Goal: Task Accomplishment & Management: Manage account settings

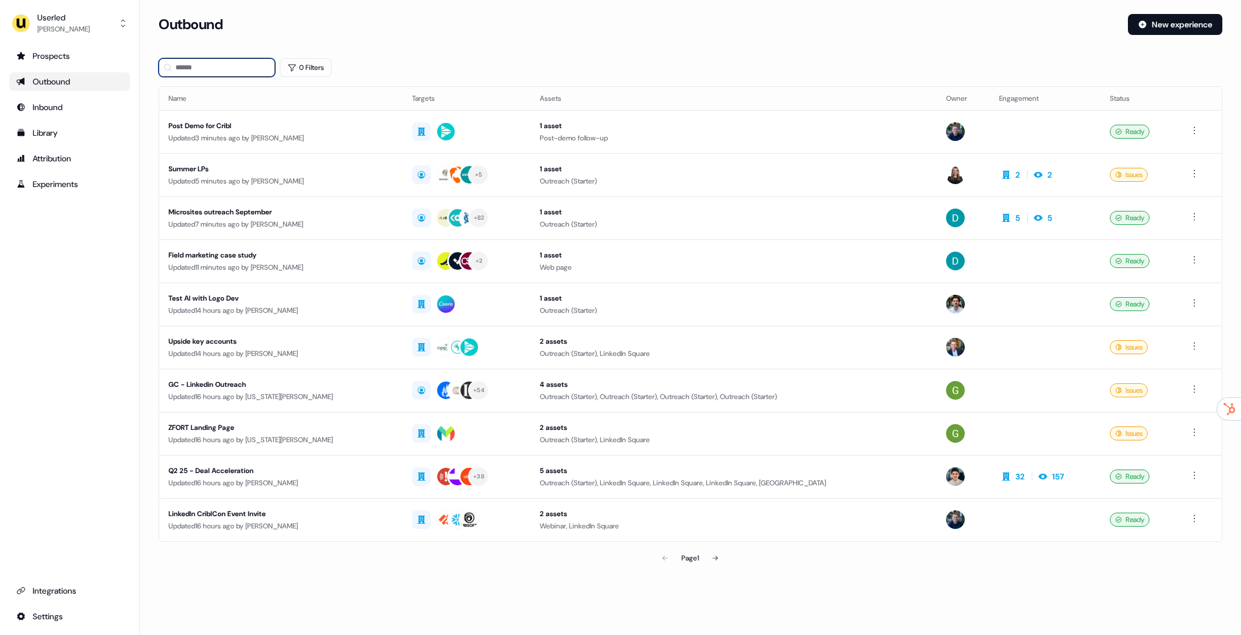
click at [221, 67] on input at bounding box center [216, 67] width 117 height 19
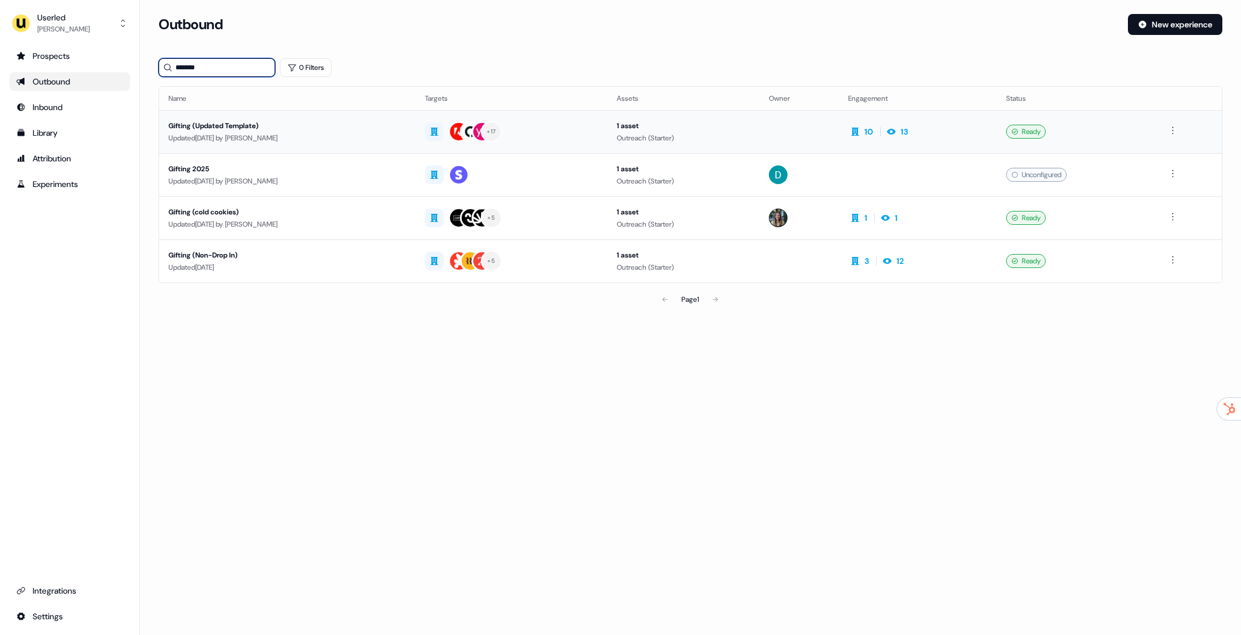
type input "*******"
click at [315, 135] on div "Updated 2 days ago by David Cruickshank" at bounding box center [287, 138] width 238 height 12
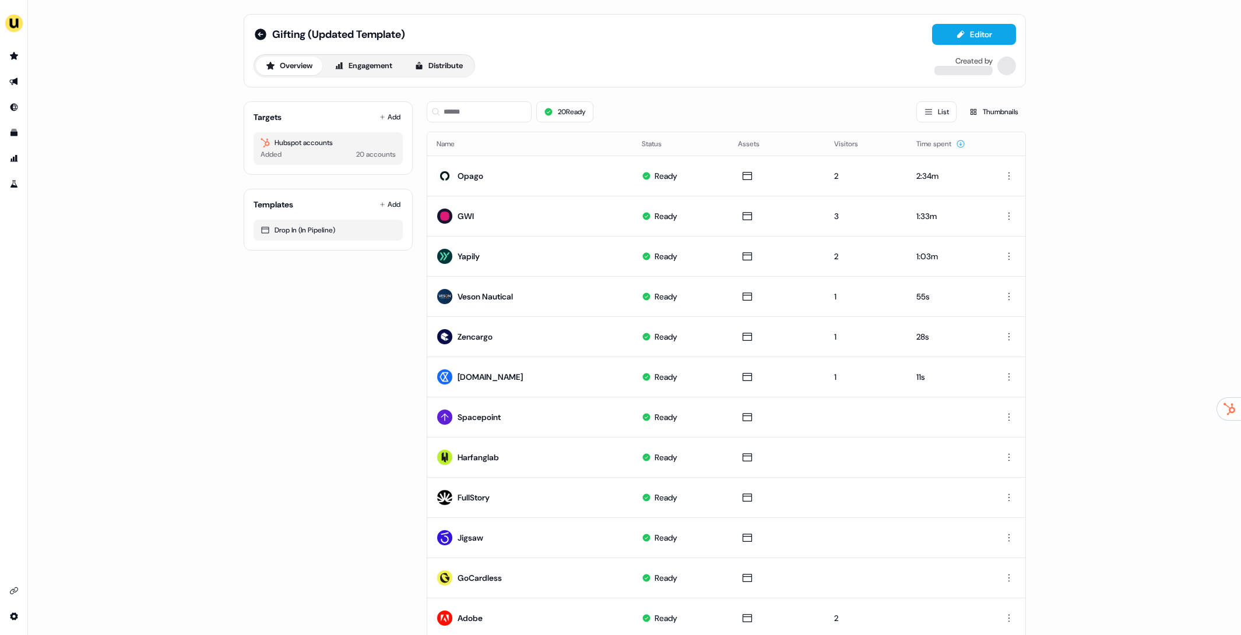
click at [997, 69] on div at bounding box center [1006, 66] width 19 height 19
click at [385, 114] on button "Add" at bounding box center [390, 117] width 26 height 16
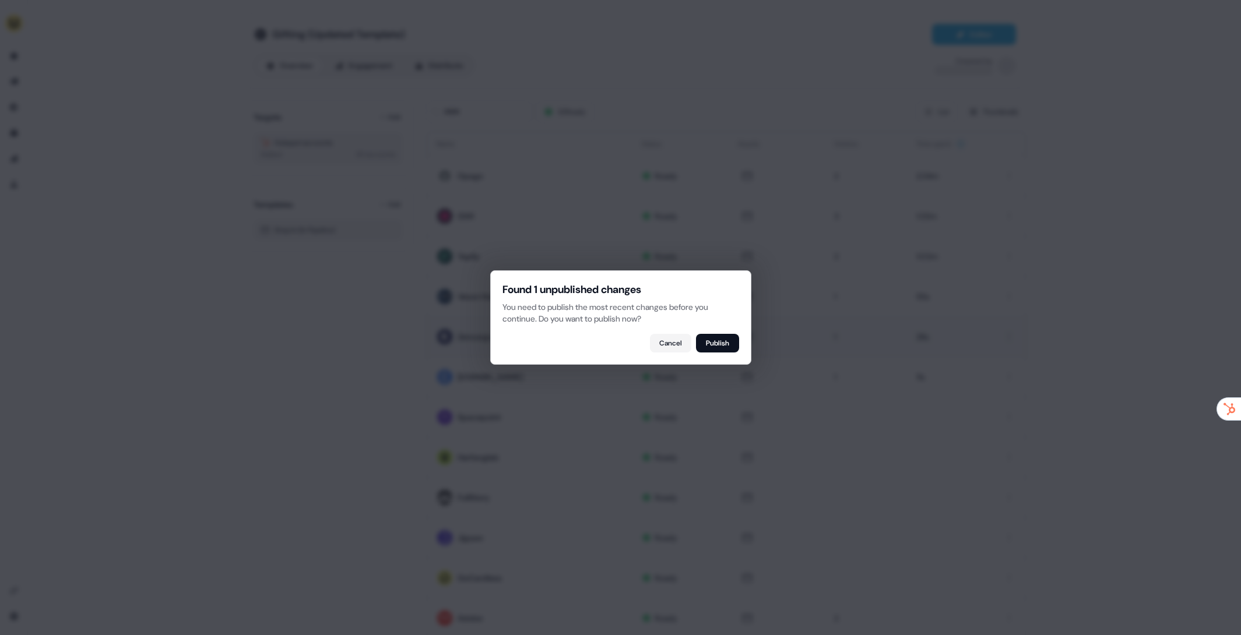
click at [716, 346] on button "Publish" at bounding box center [717, 343] width 43 height 19
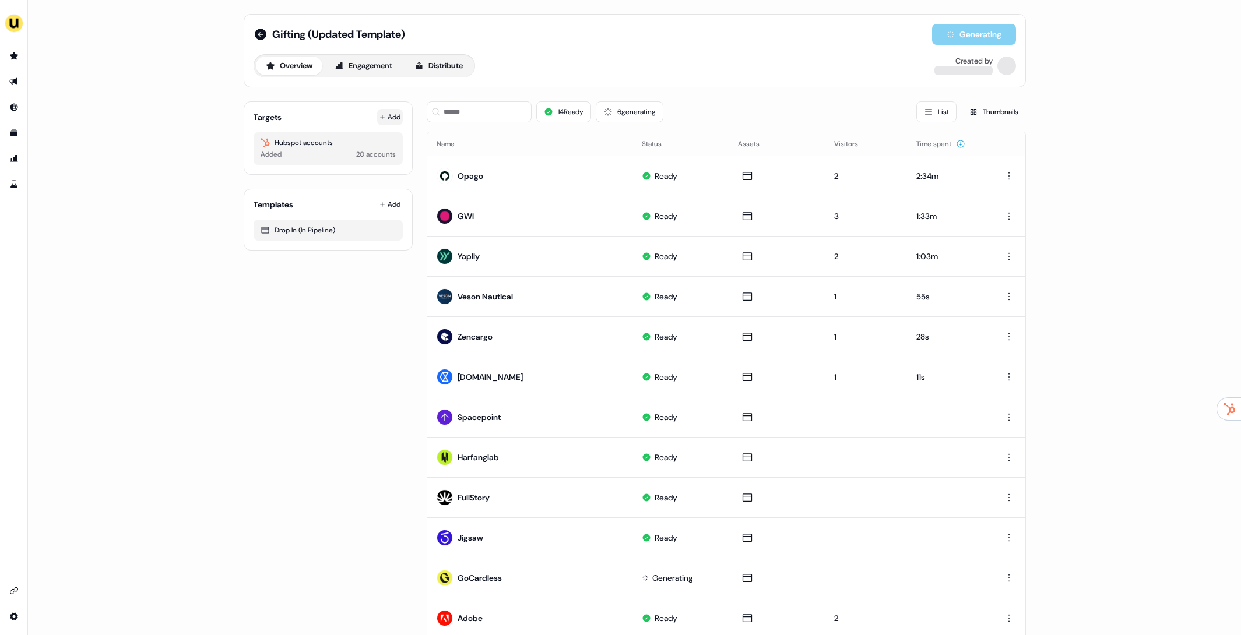
click at [385, 109] on button "Add" at bounding box center [390, 117] width 26 height 16
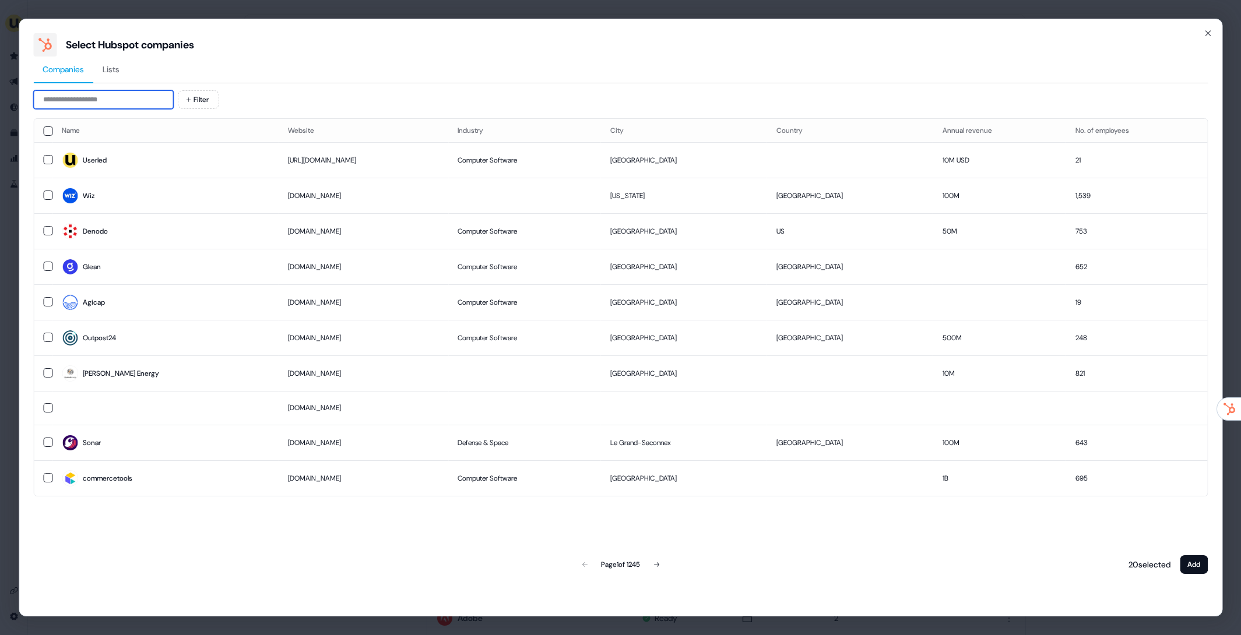
click at [113, 98] on input at bounding box center [103, 99] width 140 height 19
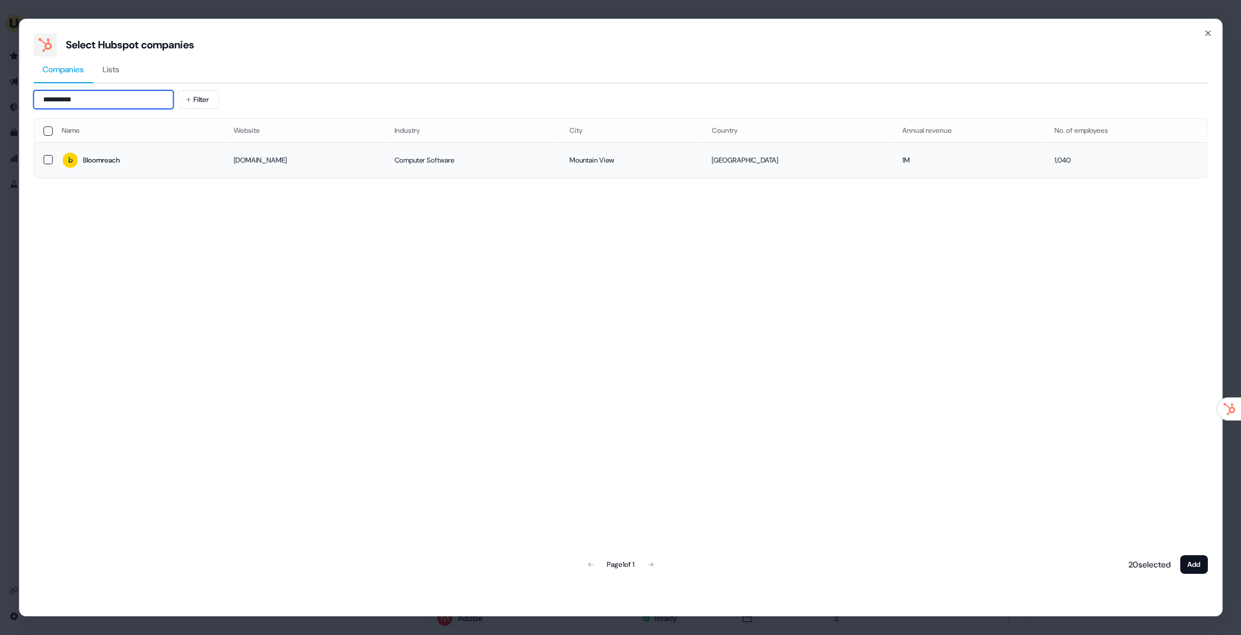
type input "**********"
click at [209, 165] on span "Bloomreach" at bounding box center [138, 160] width 153 height 16
click at [1198, 566] on button "Add" at bounding box center [1193, 564] width 28 height 19
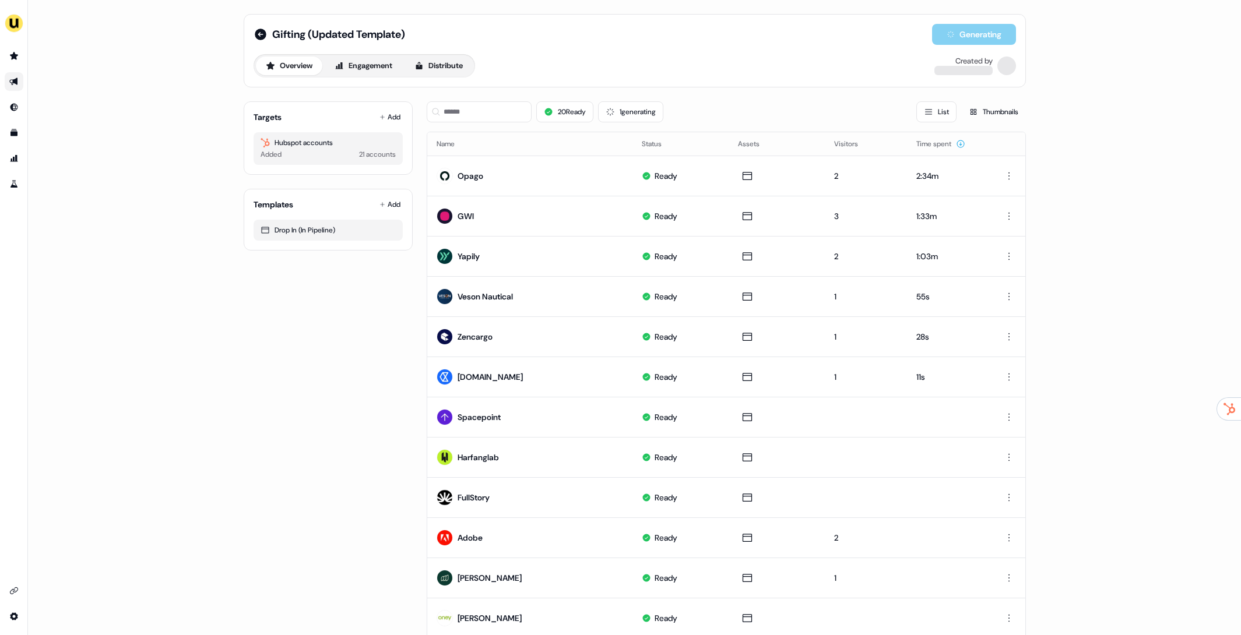
click at [21, 78] on link "Go to outbound experience" at bounding box center [14, 81] width 19 height 19
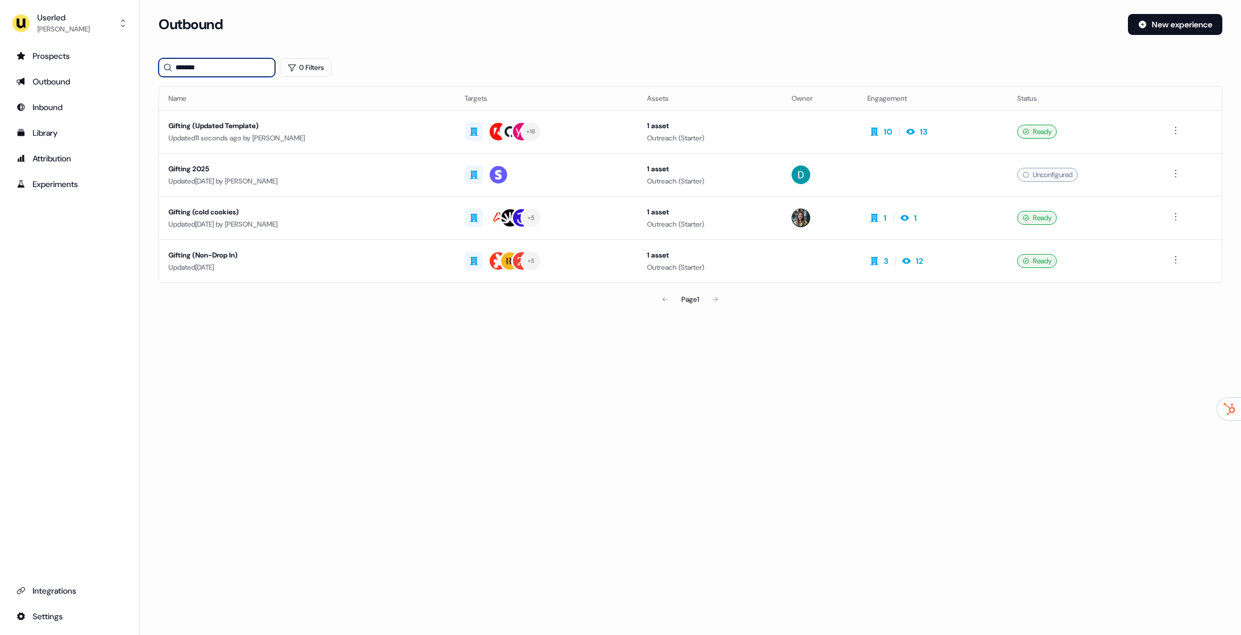
drag, startPoint x: 232, startPoint y: 68, endPoint x: 168, endPoint y: 66, distance: 63.6
click at [168, 66] on div "*******" at bounding box center [216, 67] width 117 height 19
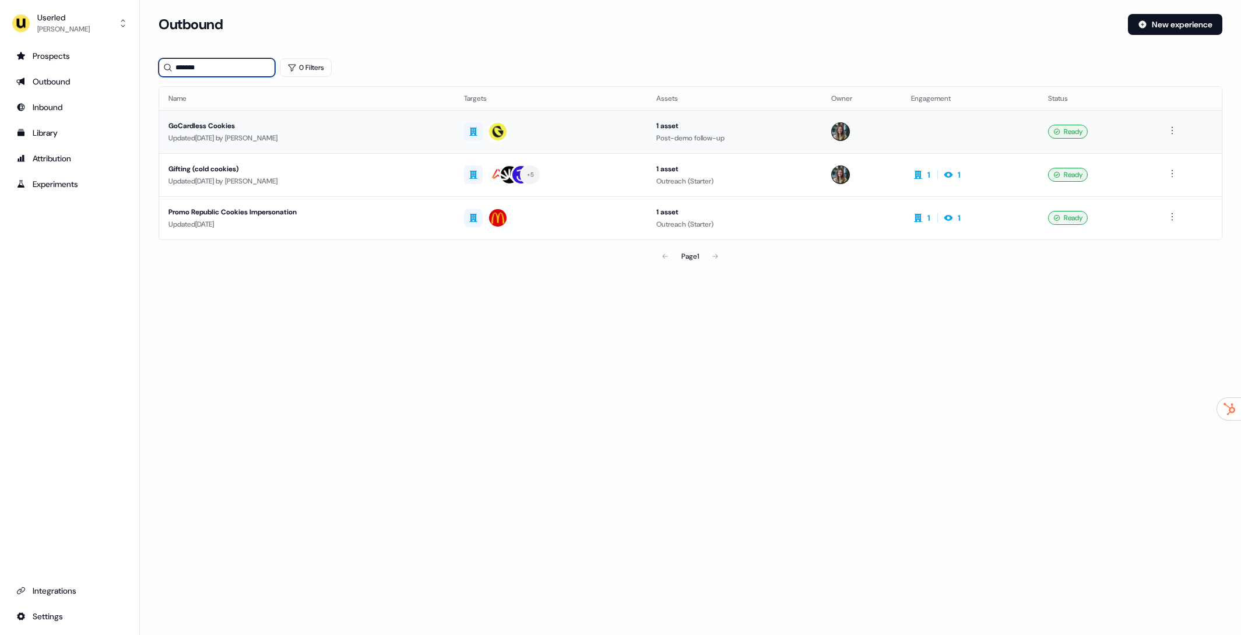
type input "*******"
click at [352, 125] on div "GoCardless Cookies" at bounding box center [306, 126] width 277 height 12
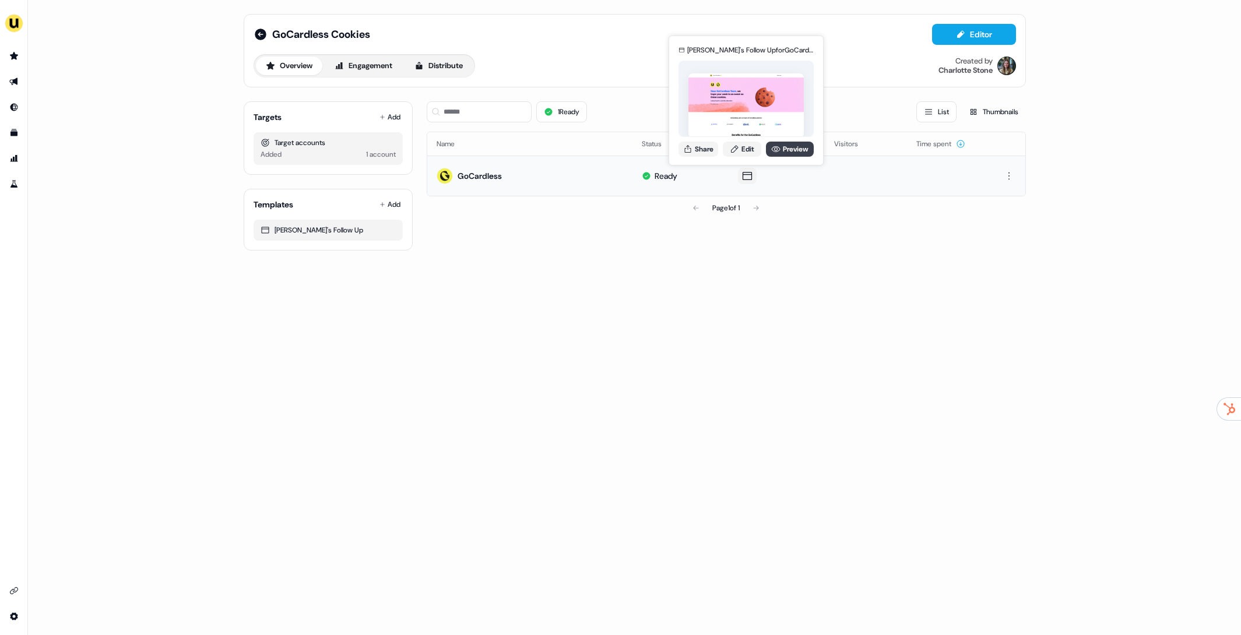
click at [777, 150] on icon at bounding box center [776, 149] width 9 height 6
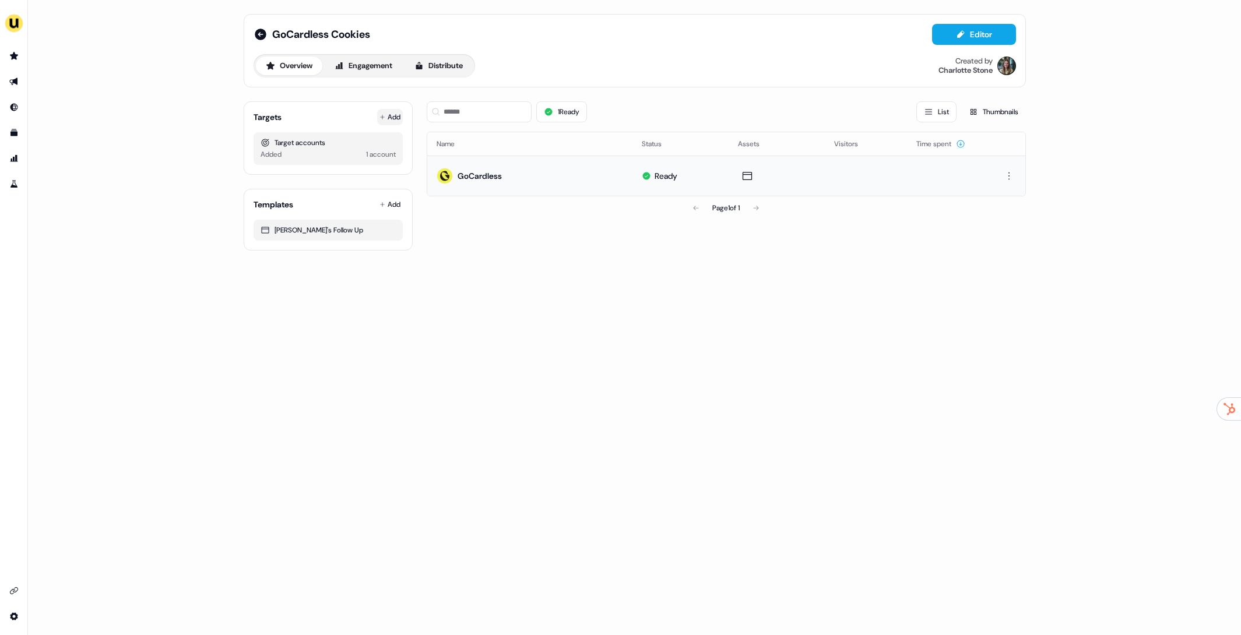
click at [392, 115] on button "Add" at bounding box center [390, 117] width 26 height 16
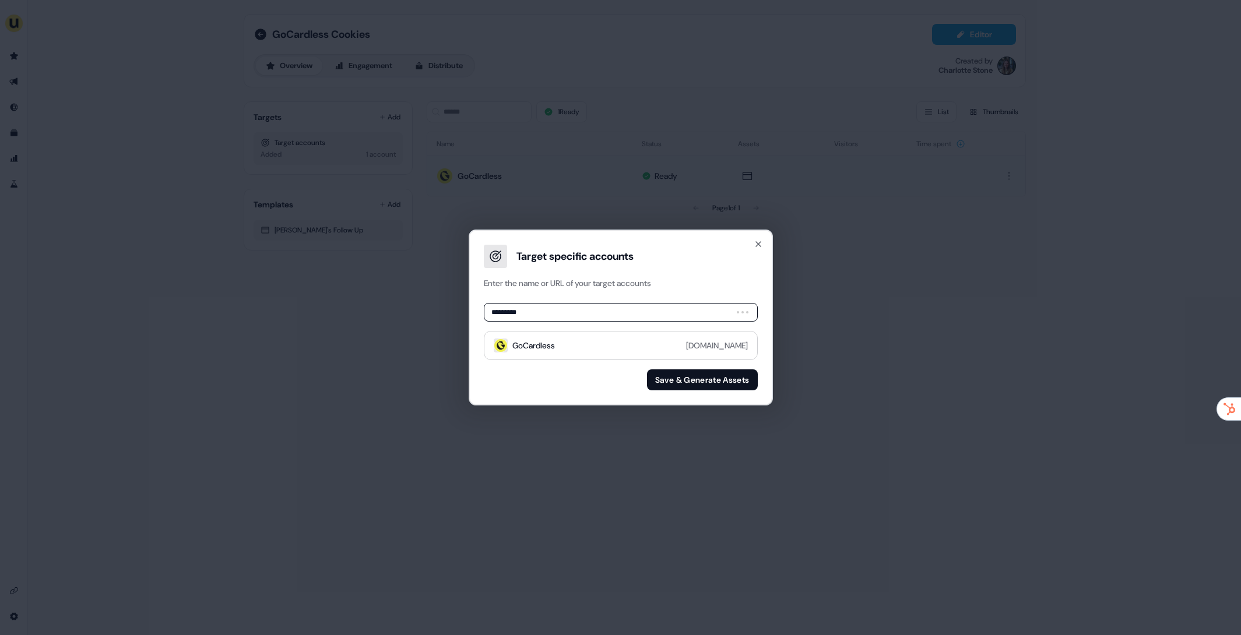
type input "**********"
click at [562, 336] on div "Bloomreach bloomreach.com" at bounding box center [630, 343] width 237 height 14
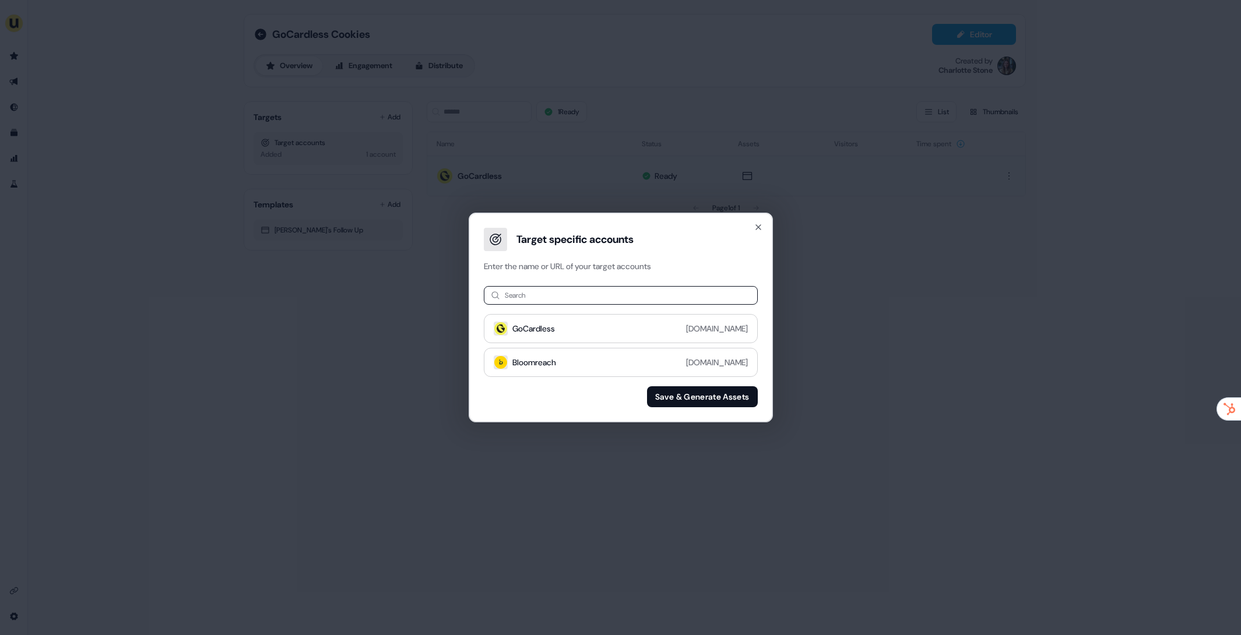
click at [713, 406] on button "Save & Generate Assets" at bounding box center [702, 396] width 111 height 21
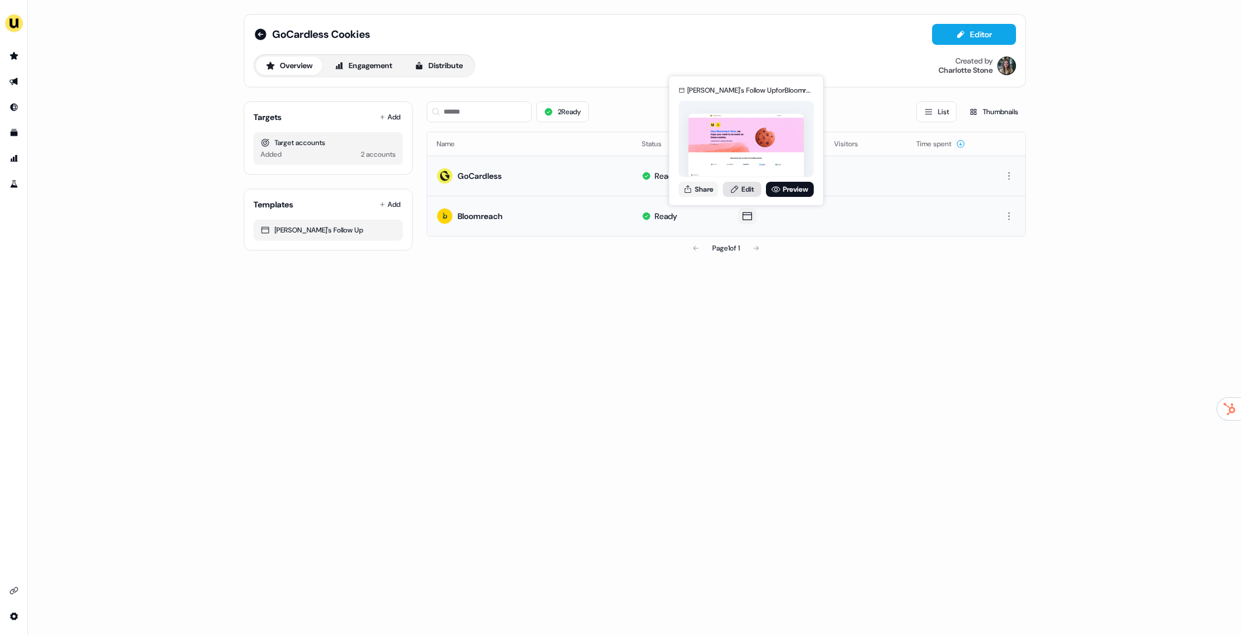
click at [748, 185] on link "Edit" at bounding box center [742, 189] width 38 height 15
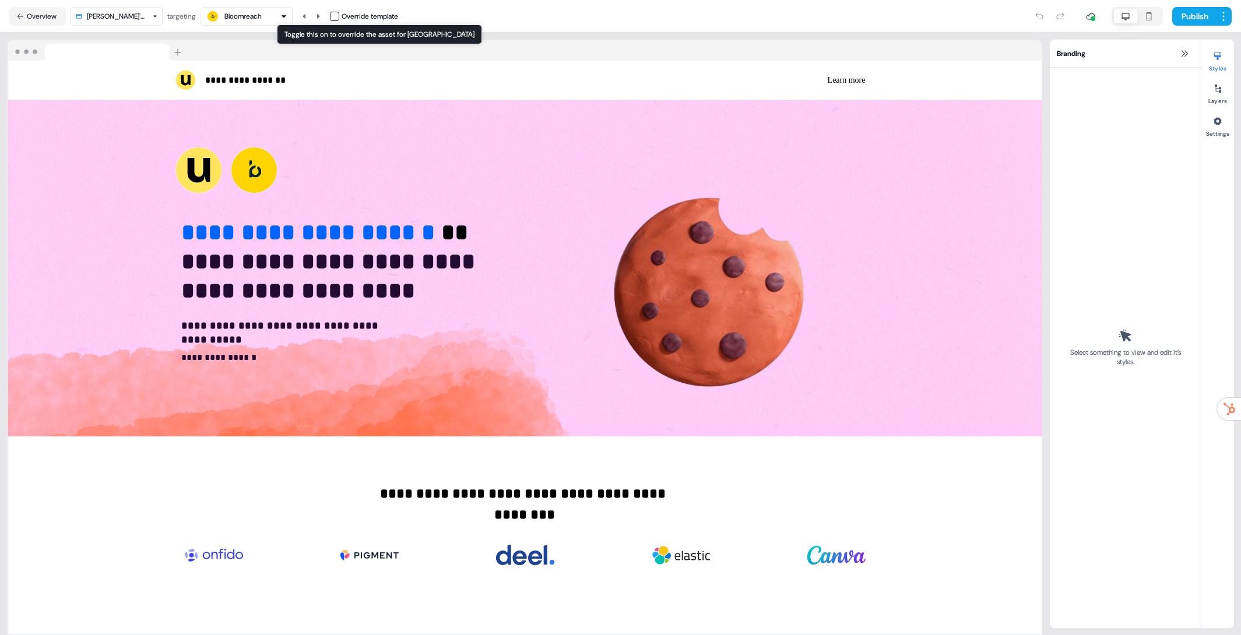
click at [339, 16] on button "button" at bounding box center [334, 16] width 9 height 9
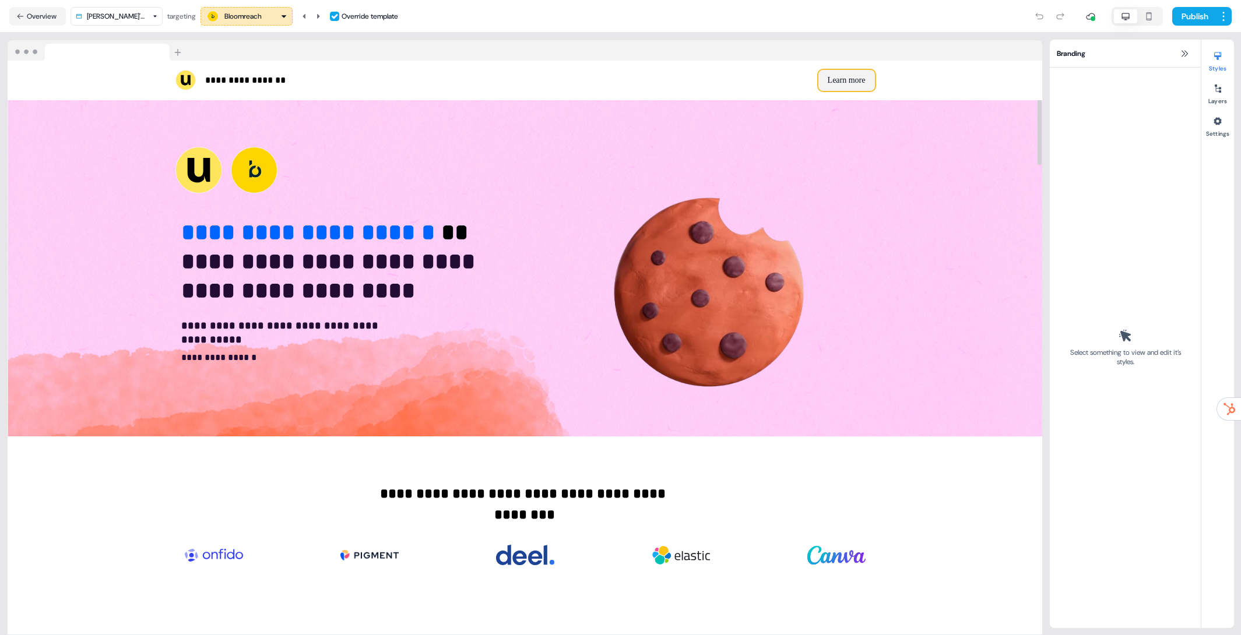
click at [851, 78] on button "Learn more" at bounding box center [846, 80] width 57 height 21
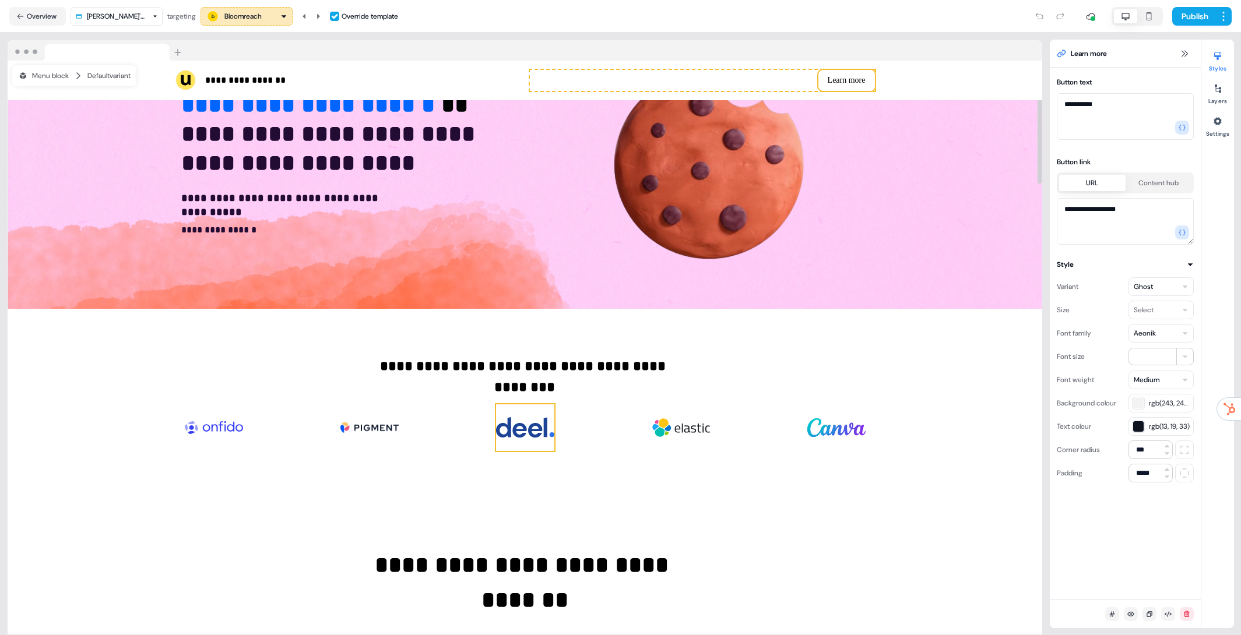
scroll to position [164, 0]
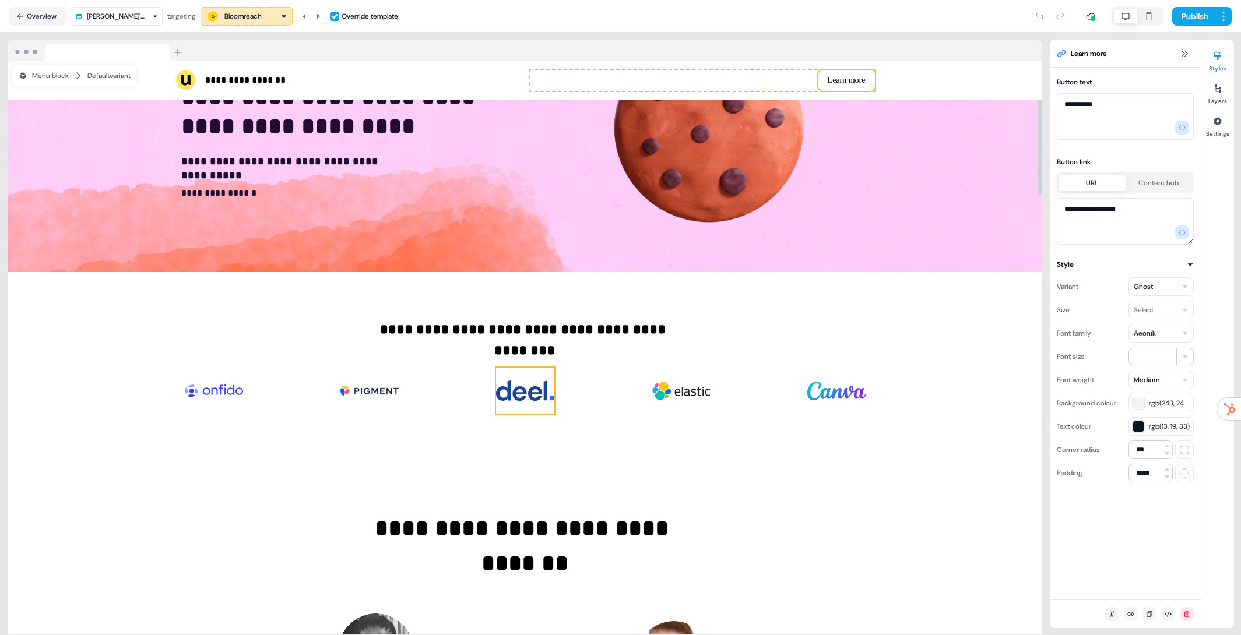
click at [530, 399] on img at bounding box center [525, 391] width 58 height 47
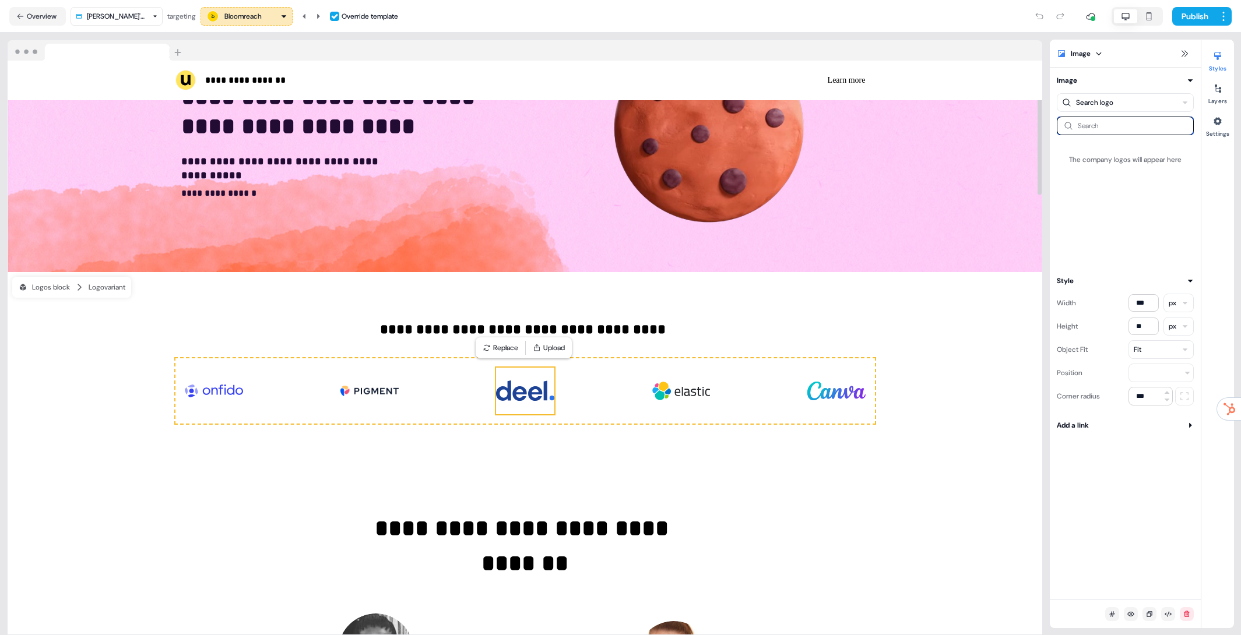
click at [1153, 125] on input at bounding box center [1124, 126] width 137 height 19
type input "********"
click at [1141, 147] on div "NinjaOne ninjaone.com" at bounding box center [1128, 161] width 121 height 33
click at [1074, 188] on img at bounding box center [1090, 172] width 48 height 47
drag, startPoint x: 822, startPoint y: 392, endPoint x: 702, endPoint y: 400, distance: 120.3
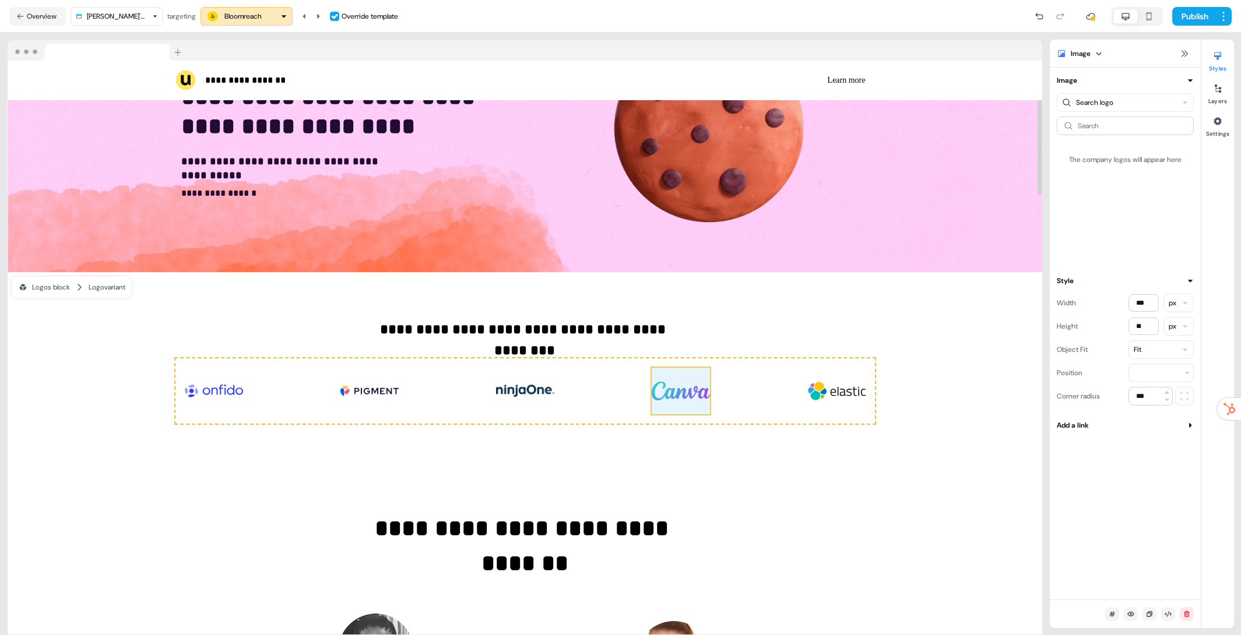
click at [702, 400] on div "To pick up a draggable item, press the space bar. While dragging, use the arrow…" at bounding box center [524, 390] width 699 height 65
click at [216, 399] on img at bounding box center [214, 391] width 58 height 47
click at [1124, 122] on input at bounding box center [1124, 126] width 137 height 19
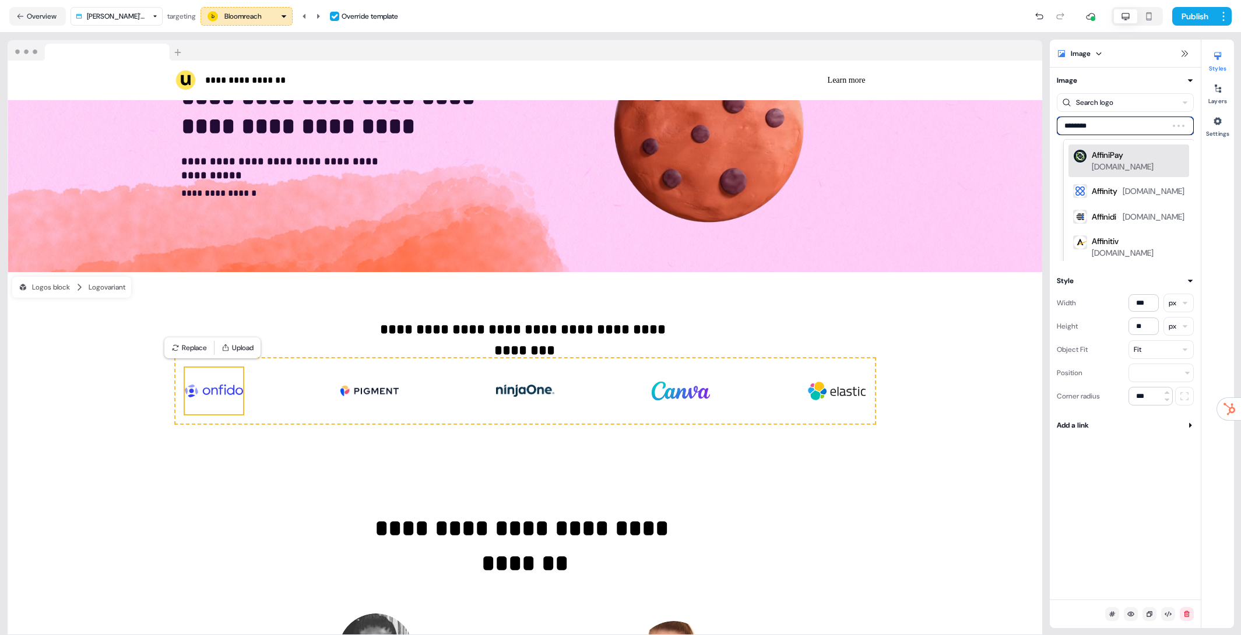
type input "*********"
click at [1117, 152] on div "AffiniPay" at bounding box center [1106, 155] width 31 height 12
click at [1100, 183] on img at bounding box center [1090, 172] width 48 height 47
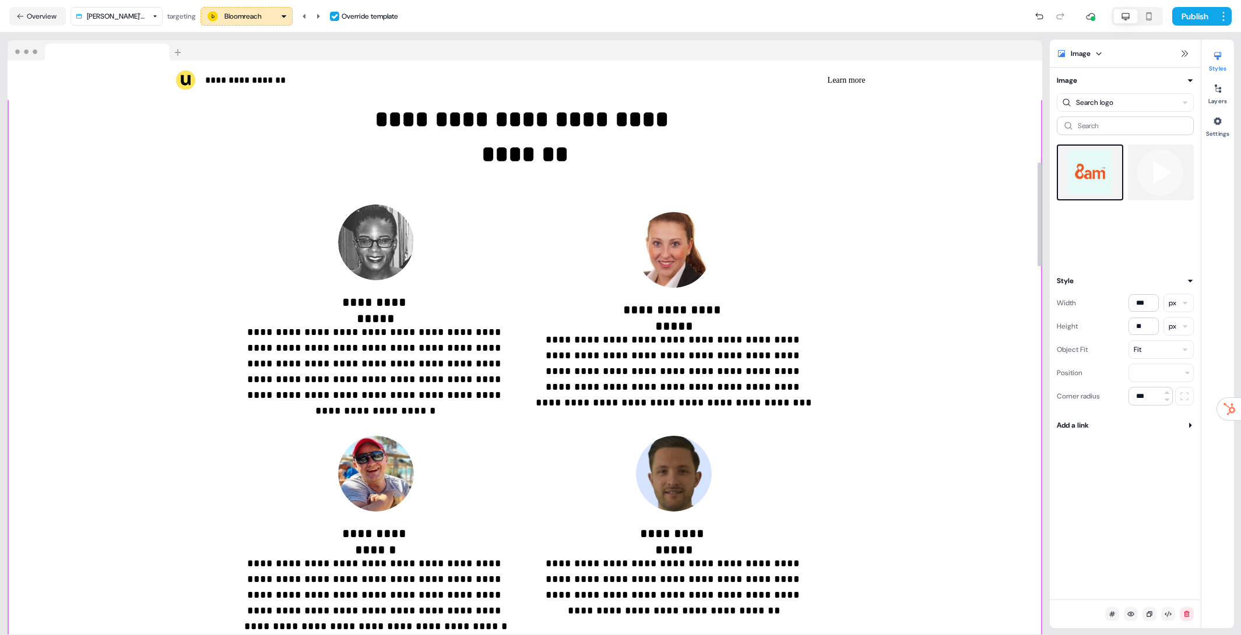
scroll to position [741, 0]
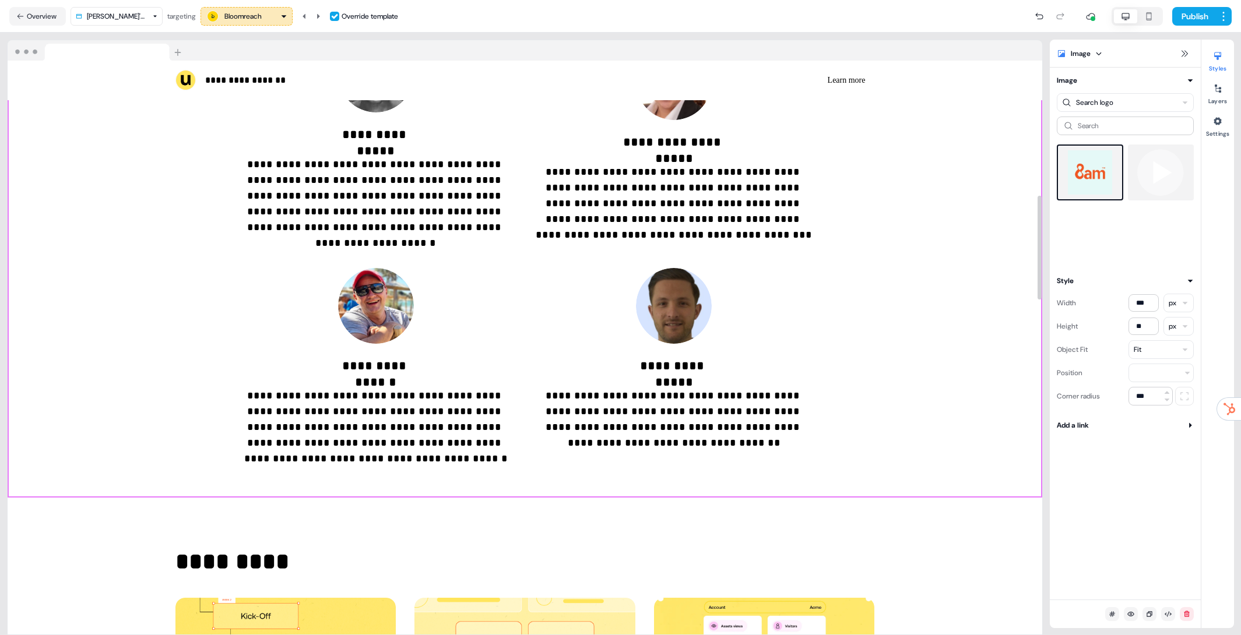
click at [973, 388] on div "**********" at bounding box center [525, 195] width 1034 height 604
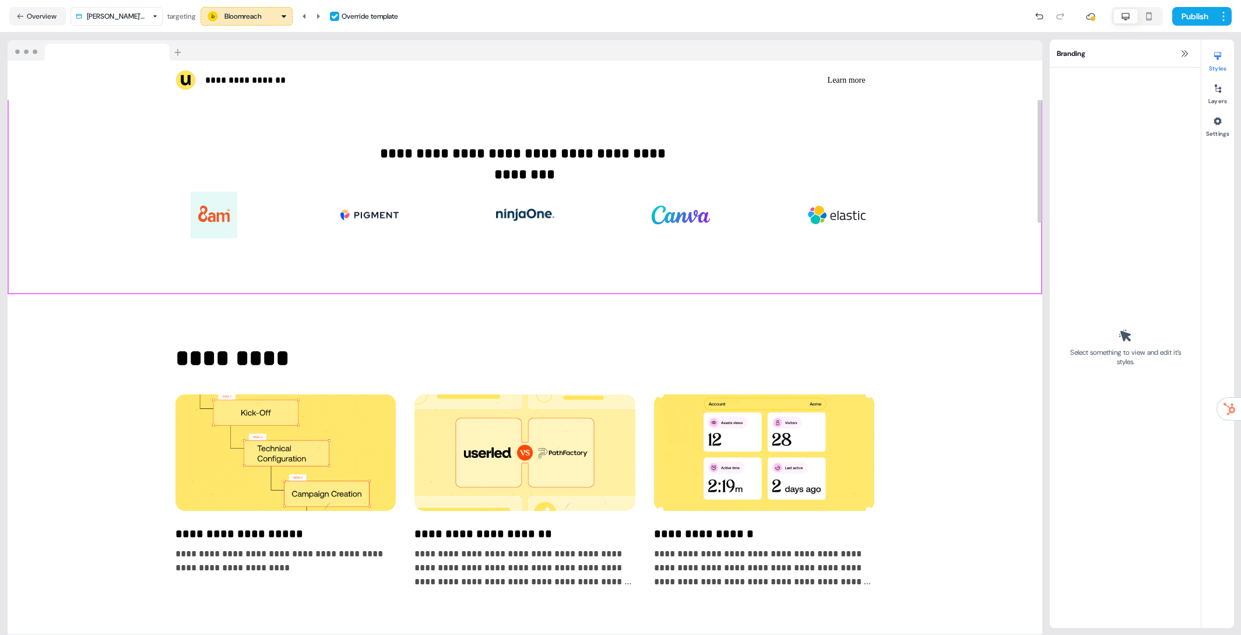
scroll to position [341, 0]
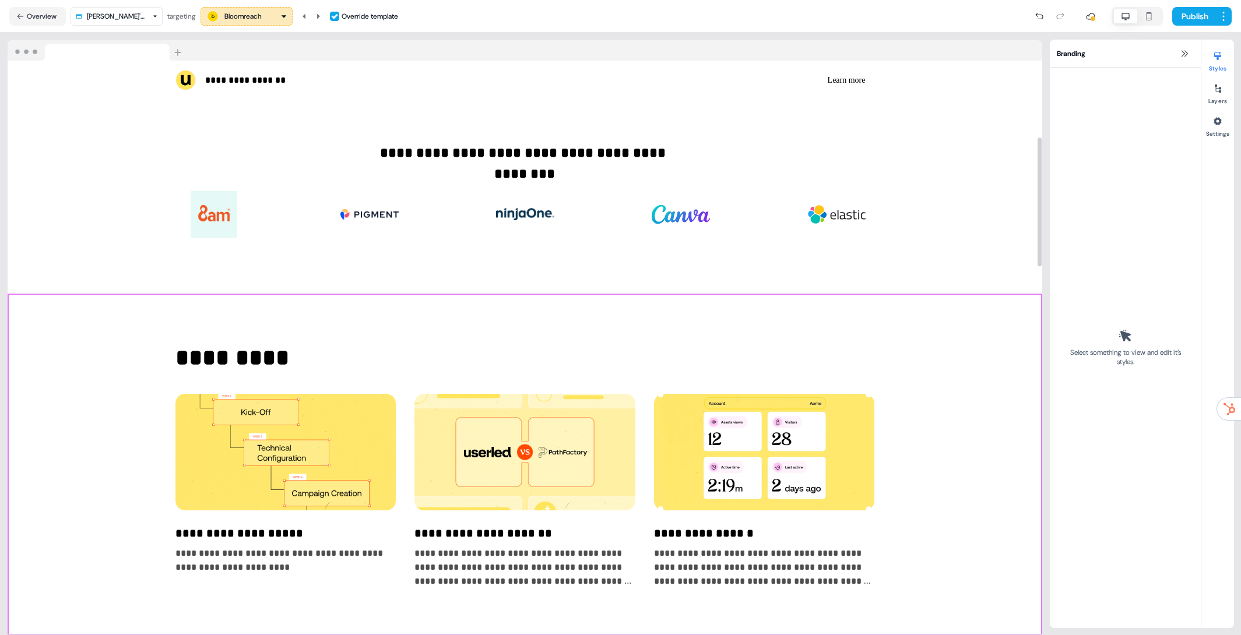
click at [961, 428] on div "**********" at bounding box center [525, 464] width 1034 height 341
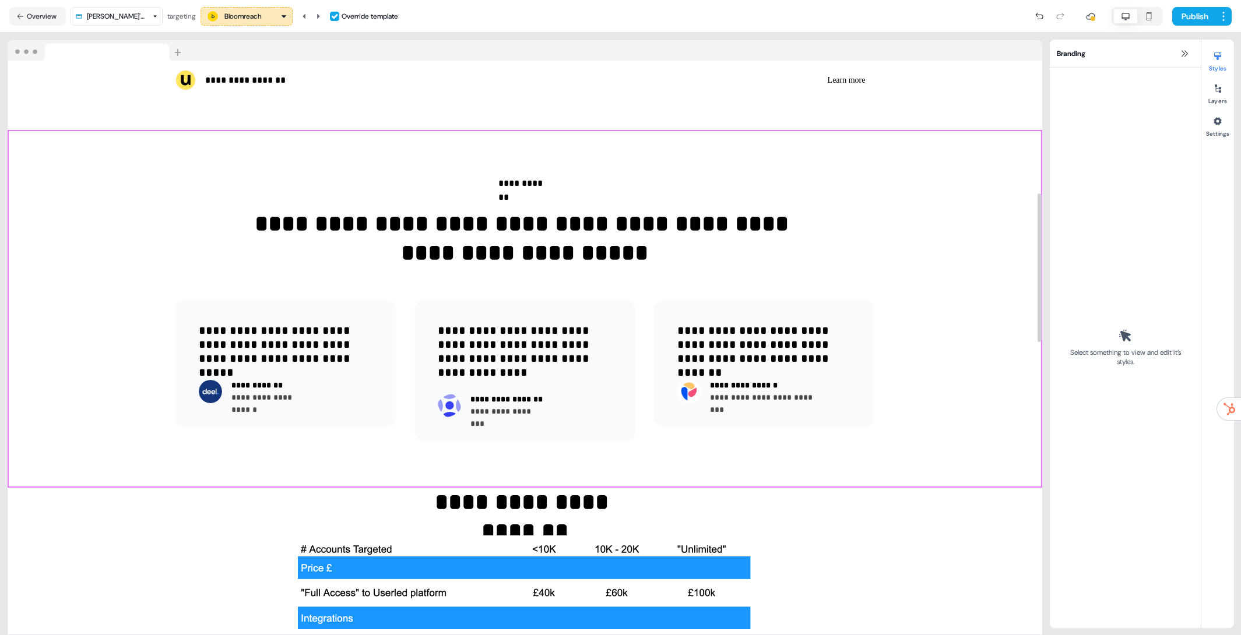
scroll to position [511, 0]
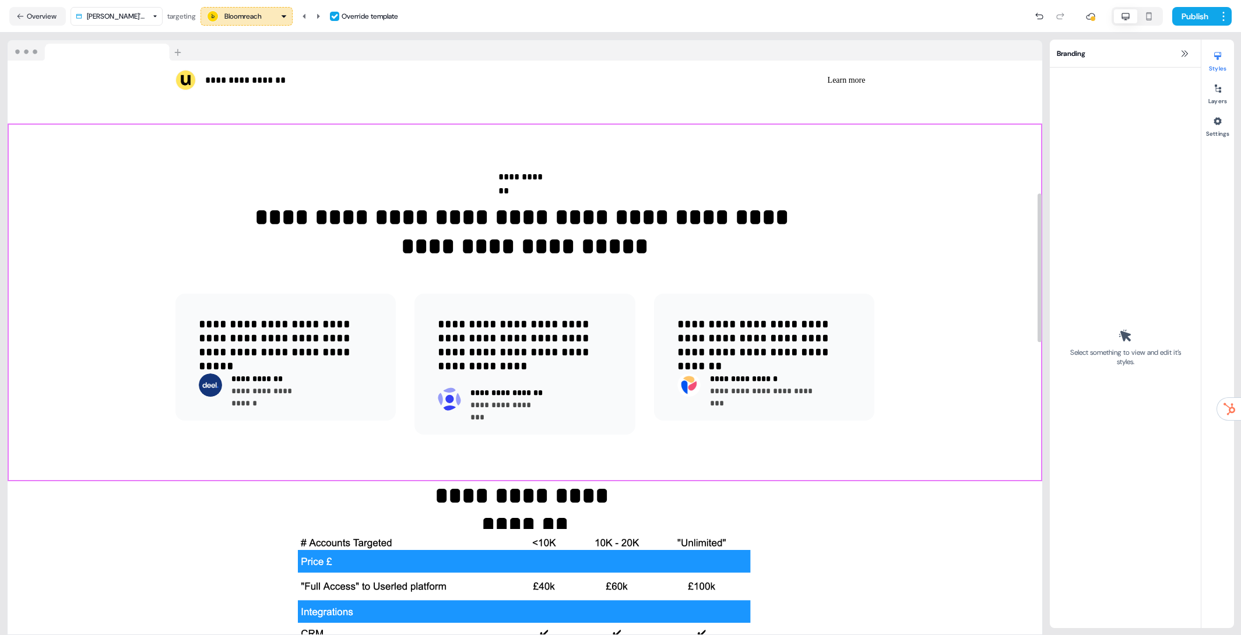
click at [990, 381] on div "**********" at bounding box center [525, 303] width 1034 height 358
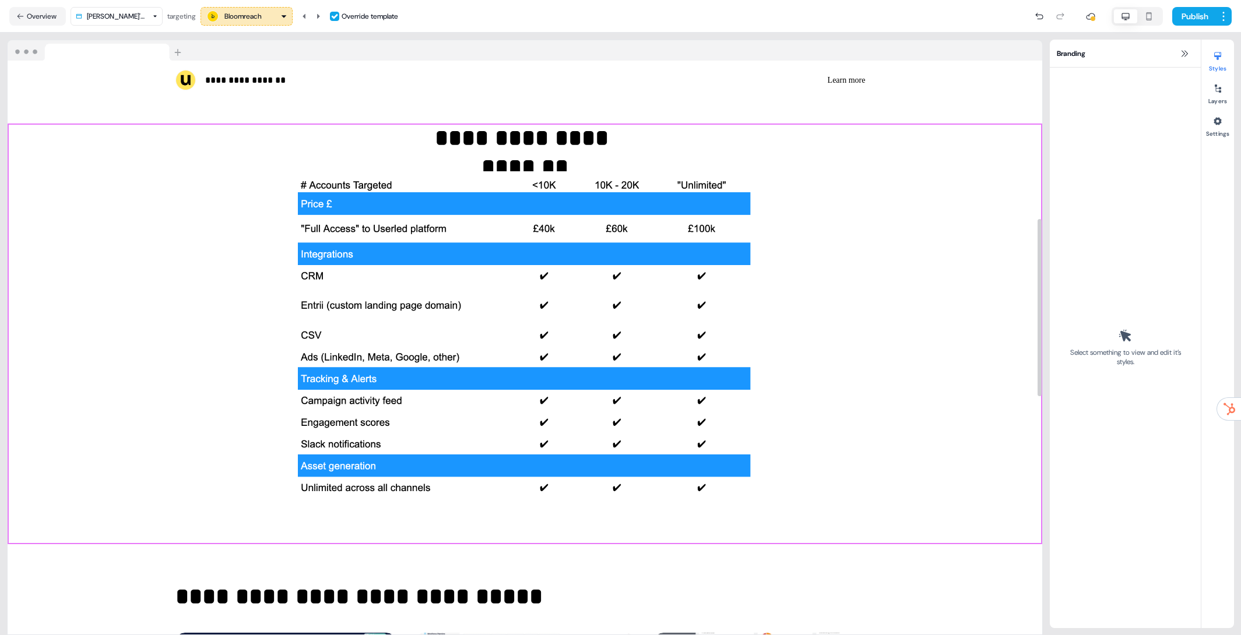
click at [984, 361] on div "**********" at bounding box center [525, 334] width 1034 height 421
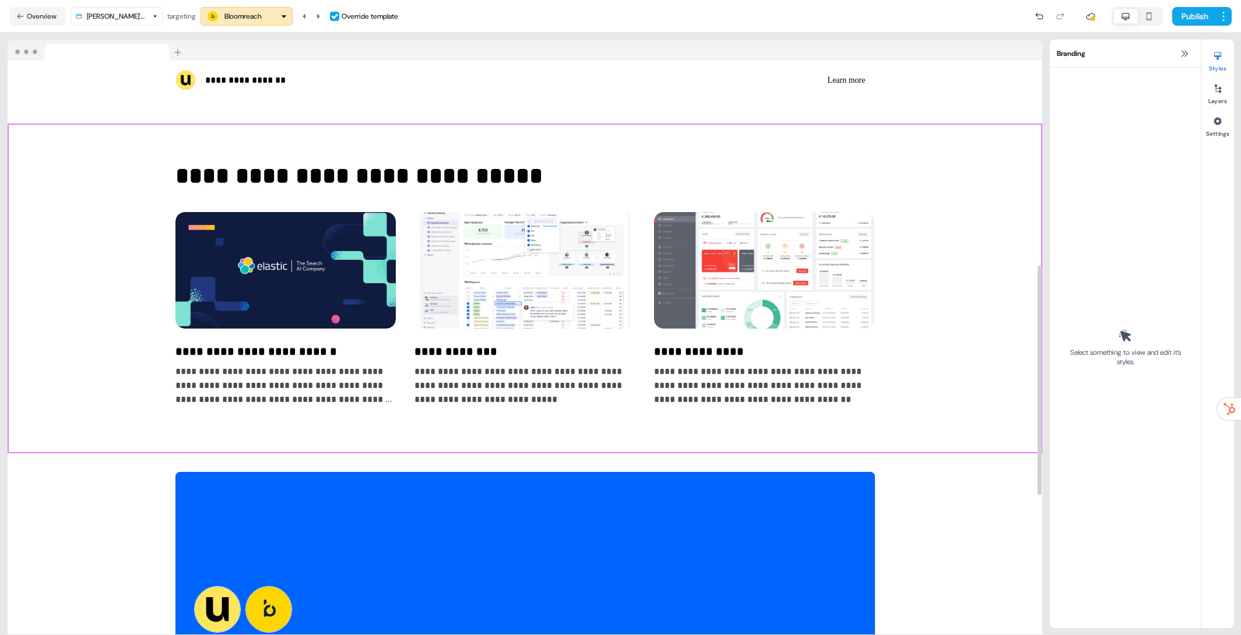
click at [931, 353] on div "**********" at bounding box center [525, 289] width 1034 height 330
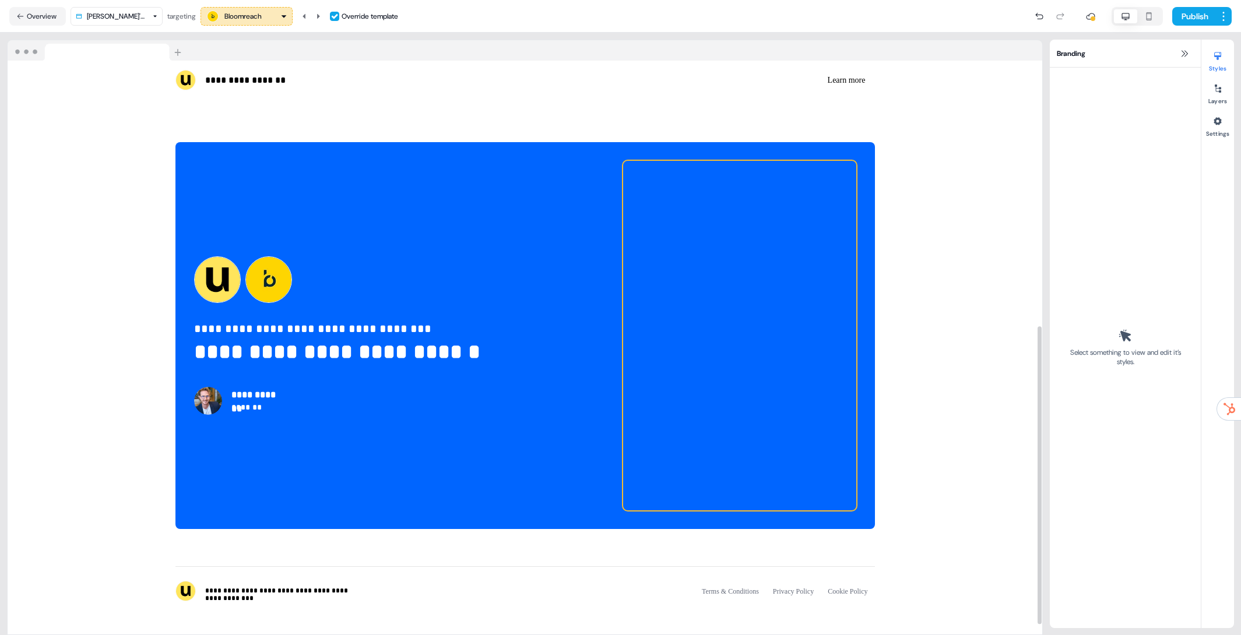
click at [661, 197] on div at bounding box center [739, 336] width 233 height 350
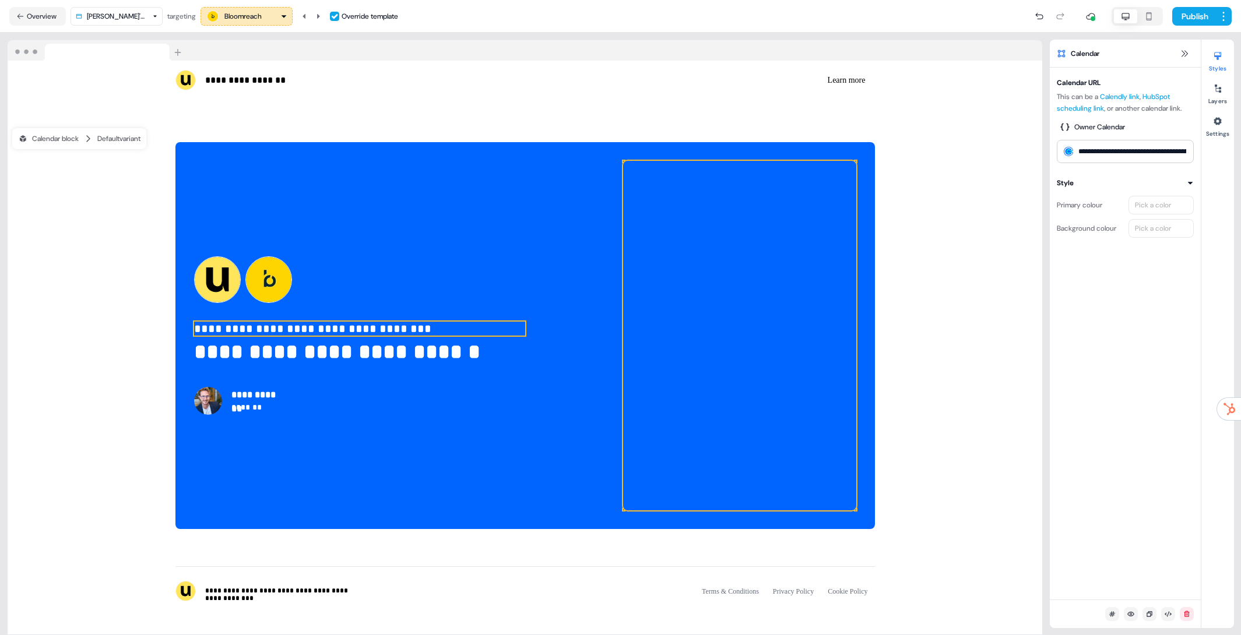
click at [419, 351] on p "**********" at bounding box center [359, 352] width 331 height 28
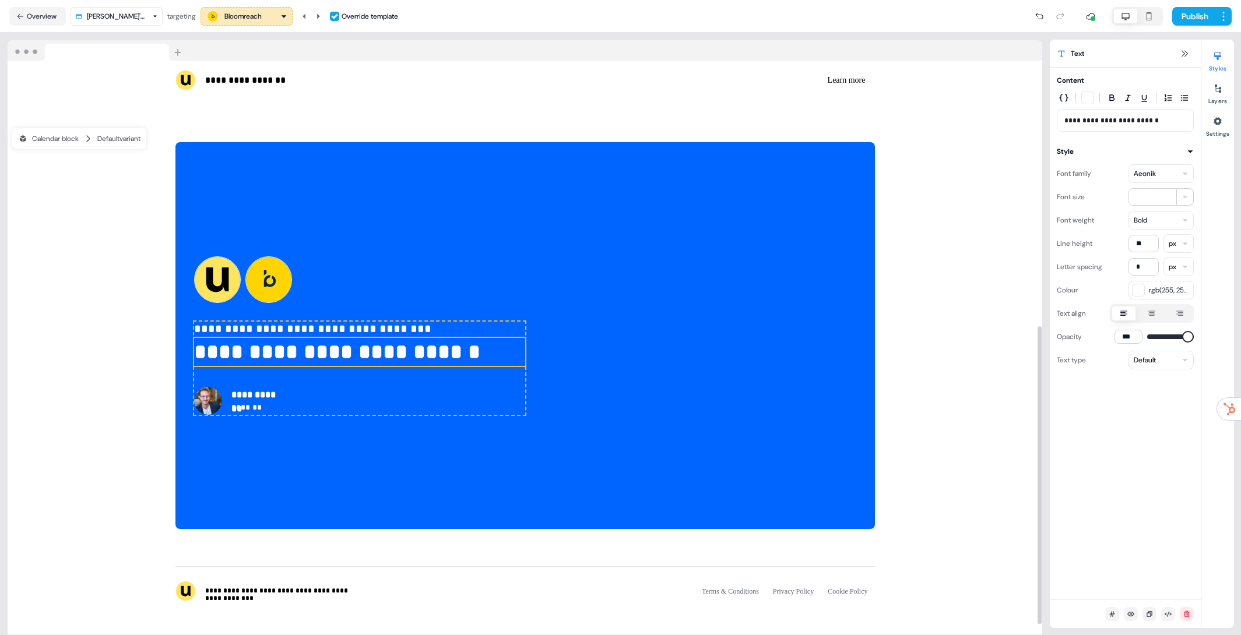
click at [419, 351] on p "**********" at bounding box center [359, 352] width 331 height 28
click at [408, 351] on p "**********" at bounding box center [359, 352] width 331 height 28
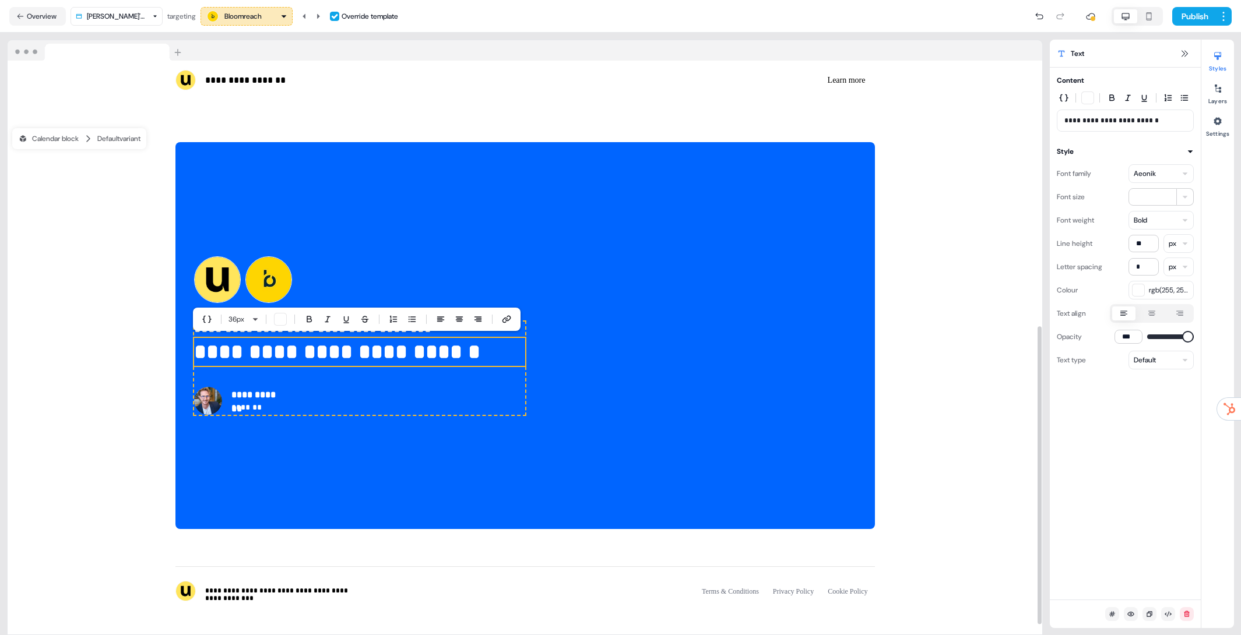
click at [400, 350] on p "**********" at bounding box center [359, 352] width 331 height 28
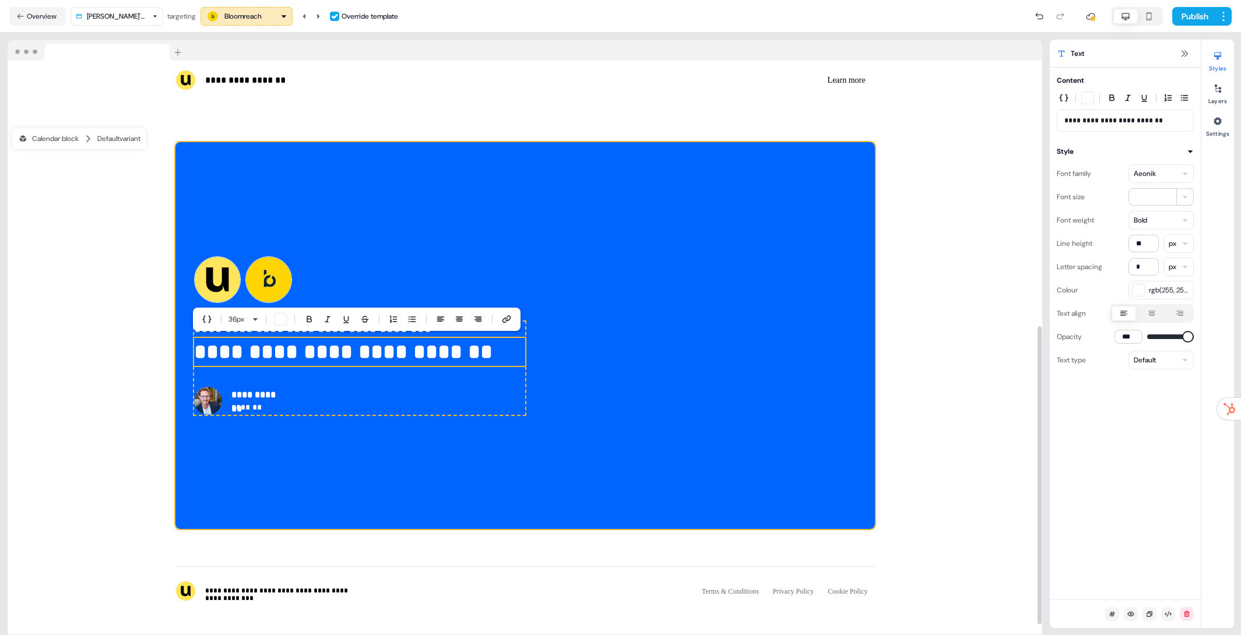
click at [450, 442] on div "**********" at bounding box center [524, 335] width 699 height 387
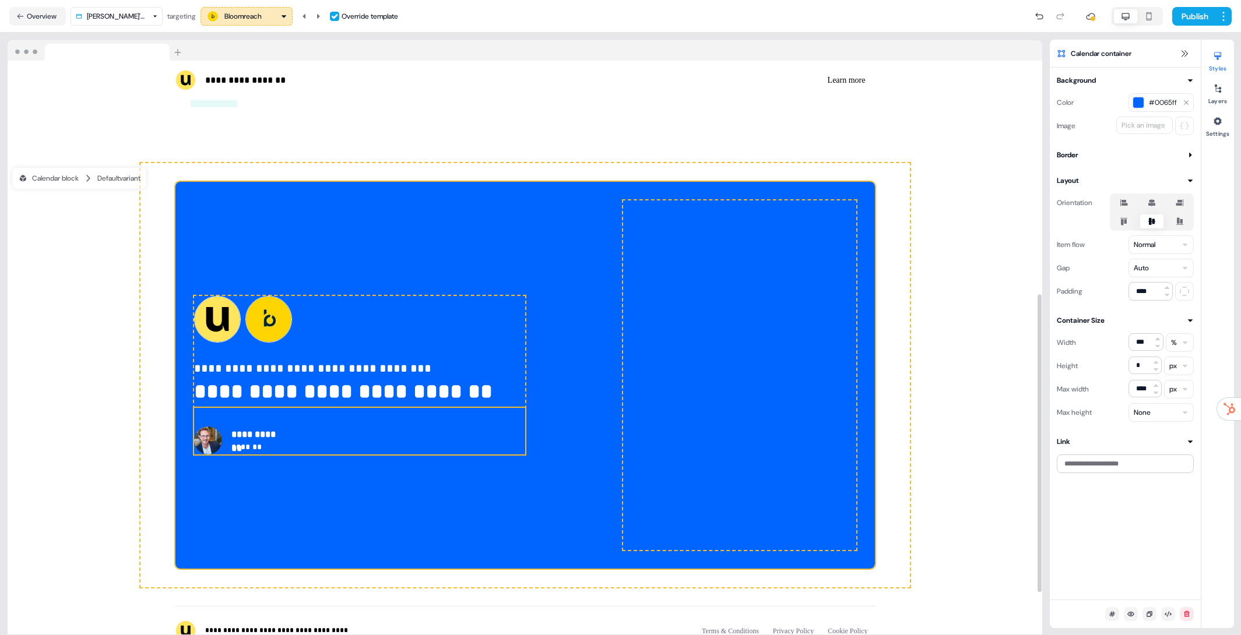
scroll to position [415, 0]
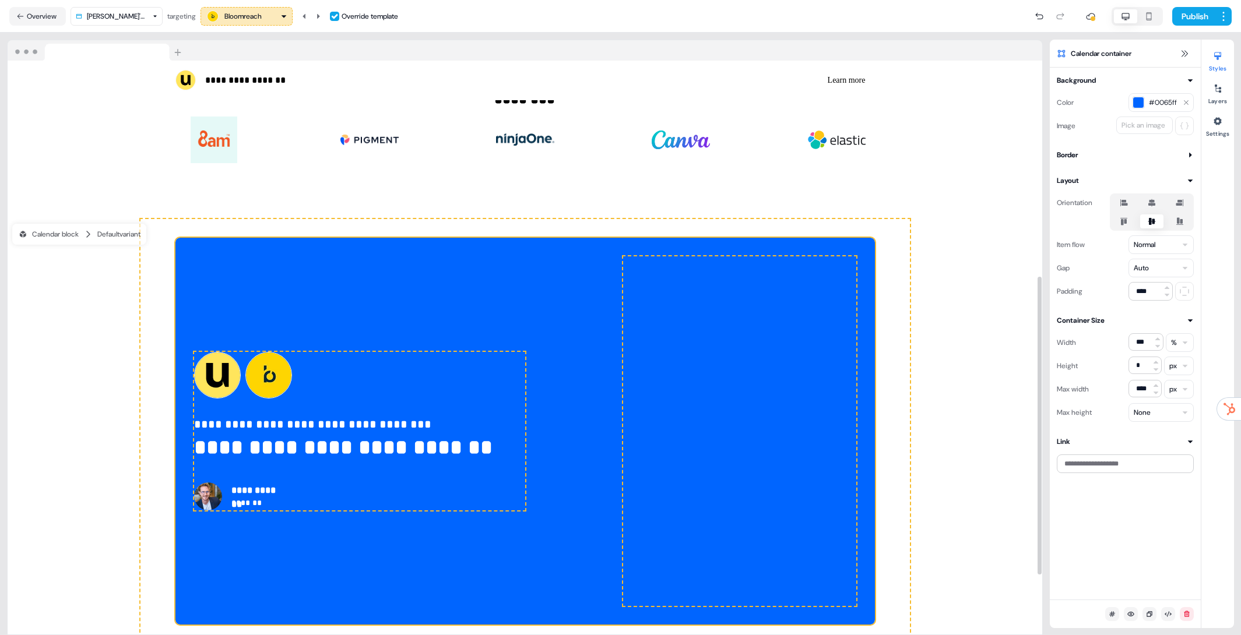
click at [497, 299] on div "**********" at bounding box center [524, 431] width 699 height 387
click at [1142, 123] on div "Pick an image" at bounding box center [1143, 125] width 48 height 12
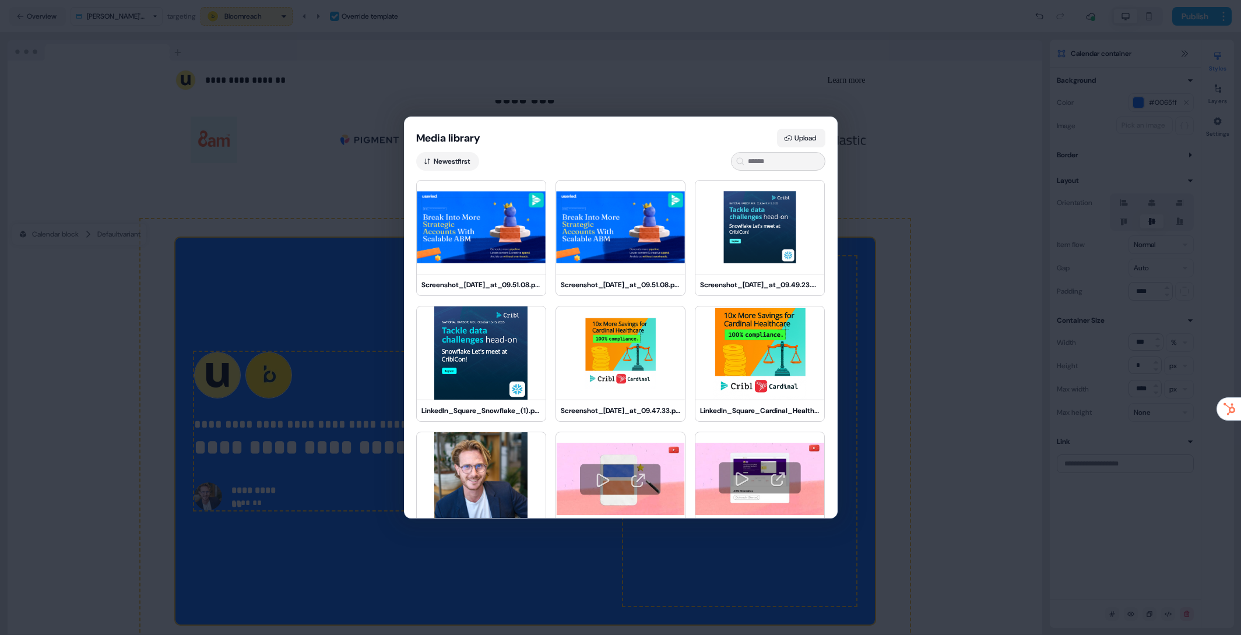
click at [813, 131] on button "Upload" at bounding box center [801, 138] width 48 height 19
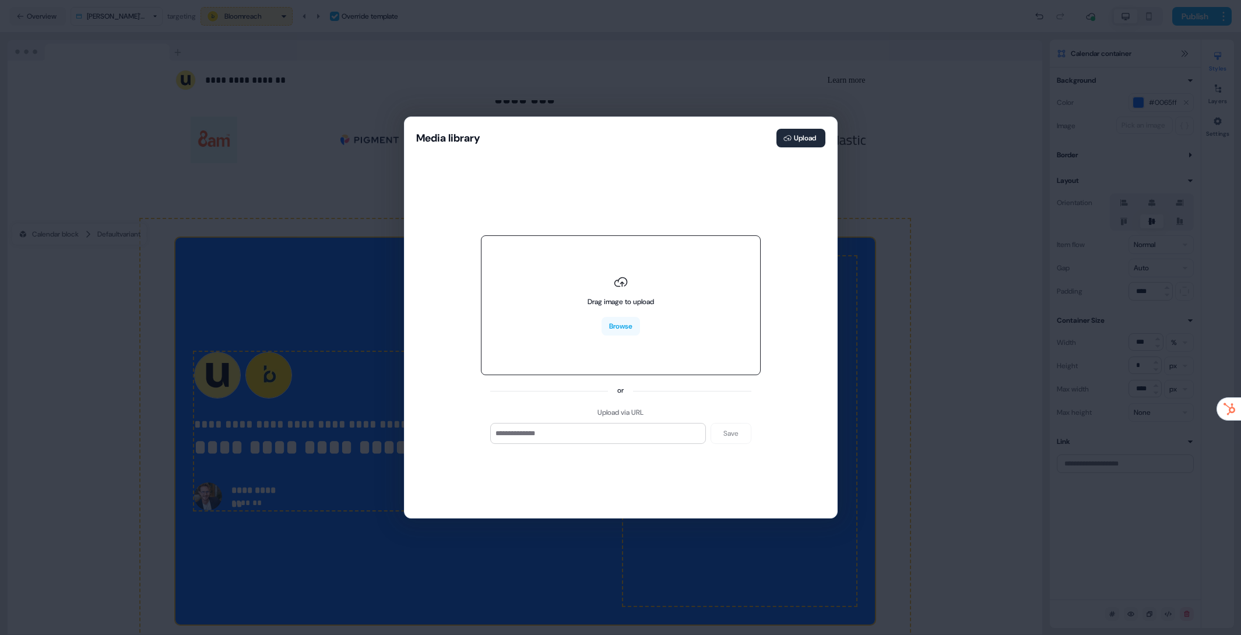
click at [660, 279] on div "Drag image to upload Browse" at bounding box center [621, 305] width 280 height 140
type input "**********"
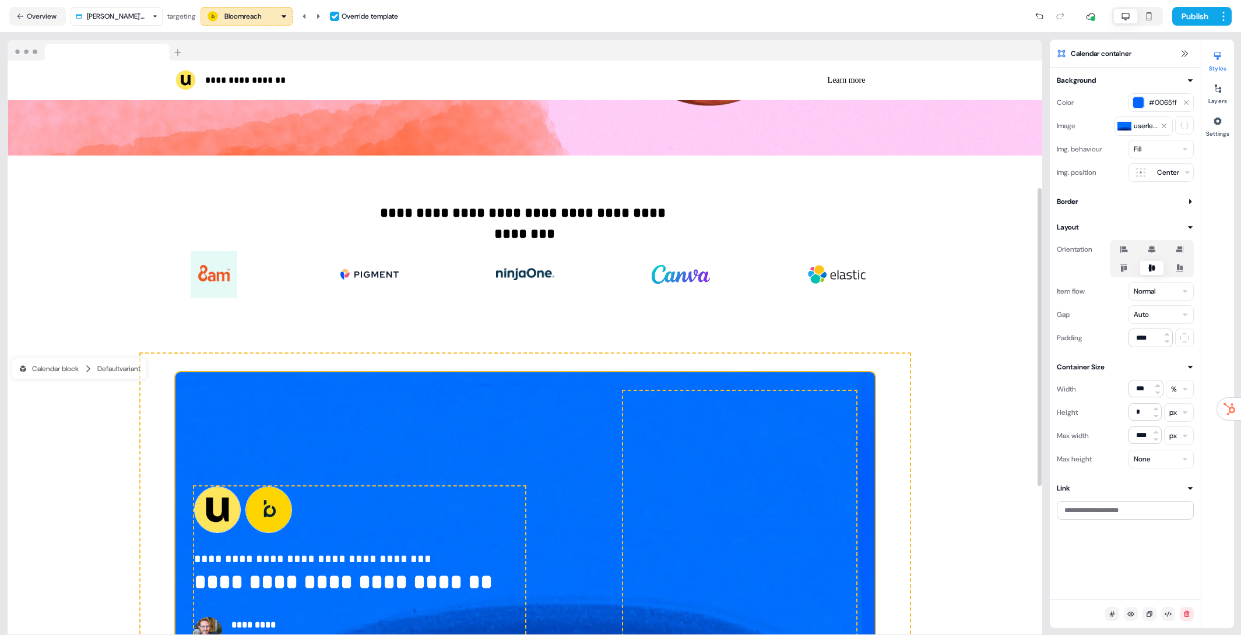
scroll to position [281, 0]
click at [214, 269] on img at bounding box center [214, 274] width 58 height 47
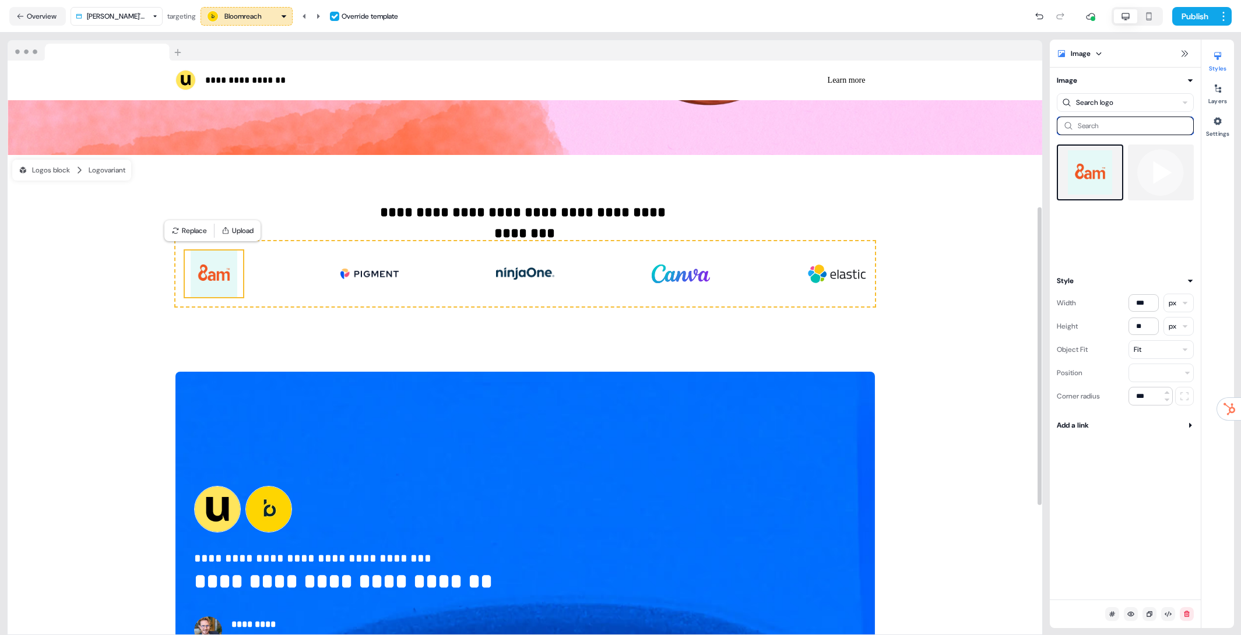
click at [1114, 122] on input at bounding box center [1124, 126] width 137 height 19
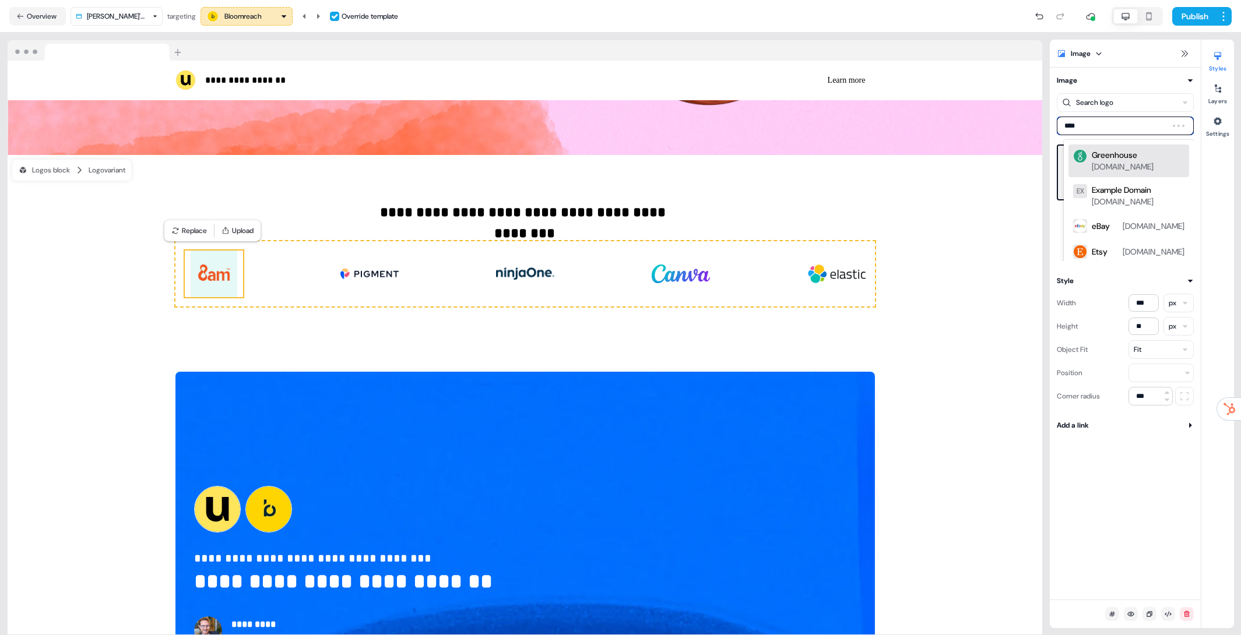
type input "*****"
click at [1110, 149] on div "Entrust entrust.com" at bounding box center [1137, 156] width 93 height 14
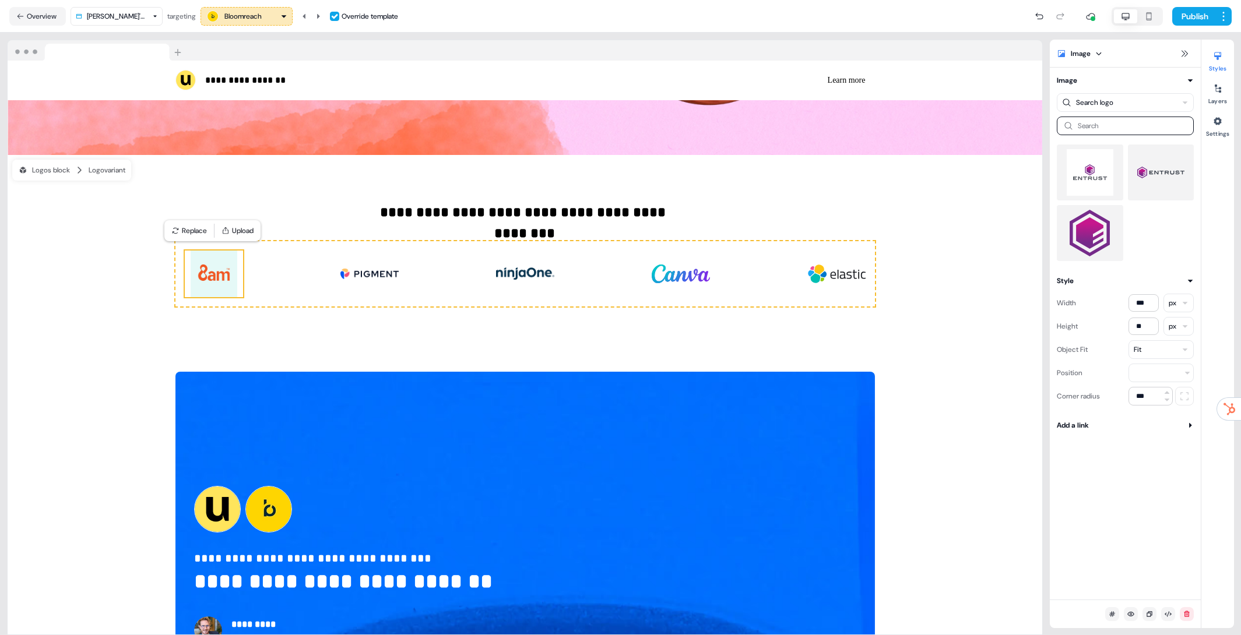
click at [1157, 178] on img at bounding box center [1161, 172] width 48 height 47
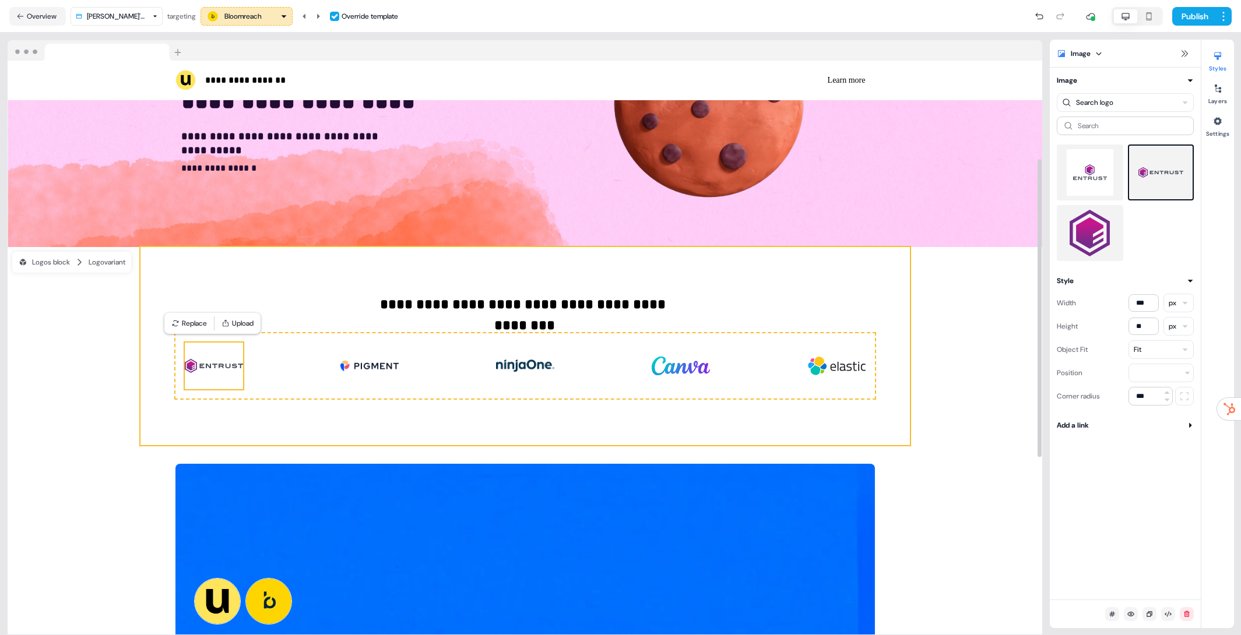
scroll to position [0, 0]
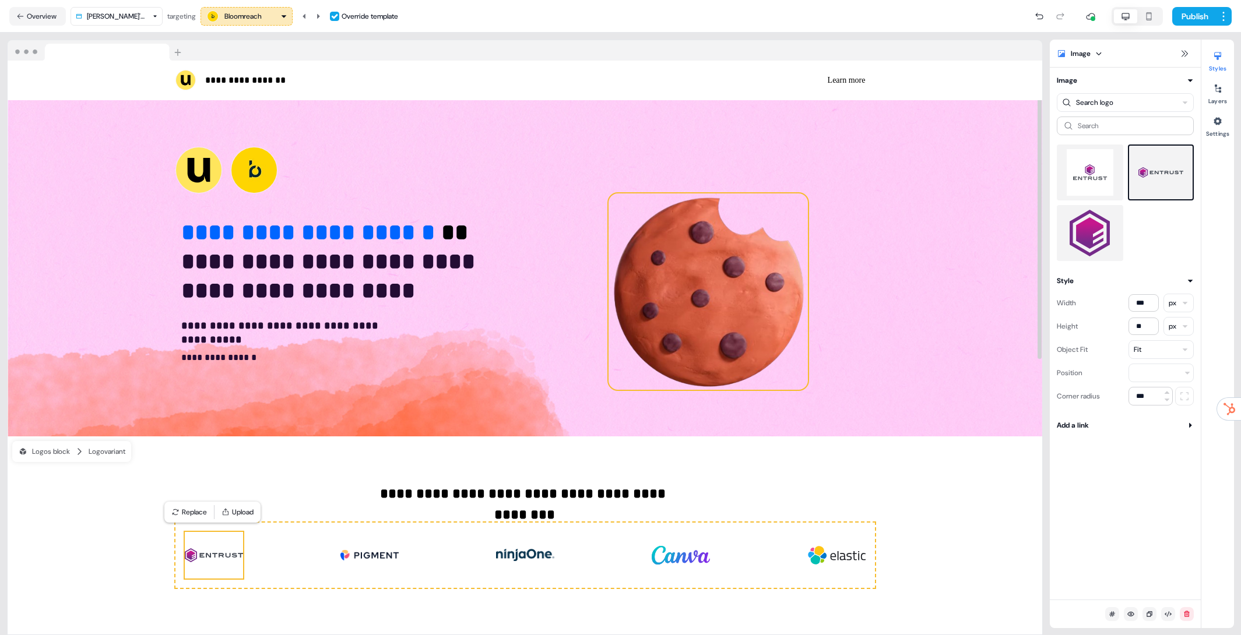
click at [664, 340] on img at bounding box center [707, 291] width 199 height 196
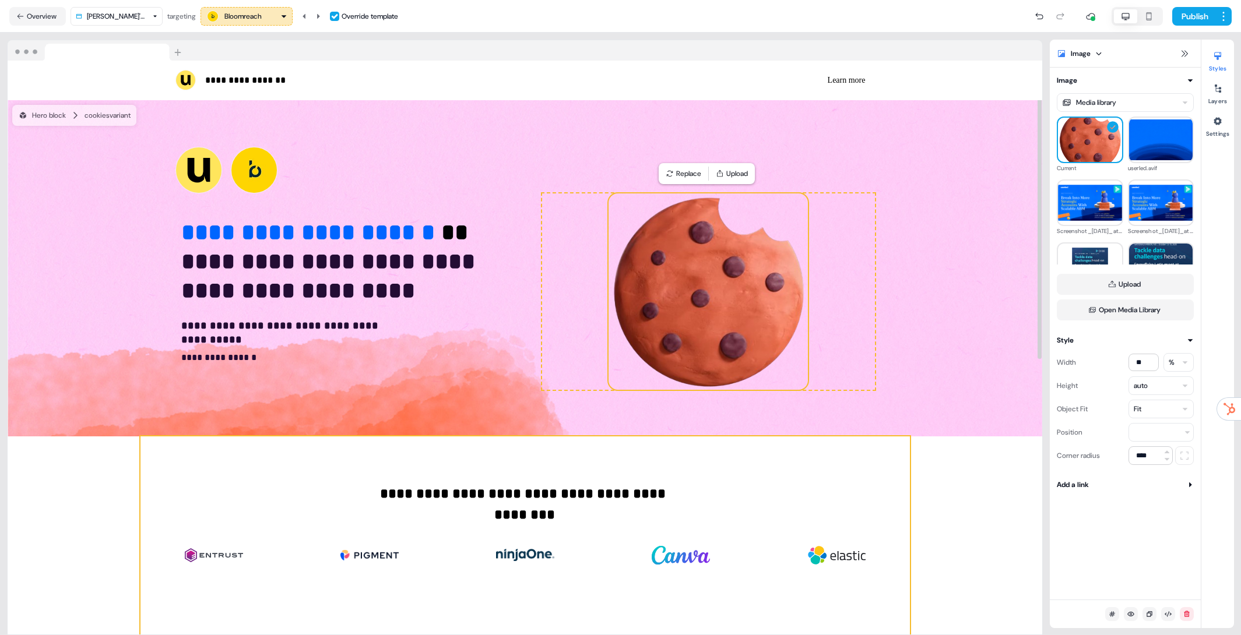
click at [858, 494] on div "**********" at bounding box center [524, 535] width 769 height 198
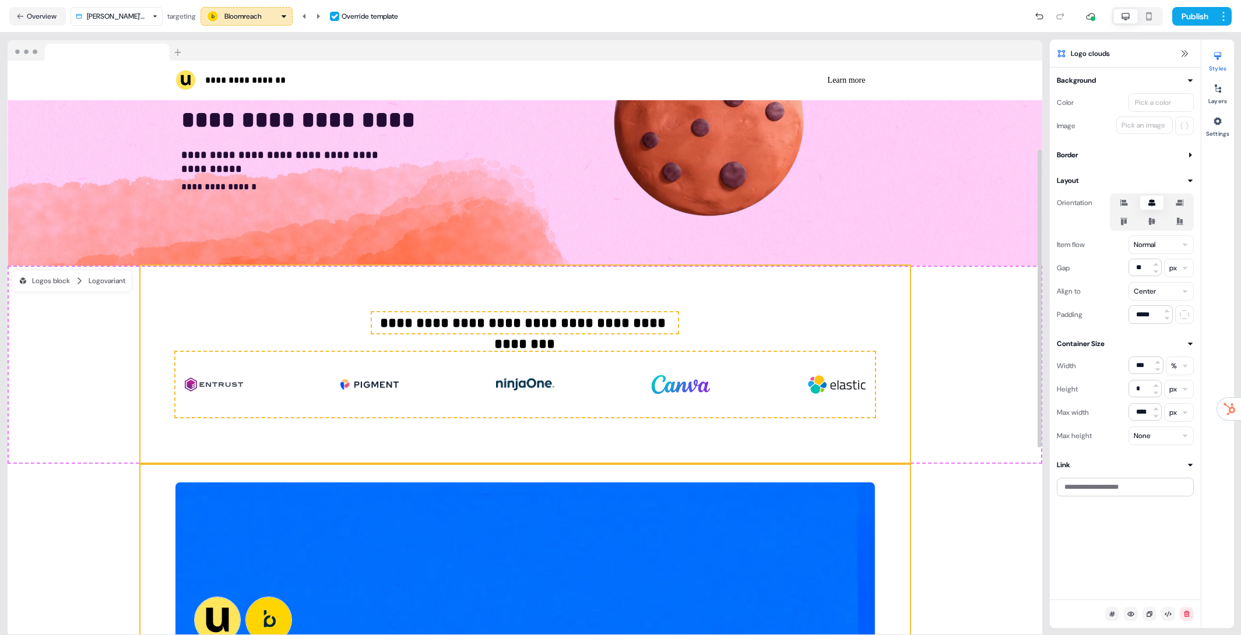
scroll to position [192, 0]
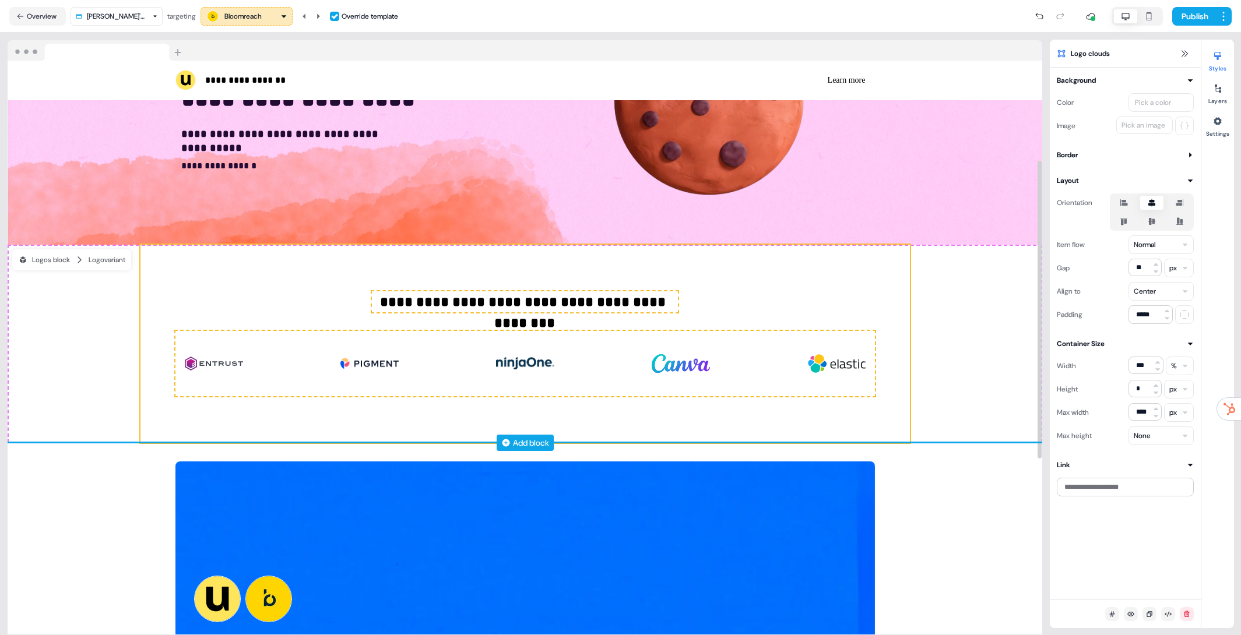
click at [520, 443] on div "Add block" at bounding box center [531, 443] width 36 height 12
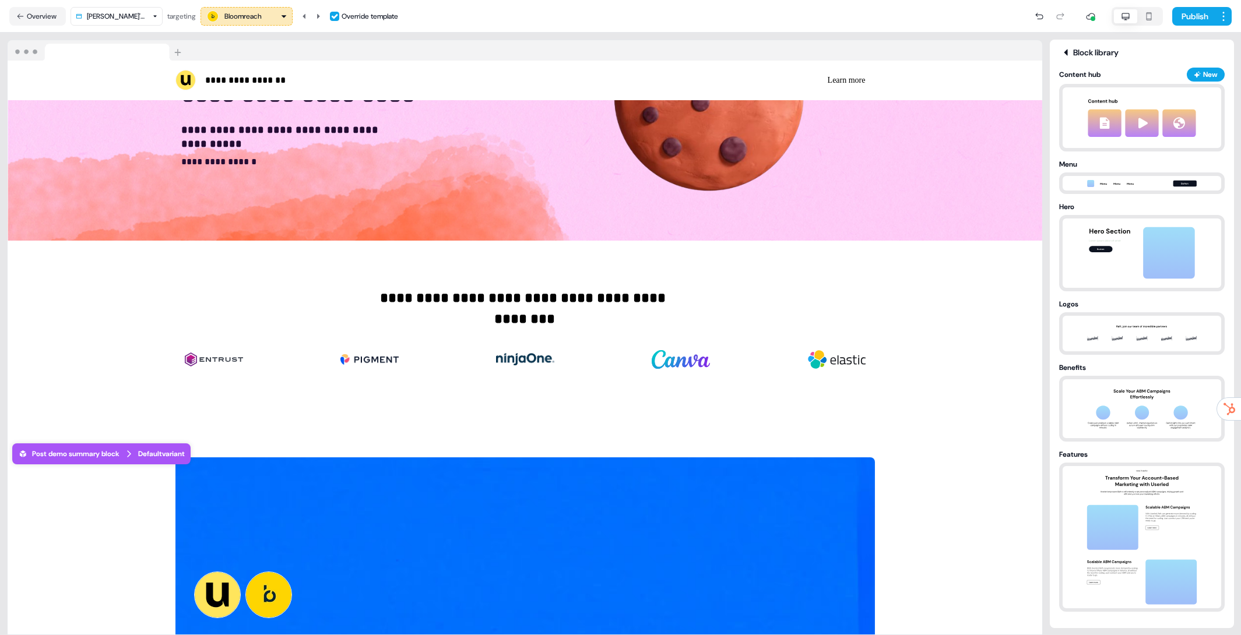
scroll to position [198, 0]
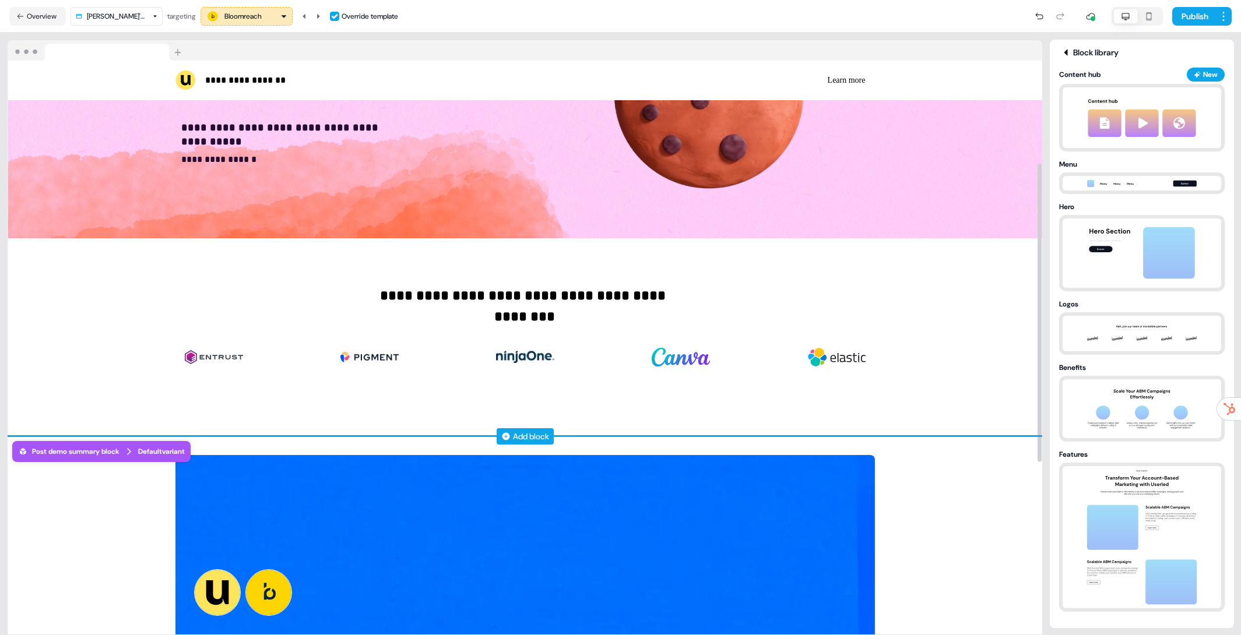
click at [487, 438] on div "Add block" at bounding box center [525, 437] width 1034 height 12
click at [520, 434] on div "Add block" at bounding box center [531, 437] width 36 height 12
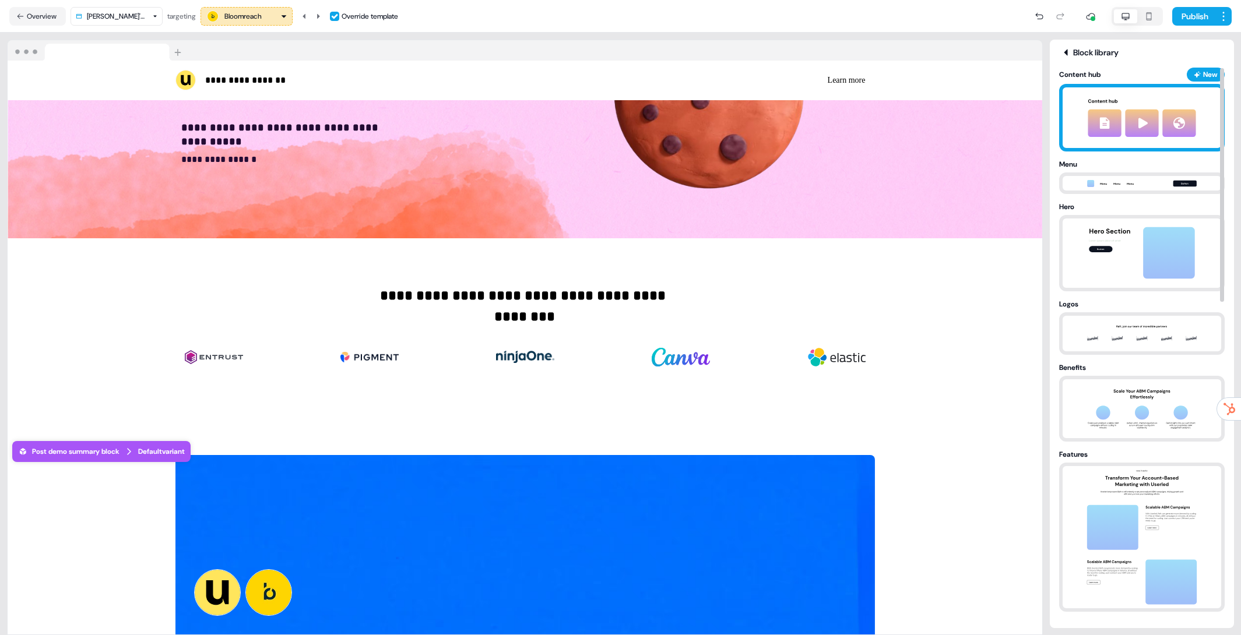
click at [1122, 133] on img at bounding box center [1141, 117] width 129 height 61
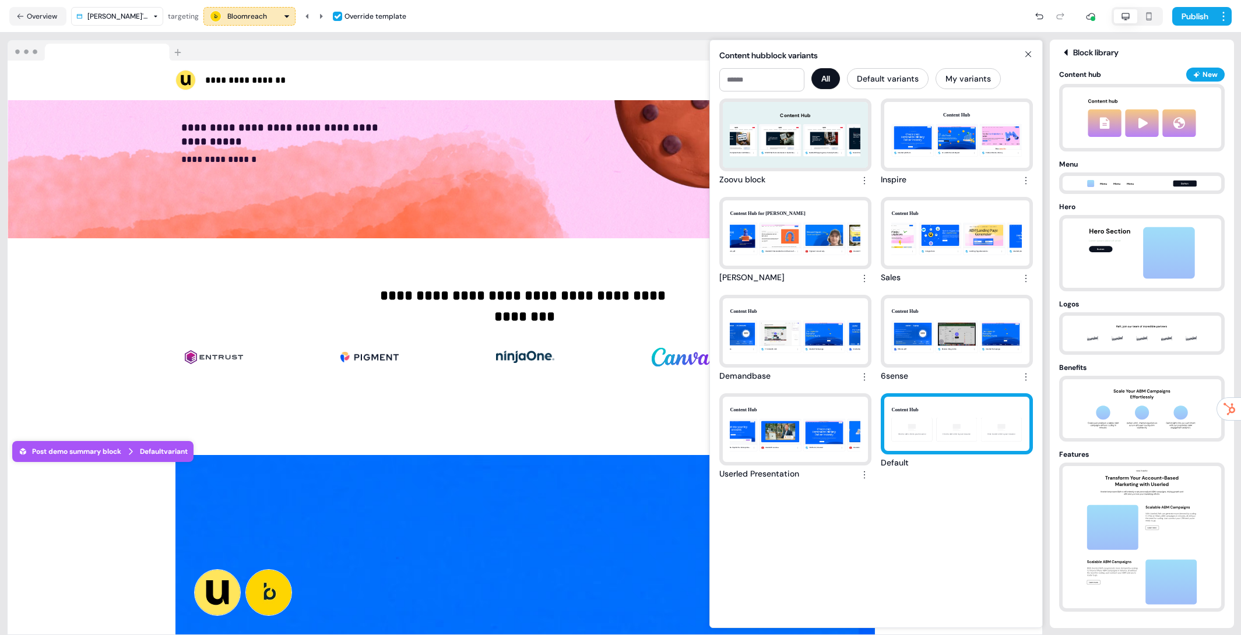
click at [926, 426] on div "Content Hub Click to add a link to your resource Click to add a link to your re…" at bounding box center [956, 424] width 145 height 55
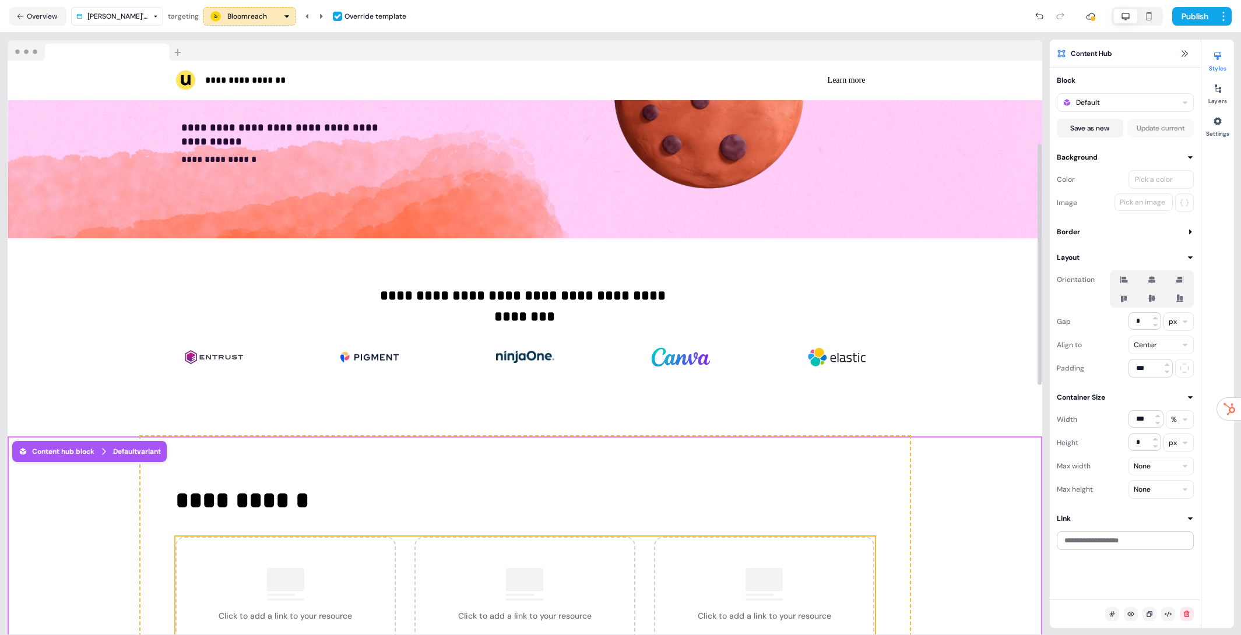
click at [346, 575] on div "Click to add a link to your resource" at bounding box center [285, 595] width 221 height 117
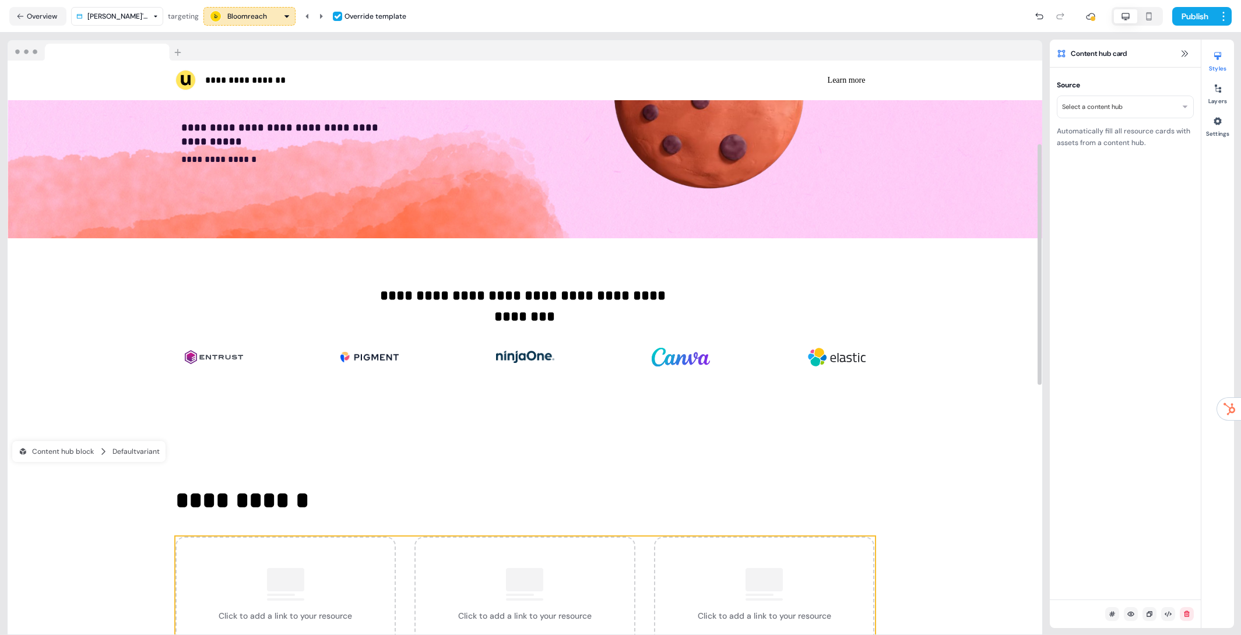
click at [1091, 109] on html "**********" at bounding box center [620, 317] width 1241 height 635
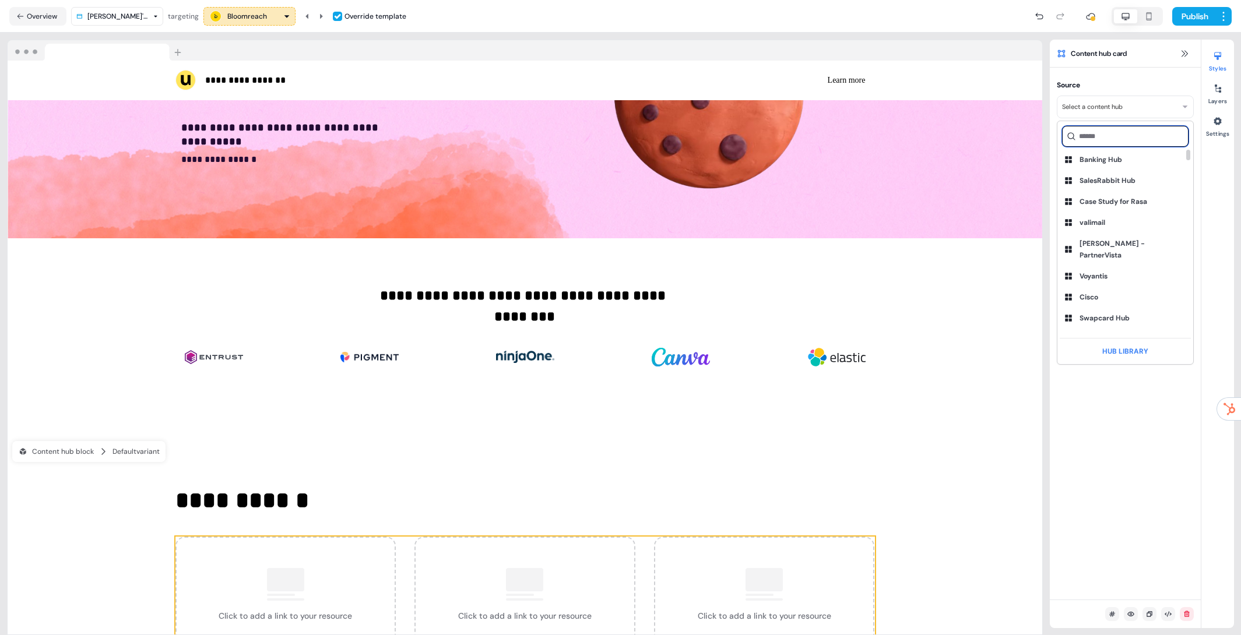
click at [1102, 137] on input at bounding box center [1125, 136] width 126 height 21
type input "******"
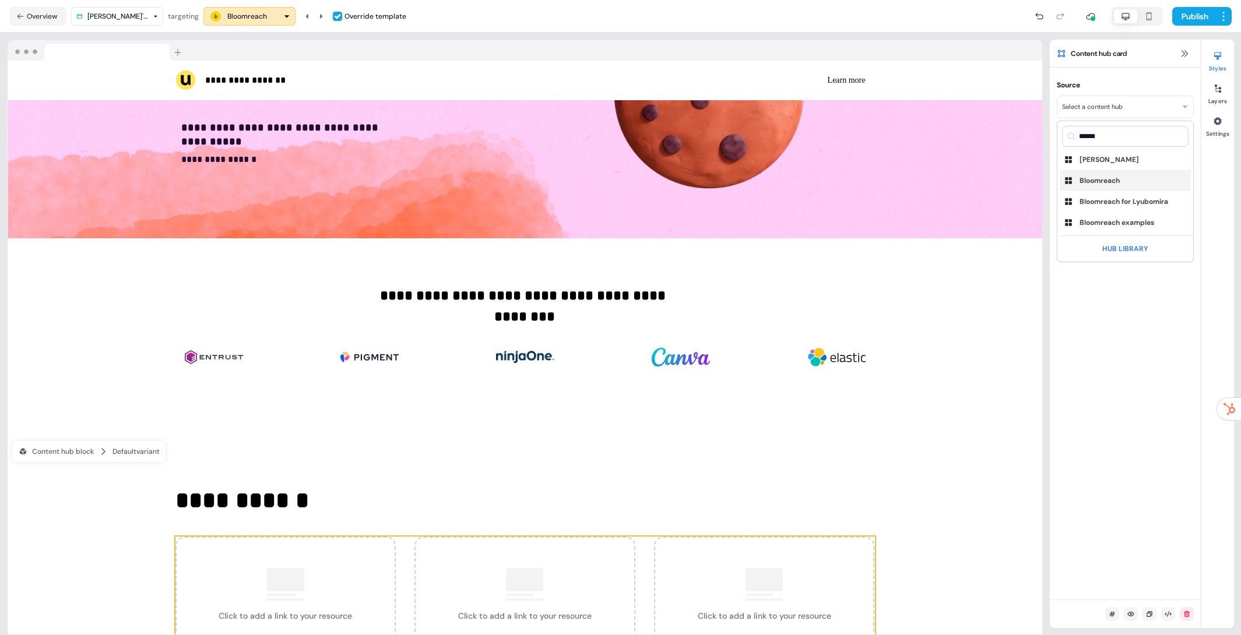
click at [1104, 175] on div "Bloomreach" at bounding box center [1099, 181] width 40 height 12
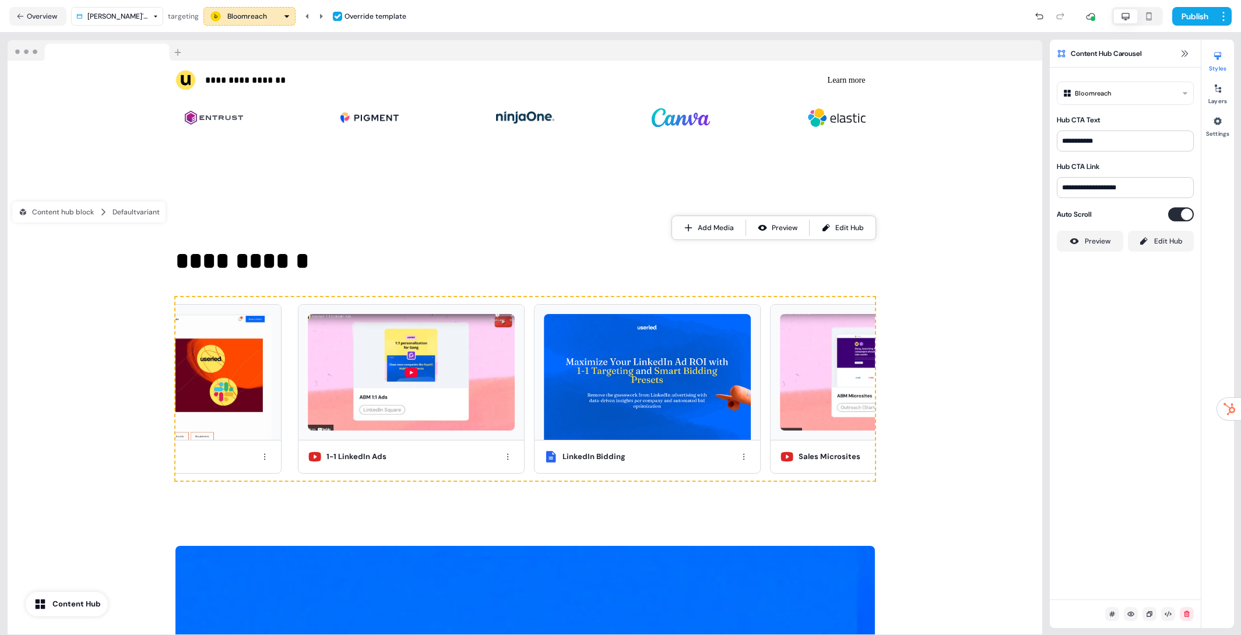
scroll to position [436, 0]
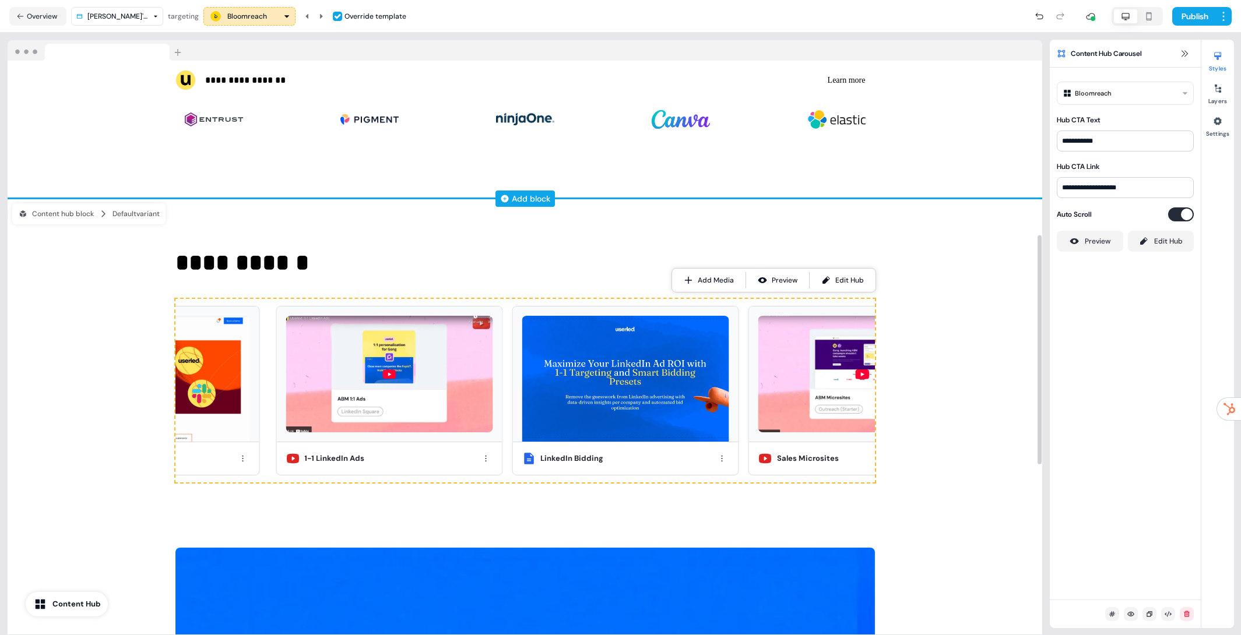
click at [527, 199] on div "Add block" at bounding box center [531, 199] width 38 height 12
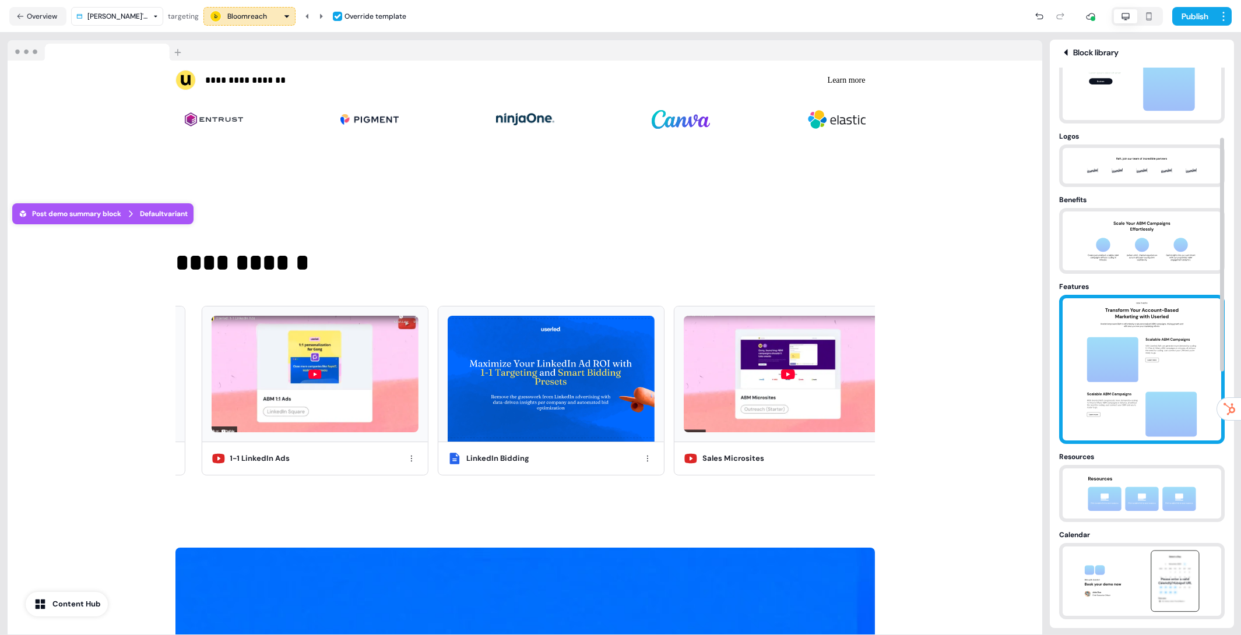
scroll to position [160, 0]
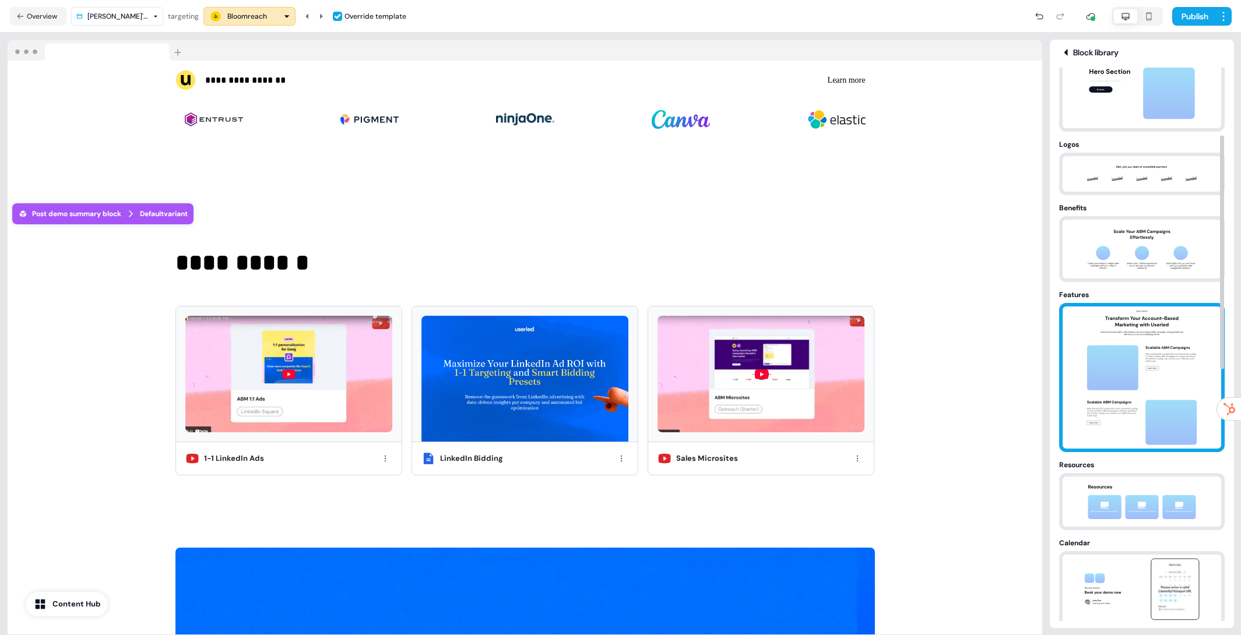
click at [1126, 411] on img at bounding box center [1141, 378] width 122 height 142
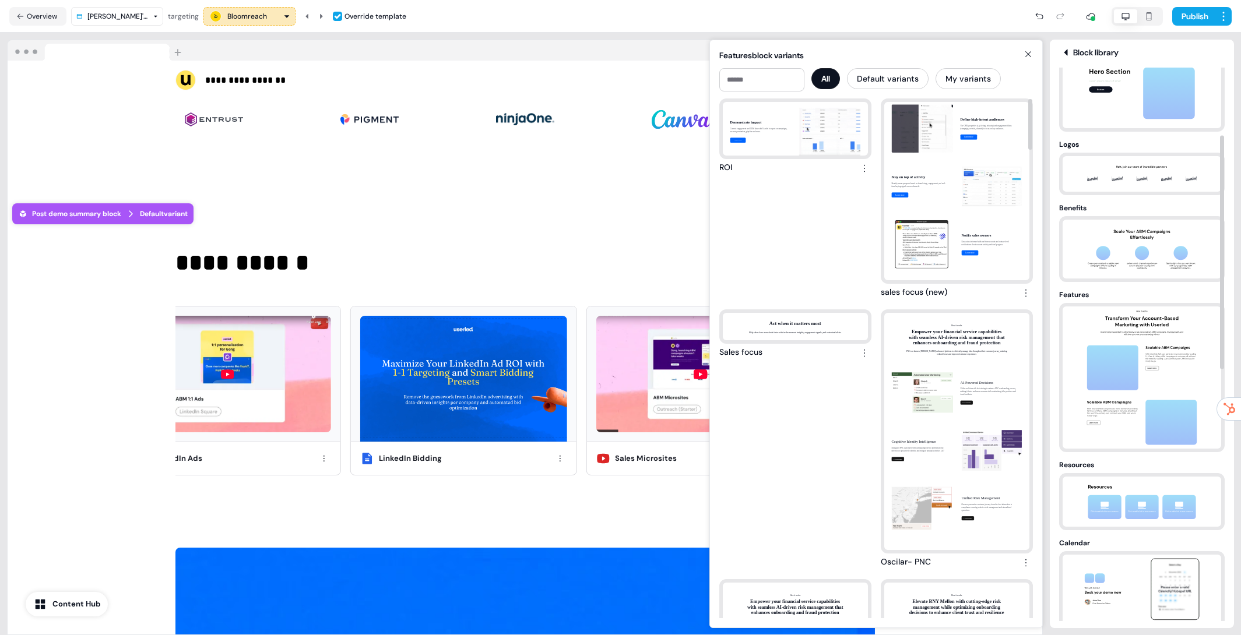
click at [322, 314] on div at bounding box center [227, 374] width 226 height 135
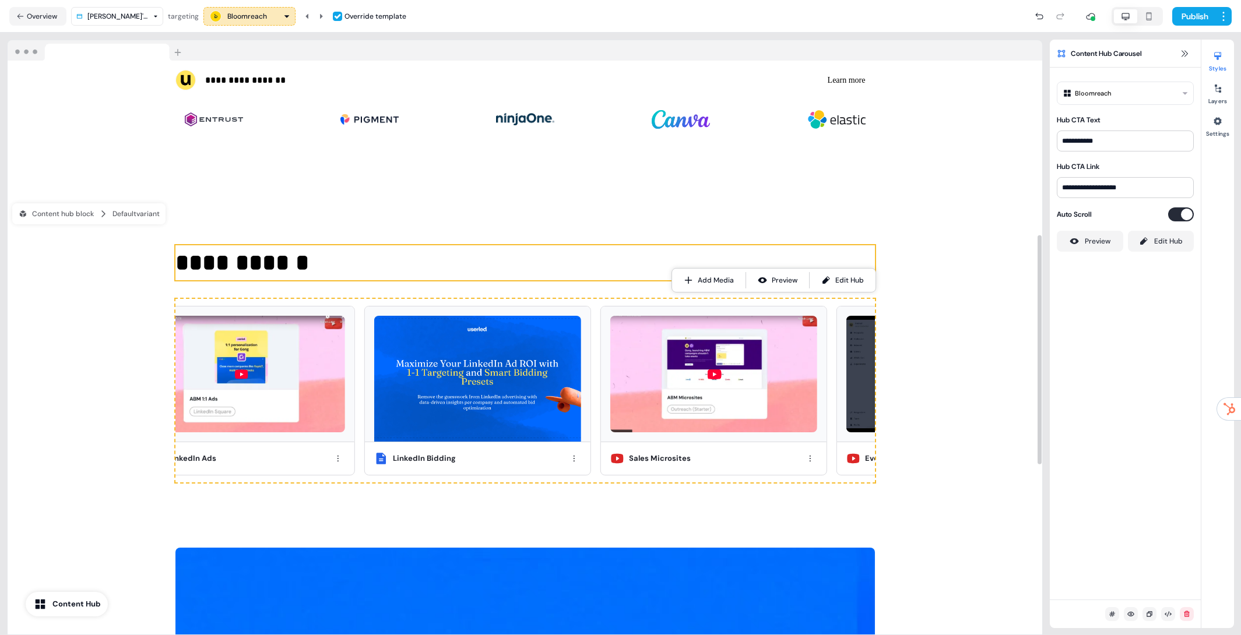
click at [346, 263] on p "**********" at bounding box center [524, 262] width 699 height 35
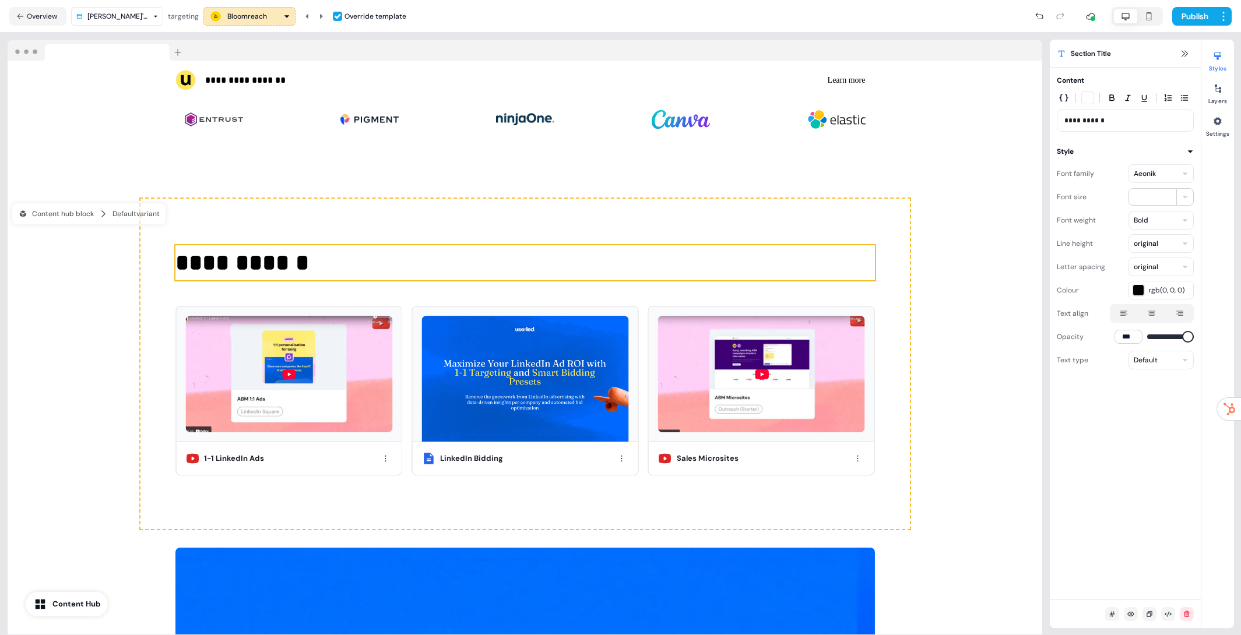
click at [1154, 309] on icon at bounding box center [1151, 313] width 14 height 9
click at [1154, 309] on button "button" at bounding box center [1151, 313] width 9 height 9
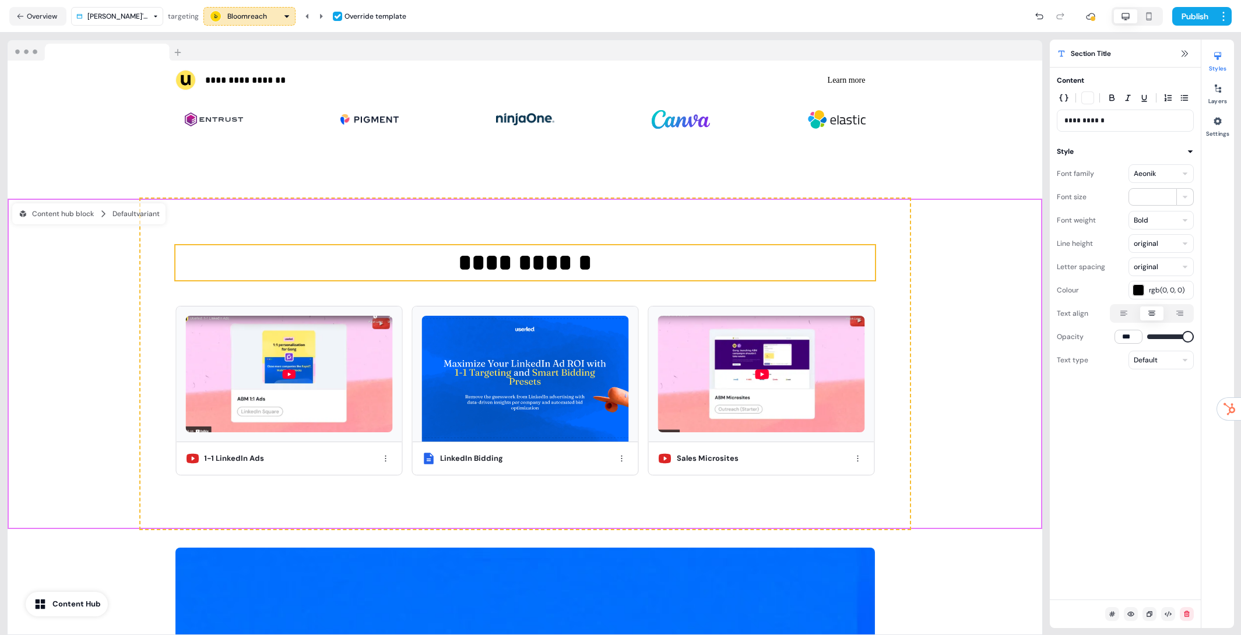
click at [1012, 270] on div "**********" at bounding box center [525, 364] width 1034 height 330
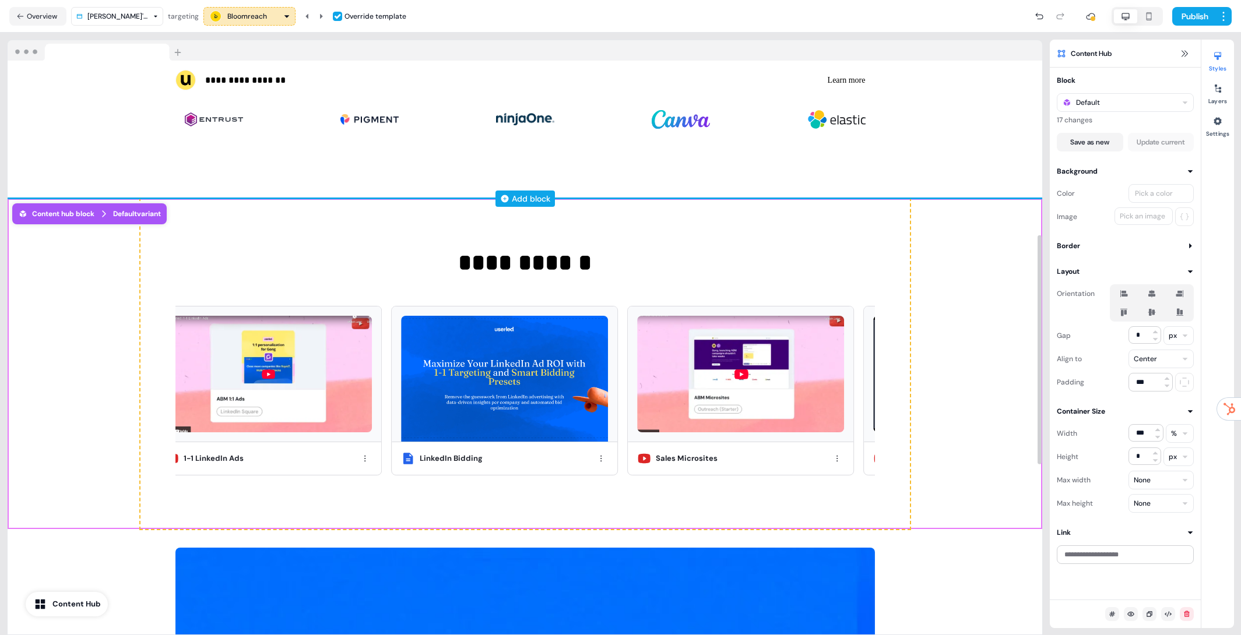
click at [526, 197] on div "Add block" at bounding box center [531, 199] width 38 height 12
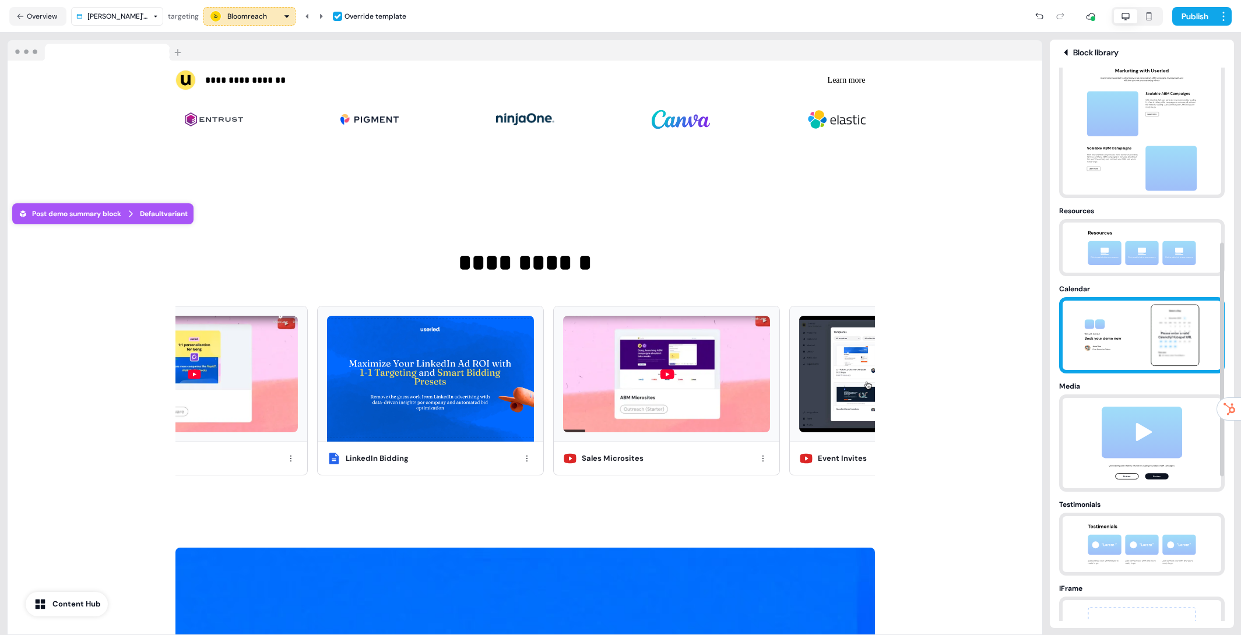
scroll to position [756, 0]
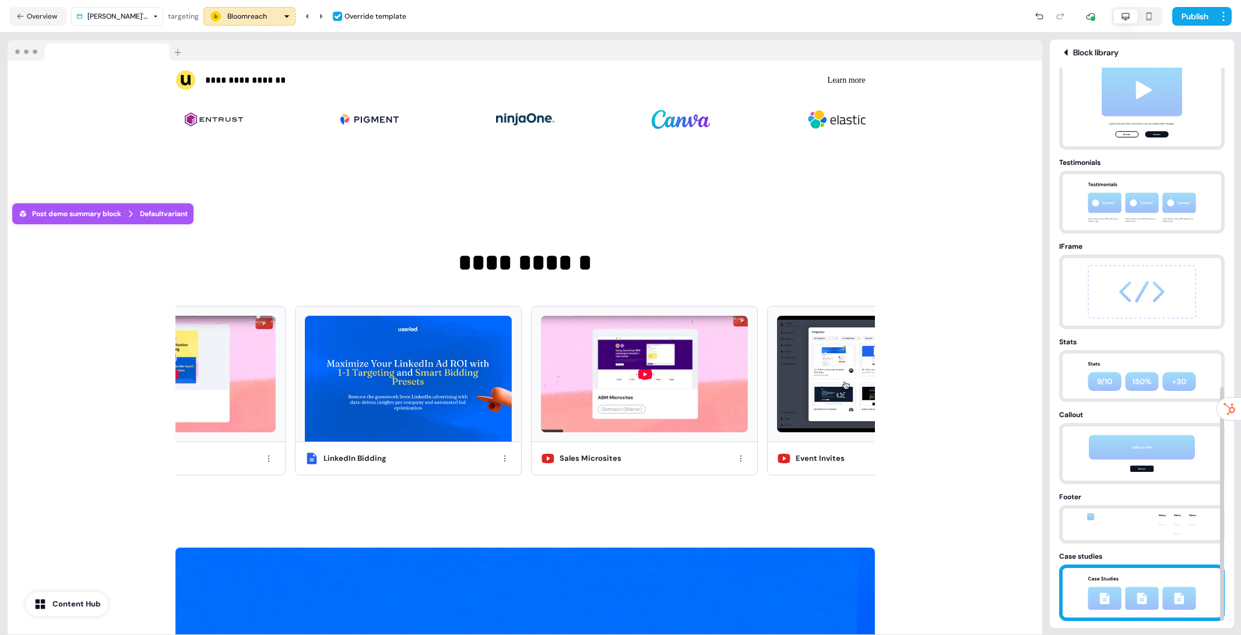
click at [1134, 575] on img at bounding box center [1141, 593] width 122 height 50
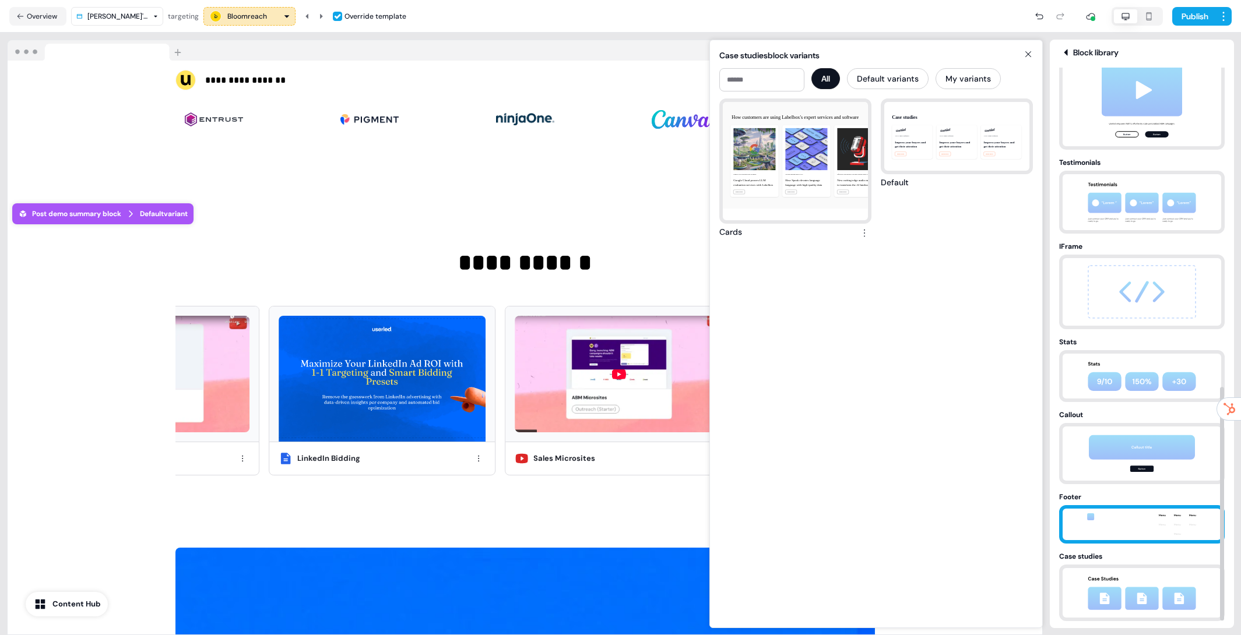
click at [1127, 527] on img at bounding box center [1141, 524] width 122 height 31
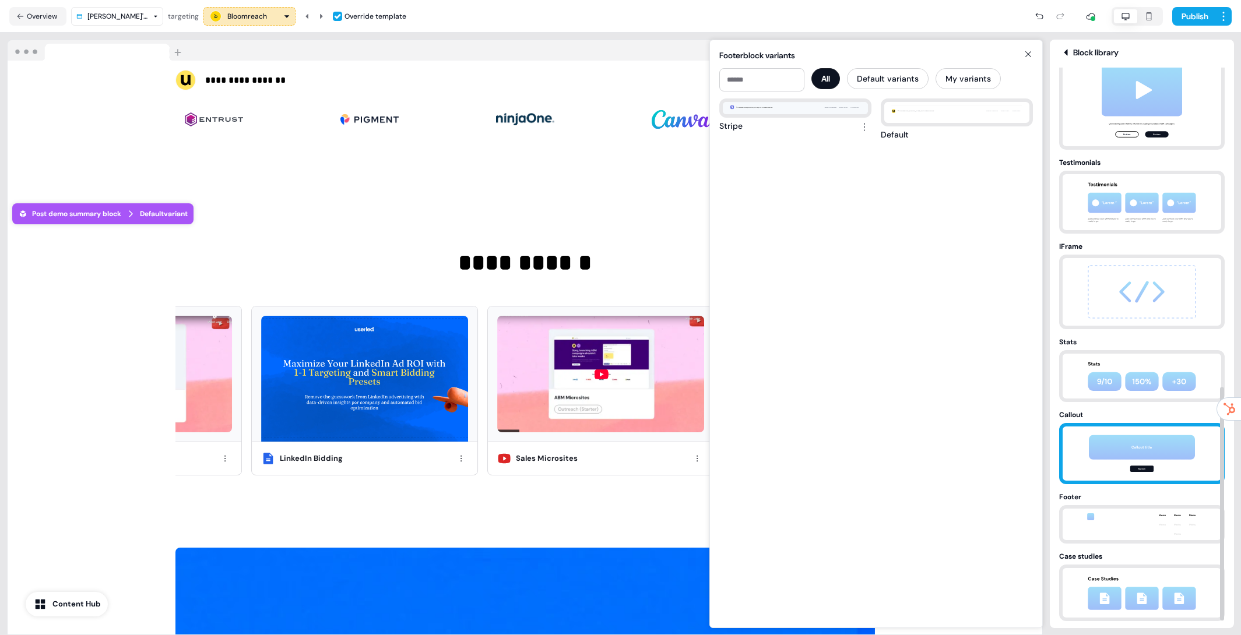
click at [1139, 465] on img at bounding box center [1141, 454] width 122 height 54
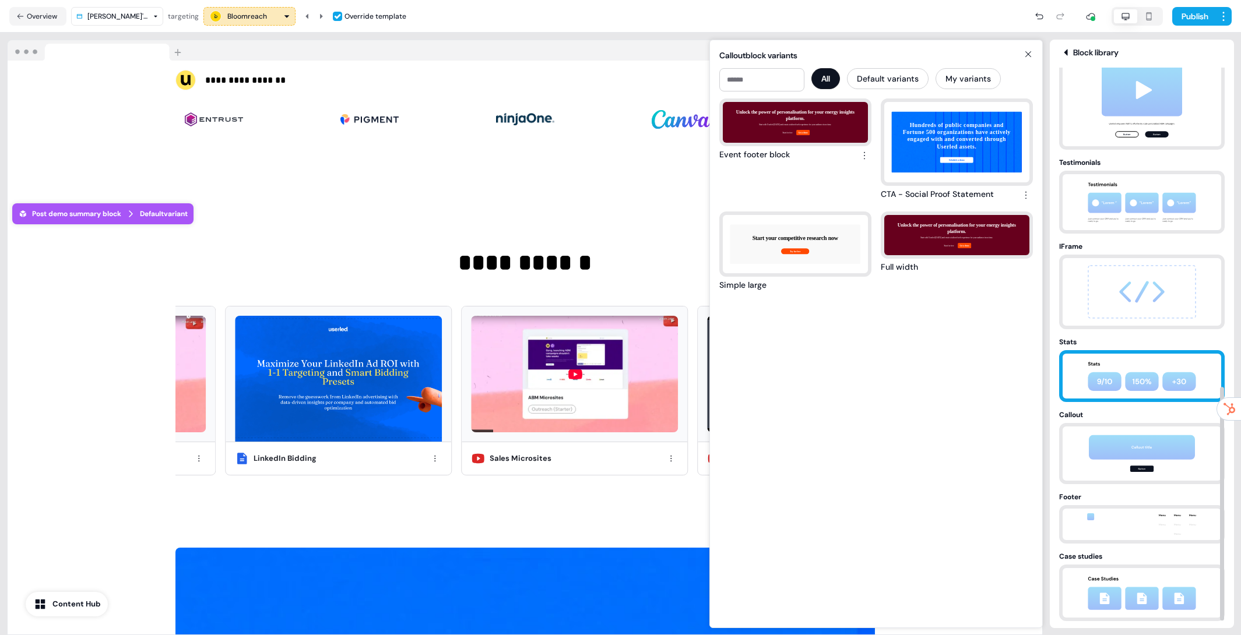
click at [1147, 378] on img at bounding box center [1141, 376] width 122 height 45
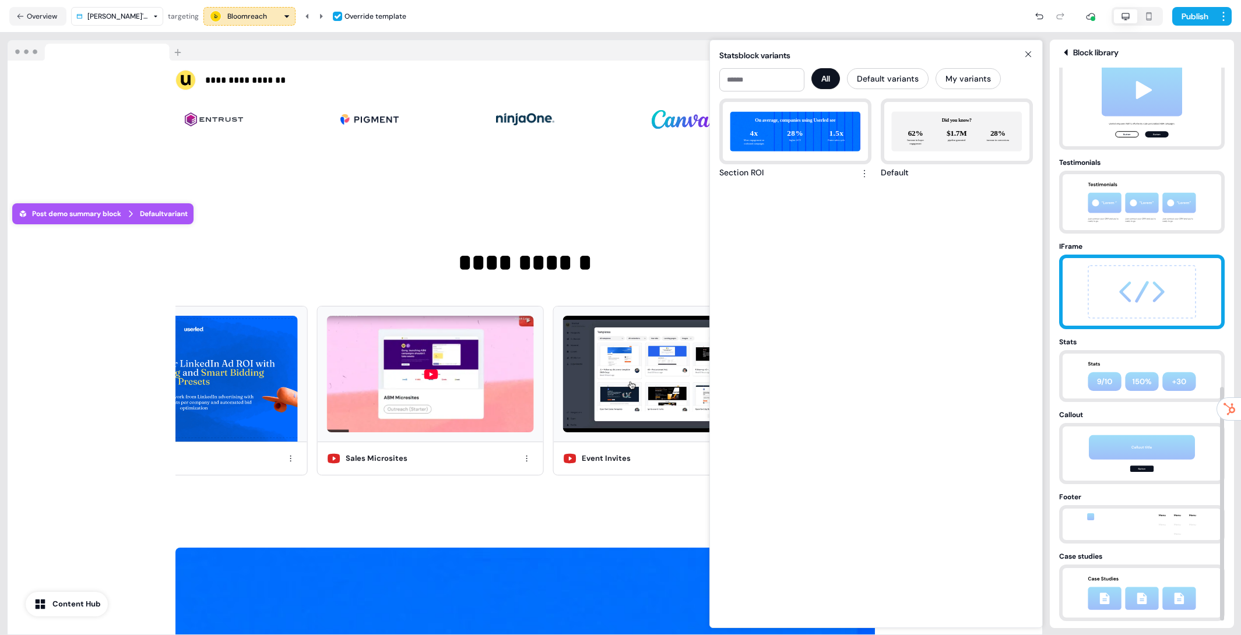
click at [1128, 293] on img at bounding box center [1141, 292] width 122 height 68
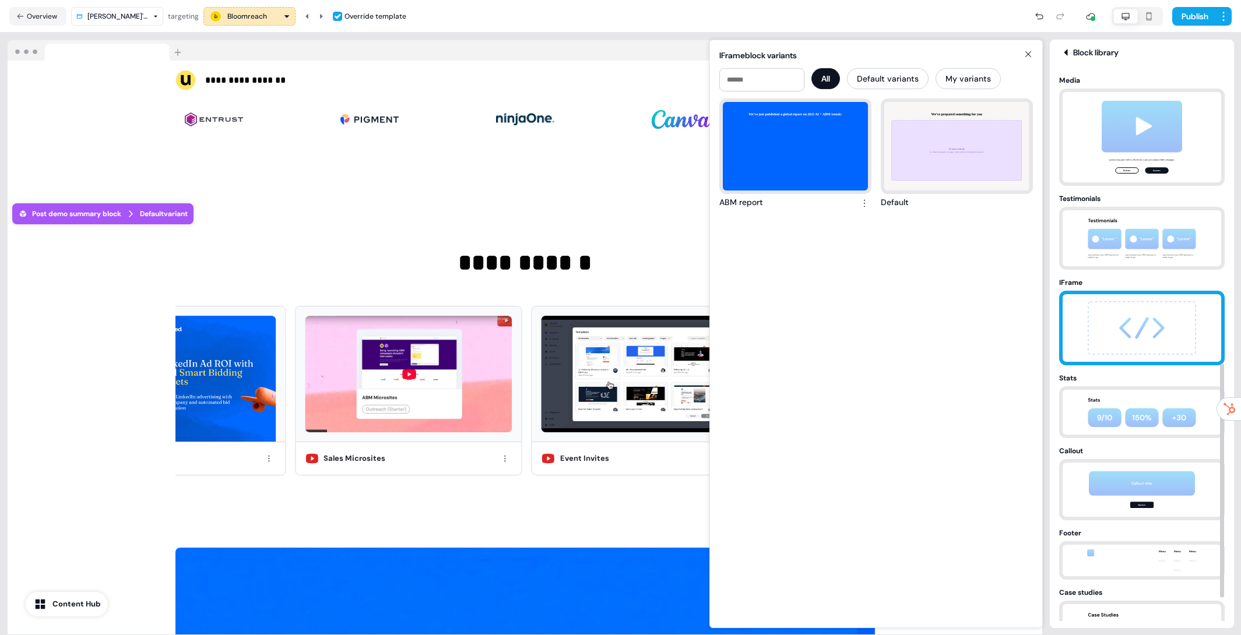
scroll to position [700, 0]
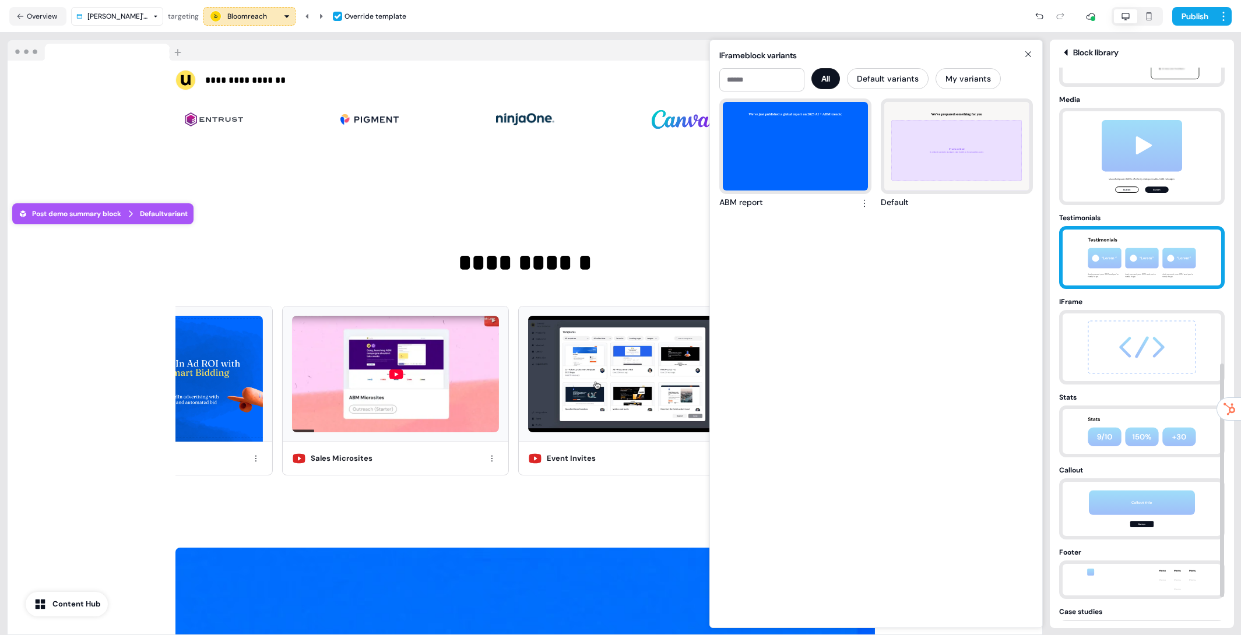
click at [1130, 274] on img at bounding box center [1141, 258] width 122 height 56
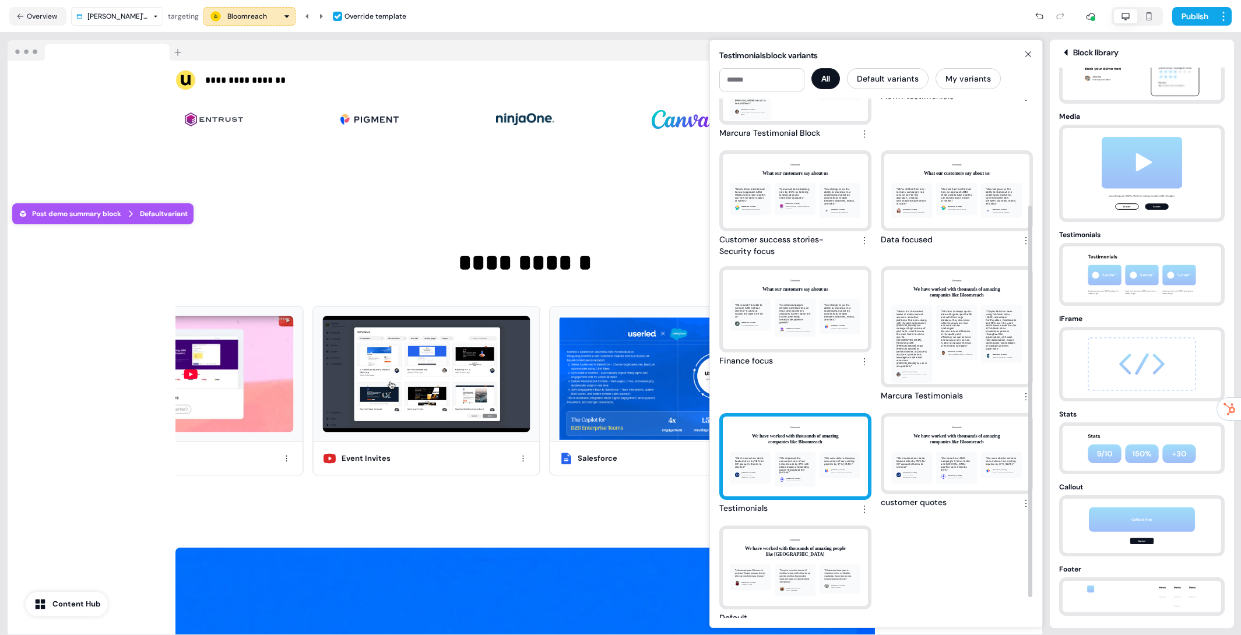
scroll to position [168, 0]
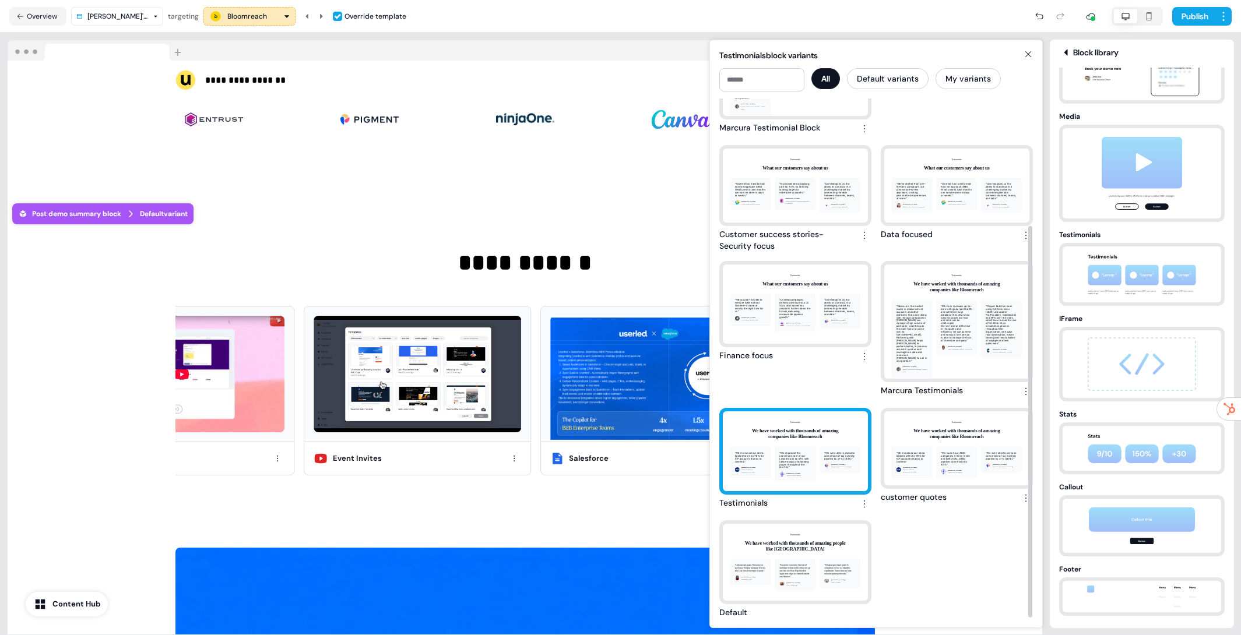
click at [802, 469] on div "Testimonials We have worked with thousands of amazing companies like Bloomreach…" at bounding box center [795, 451] width 145 height 80
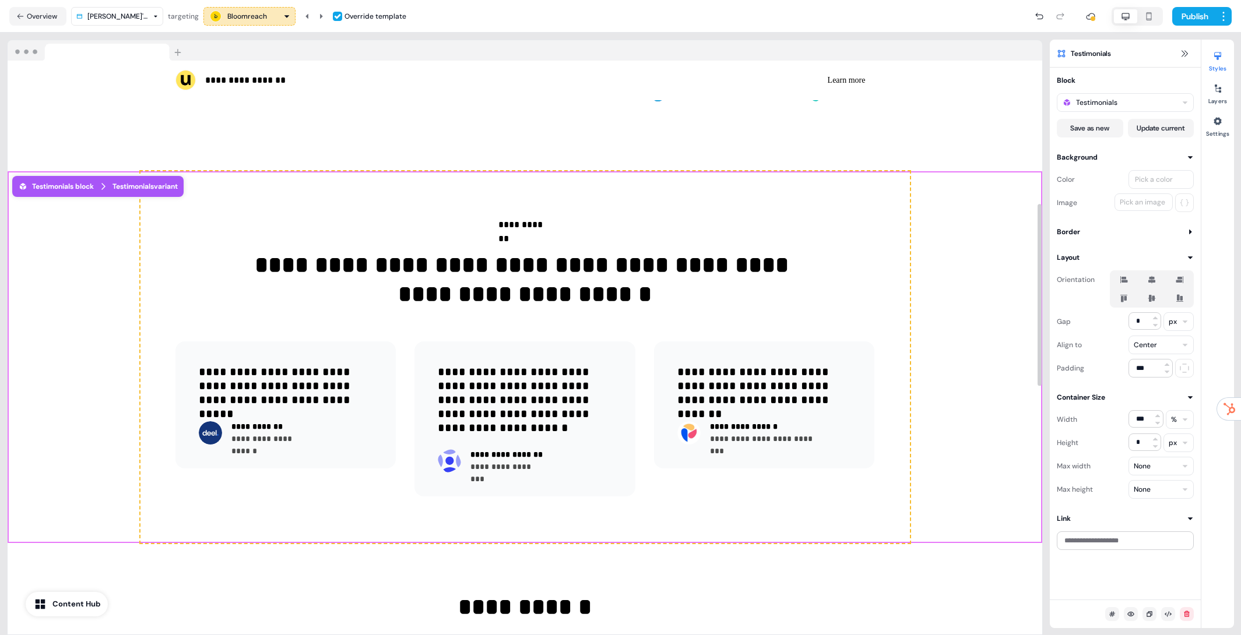
scroll to position [490, 0]
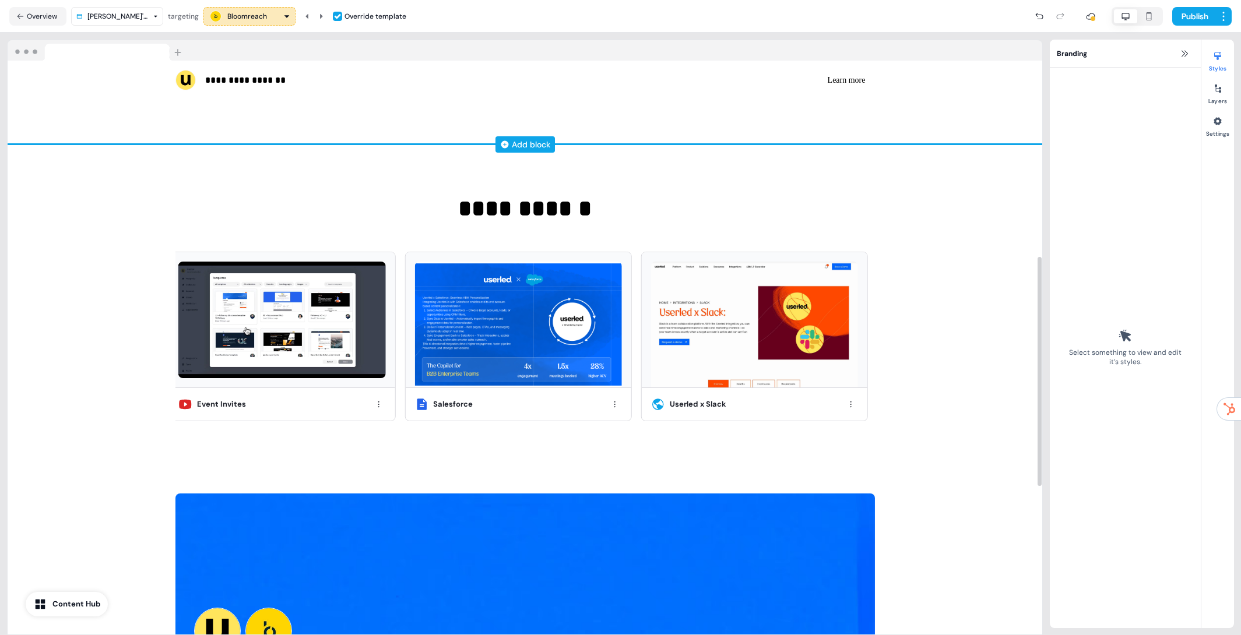
click at [523, 143] on div "Add block" at bounding box center [531, 145] width 38 height 12
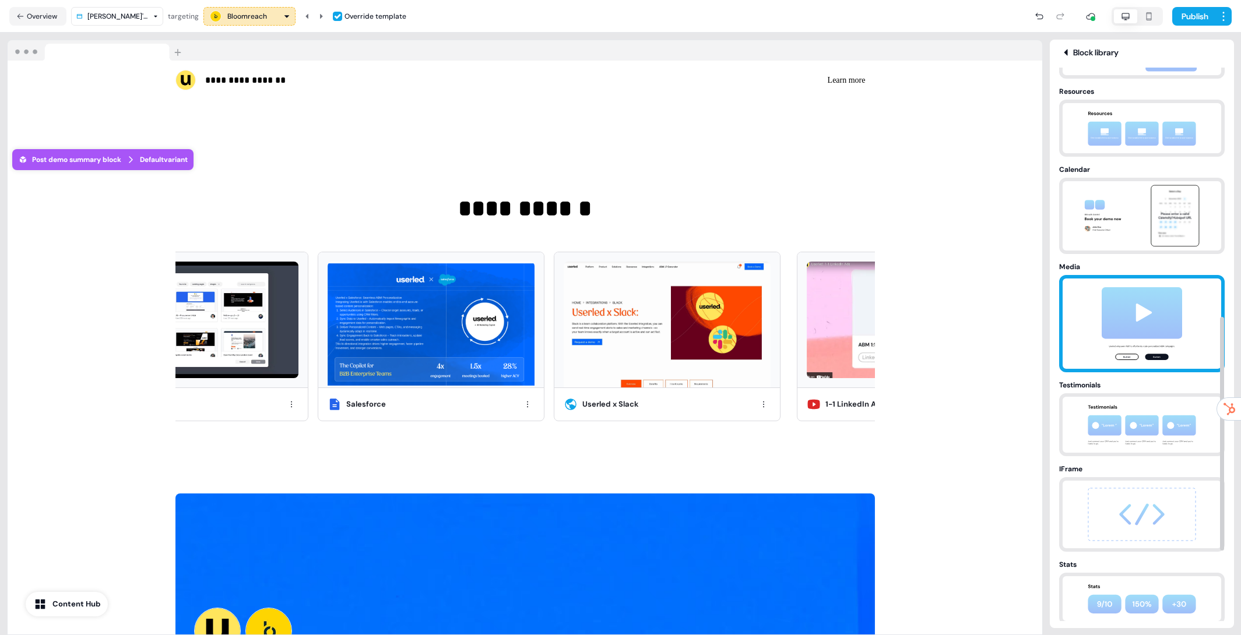
scroll to position [506, 0]
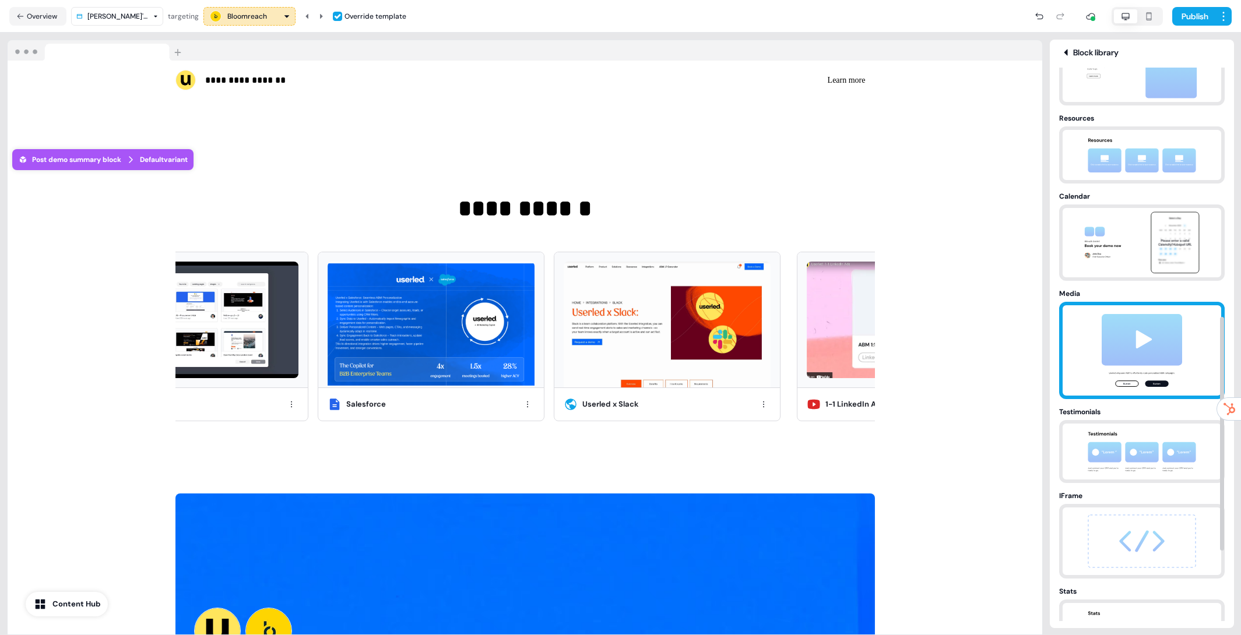
click at [1128, 299] on div "Media" at bounding box center [1141, 294] width 165 height 12
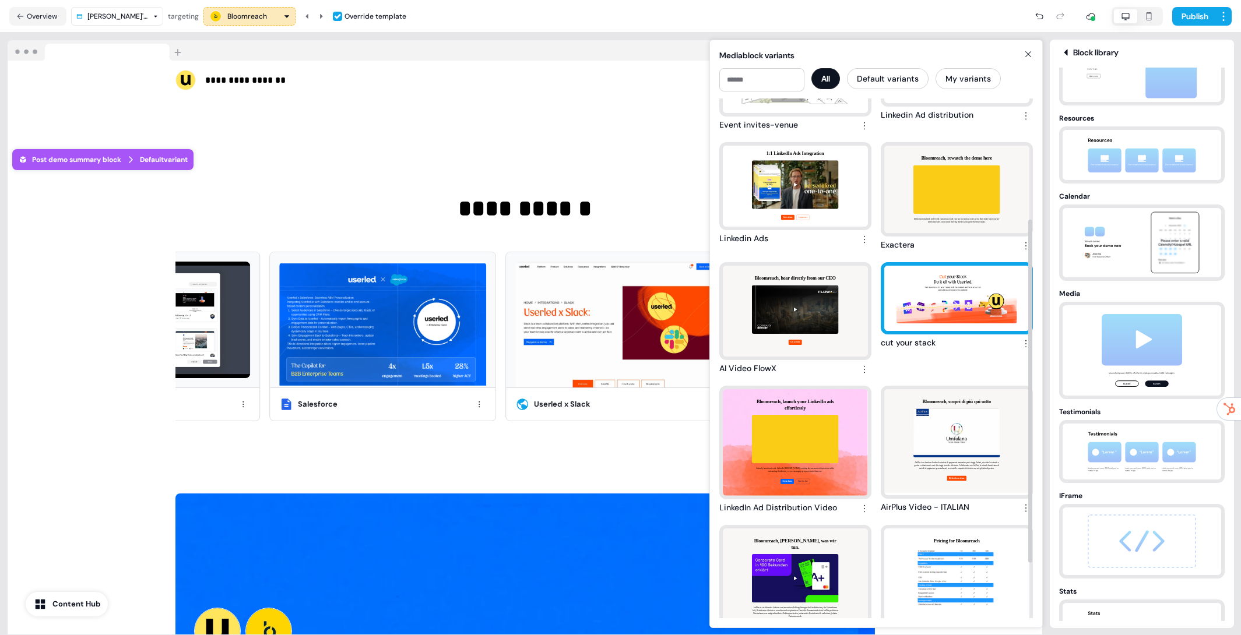
scroll to position [265, 0]
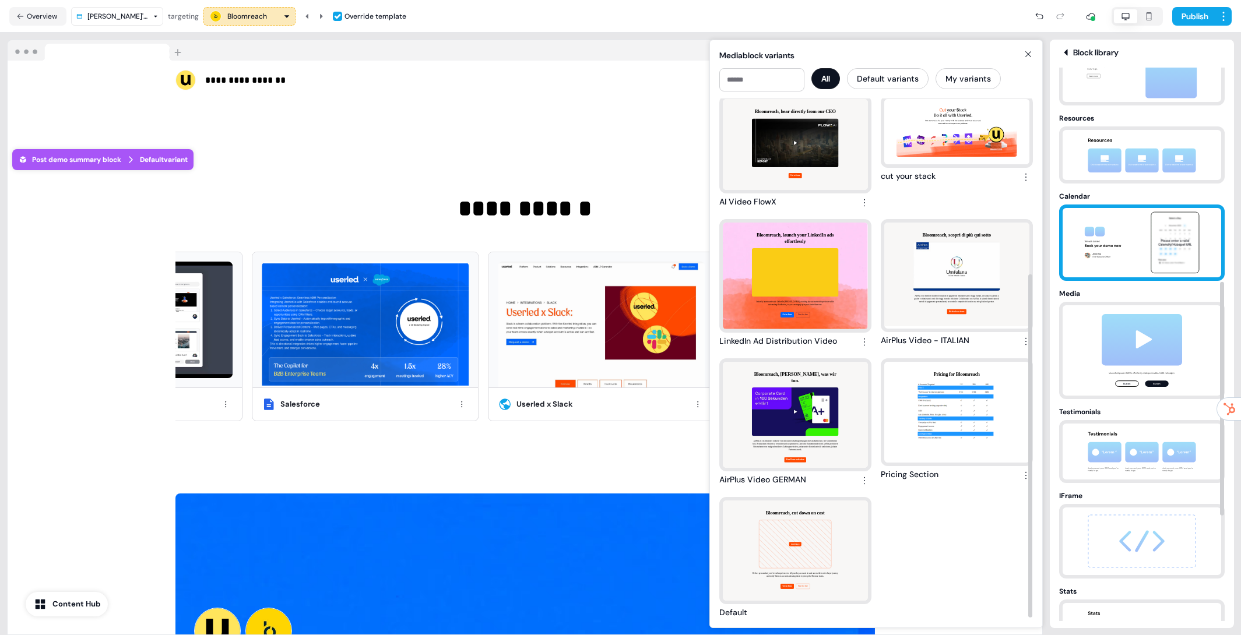
click at [1115, 252] on img at bounding box center [1141, 242] width 122 height 69
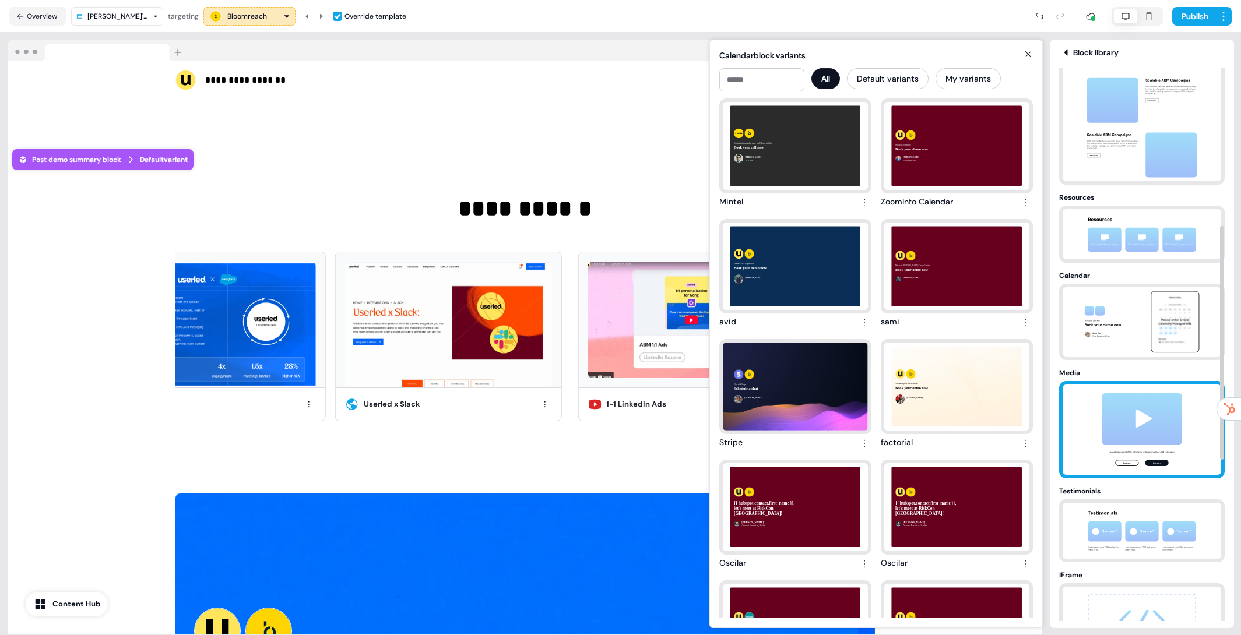
scroll to position [352, 0]
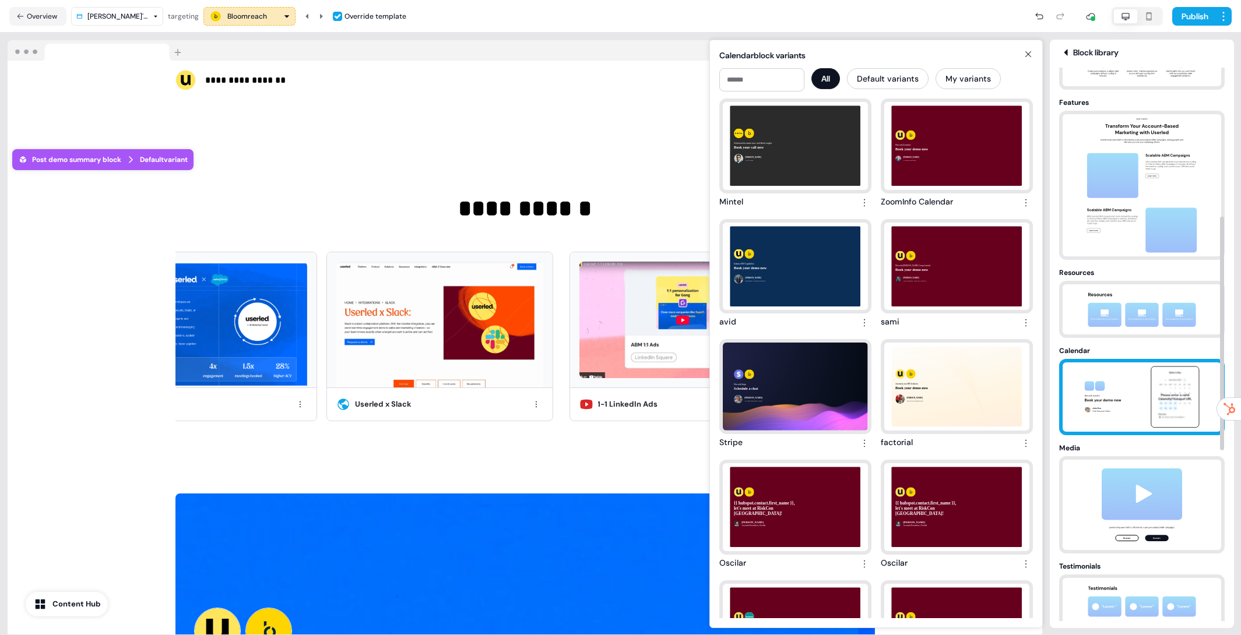
click at [1158, 361] on div at bounding box center [1141, 397] width 165 height 76
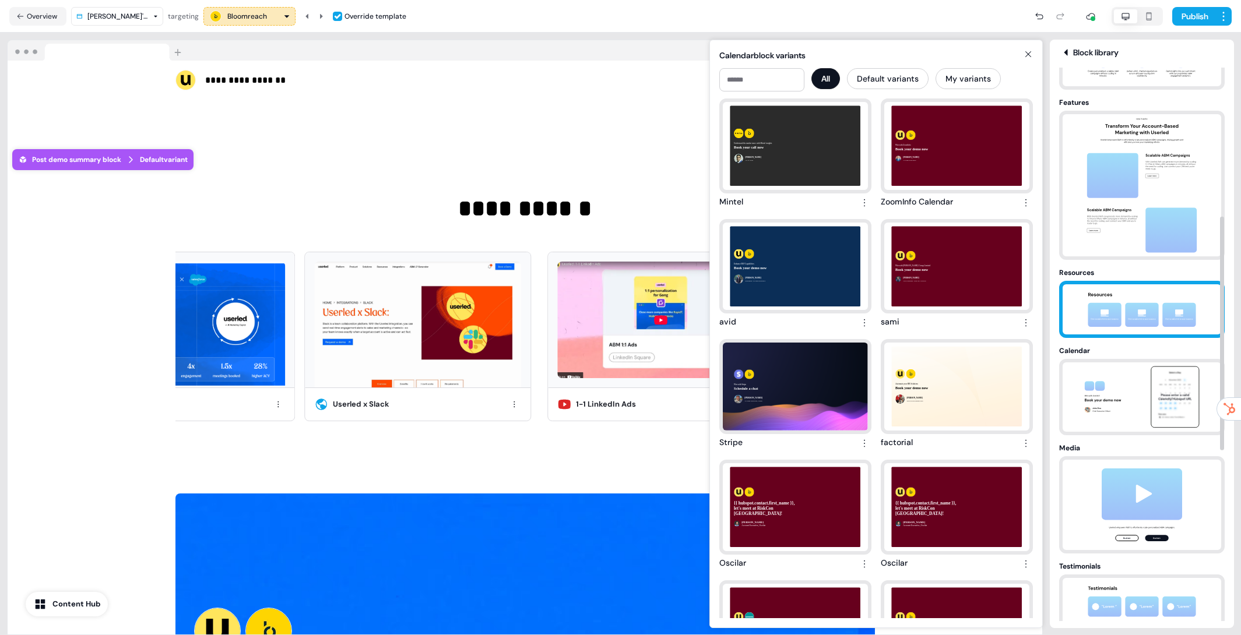
click at [1136, 302] on img at bounding box center [1141, 309] width 122 height 50
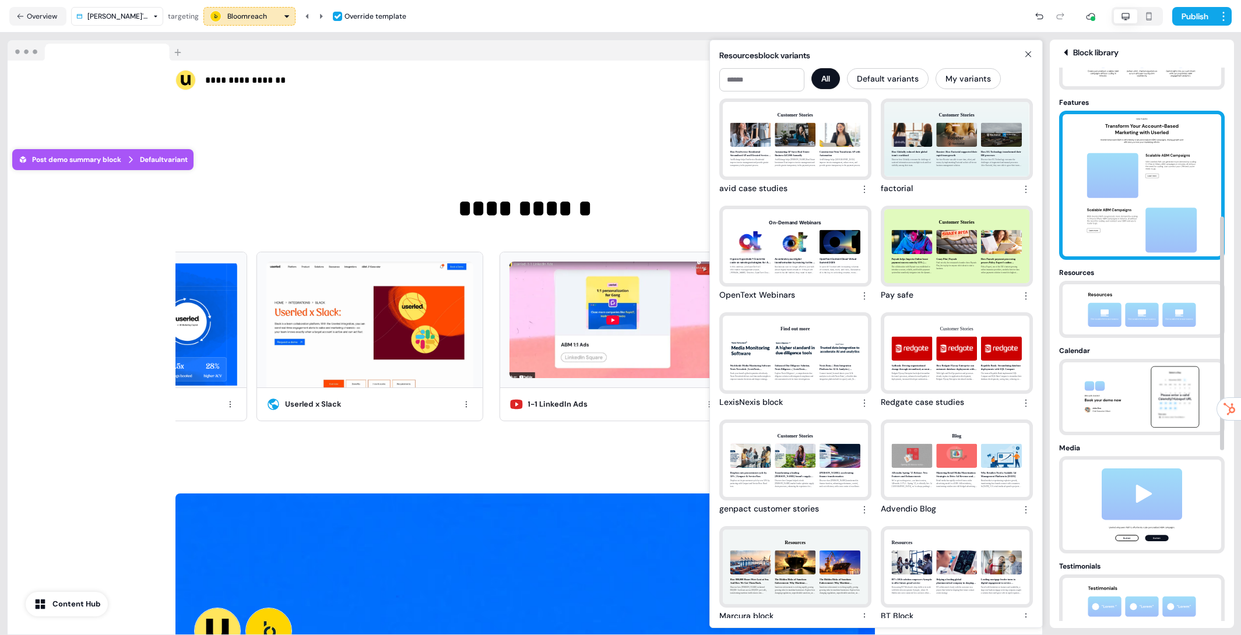
click at [1133, 210] on img at bounding box center [1141, 185] width 122 height 142
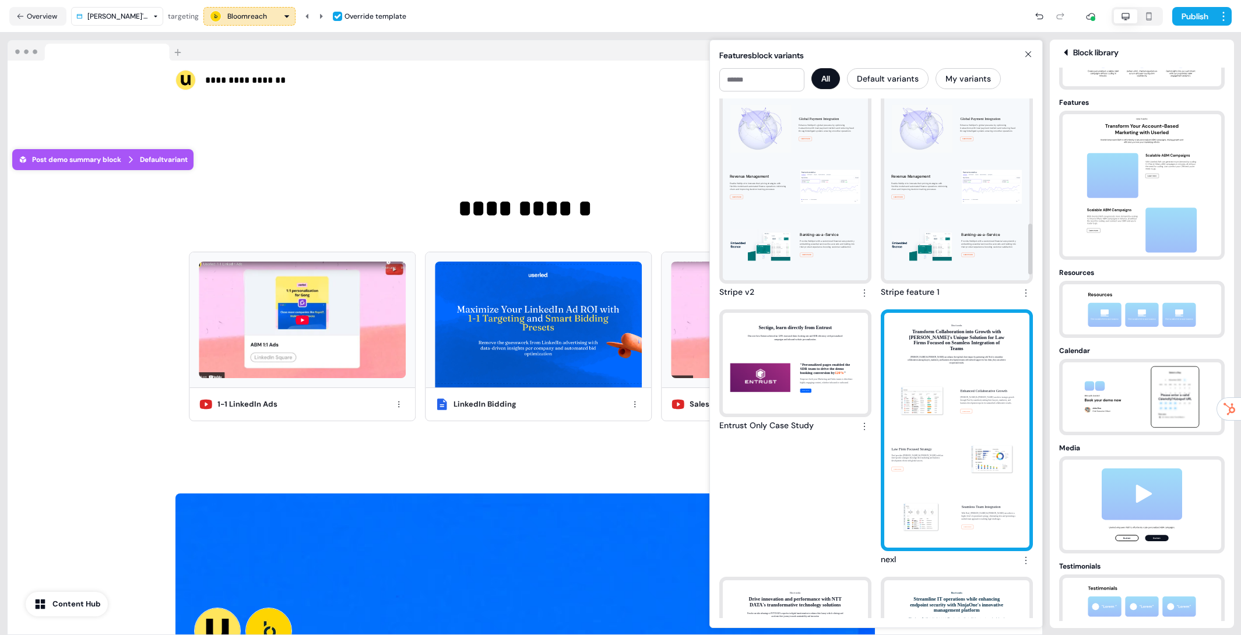
scroll to position [1283, 0]
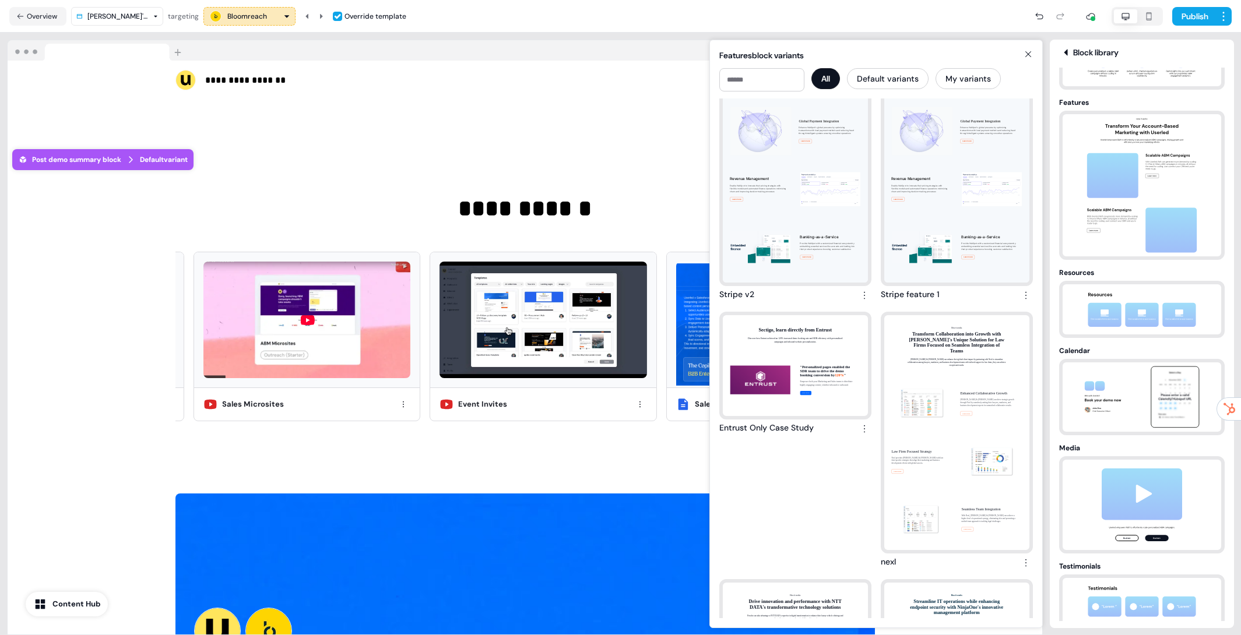
click at [1033, 55] on icon at bounding box center [1028, 54] width 14 height 9
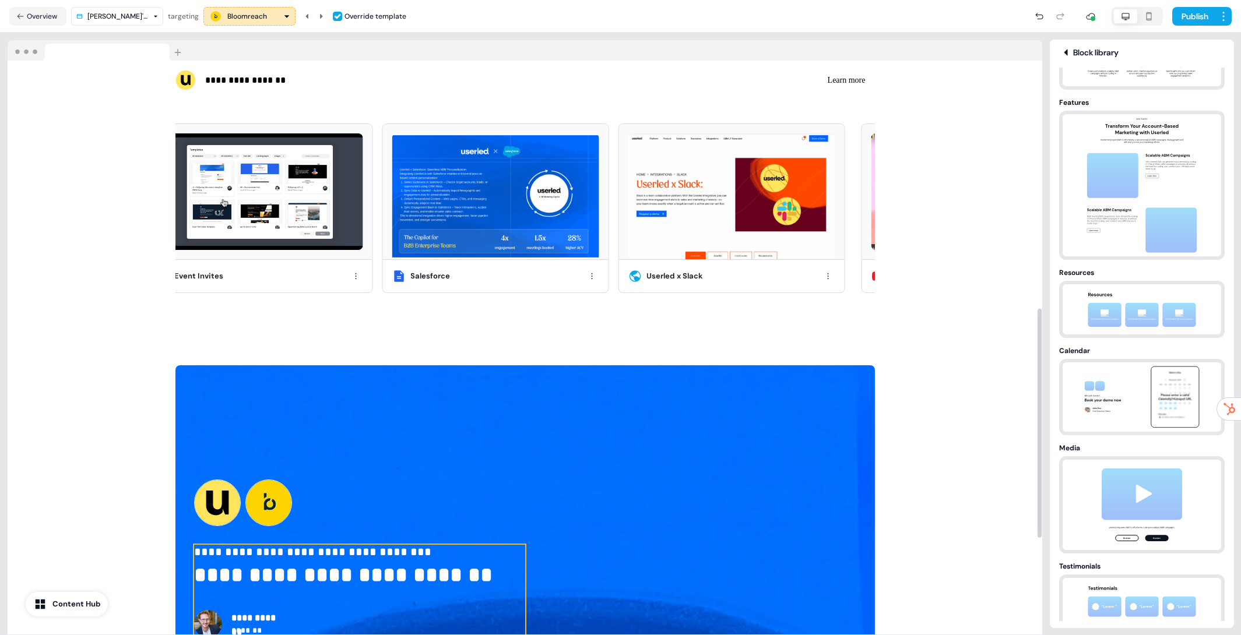
scroll to position [621, 0]
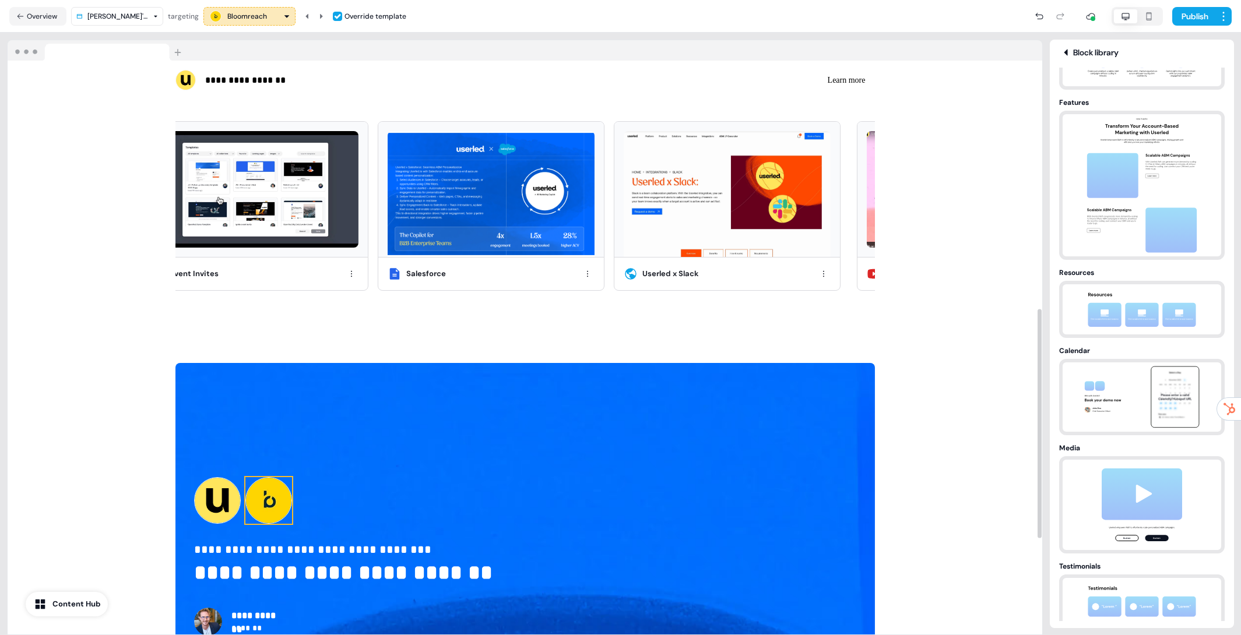
click at [269, 494] on img at bounding box center [268, 500] width 47 height 47
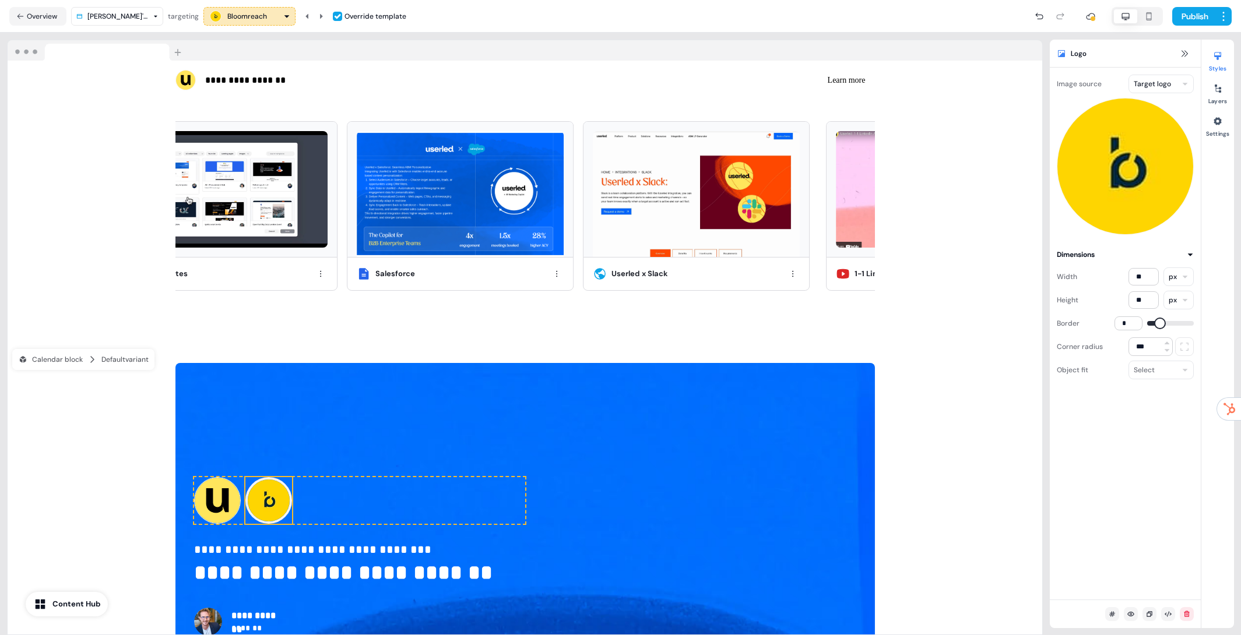
click at [1154, 318] on span at bounding box center [1160, 324] width 12 height 12
type input "*"
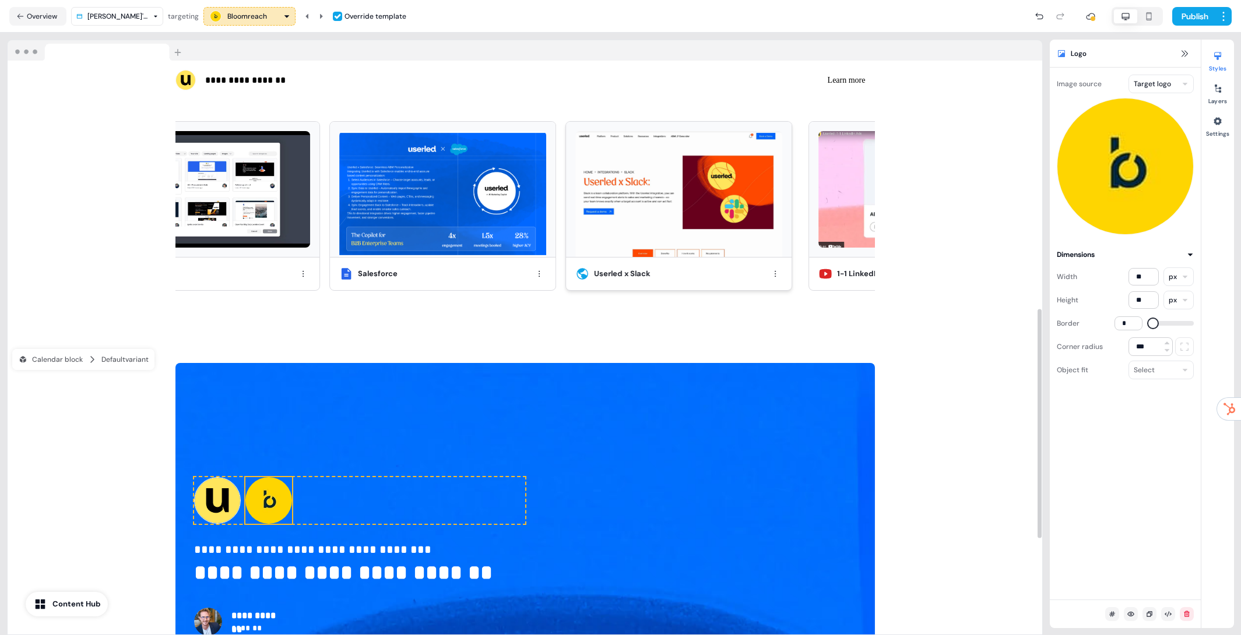
click at [596, 254] on img at bounding box center [678, 194] width 207 height 126
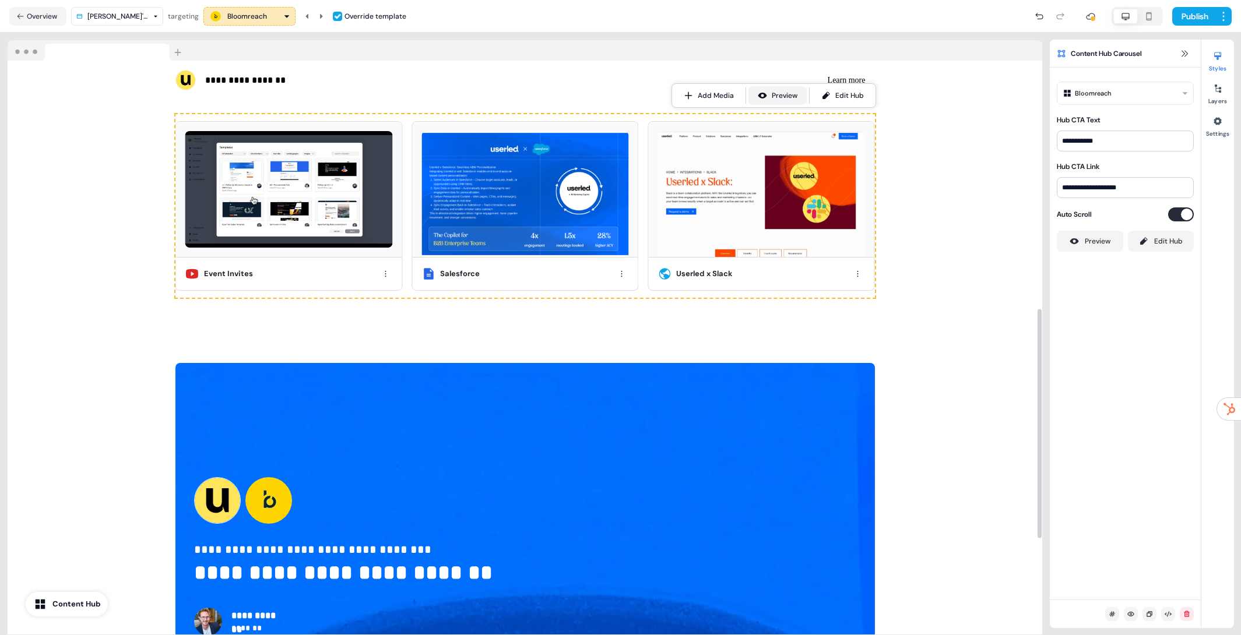
click at [760, 102] on button "Preview" at bounding box center [777, 95] width 58 height 19
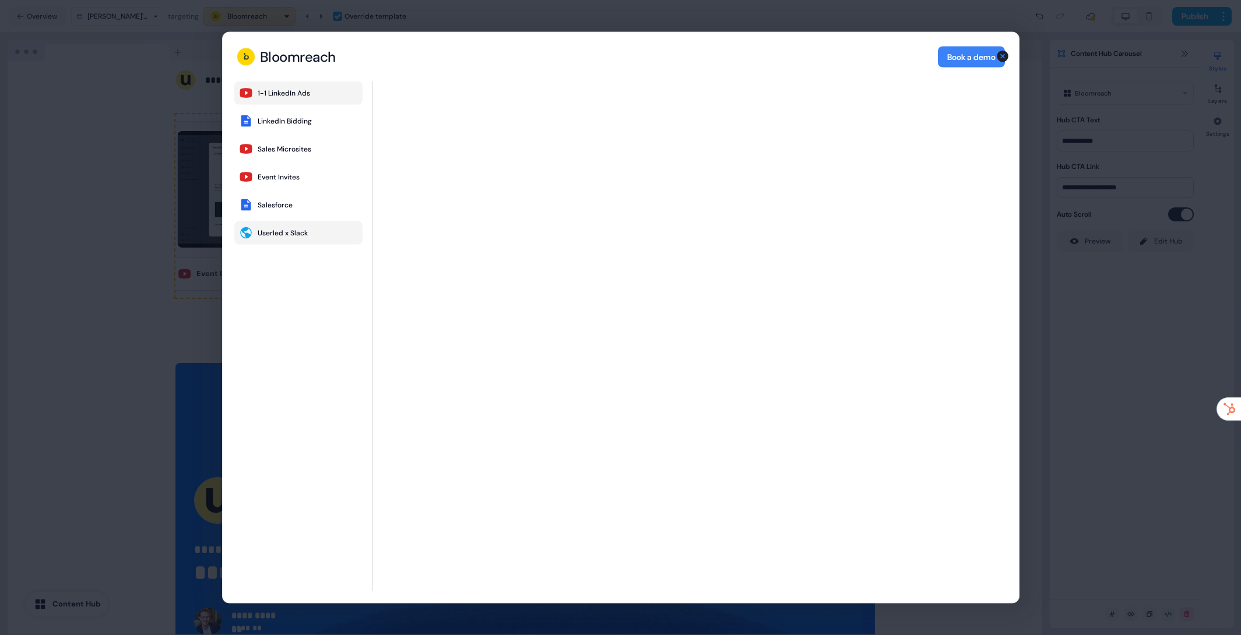
click at [297, 89] on div "1-1 LinkedIn Ads" at bounding box center [284, 93] width 52 height 9
click at [307, 123] on div "LinkedIn Bidding" at bounding box center [285, 121] width 54 height 9
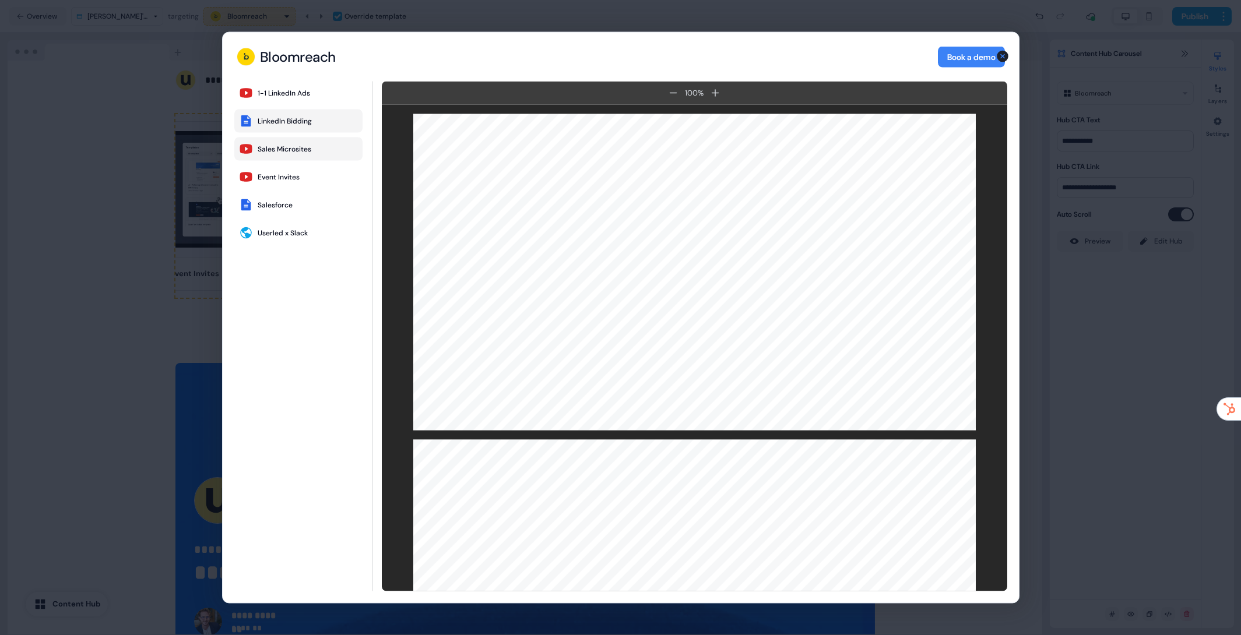
click at [305, 146] on div "Sales Microsites" at bounding box center [285, 149] width 54 height 9
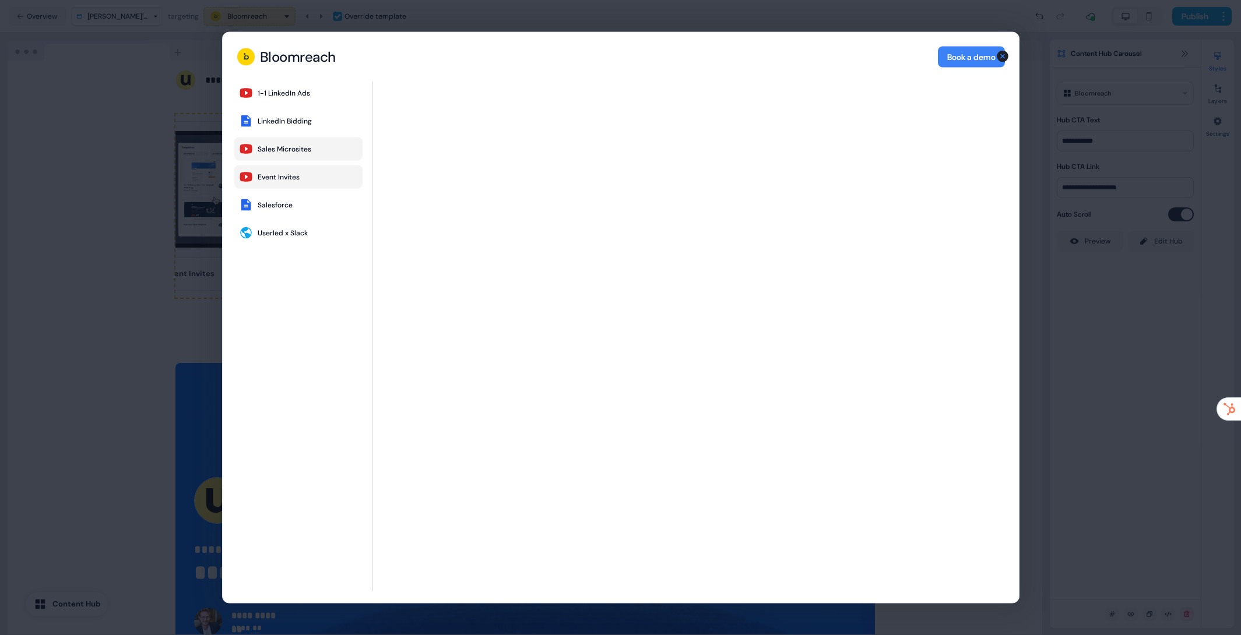
click at [303, 180] on button "Event Invites" at bounding box center [298, 176] width 128 height 23
click at [301, 195] on button "Salesforce" at bounding box center [298, 204] width 128 height 23
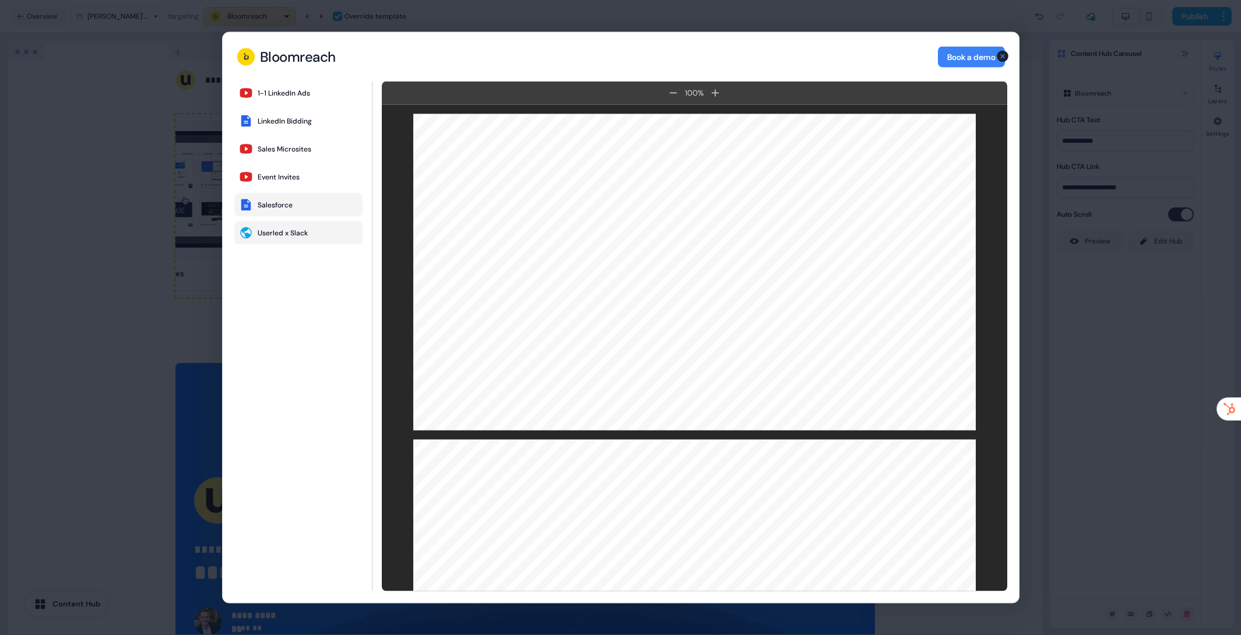
click at [315, 227] on button "Userled x Slack" at bounding box center [298, 232] width 128 height 23
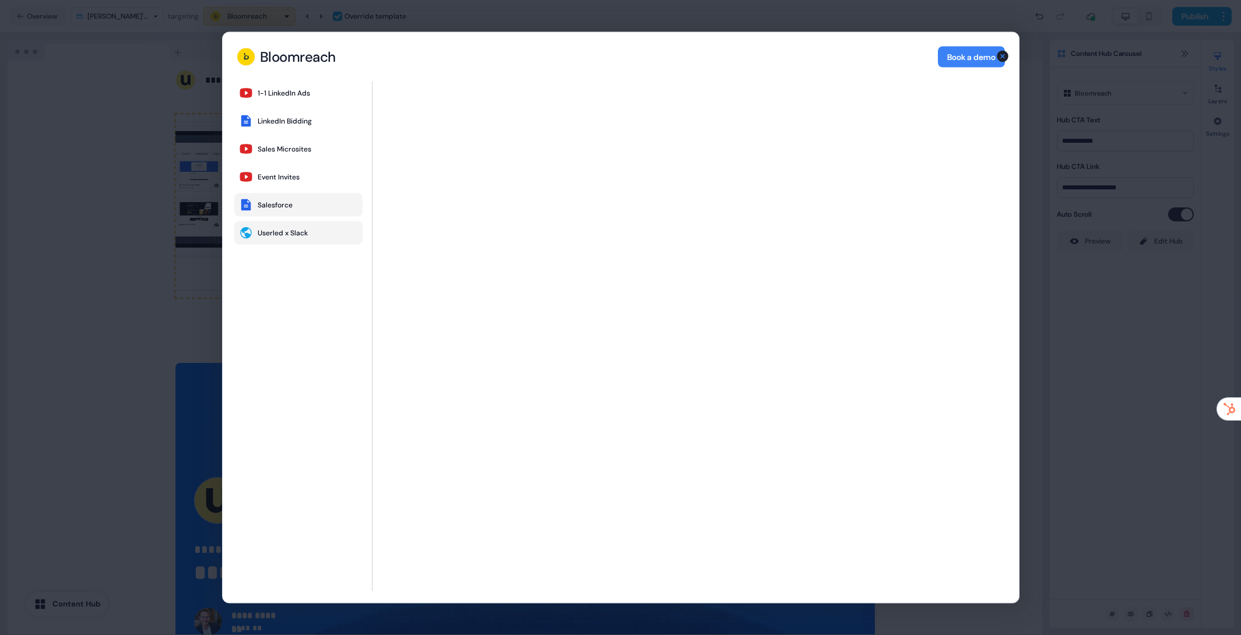
click at [289, 205] on div "Salesforce" at bounding box center [275, 204] width 35 height 9
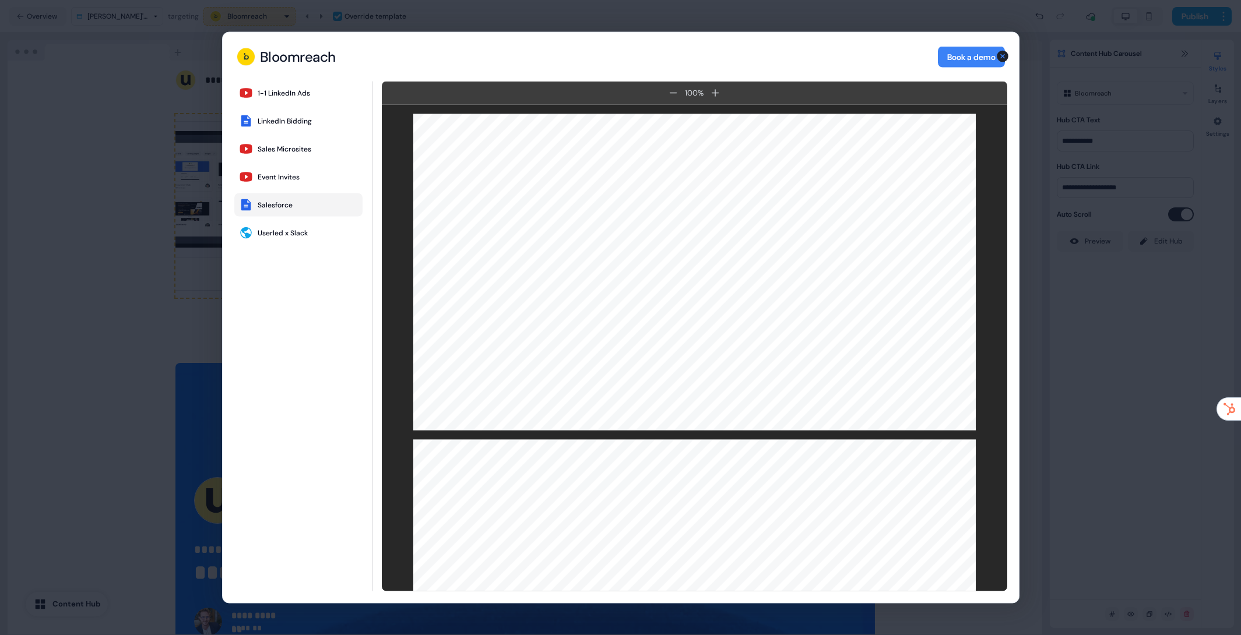
click at [1087, 312] on div "Bloomreach Bloomreach Book a demo 1-1 LinkedIn Ads LinkedIn Bidding Sales Micro…" at bounding box center [620, 317] width 1241 height 635
click at [1003, 58] on icon "button" at bounding box center [1002, 57] width 12 height 12
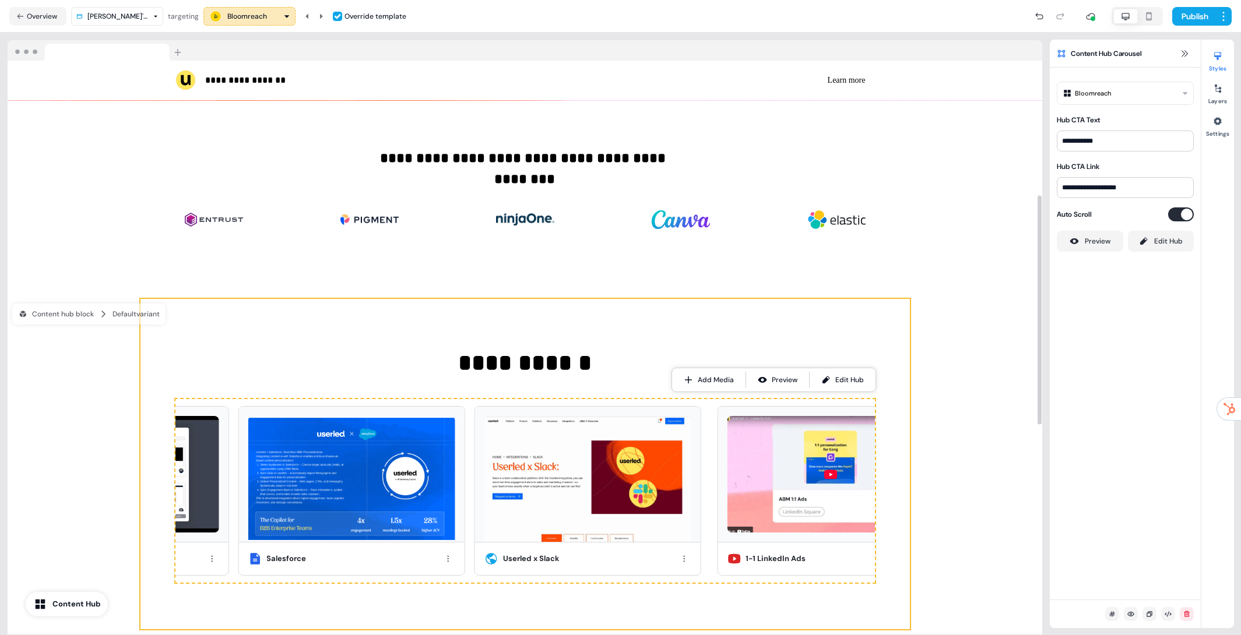
scroll to position [337, 0]
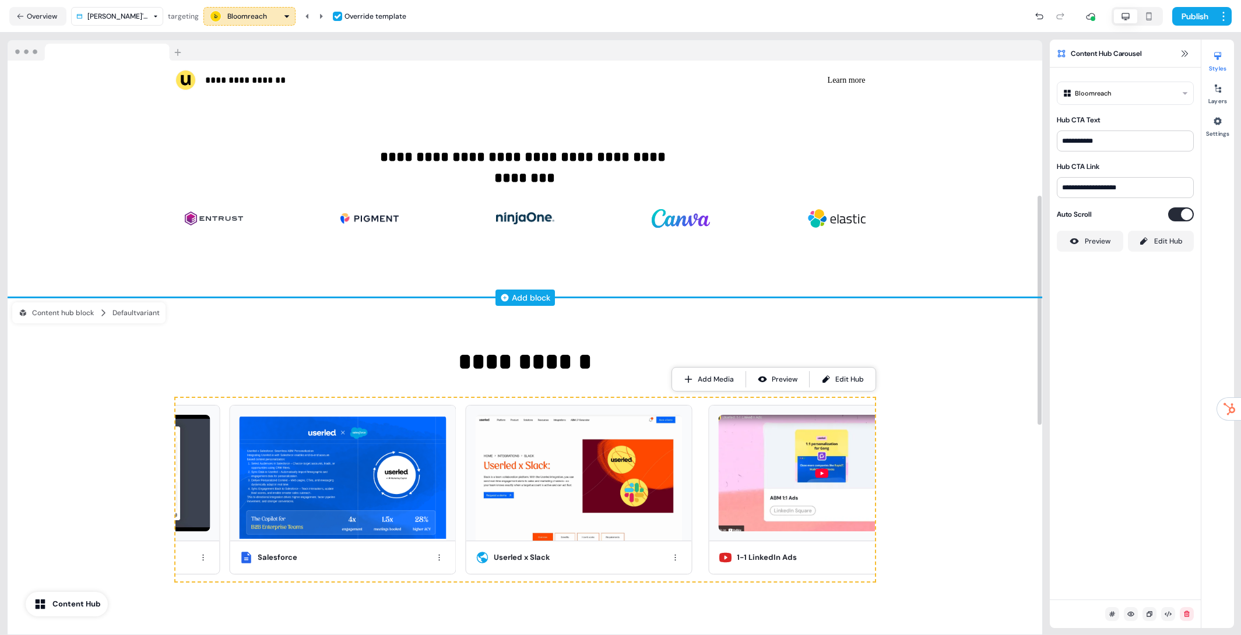
click at [538, 295] on div "Add block" at bounding box center [531, 298] width 38 height 12
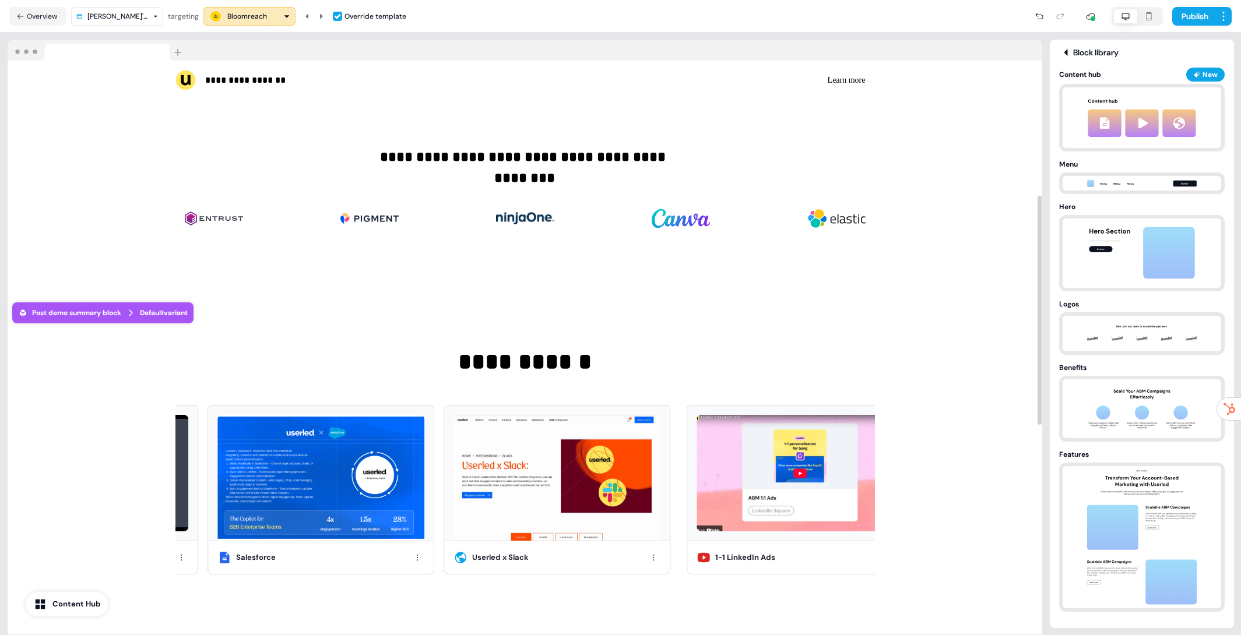
scroll to position [844, 0]
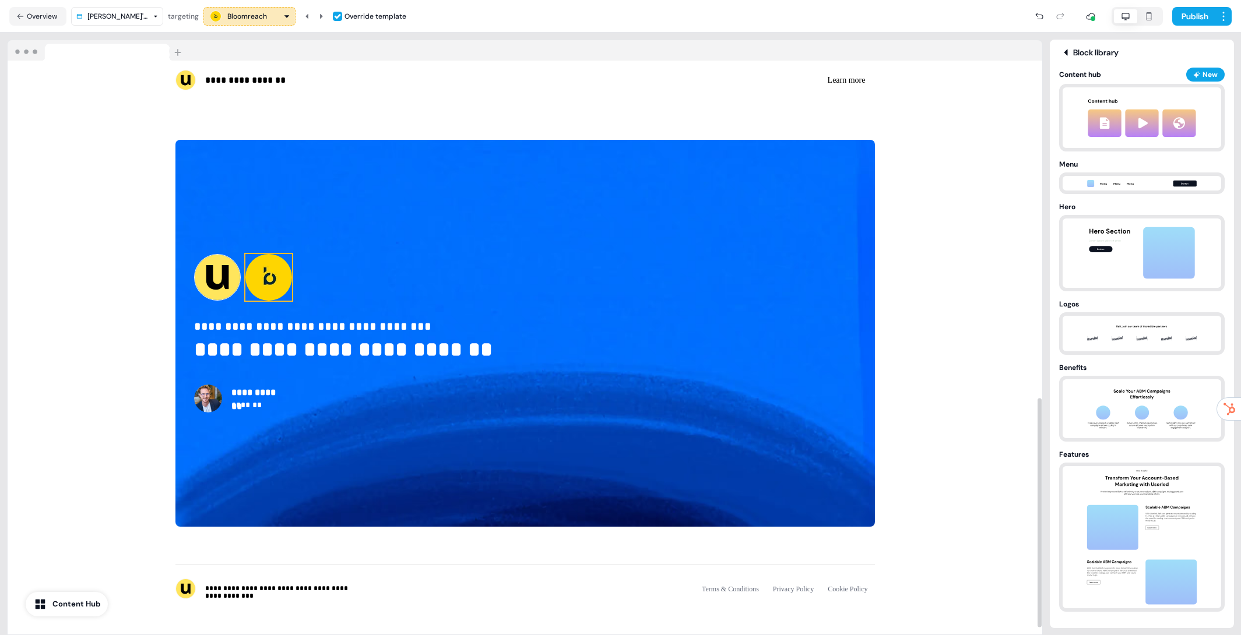
click at [249, 277] on img at bounding box center [268, 277] width 47 height 47
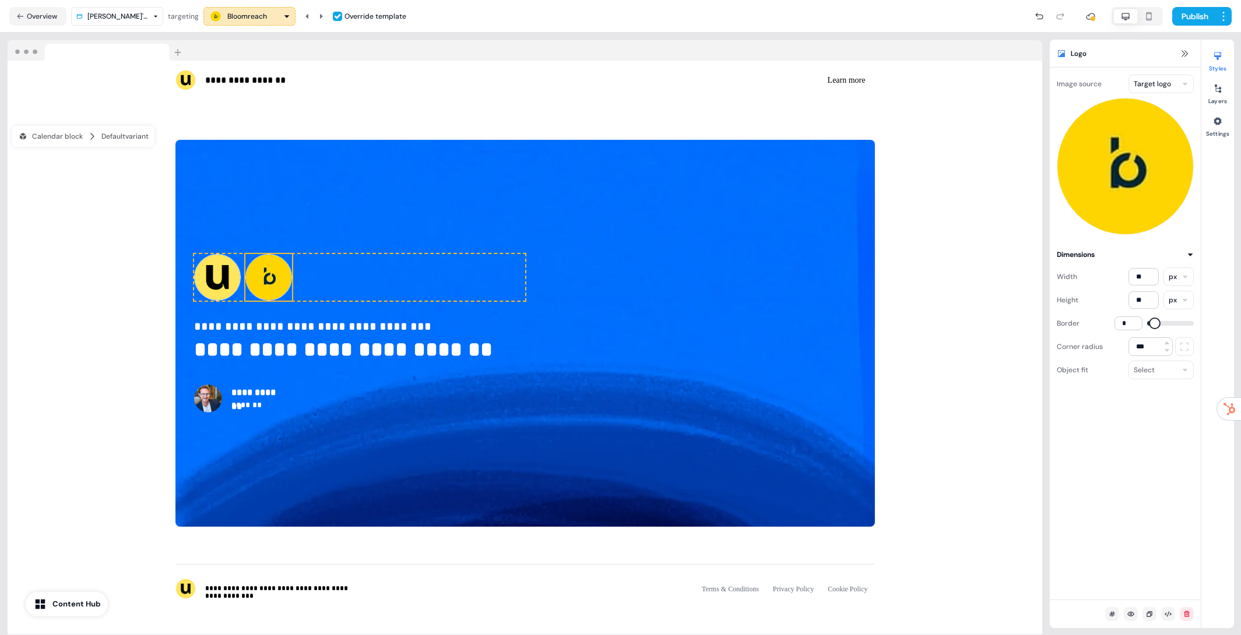
click at [1149, 318] on span at bounding box center [1155, 324] width 12 height 12
type input "*"
click at [210, 275] on img at bounding box center [217, 277] width 47 height 47
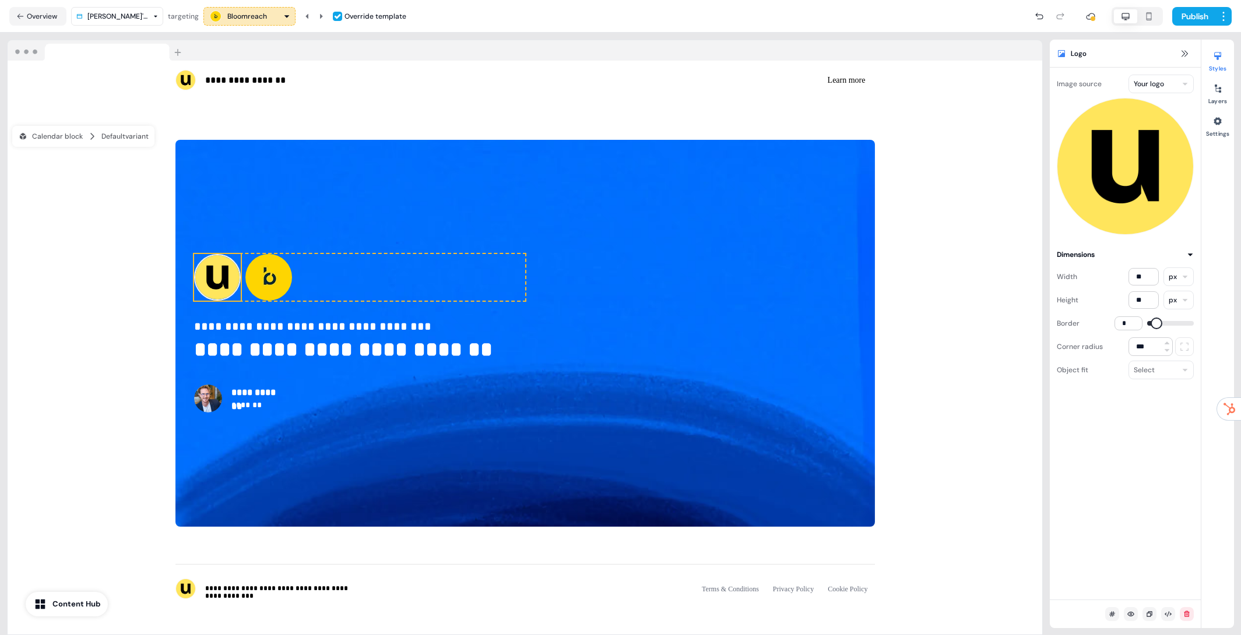
click at [1150, 318] on span at bounding box center [1156, 324] width 12 height 12
type input "*"
click at [383, 287] on div "To pick up a draggable item, press the space bar. While dragging, use the arrow…" at bounding box center [359, 277] width 331 height 47
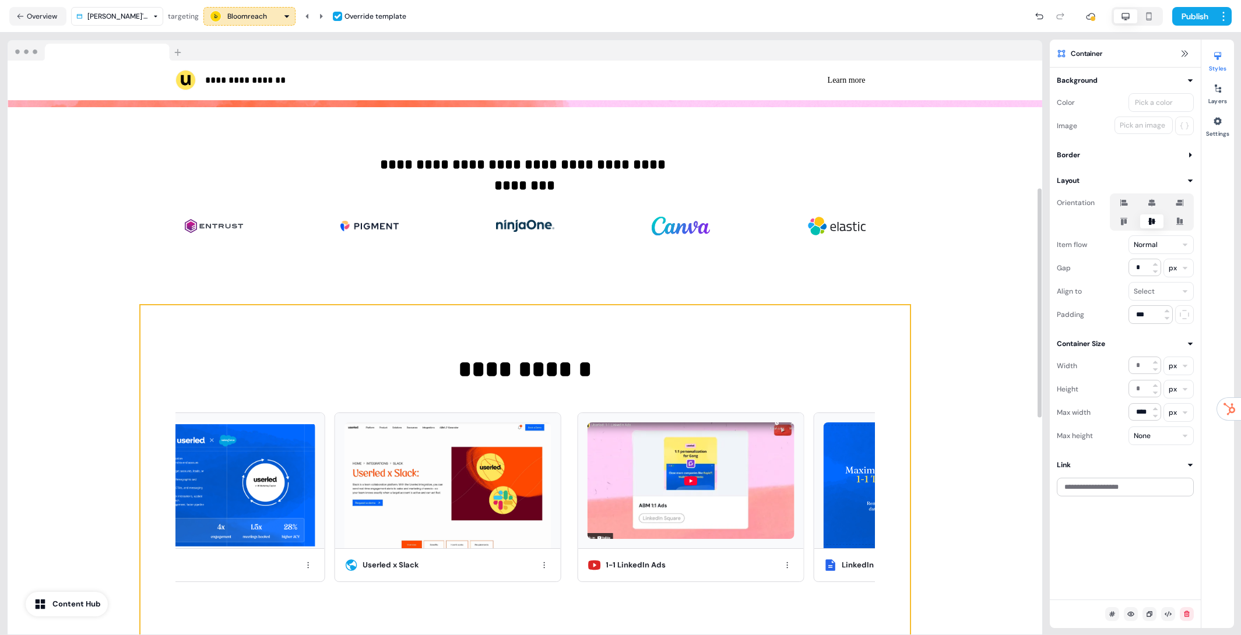
scroll to position [337, 0]
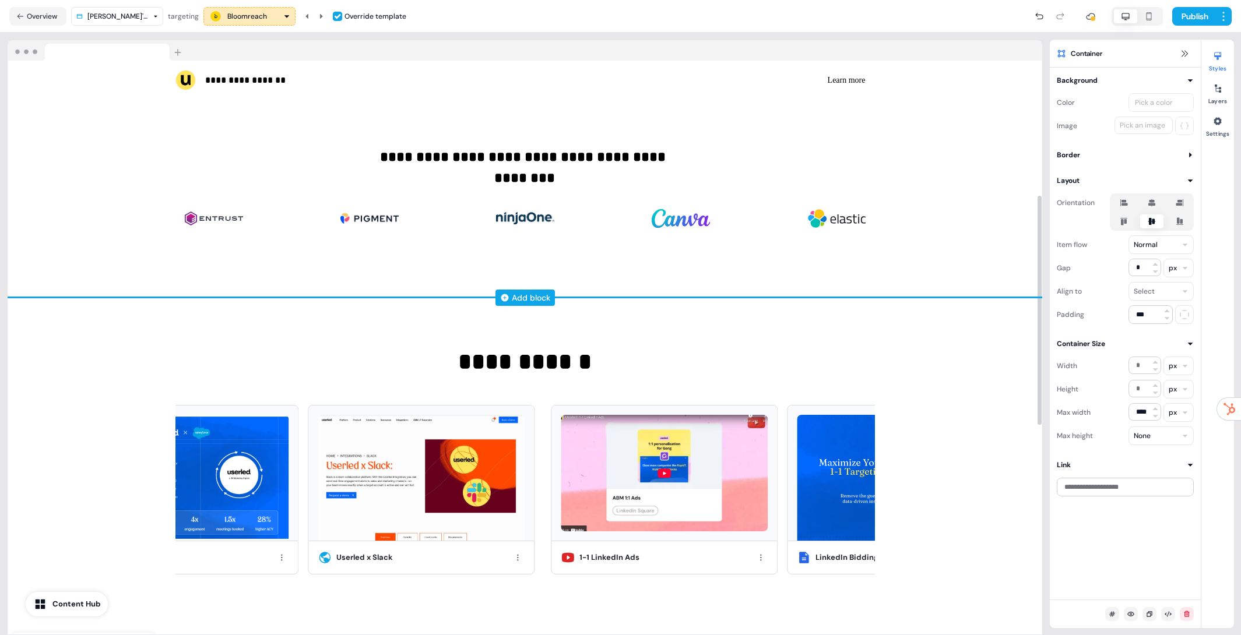
click at [530, 298] on div "Add block" at bounding box center [531, 298] width 38 height 12
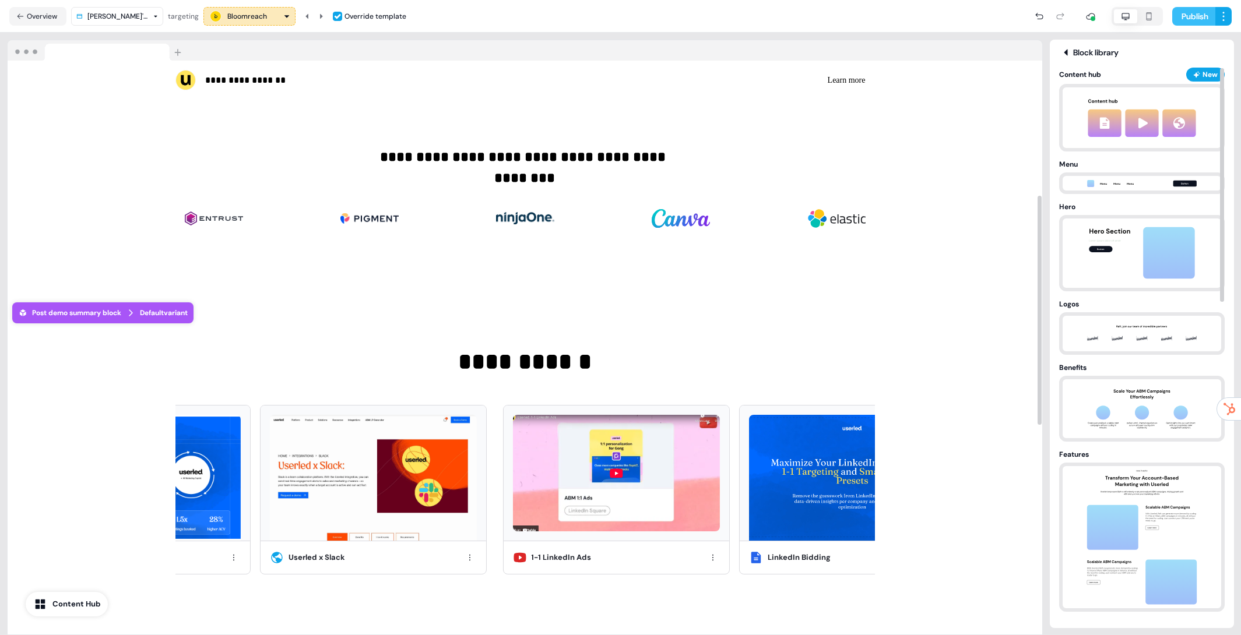
click at [1189, 17] on button "Publish" at bounding box center [1193, 16] width 43 height 19
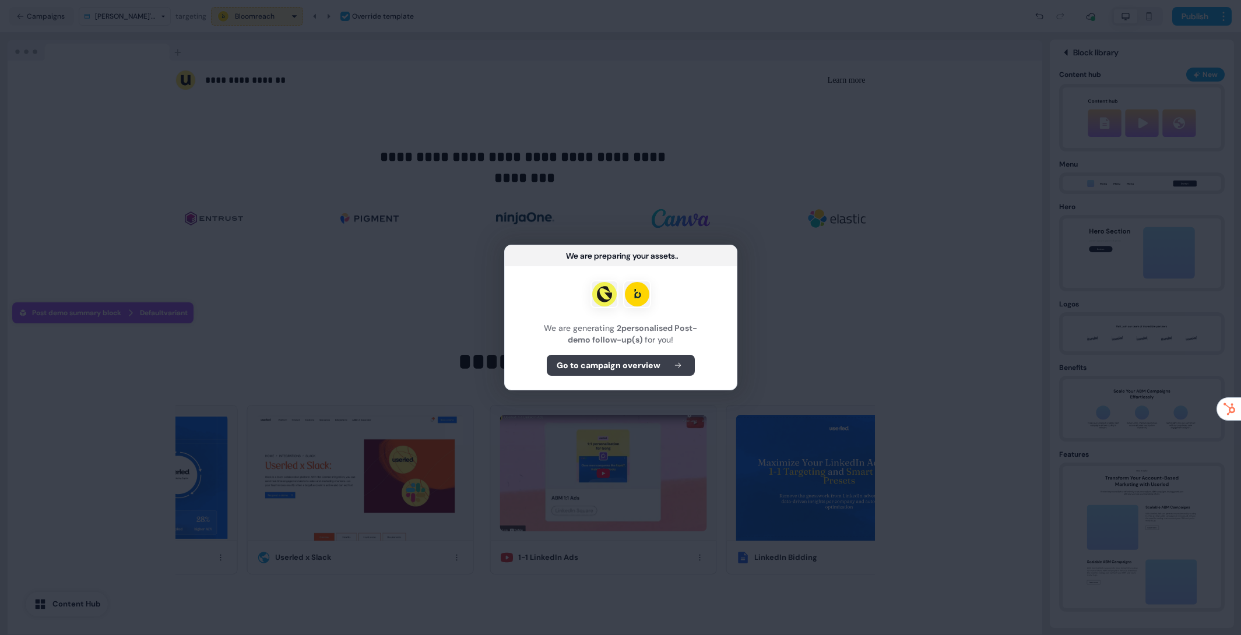
click at [632, 375] on button "Go to campaign overview" at bounding box center [621, 365] width 148 height 21
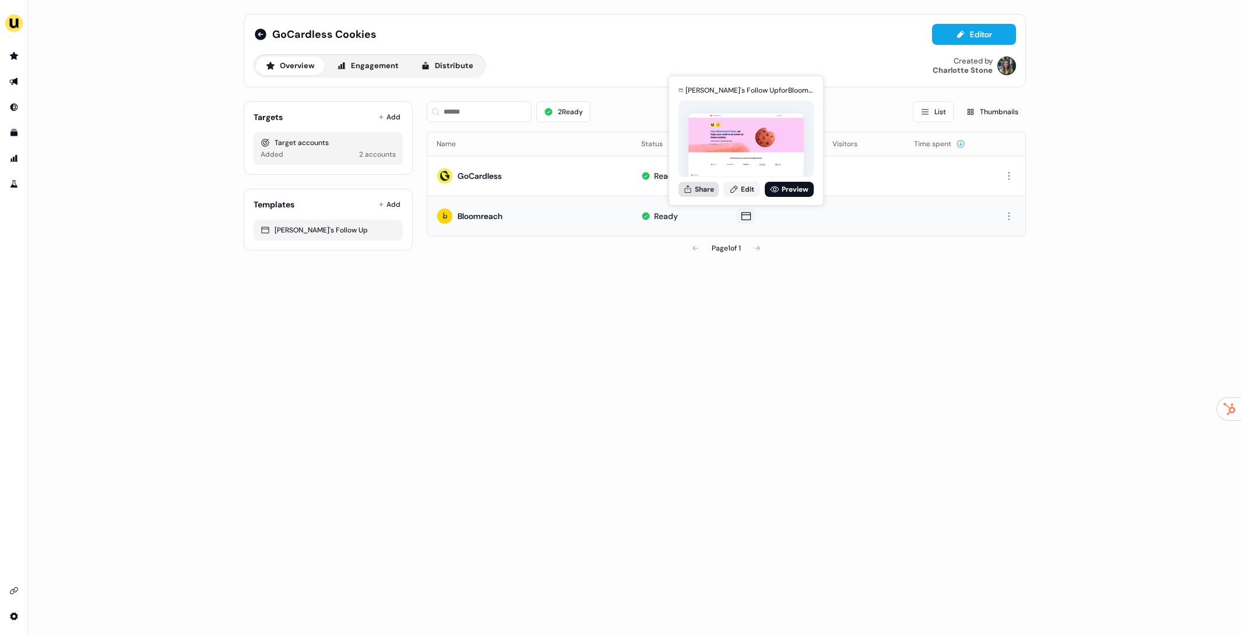
click at [701, 189] on button "Share" at bounding box center [698, 189] width 40 height 15
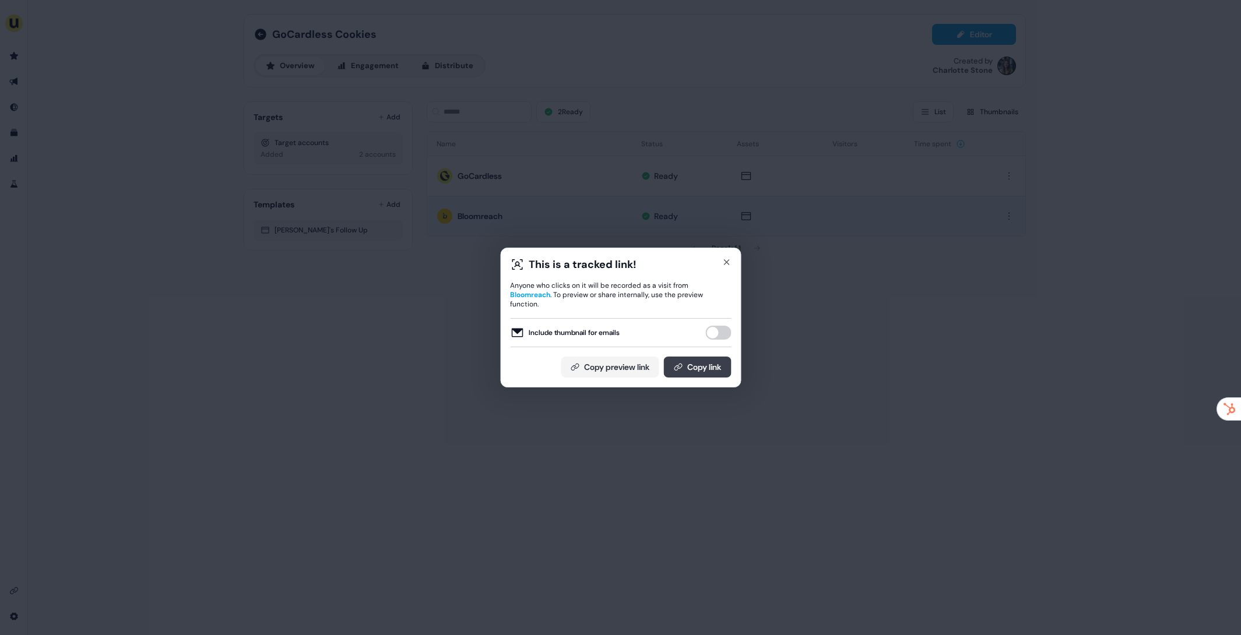
click at [684, 364] on button "Copy link" at bounding box center [697, 367] width 68 height 21
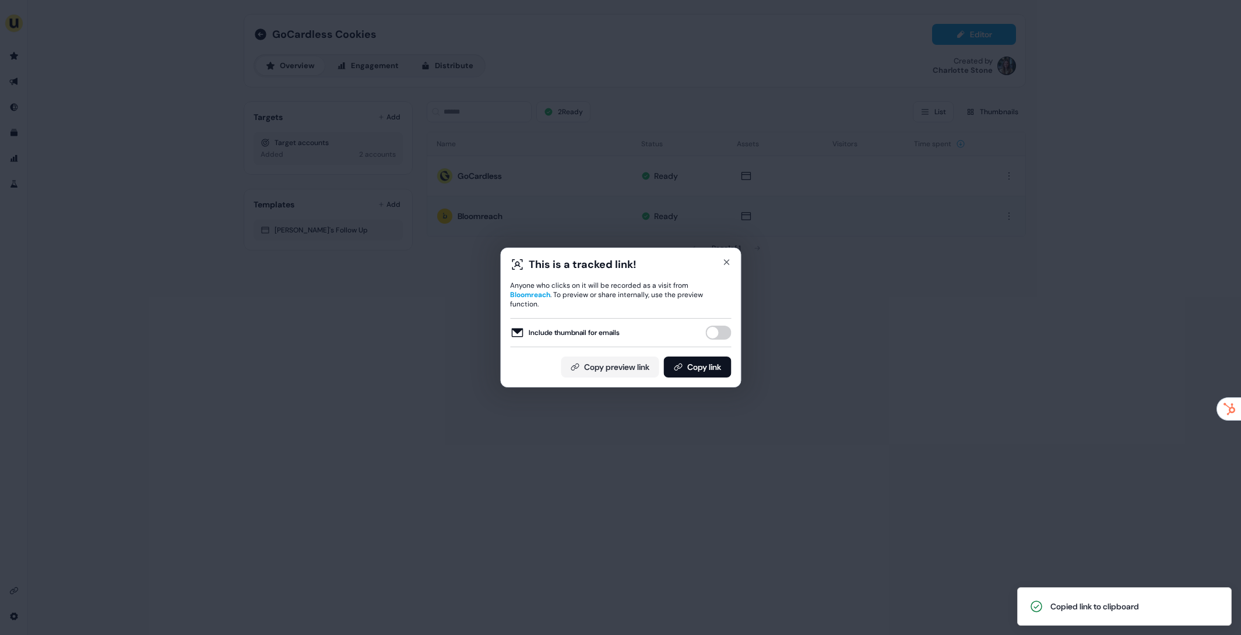
click at [603, 175] on div "This is a tracked link! Anyone who clicks on it will be recorded as a visit fro…" at bounding box center [620, 317] width 1241 height 635
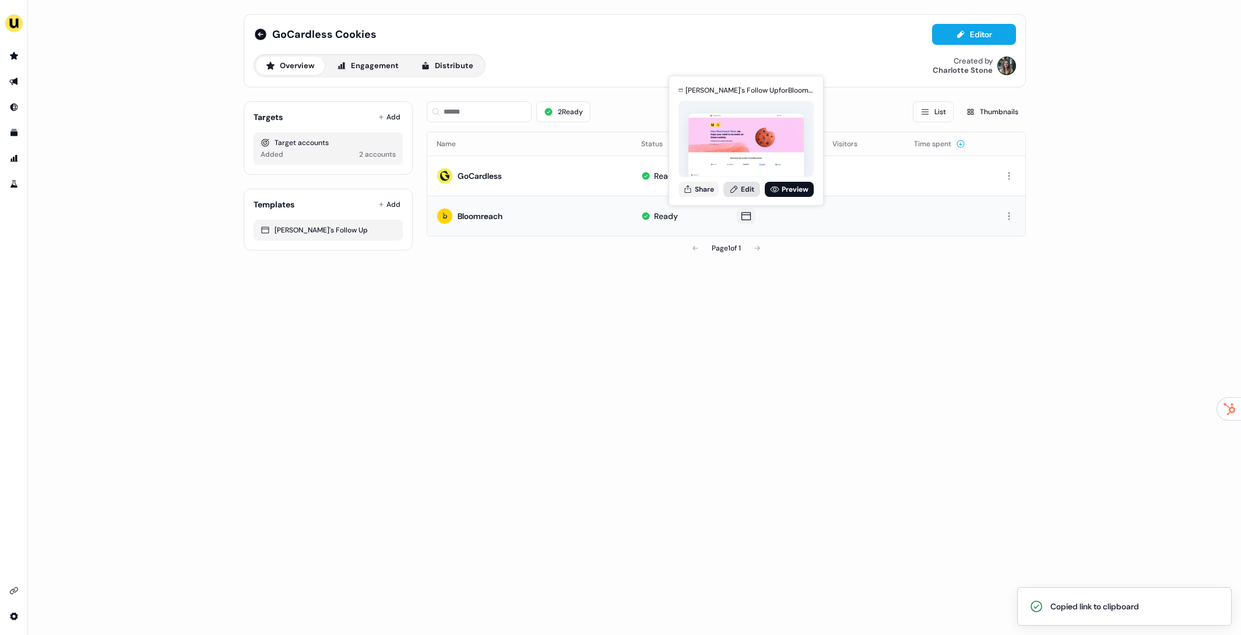
click at [741, 191] on link "Edit" at bounding box center [741, 189] width 37 height 15
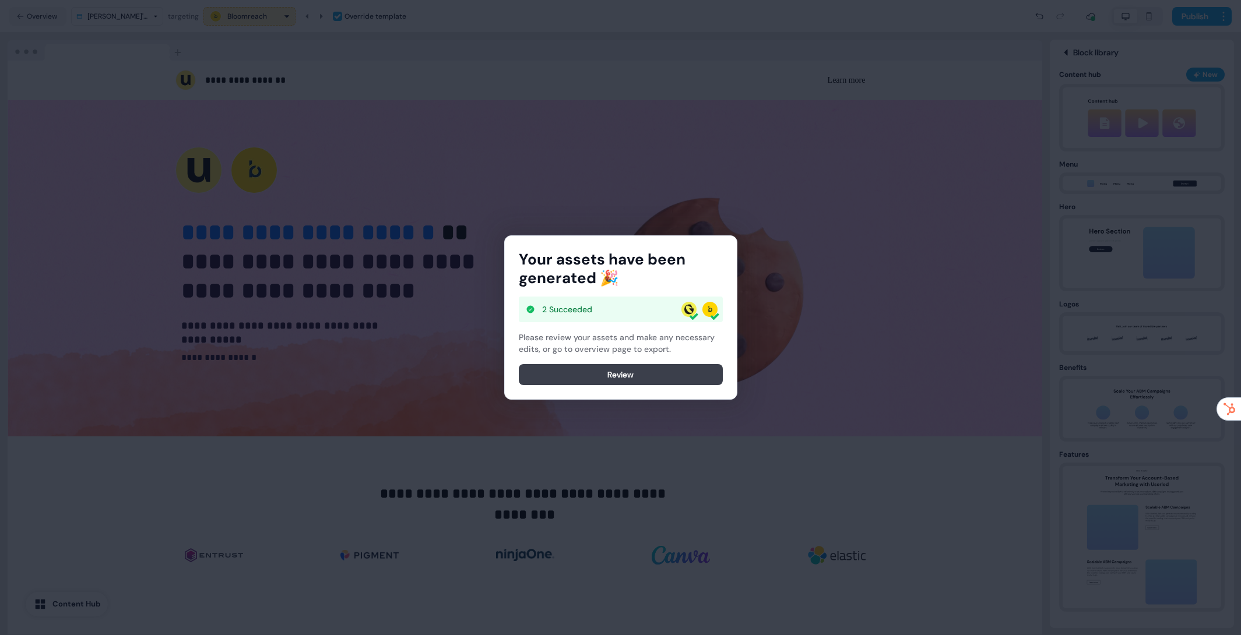
click at [613, 374] on button "Review" at bounding box center [621, 374] width 204 height 21
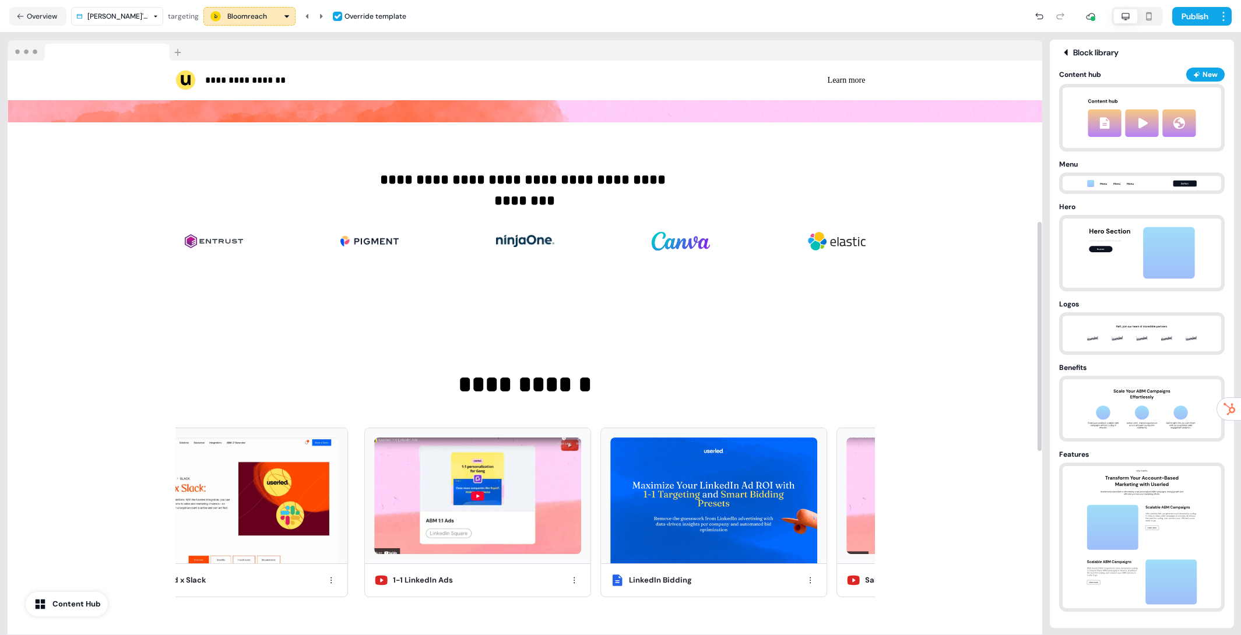
scroll to position [313, 0]
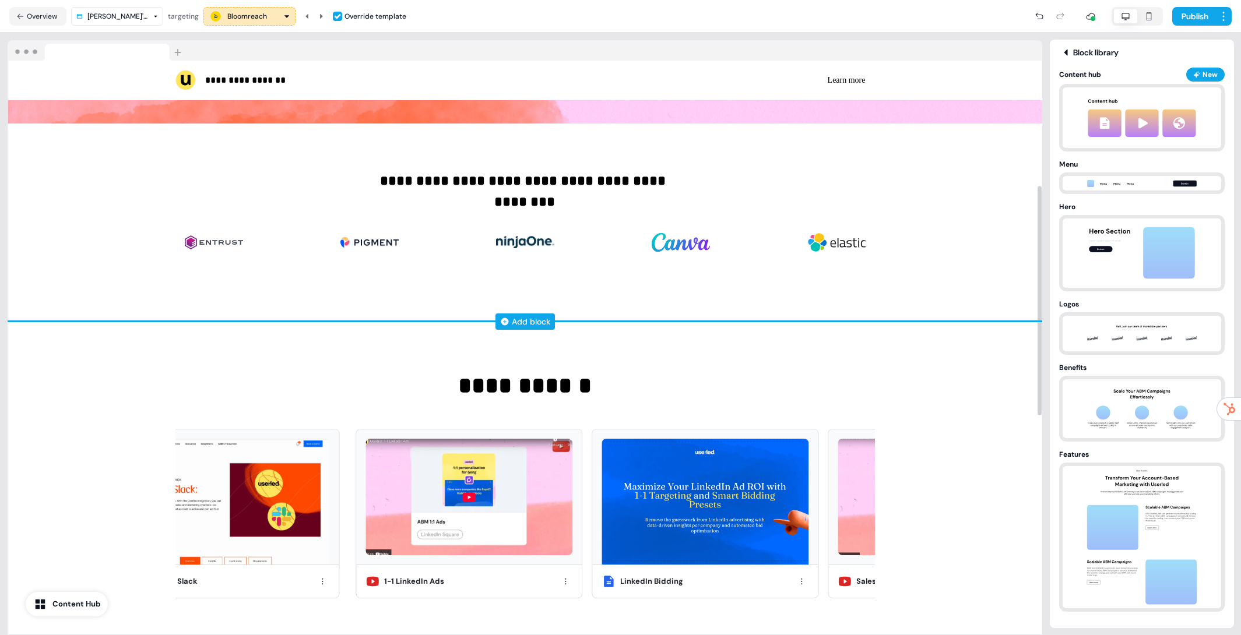
click at [543, 318] on div "Add block" at bounding box center [531, 322] width 38 height 12
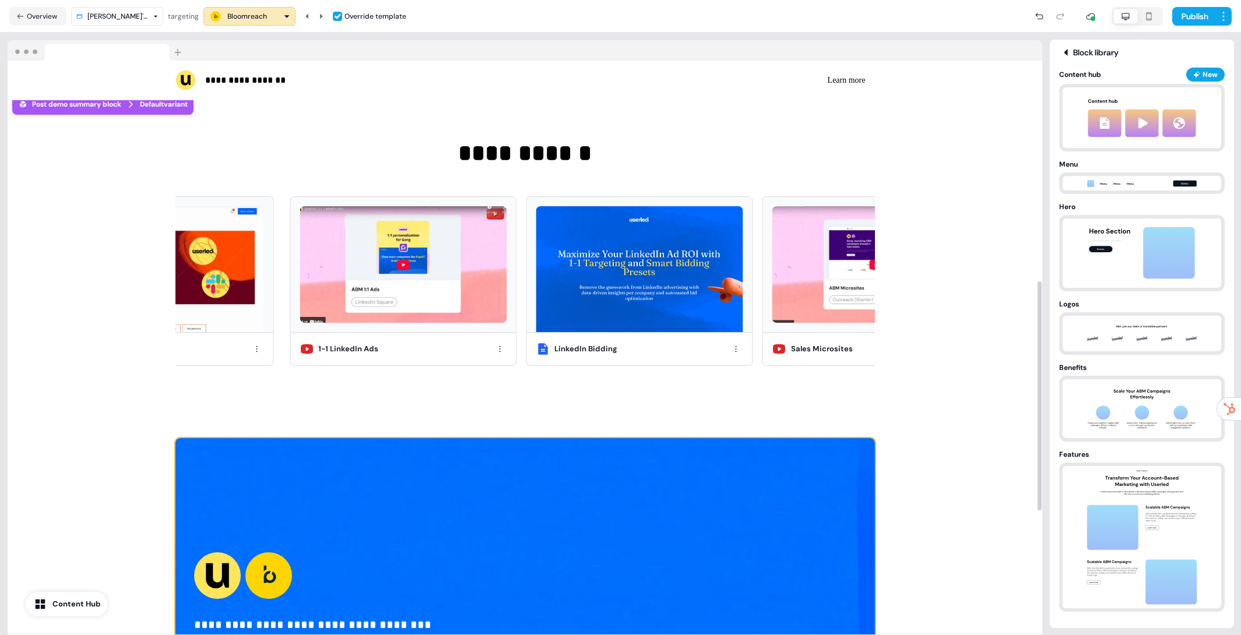
scroll to position [560, 0]
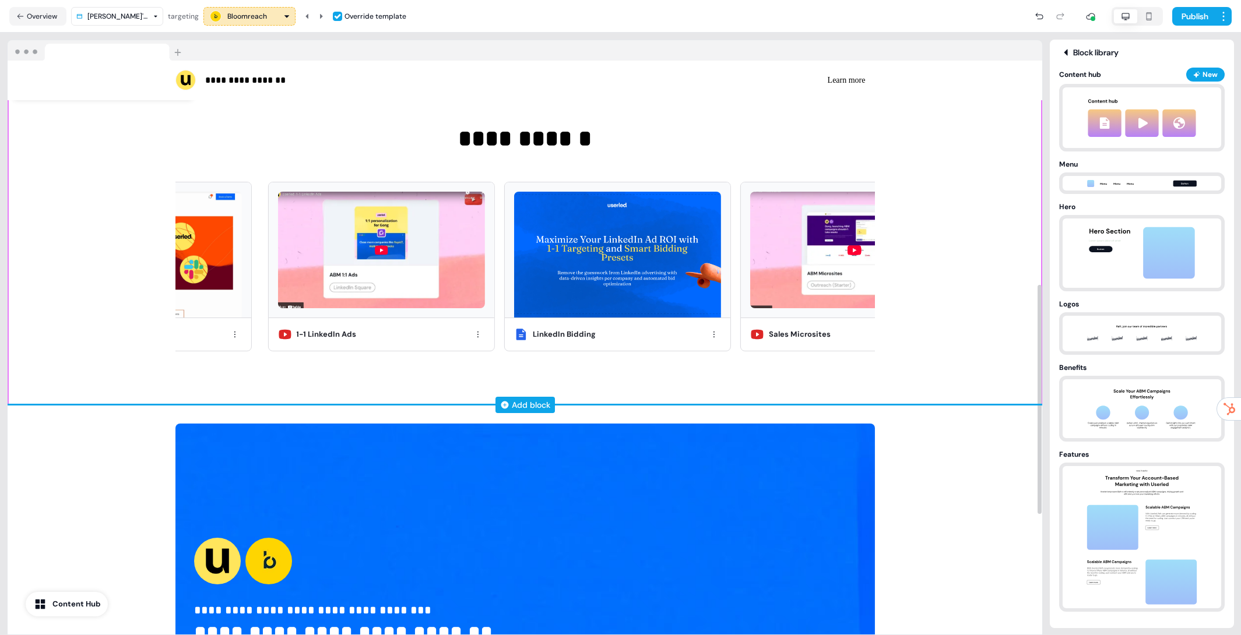
click at [512, 402] on div "Add block" at bounding box center [531, 405] width 38 height 12
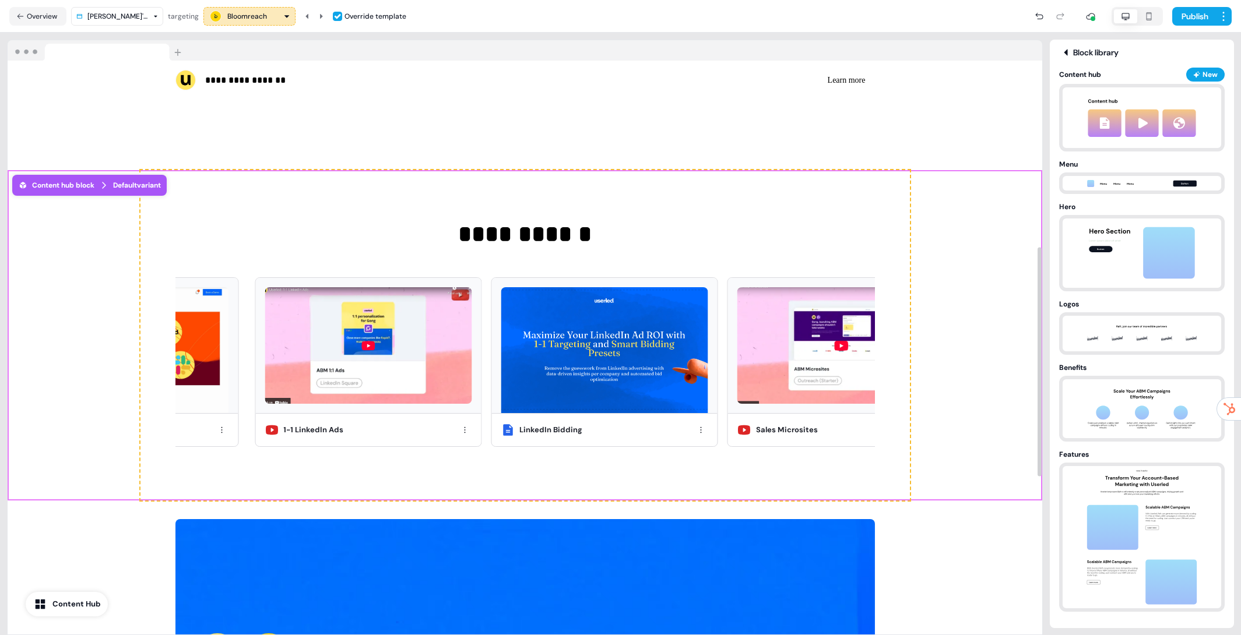
scroll to position [464, 0]
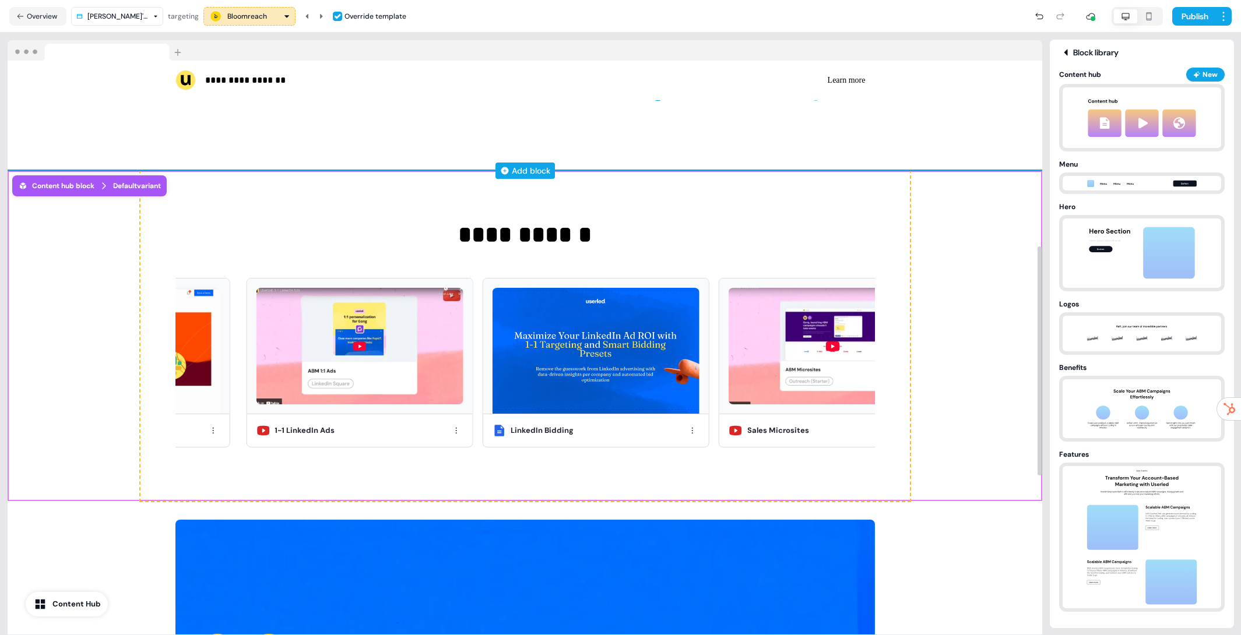
click at [537, 168] on div "Add block" at bounding box center [531, 171] width 38 height 12
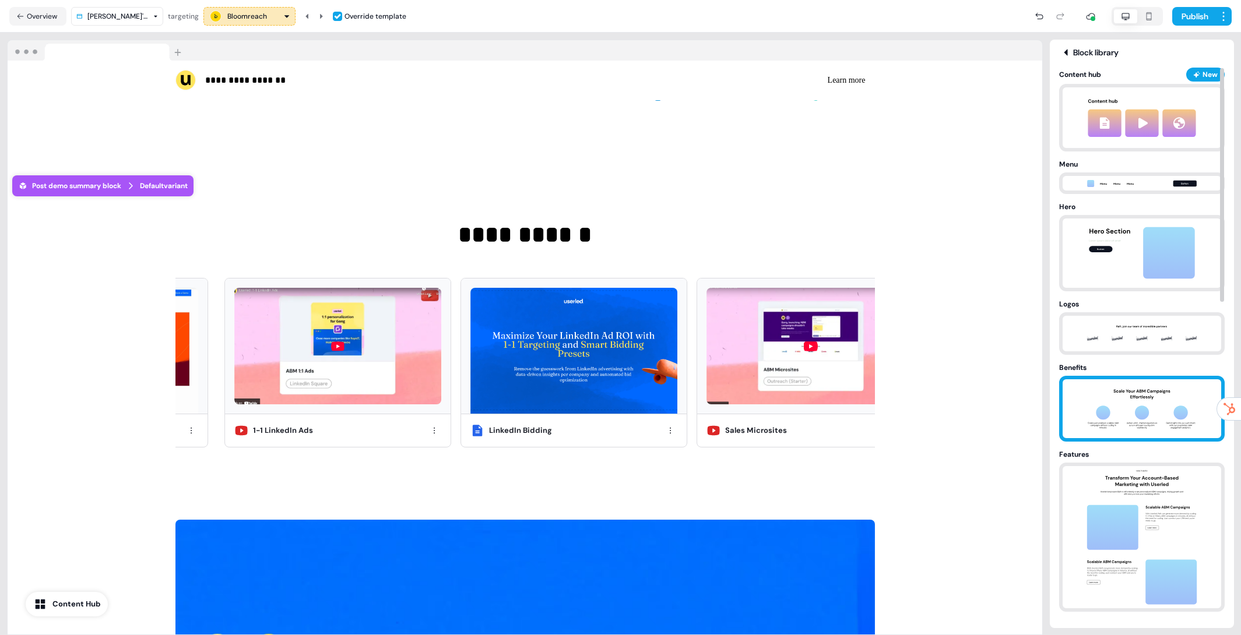
click at [1144, 389] on img at bounding box center [1141, 408] width 122 height 59
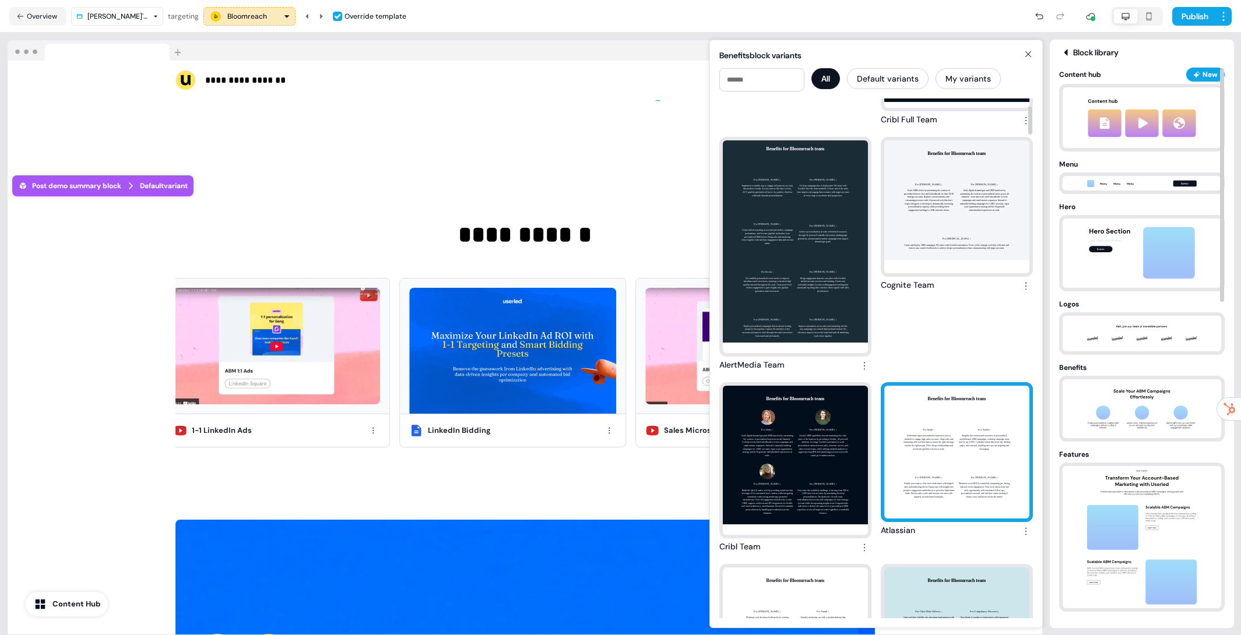
scroll to position [229, 0]
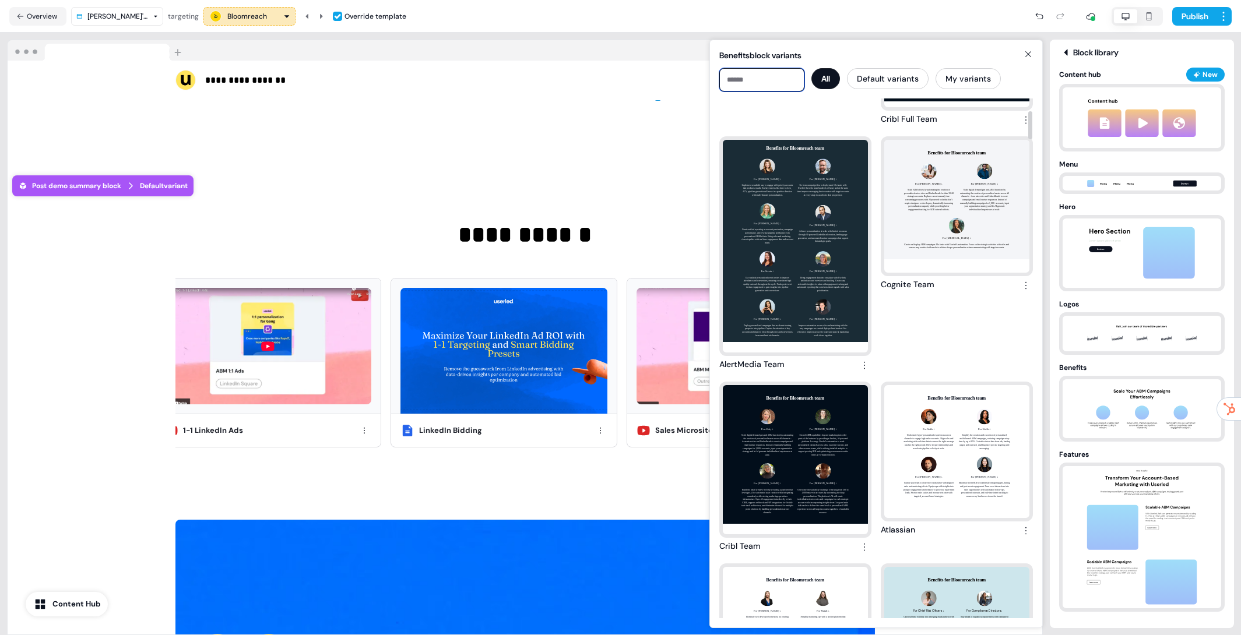
click at [766, 80] on input at bounding box center [761, 79] width 85 height 23
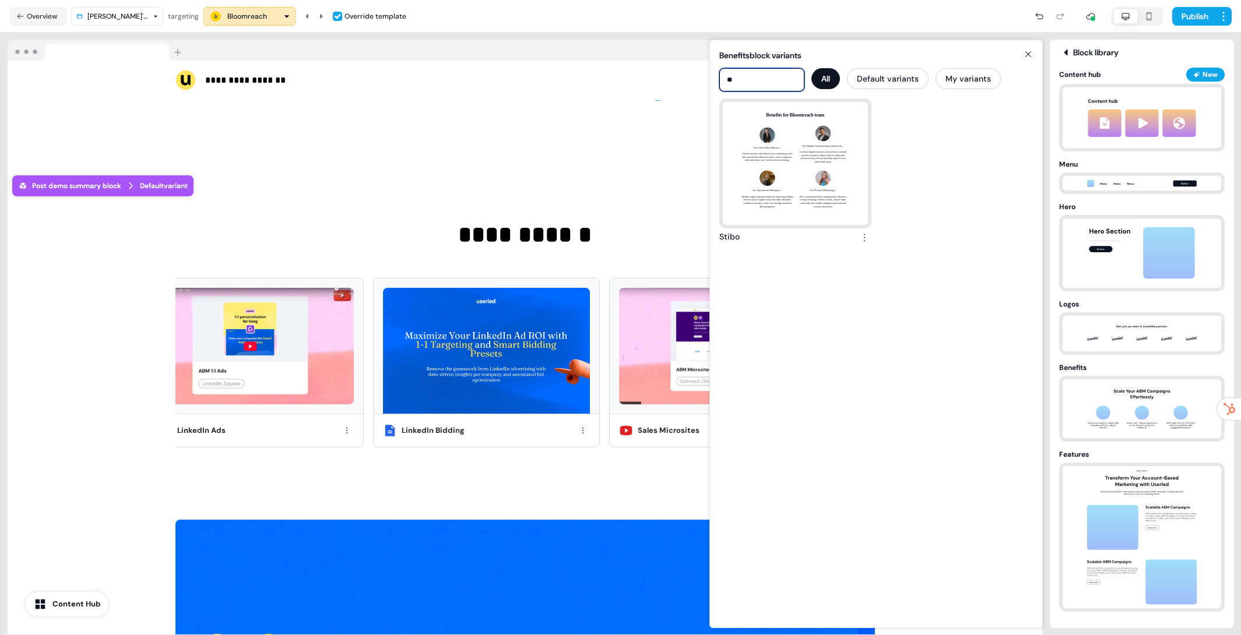
scroll to position [0, 0]
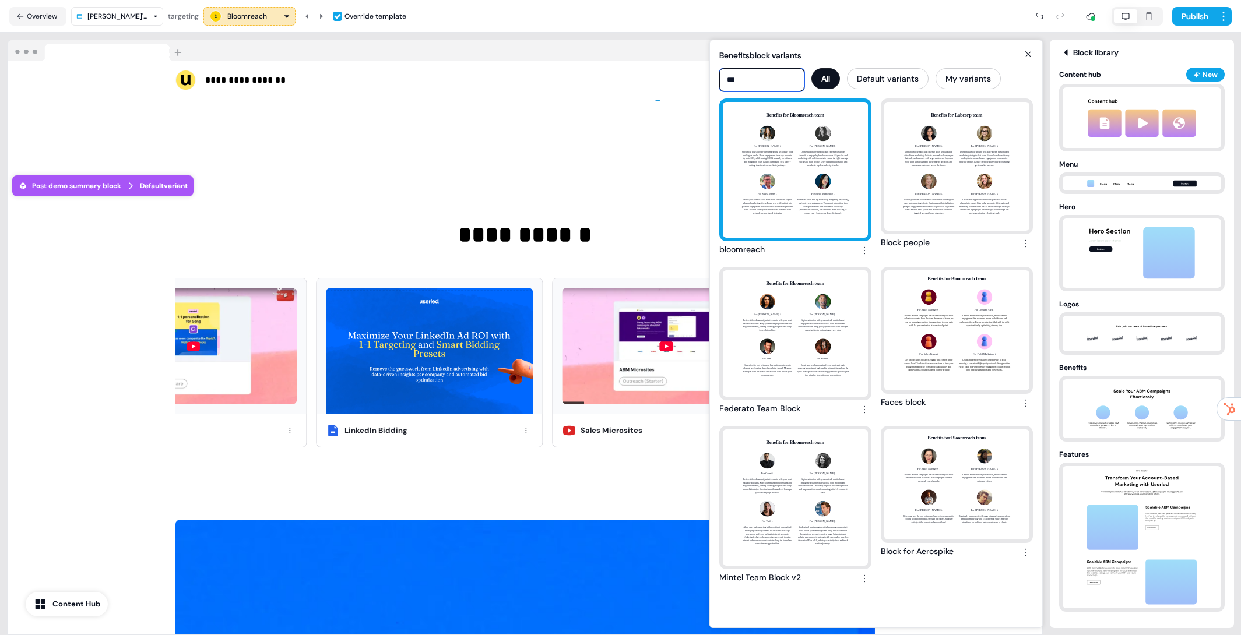
type input "***"
click at [759, 156] on div "Benefits for Bloomreach team For Billie ↓ Streamline your account-based marketi…" at bounding box center [795, 170] width 145 height 136
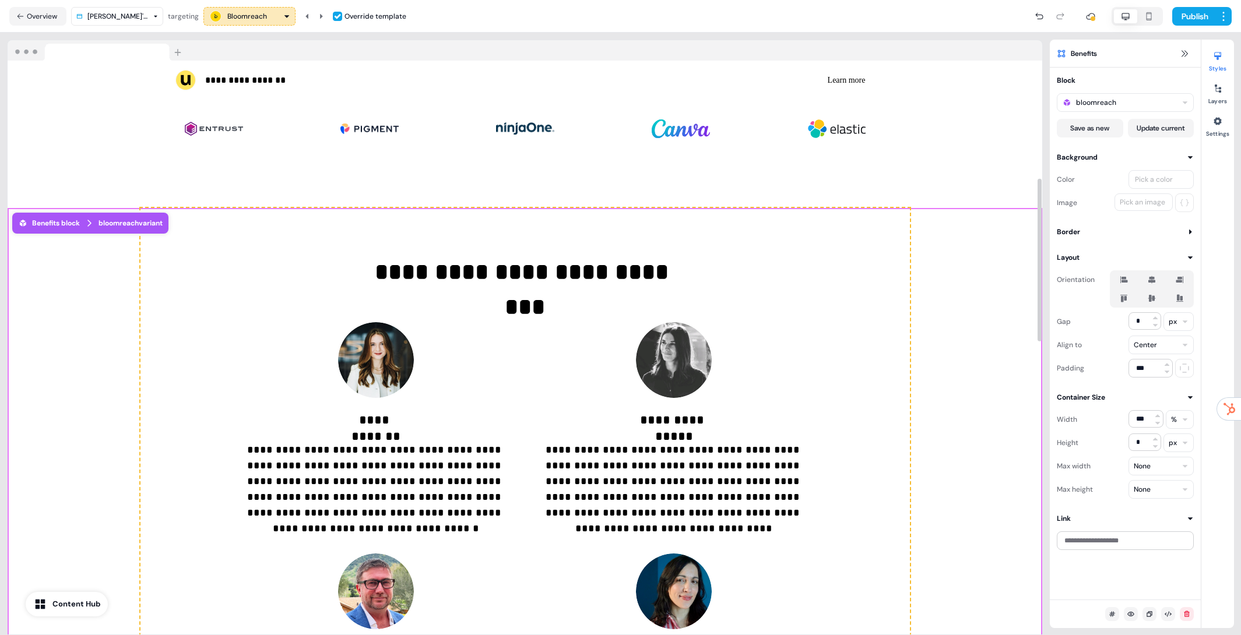
scroll to position [291, 0]
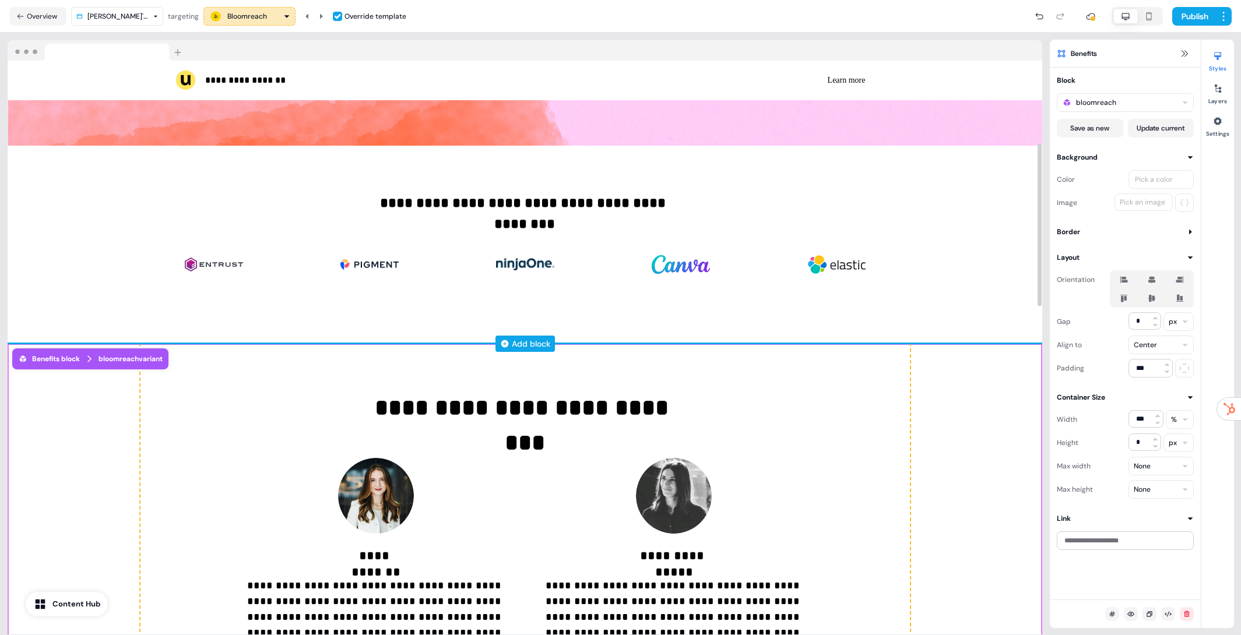
drag, startPoint x: 533, startPoint y: 344, endPoint x: 577, endPoint y: 343, distance: 43.7
click at [533, 344] on div "Add block" at bounding box center [531, 344] width 38 height 12
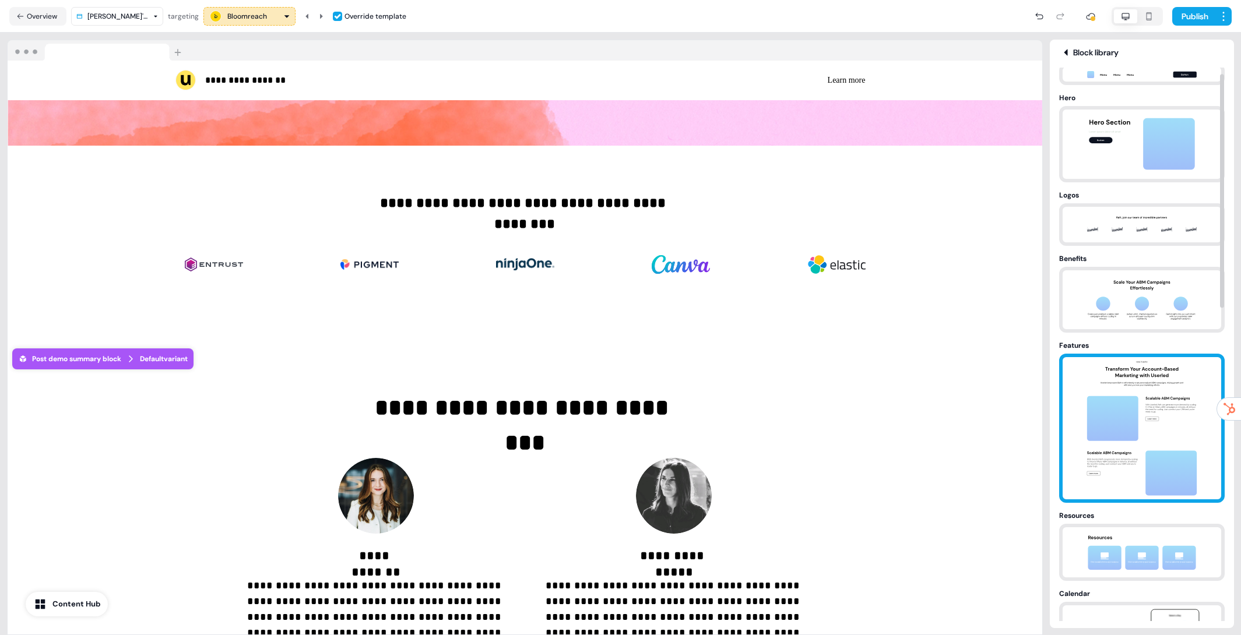
scroll to position [155, 0]
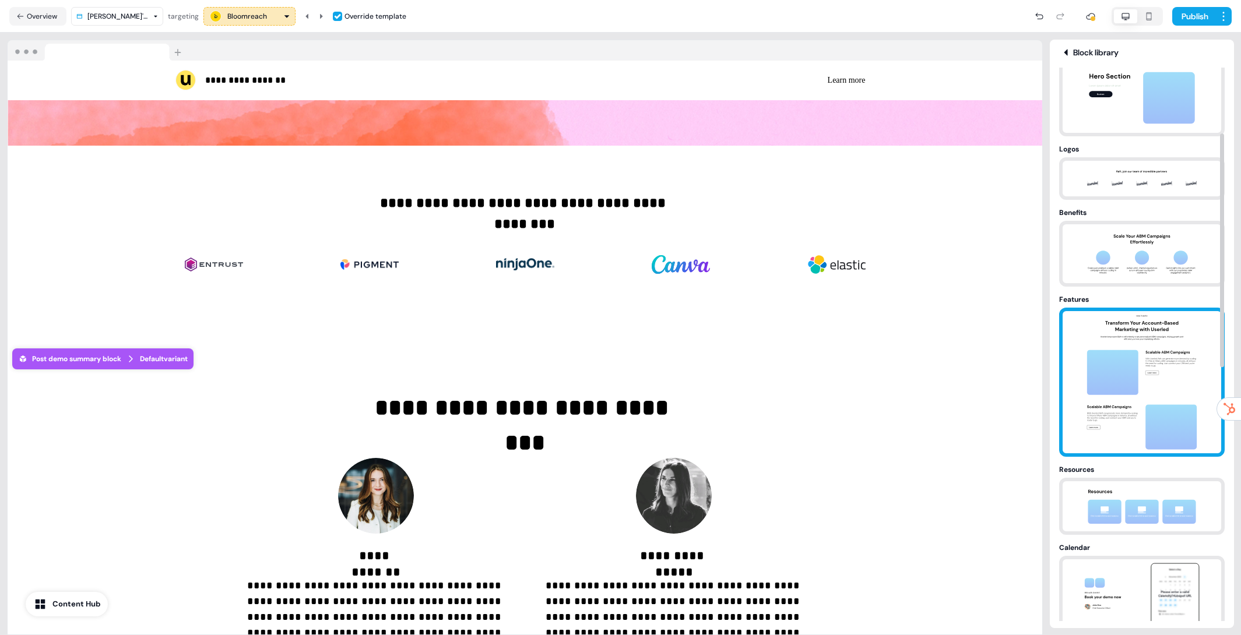
click at [1154, 388] on img at bounding box center [1141, 382] width 122 height 142
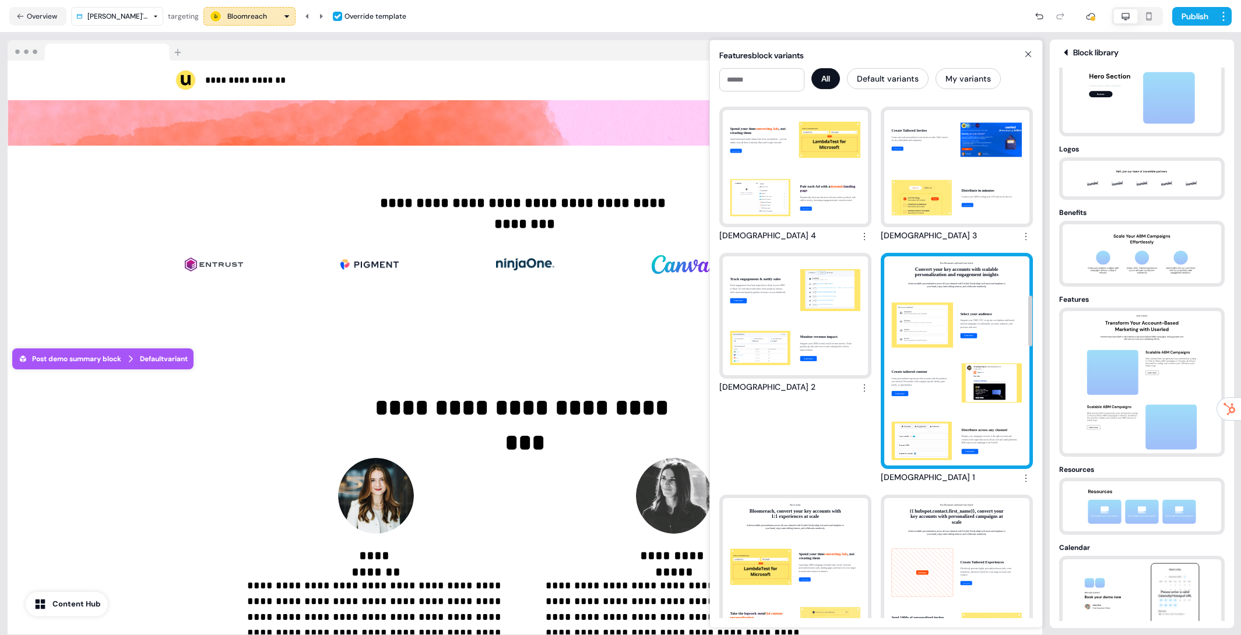
scroll to position [2027, 0]
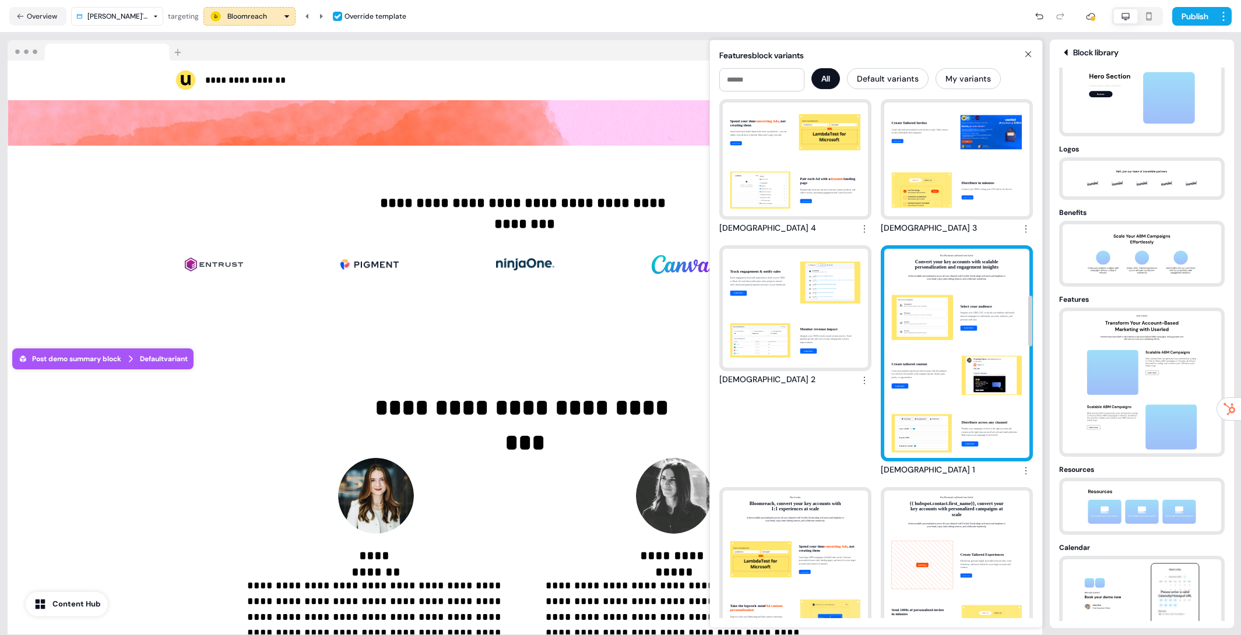
click at [963, 355] on div "How Bloomreach could benefit from Userled Convert your key accounts with scalab…" at bounding box center [956, 353] width 145 height 209
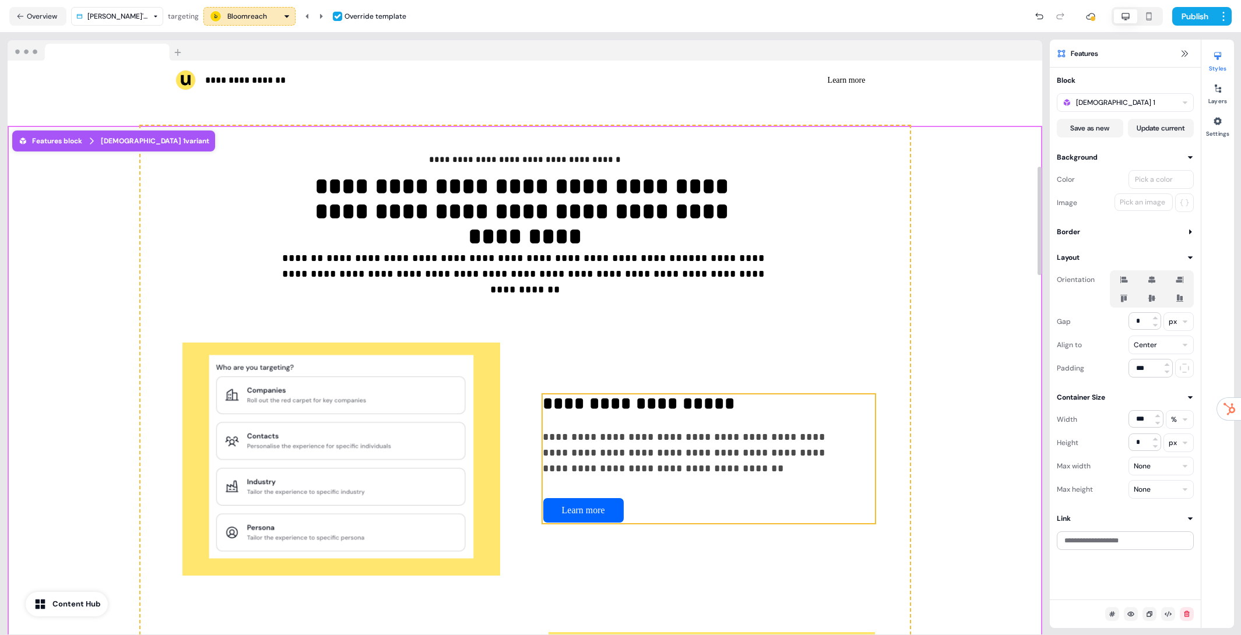
scroll to position [443, 0]
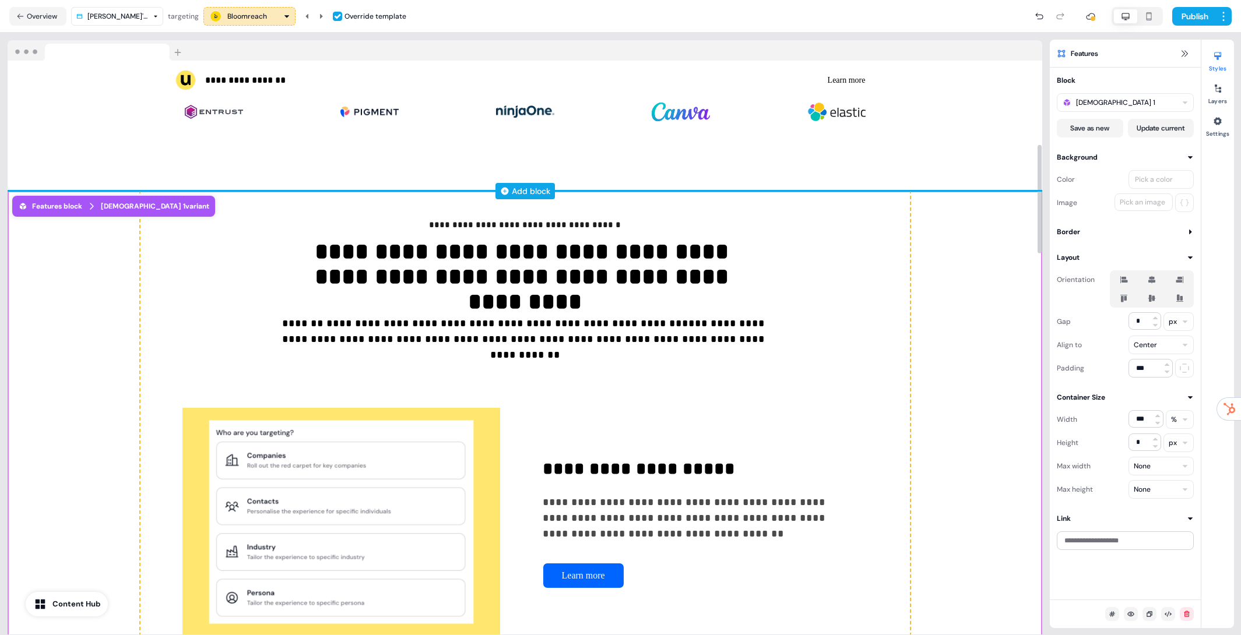
click at [522, 187] on div "Add block" at bounding box center [531, 191] width 38 height 12
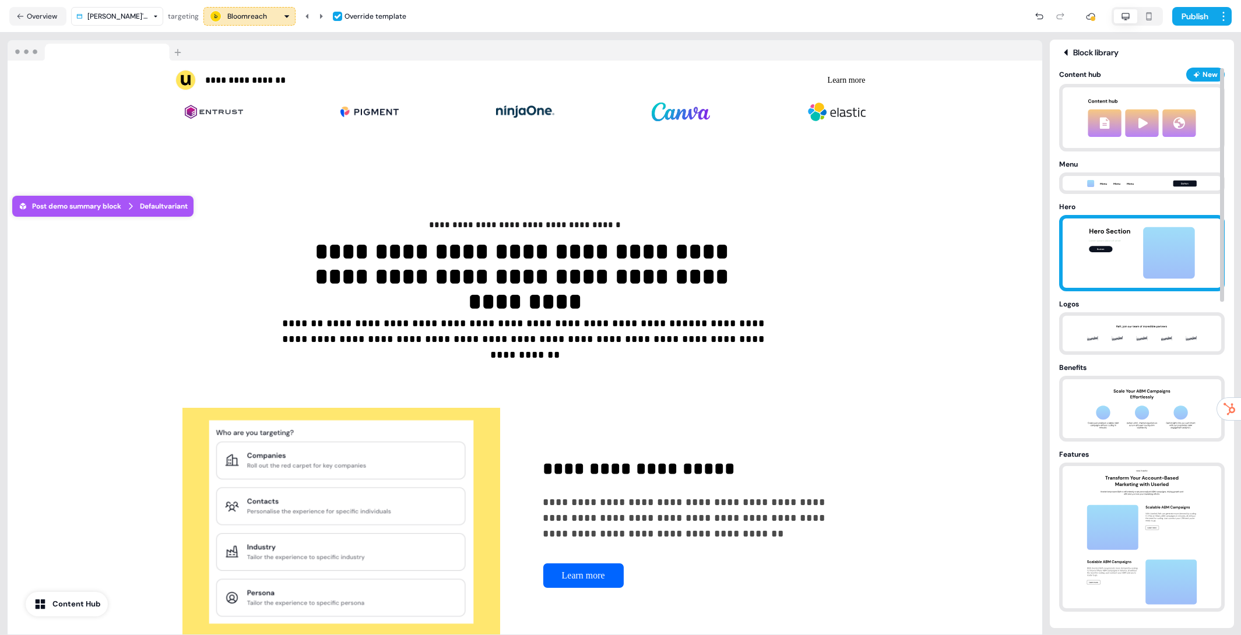
click at [1139, 258] on img at bounding box center [1141, 253] width 122 height 69
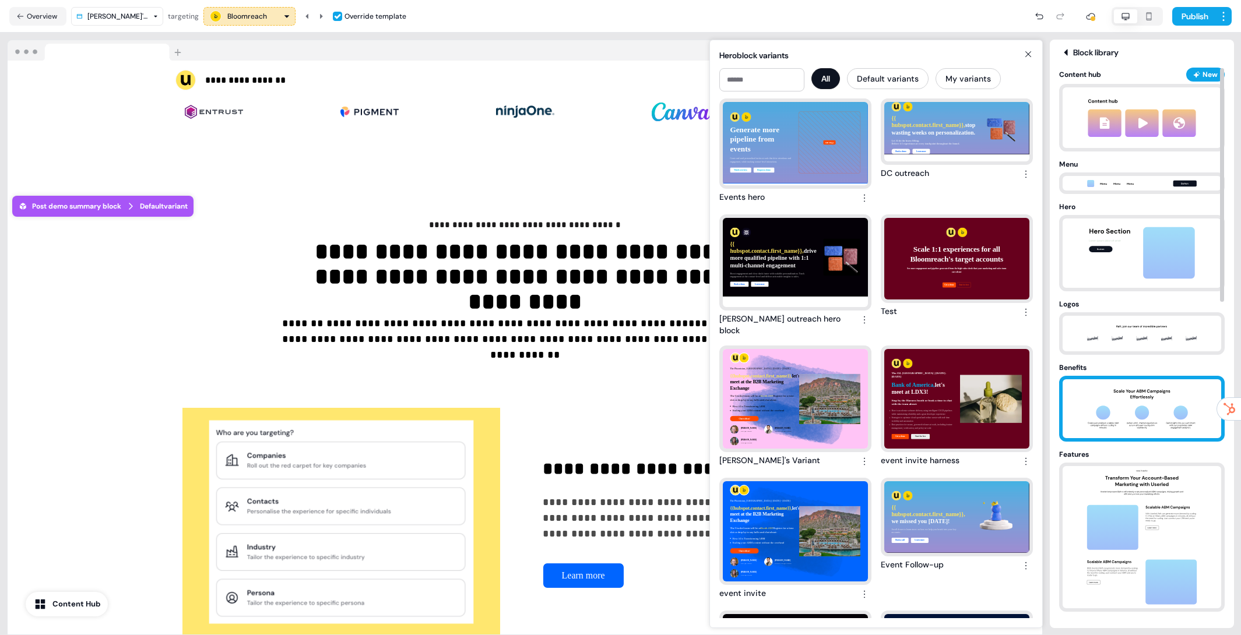
click at [1143, 399] on img at bounding box center [1141, 408] width 122 height 59
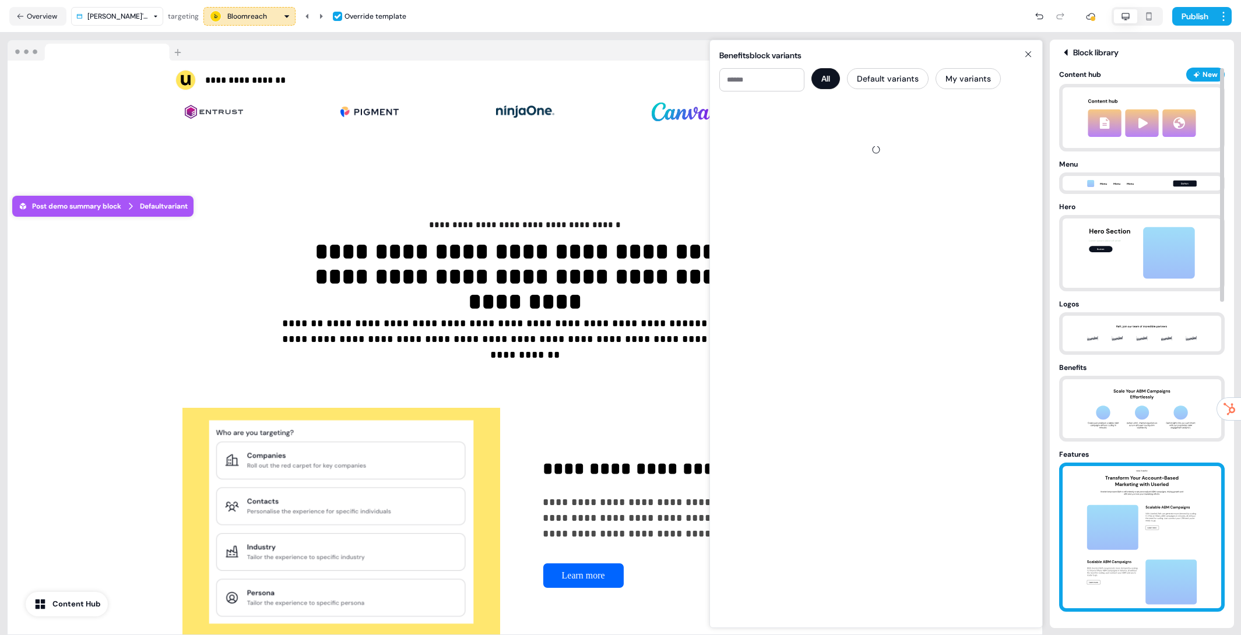
click at [1143, 508] on img at bounding box center [1141, 537] width 122 height 142
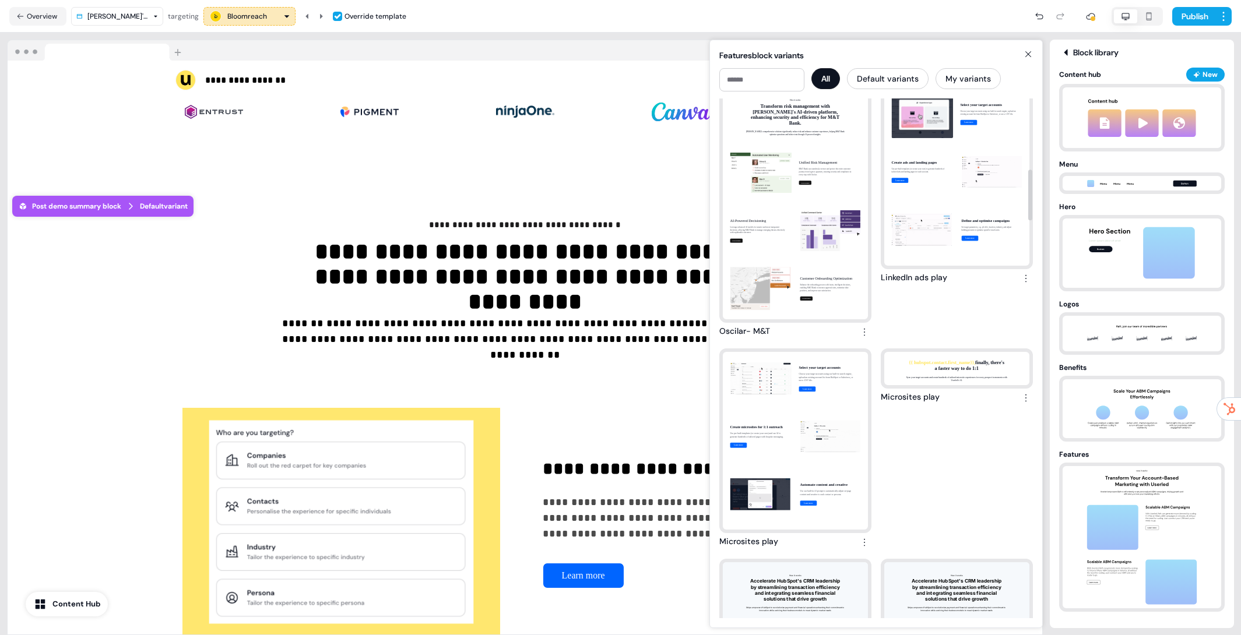
scroll to position [870, 0]
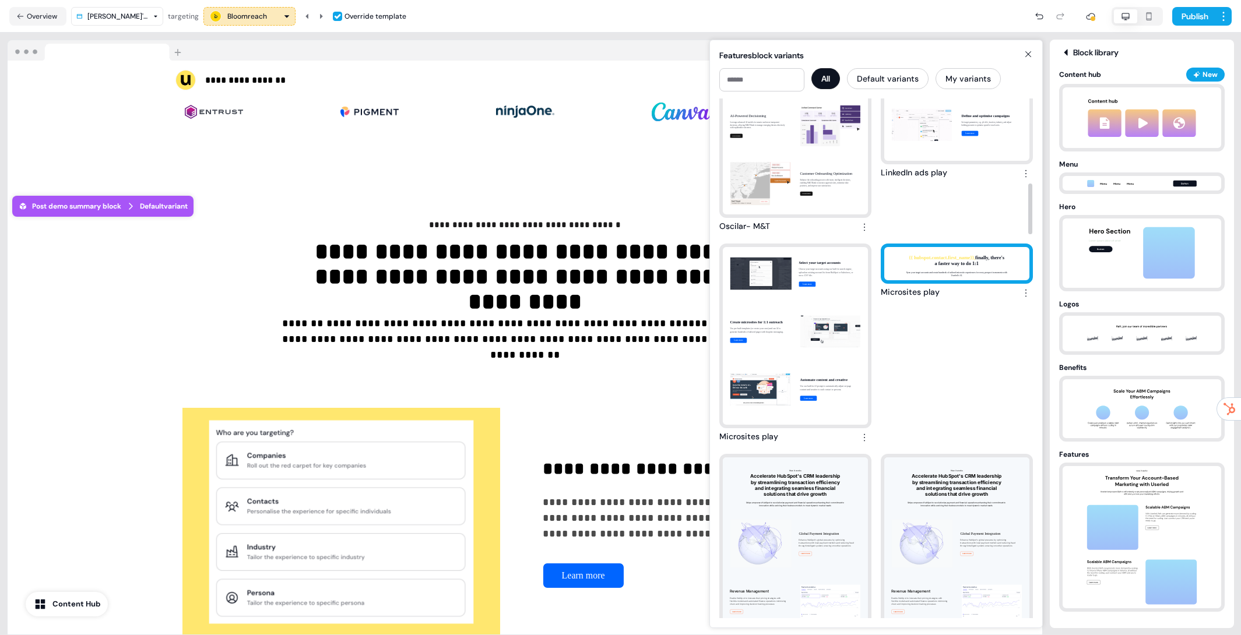
click at [943, 275] on div "{{ hubspot.contact.first_name}}, finally, there's a faster way to do 1:1 Sync y…" at bounding box center [956, 263] width 145 height 33
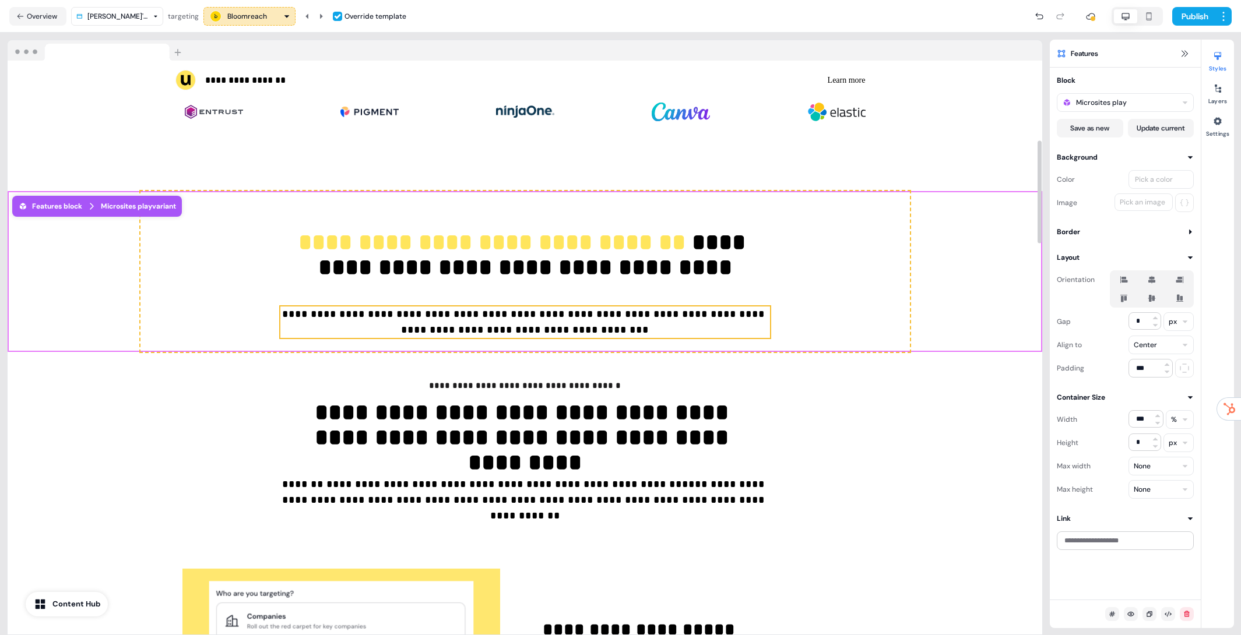
click at [568, 323] on p "**********" at bounding box center [524, 322] width 489 height 31
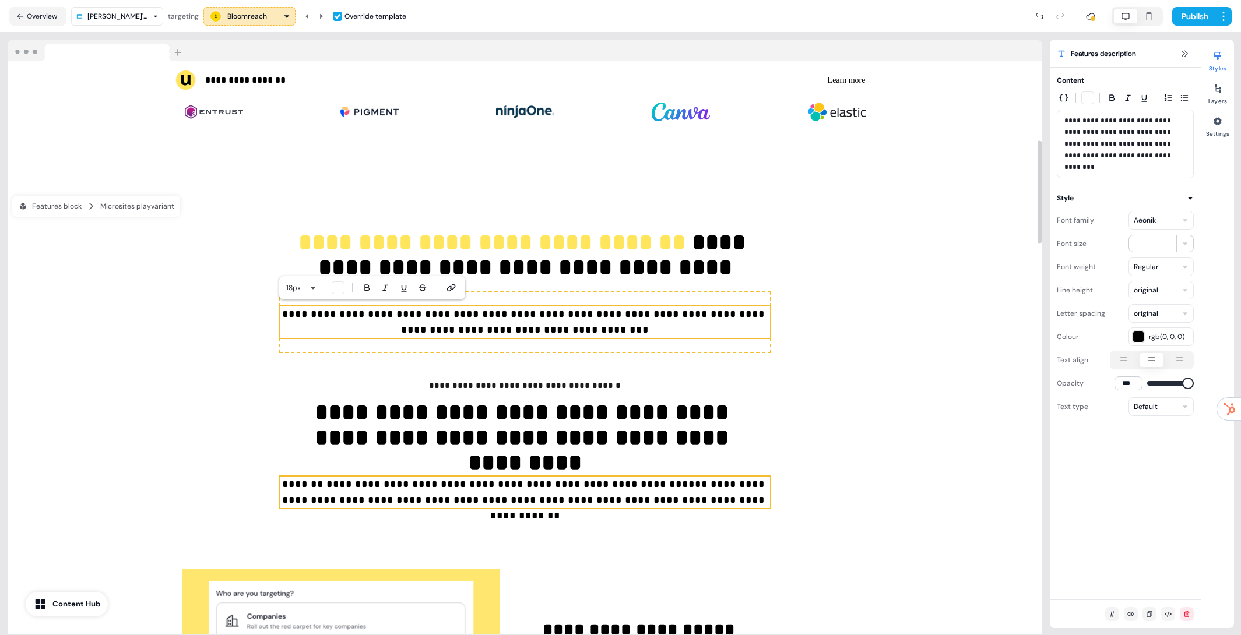
click at [601, 494] on h2 "**********" at bounding box center [524, 492] width 489 height 31
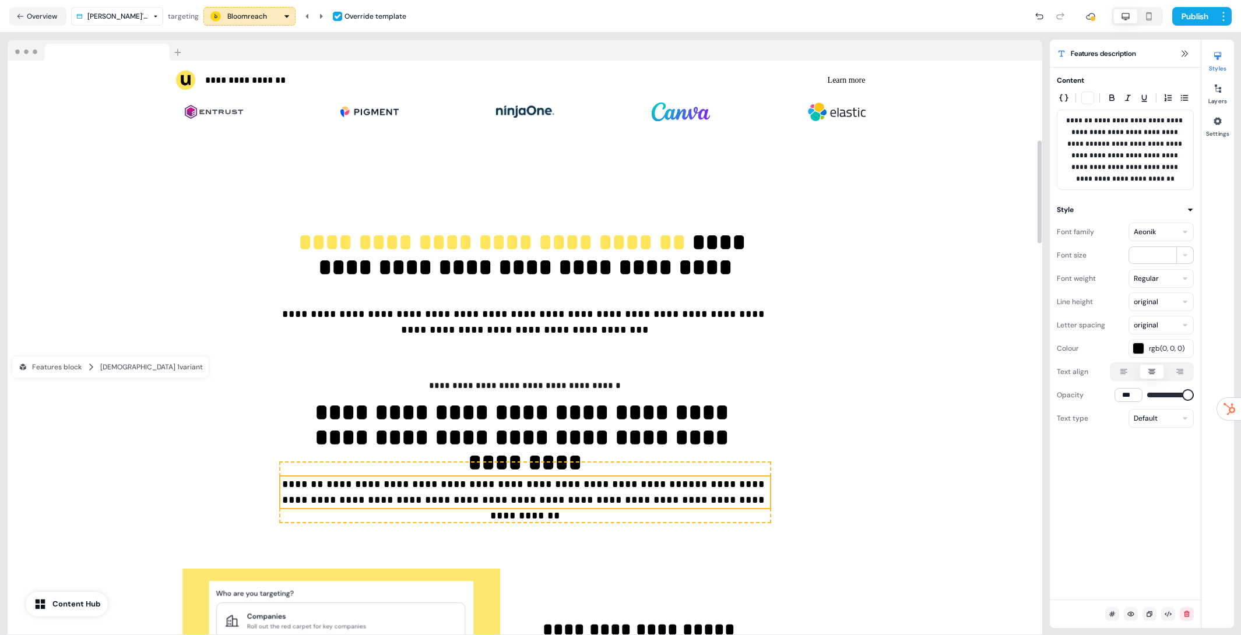
click at [601, 494] on h2 "**********" at bounding box center [524, 492] width 489 height 31
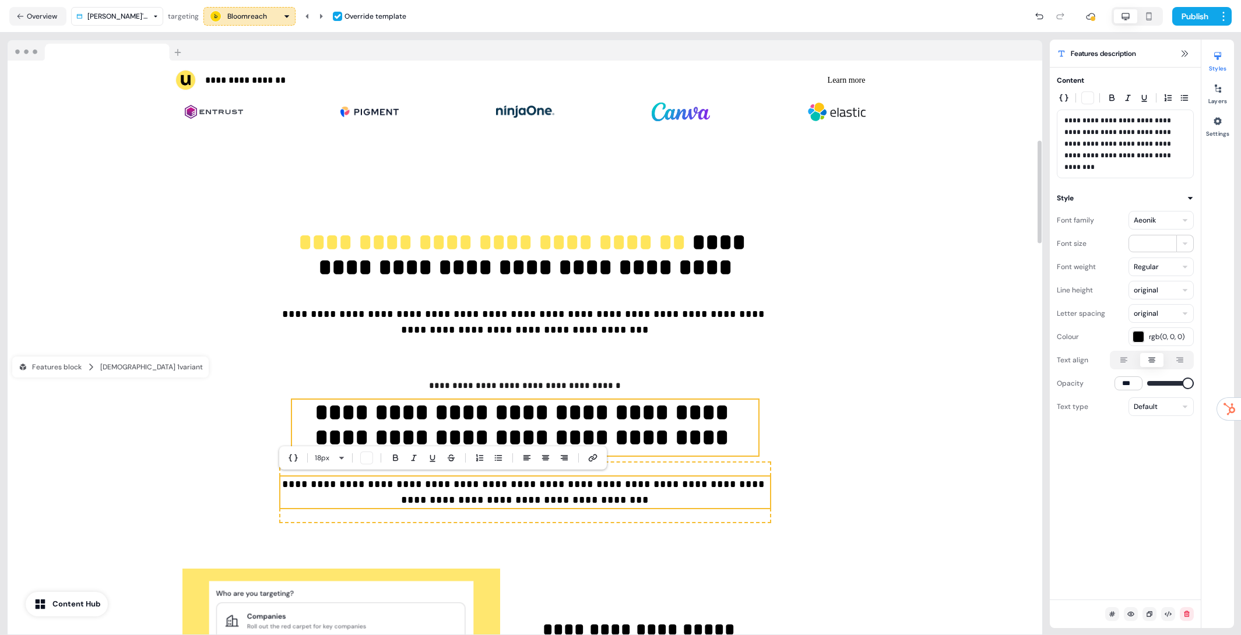
click at [530, 424] on p "**********" at bounding box center [525, 428] width 466 height 56
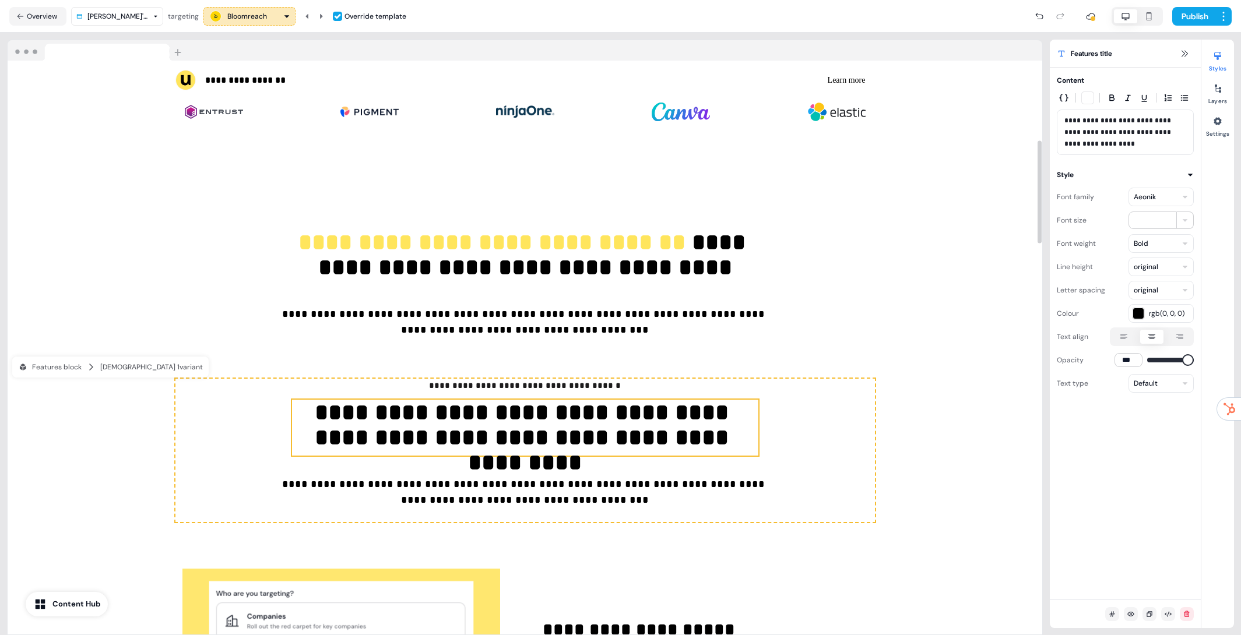
click at [530, 424] on p "**********" at bounding box center [525, 428] width 466 height 56
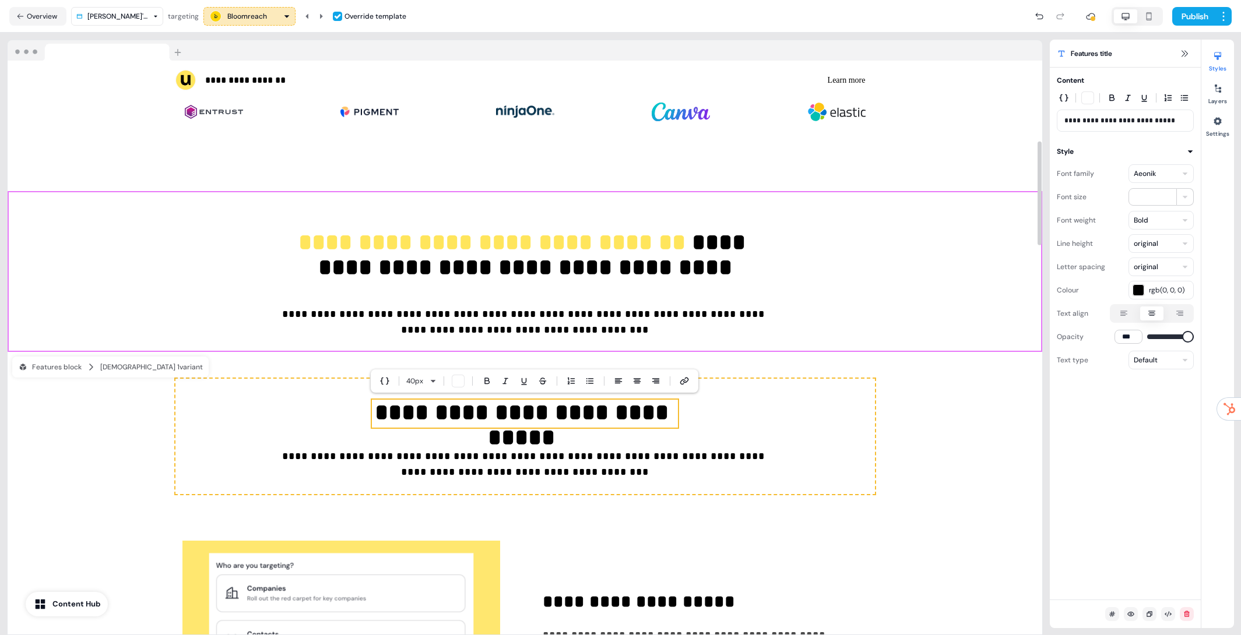
click at [971, 294] on div "**********" at bounding box center [525, 271] width 1034 height 161
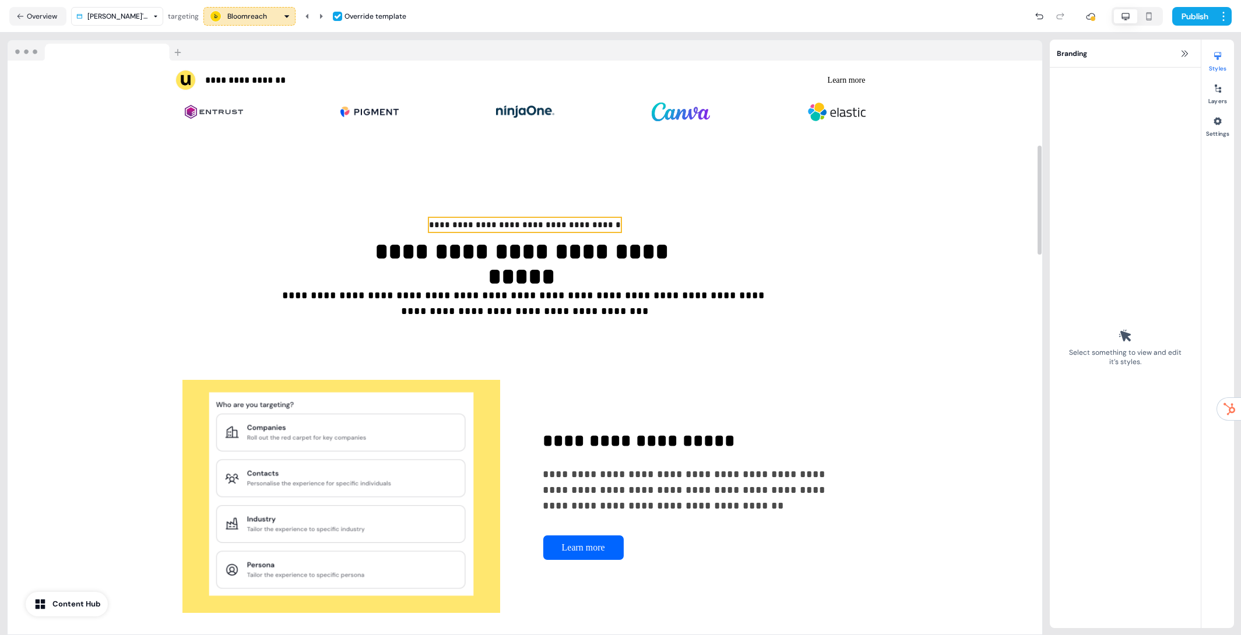
click at [556, 225] on span "**********" at bounding box center [525, 224] width 192 height 9
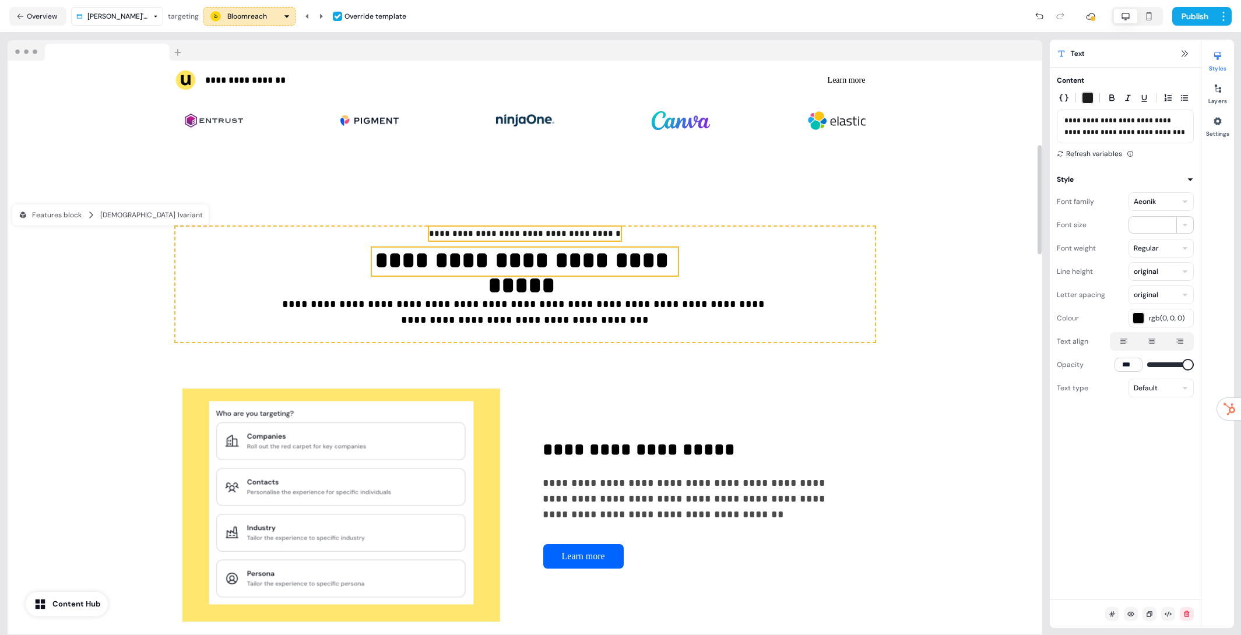
scroll to position [380, 0]
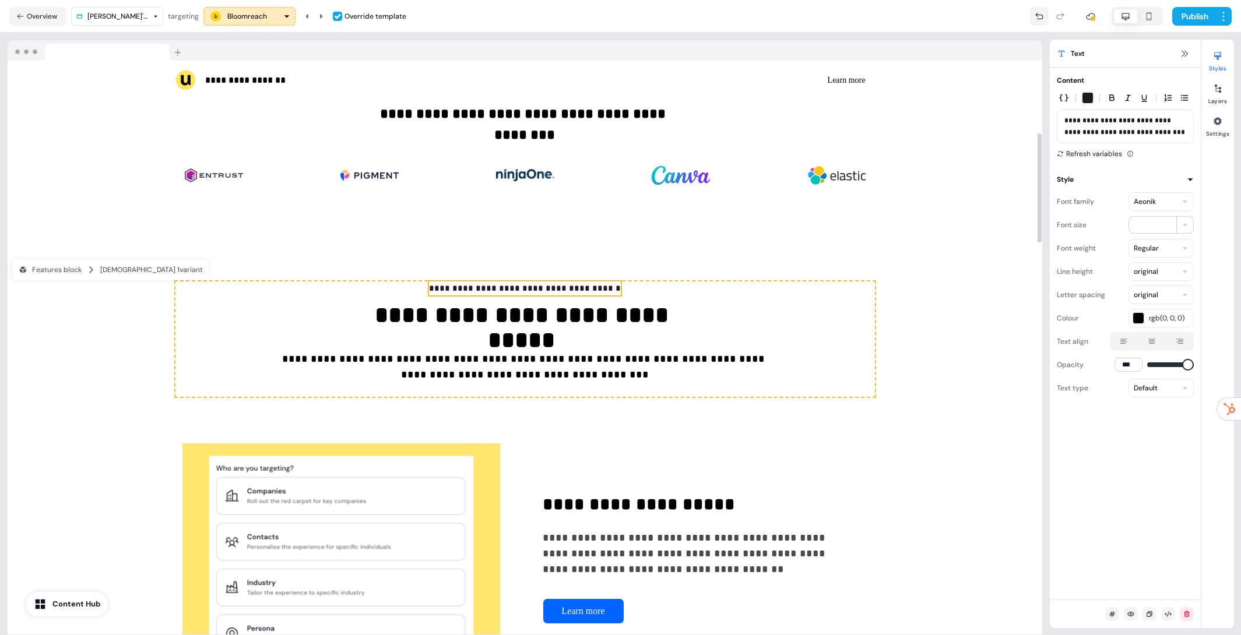
click at [1034, 22] on button at bounding box center [1039, 16] width 19 height 19
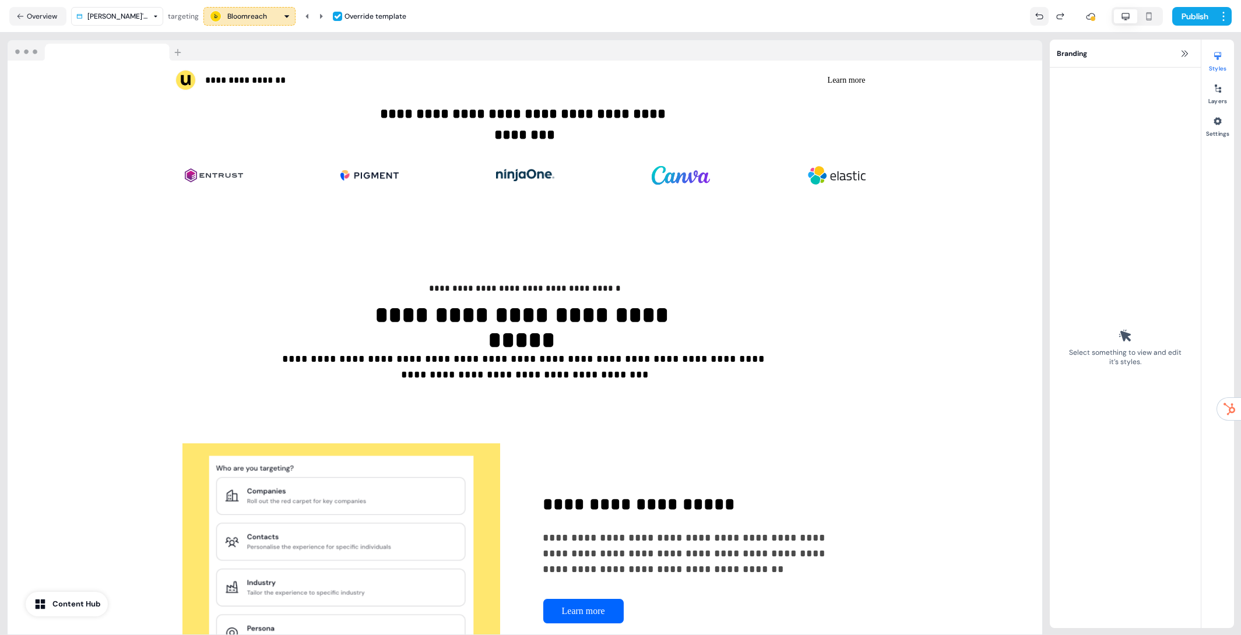
click at [1036, 20] on icon at bounding box center [1038, 16] width 9 height 9
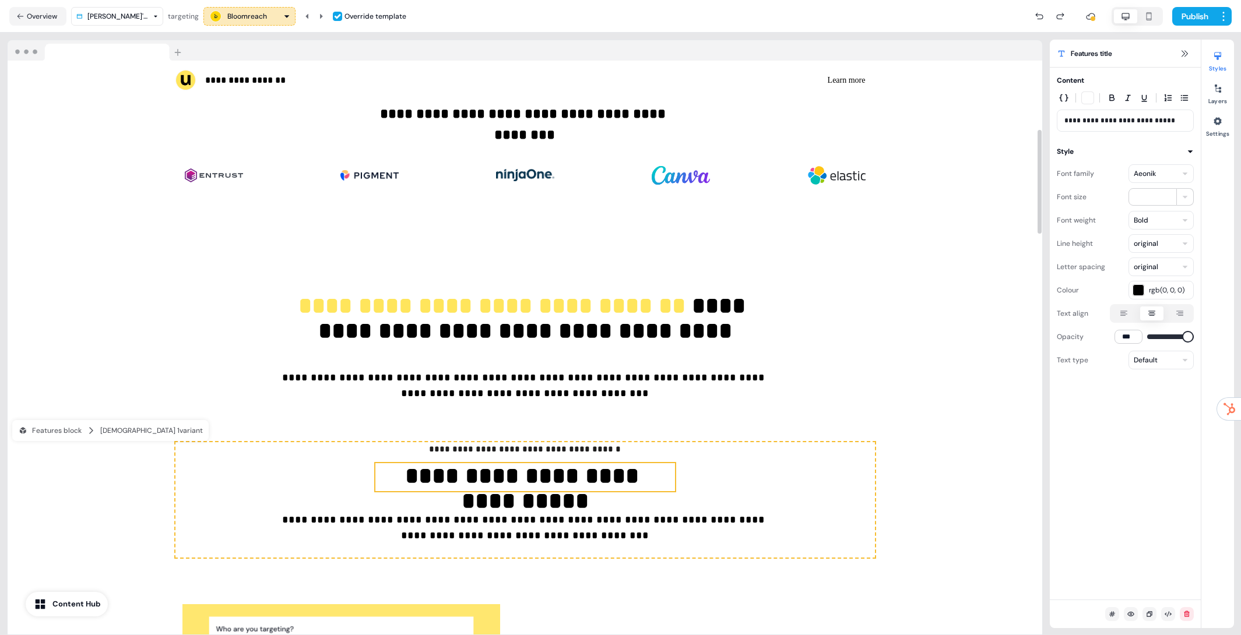
click at [531, 452] on span "**********" at bounding box center [525, 449] width 192 height 9
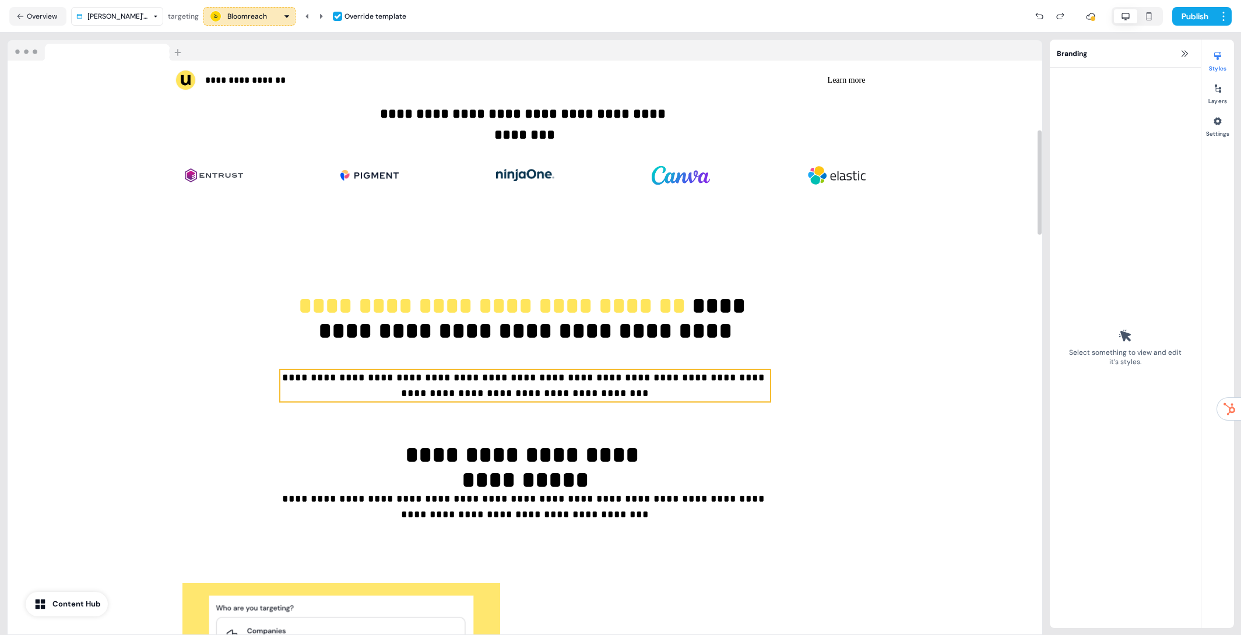
click at [828, 350] on div "**********" at bounding box center [524, 348] width 699 height 134
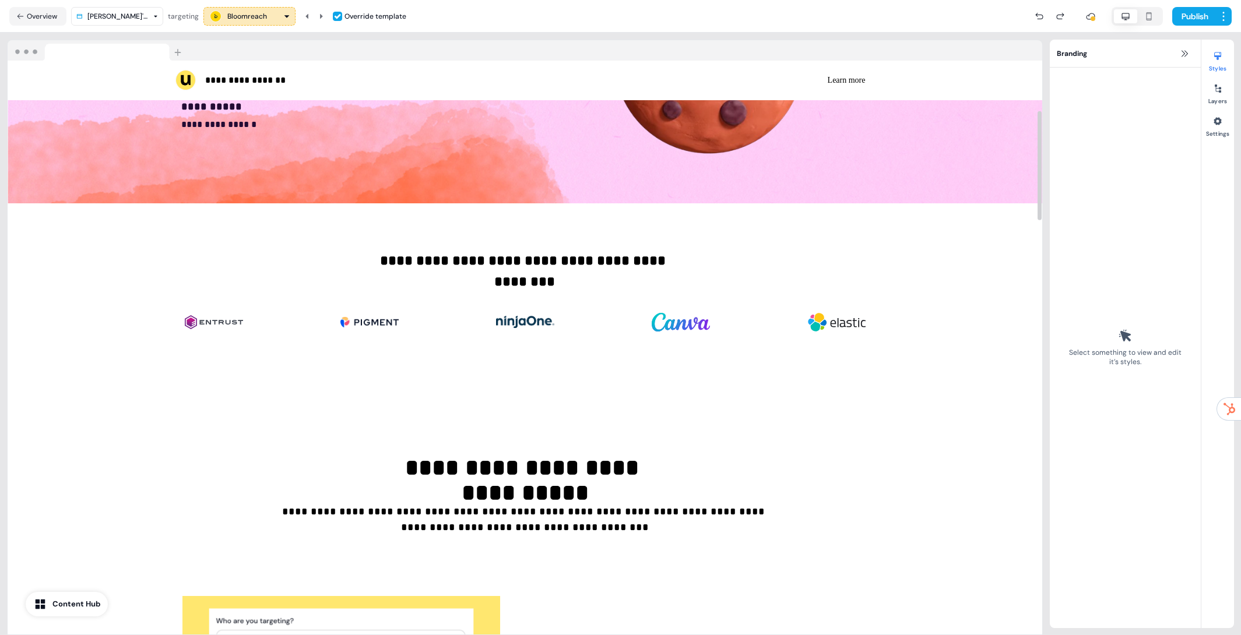
click at [655, 365] on div "**********" at bounding box center [524, 302] width 769 height 198
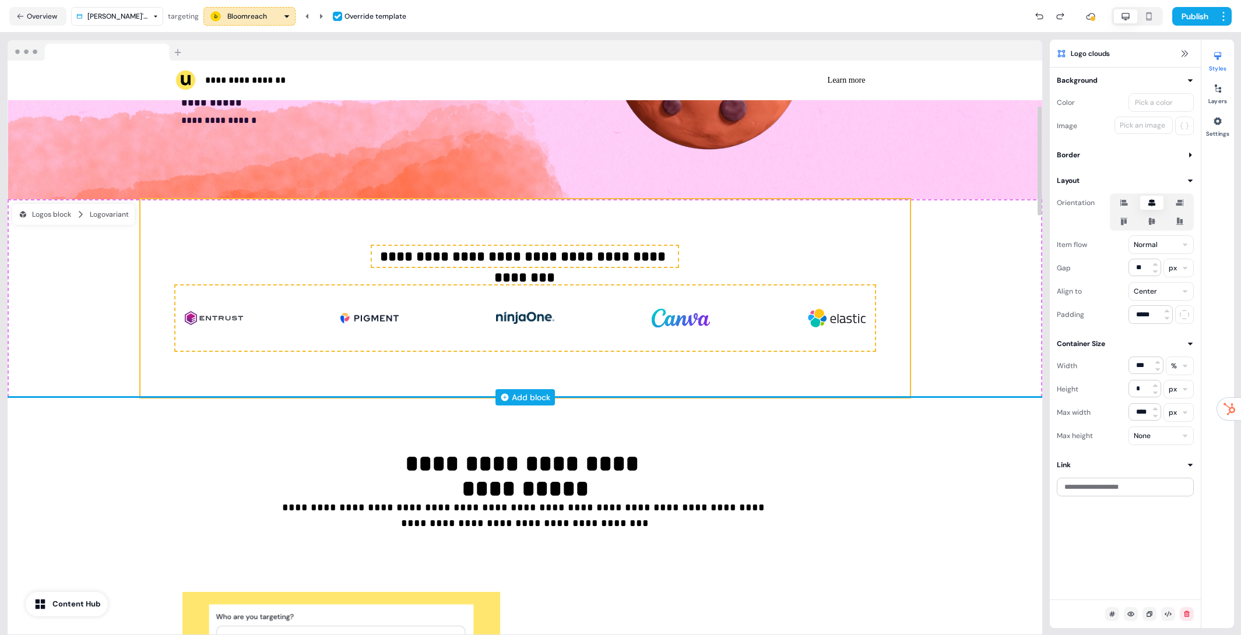
scroll to position [238, 0]
click at [628, 394] on div "Add block" at bounding box center [525, 397] width 1034 height 12
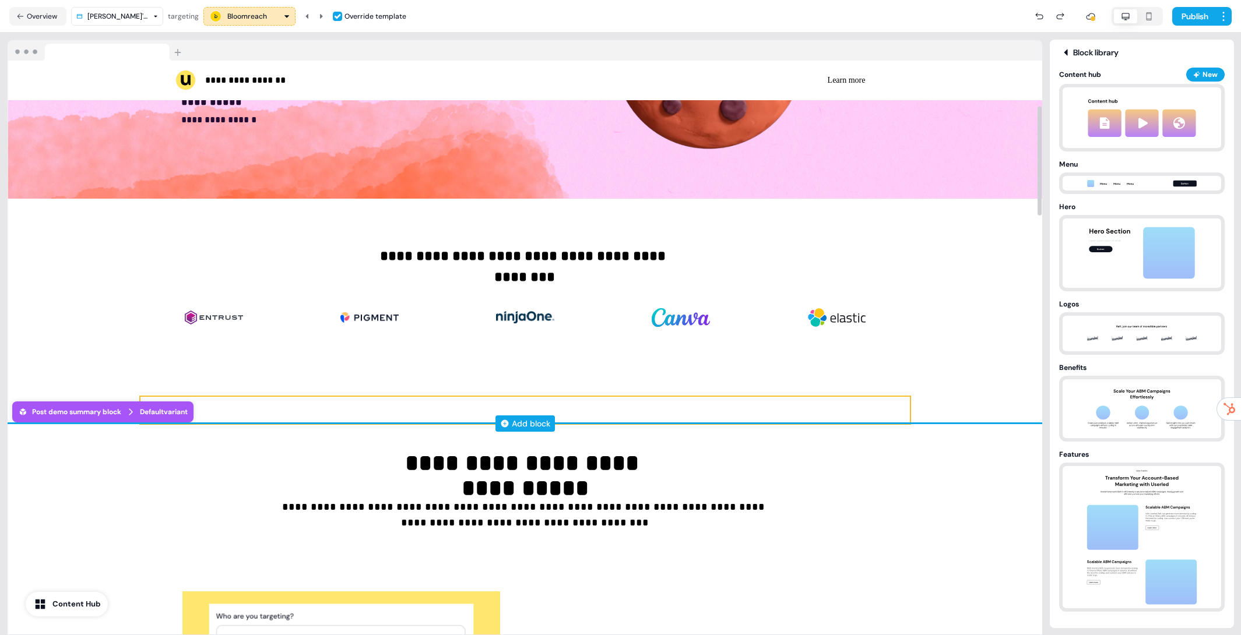
click at [621, 418] on div "Add block" at bounding box center [525, 424] width 1034 height 12
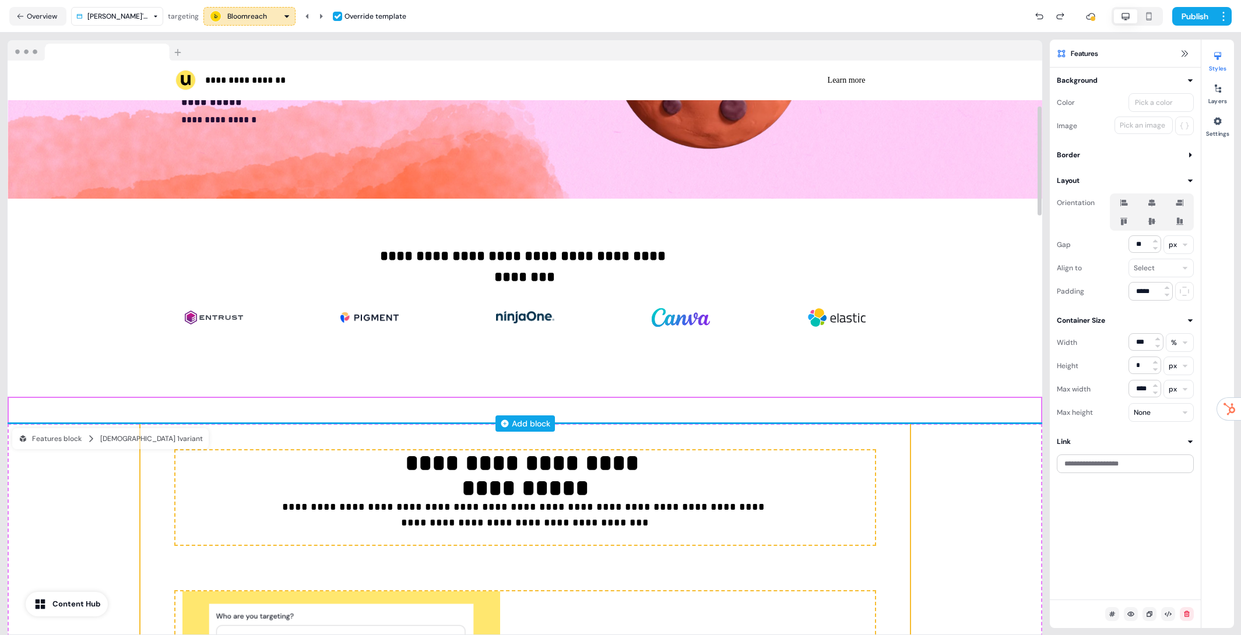
click at [581, 419] on div "Add block" at bounding box center [525, 424] width 1034 height 12
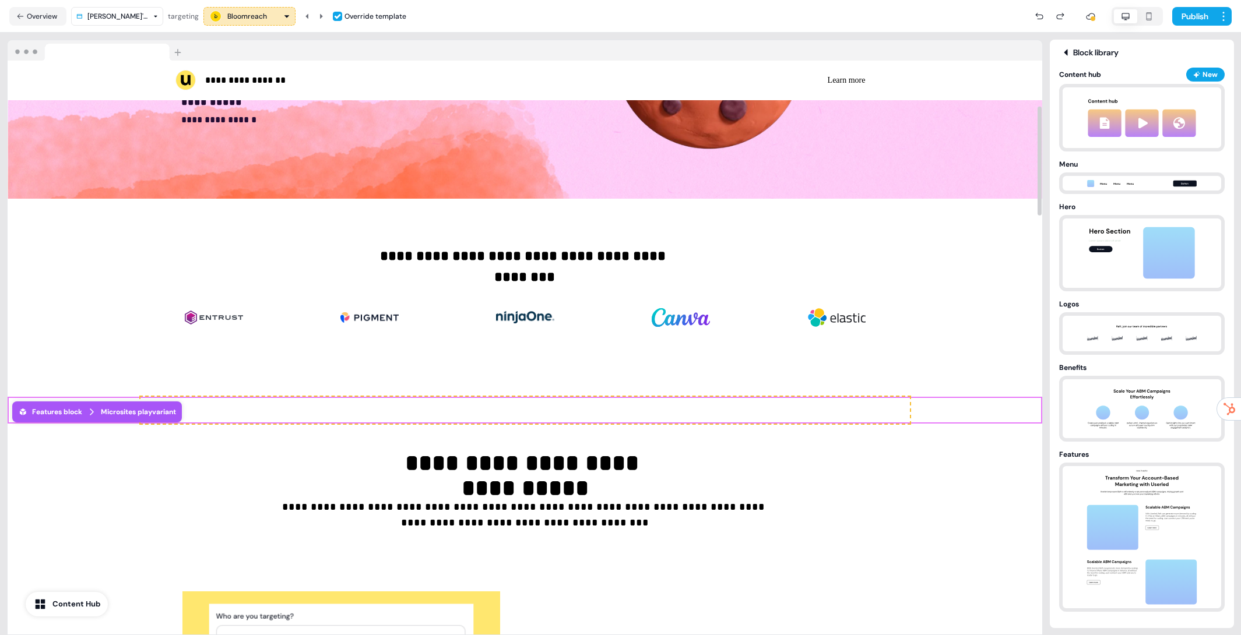
click at [584, 414] on div "To pick up a draggable item, press the space bar. While dragging, use the arrow…" at bounding box center [524, 410] width 769 height 27
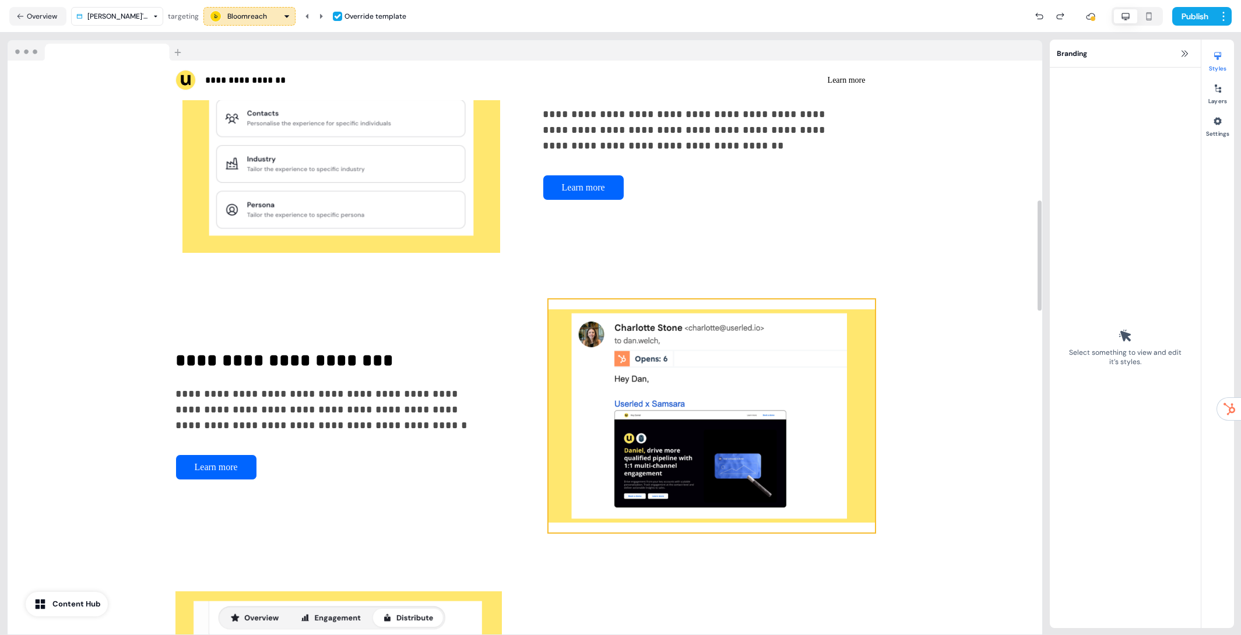
scroll to position [857, 0]
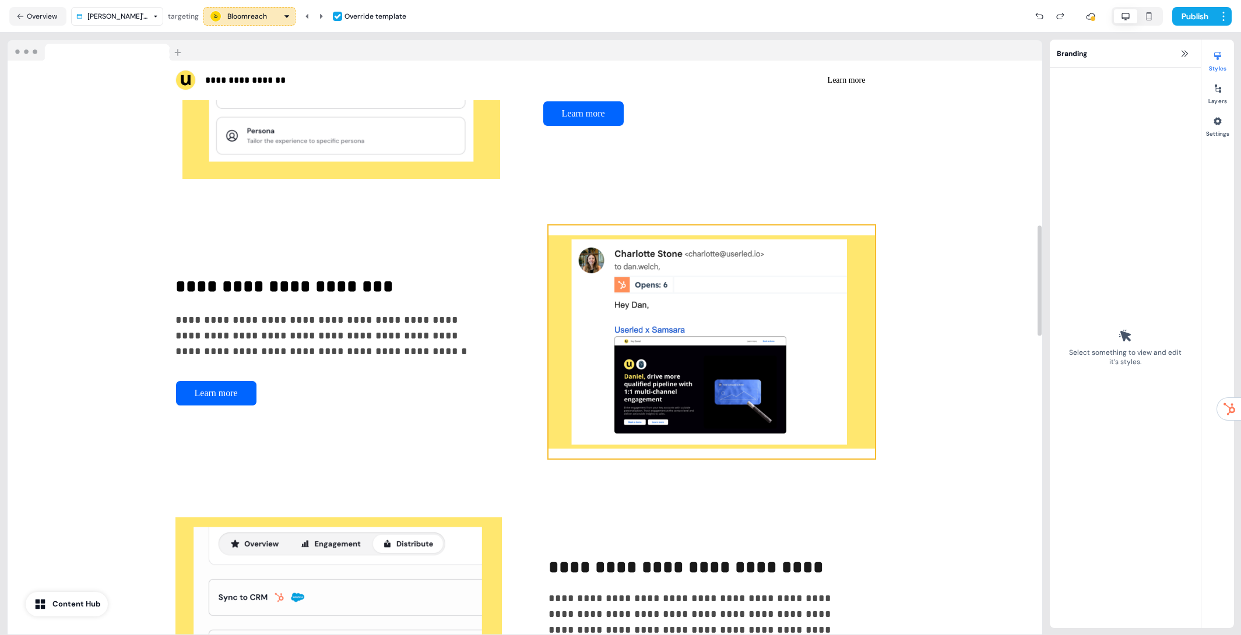
click at [720, 379] on img at bounding box center [711, 342] width 326 height 233
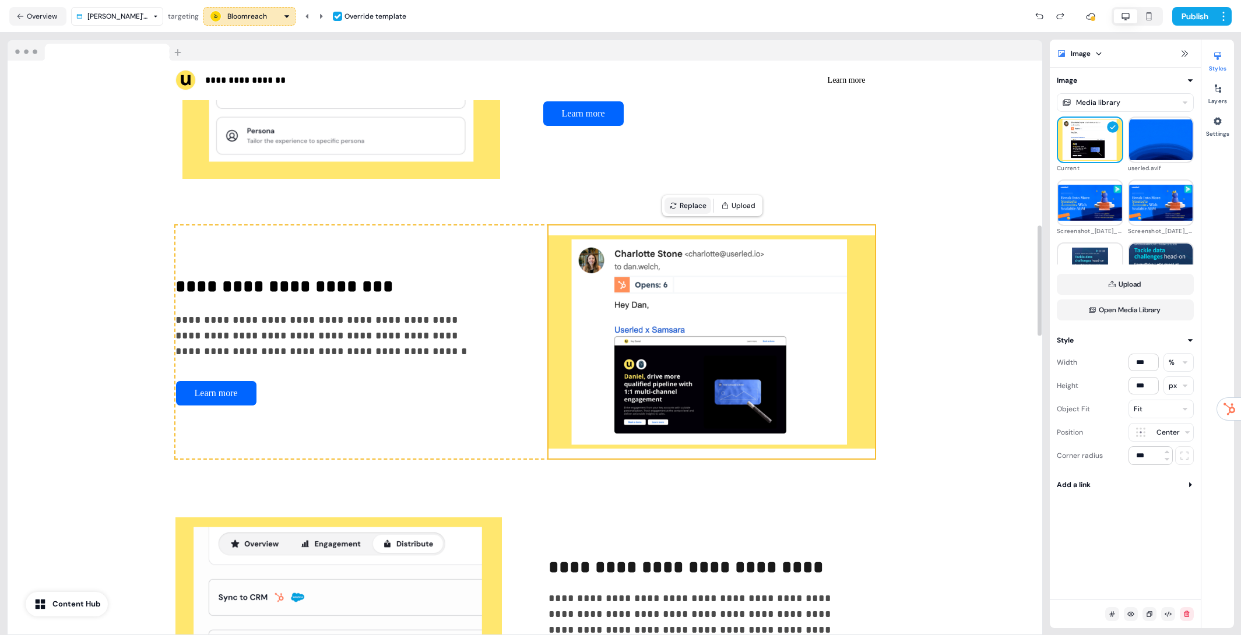
click at [688, 206] on button "Replace" at bounding box center [687, 206] width 47 height 16
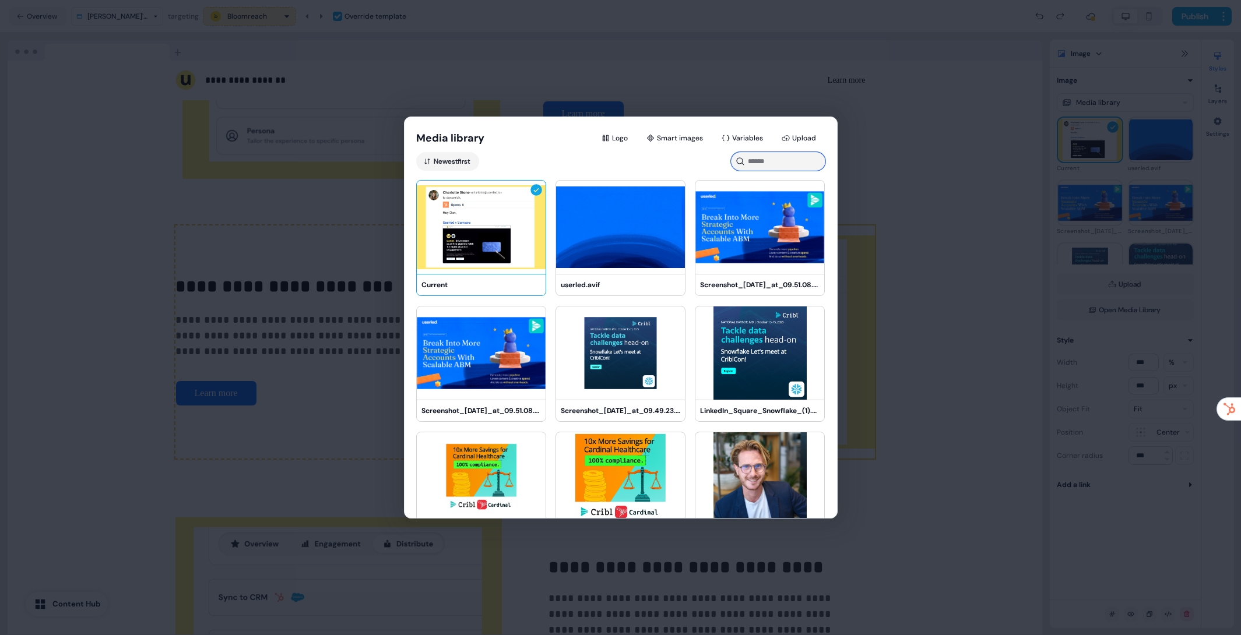
click at [762, 161] on input at bounding box center [778, 161] width 94 height 19
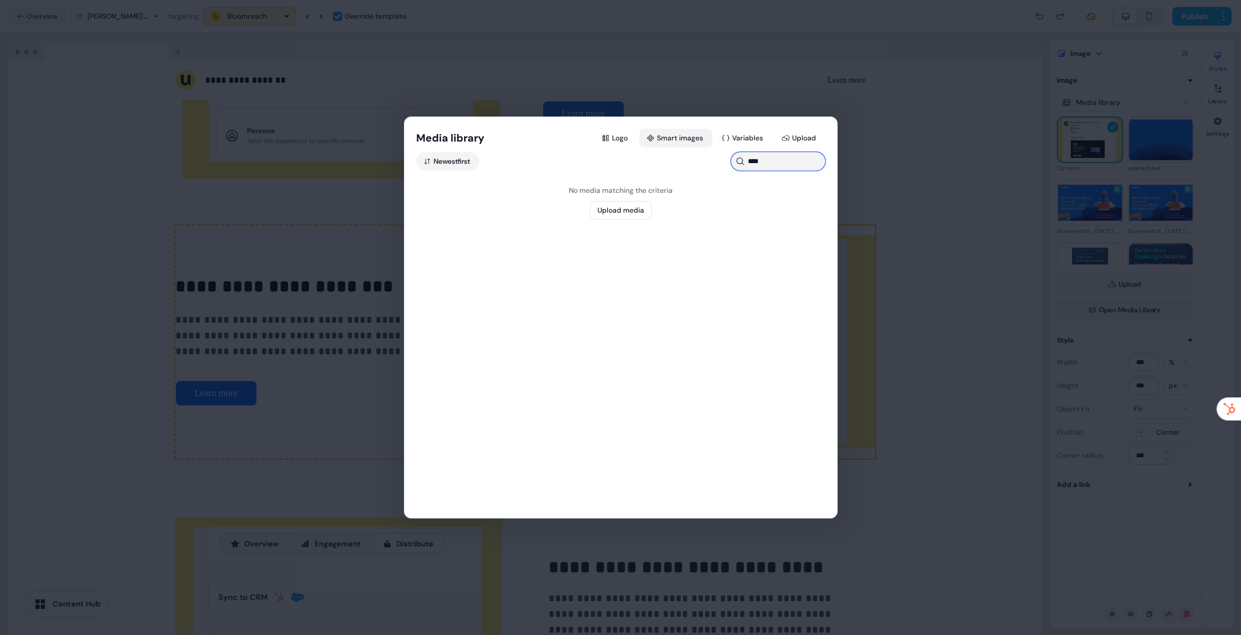
type input "****"
click at [684, 136] on button "Smart images" at bounding box center [675, 138] width 73 height 19
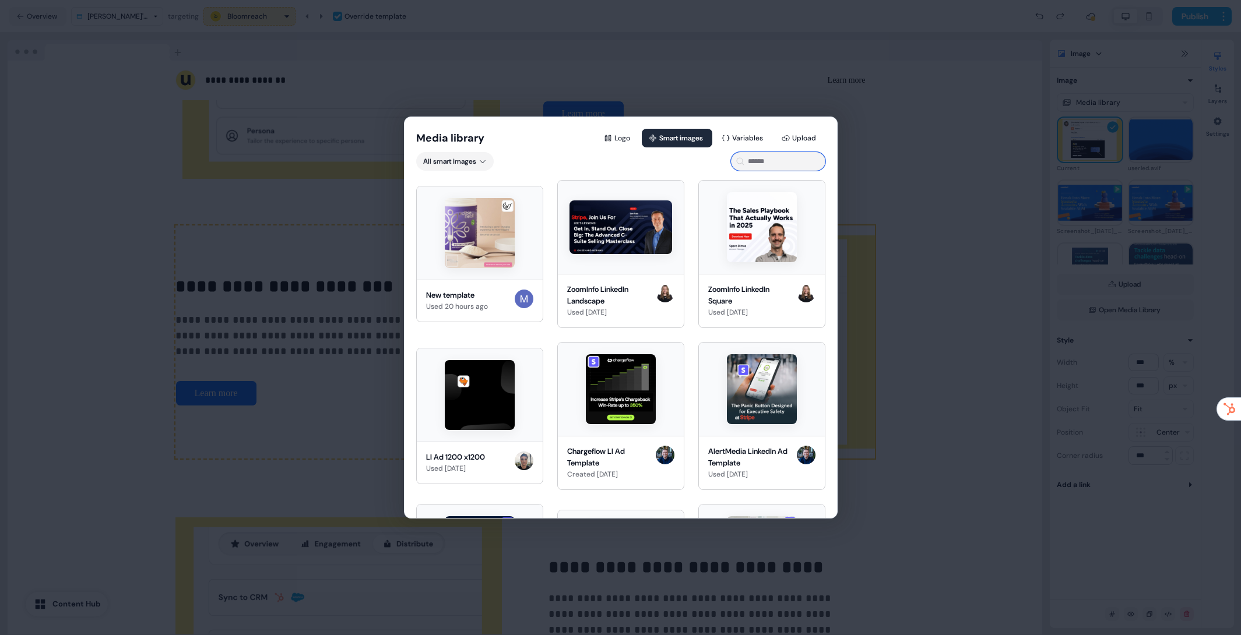
click at [780, 159] on input at bounding box center [778, 161] width 94 height 19
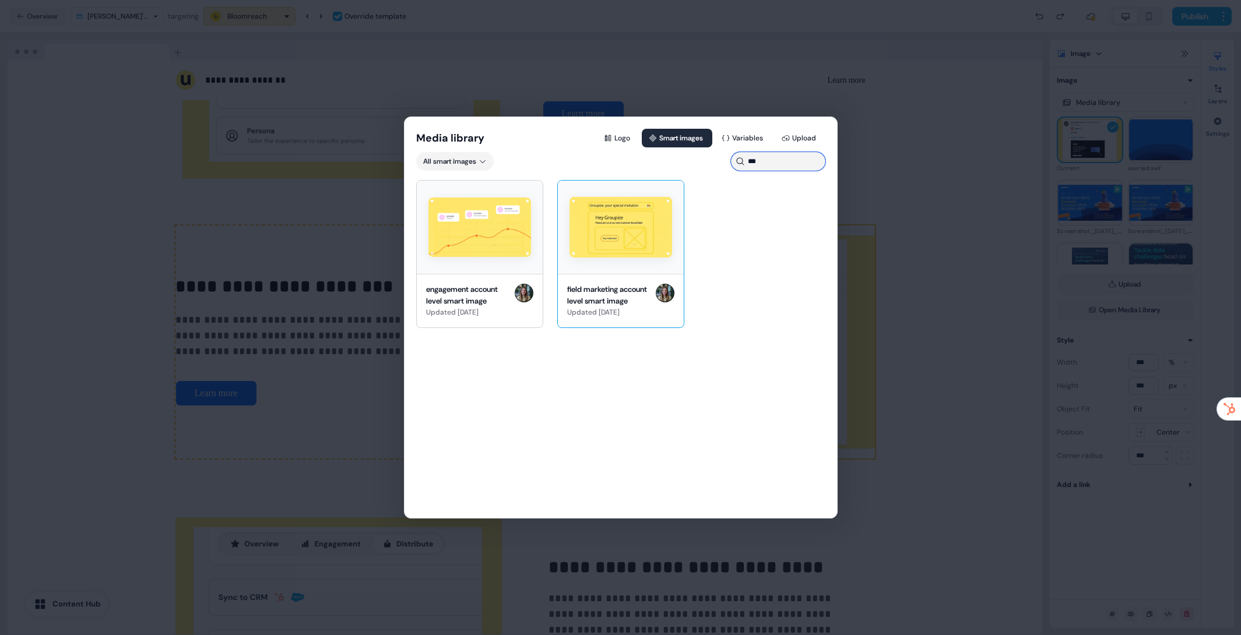
type input "***"
click at [605, 246] on img at bounding box center [620, 227] width 103 height 60
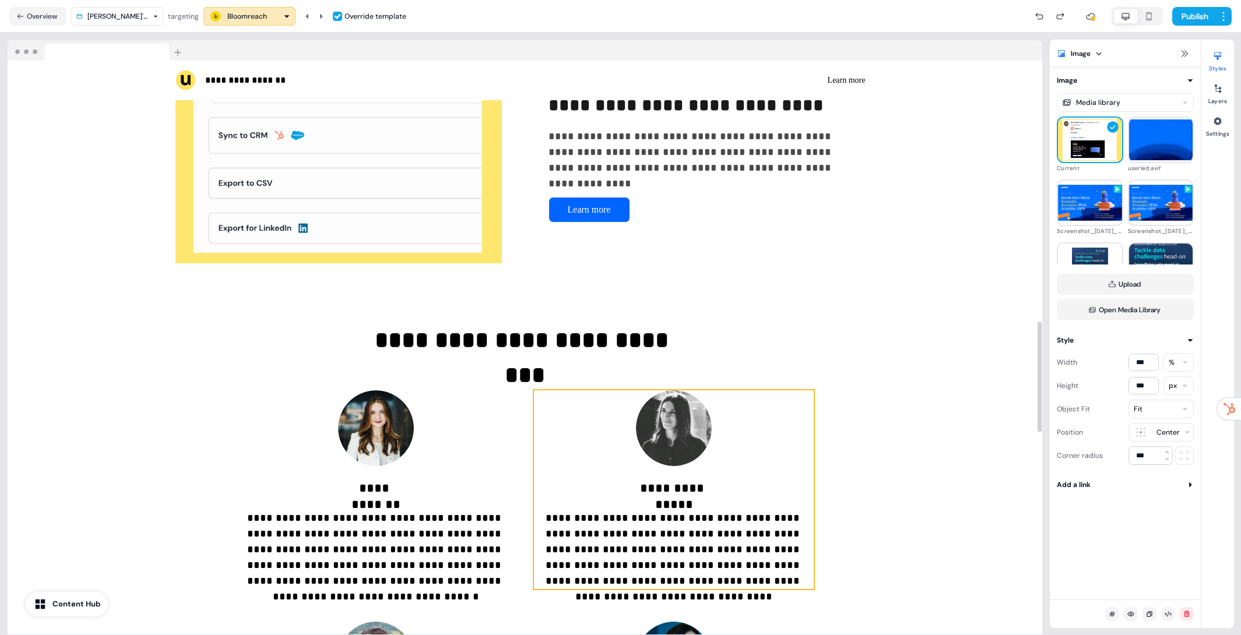
scroll to position [1371, 0]
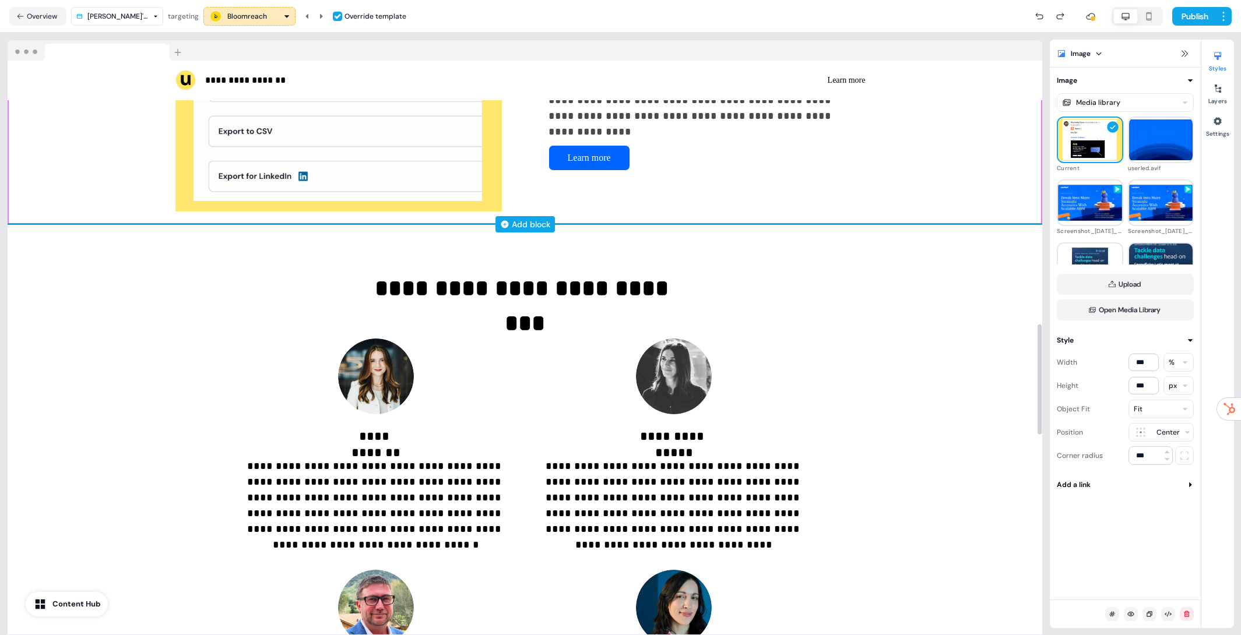
click at [526, 225] on div "Add block" at bounding box center [531, 225] width 38 height 12
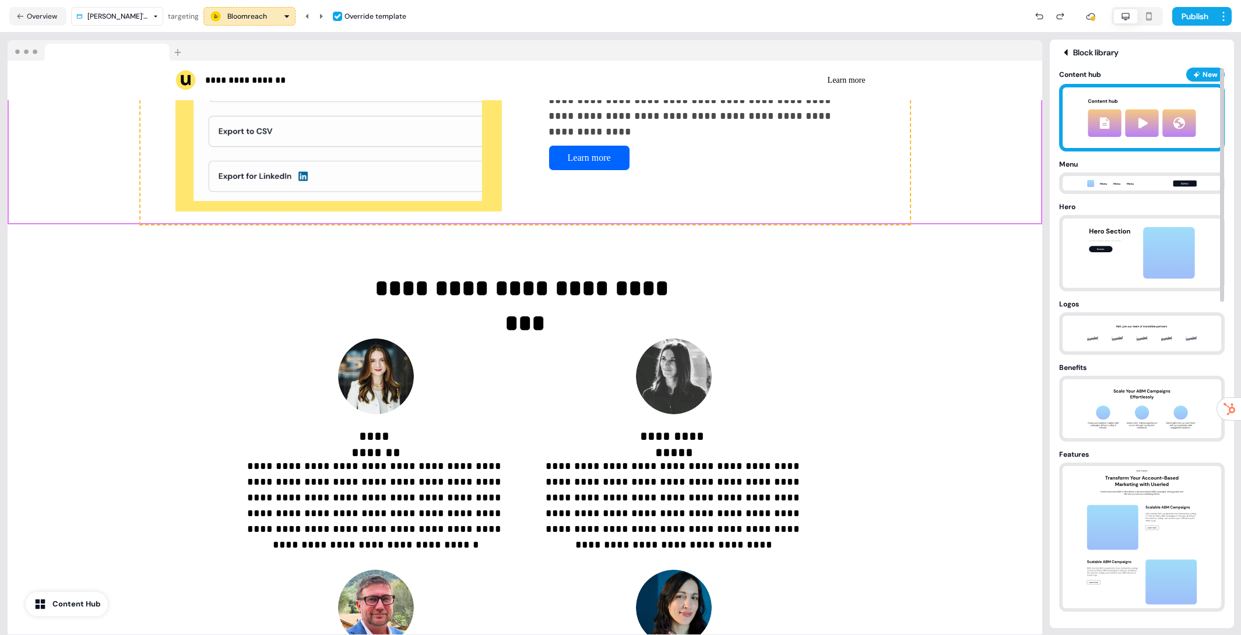
click at [1143, 130] on img at bounding box center [1141, 117] width 129 height 61
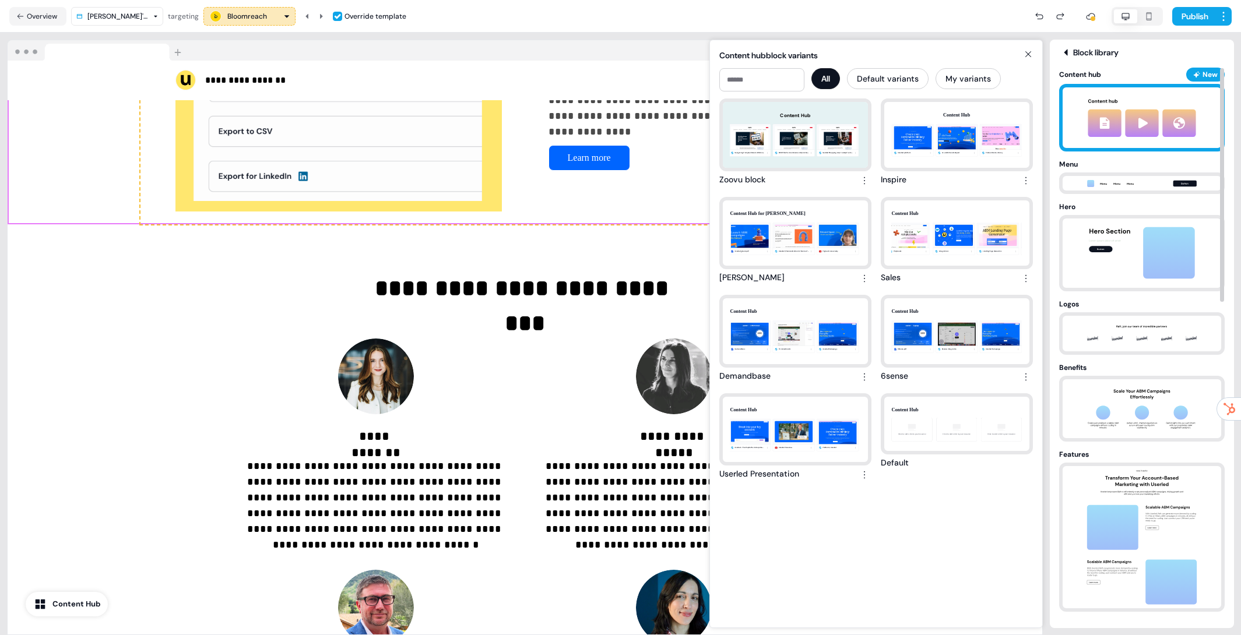
click at [1135, 119] on img at bounding box center [1141, 117] width 129 height 61
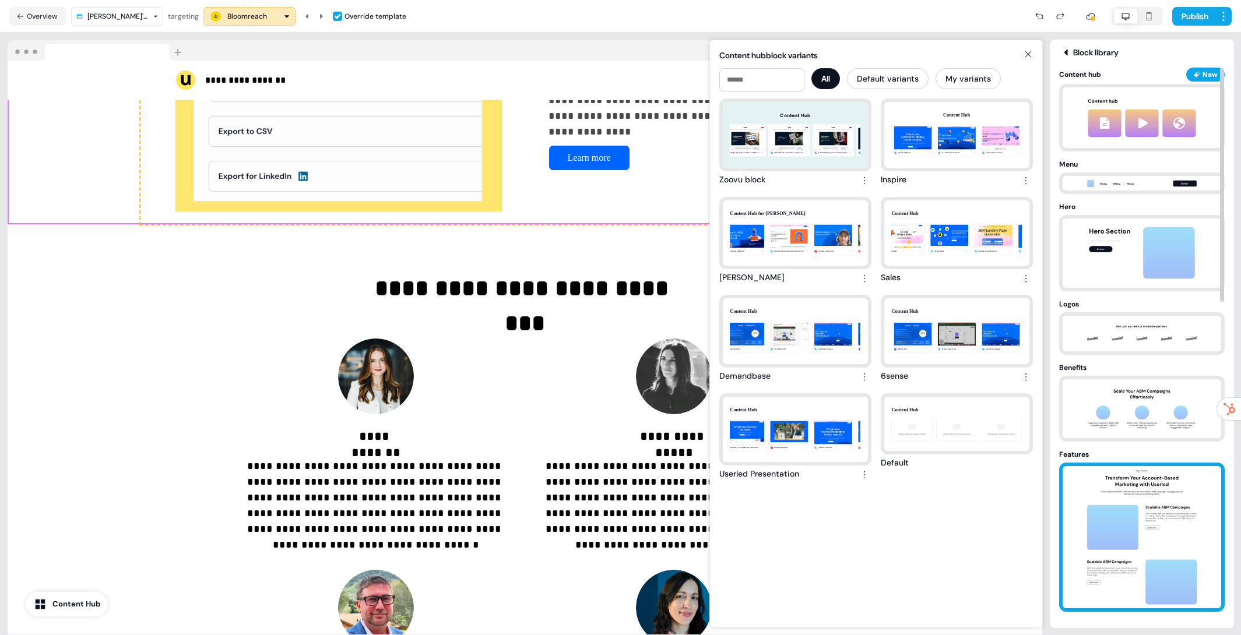
click at [1141, 492] on img at bounding box center [1141, 537] width 122 height 142
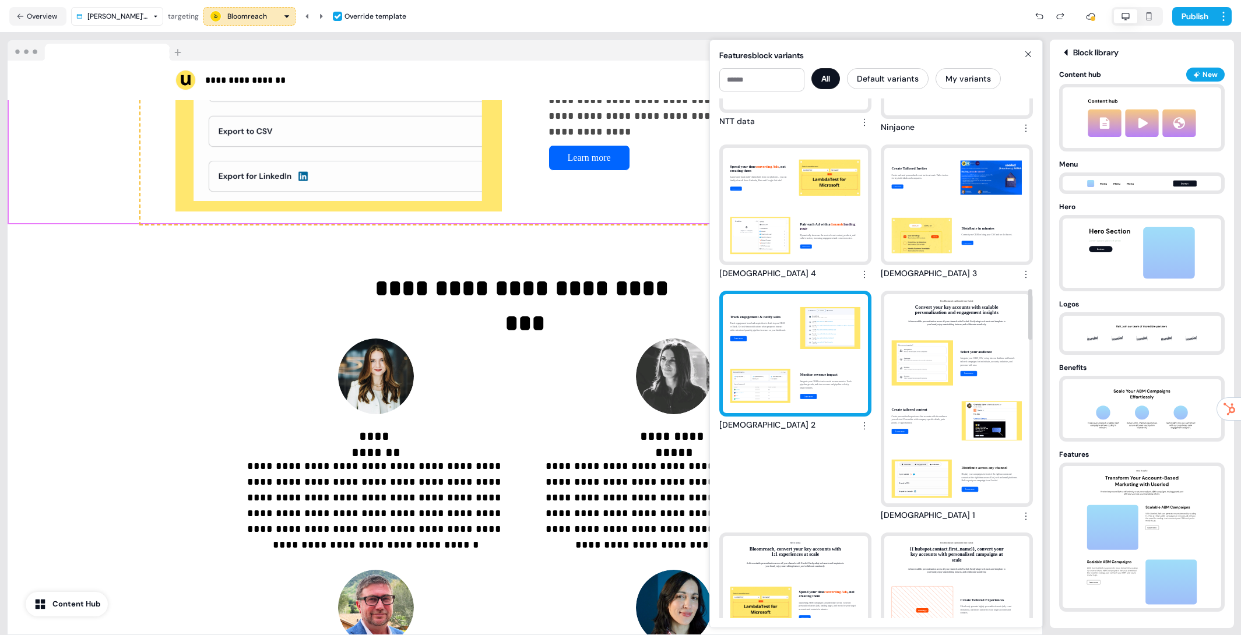
scroll to position [1959, 0]
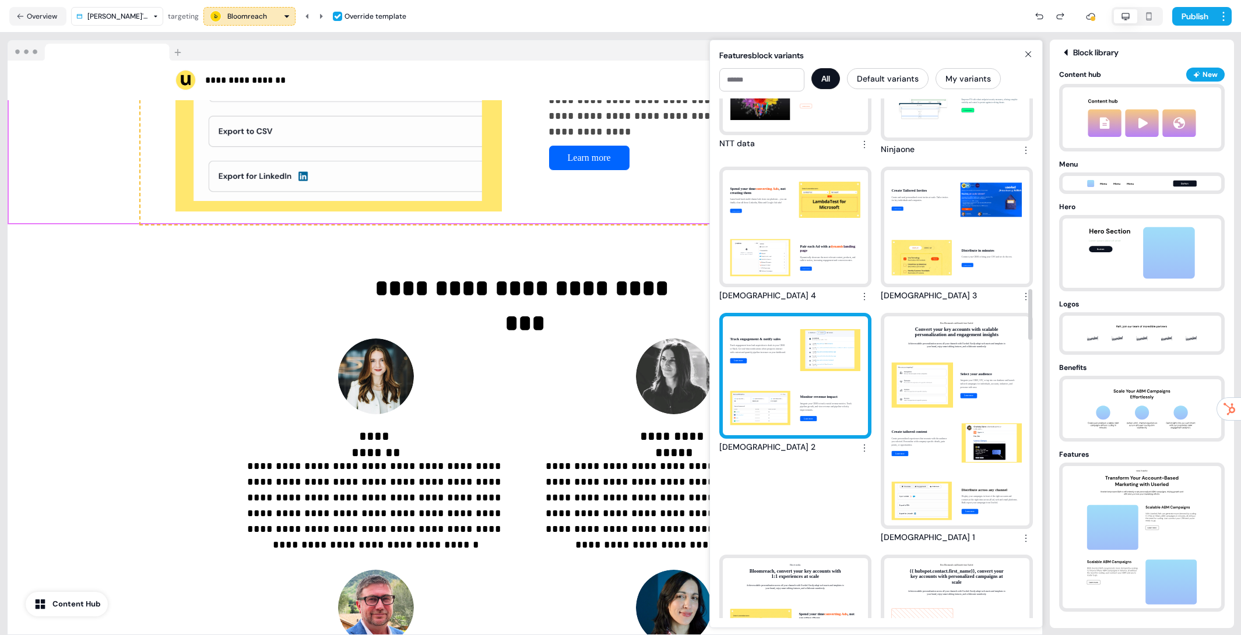
click at [836, 379] on div "Track engagement & notify sales Track engagement from lead acquisition to deals…" at bounding box center [795, 375] width 145 height 119
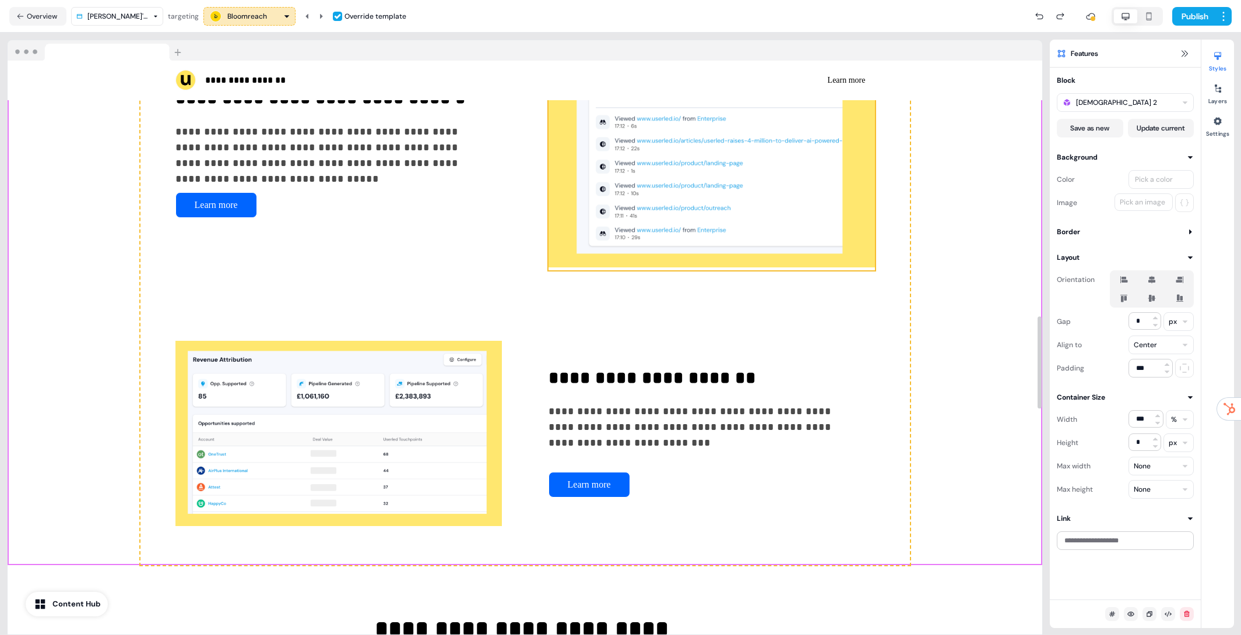
scroll to position [1629, 0]
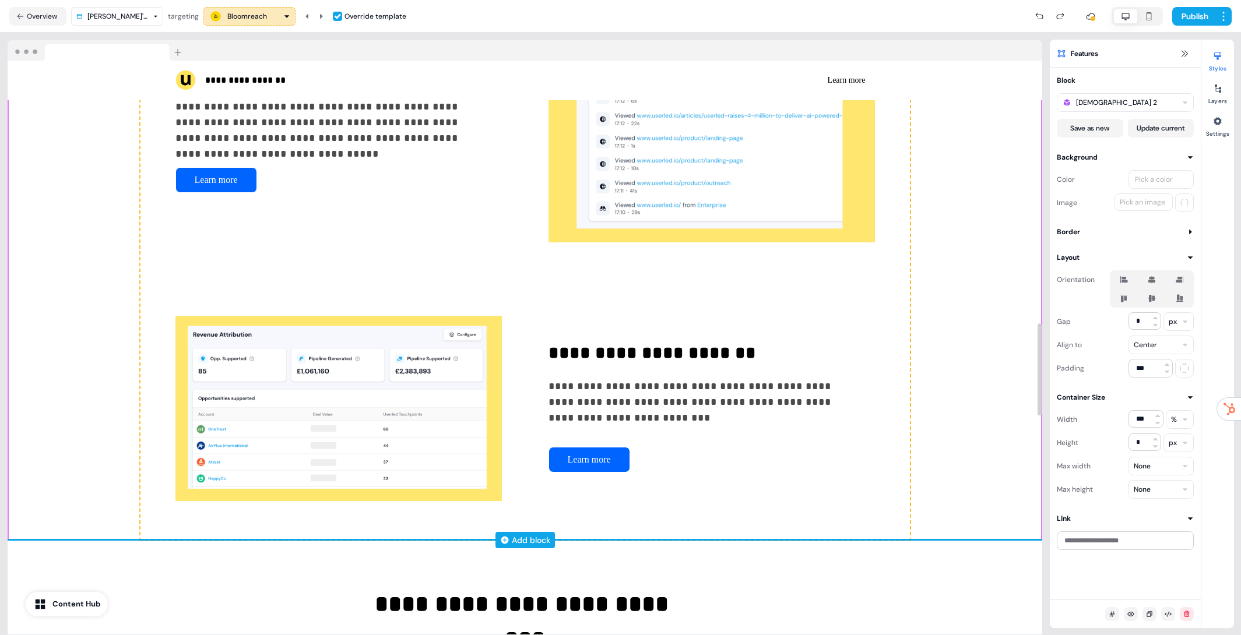
click at [520, 541] on div "Add block" at bounding box center [531, 540] width 38 height 12
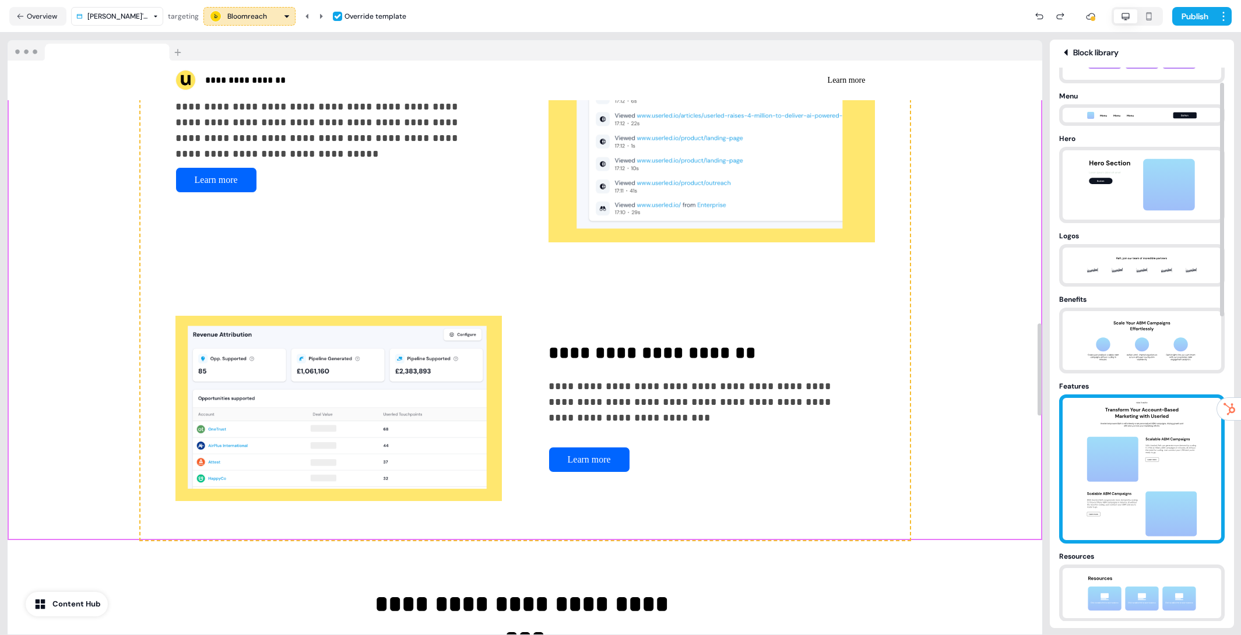
scroll to position [148, 0]
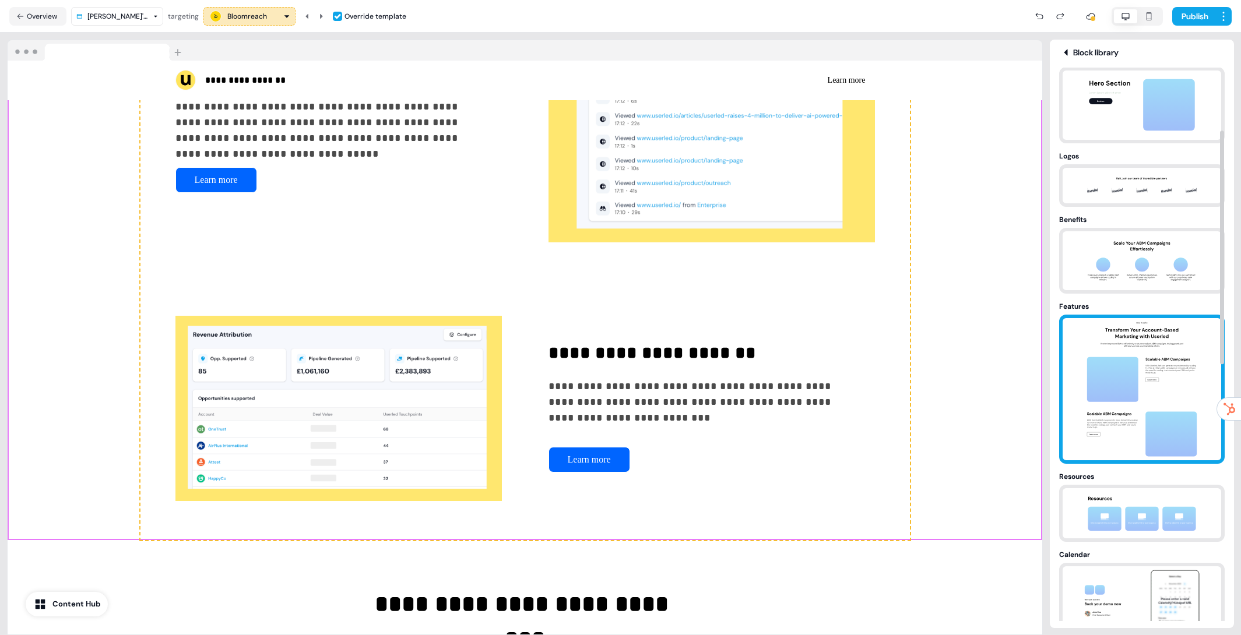
click at [1153, 383] on img at bounding box center [1141, 389] width 122 height 142
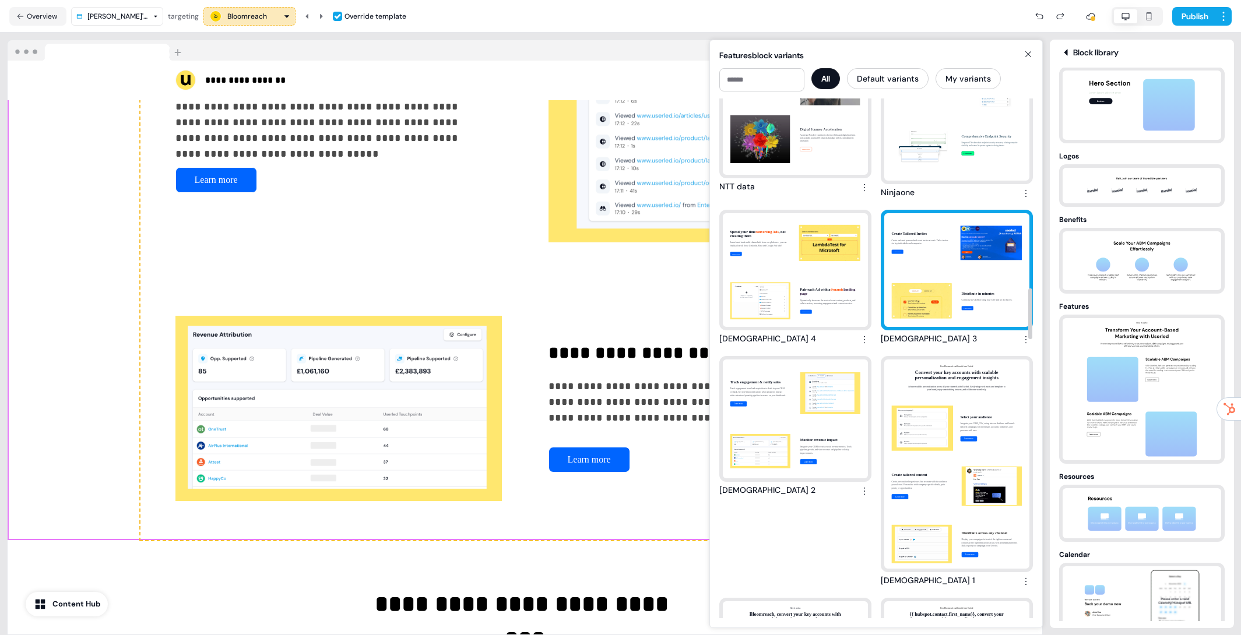
scroll to position [1799, 0]
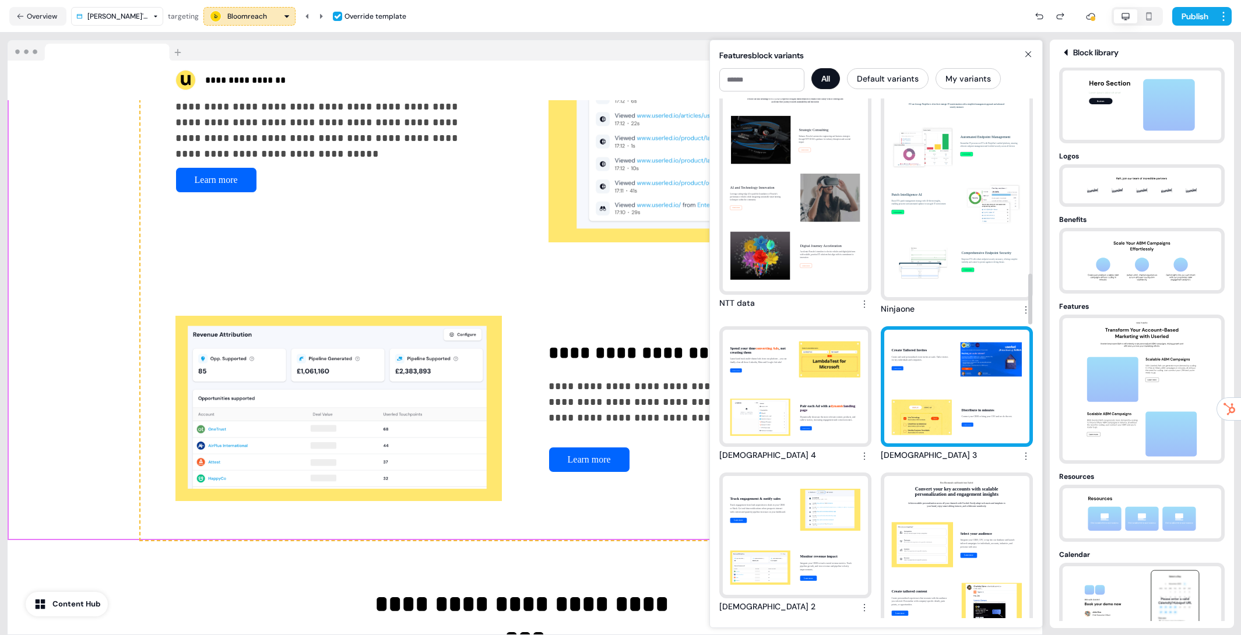
click at [942, 410] on div "Create Tailored Invites Create and send personalized event invites at scale. Ta…" at bounding box center [956, 387] width 145 height 114
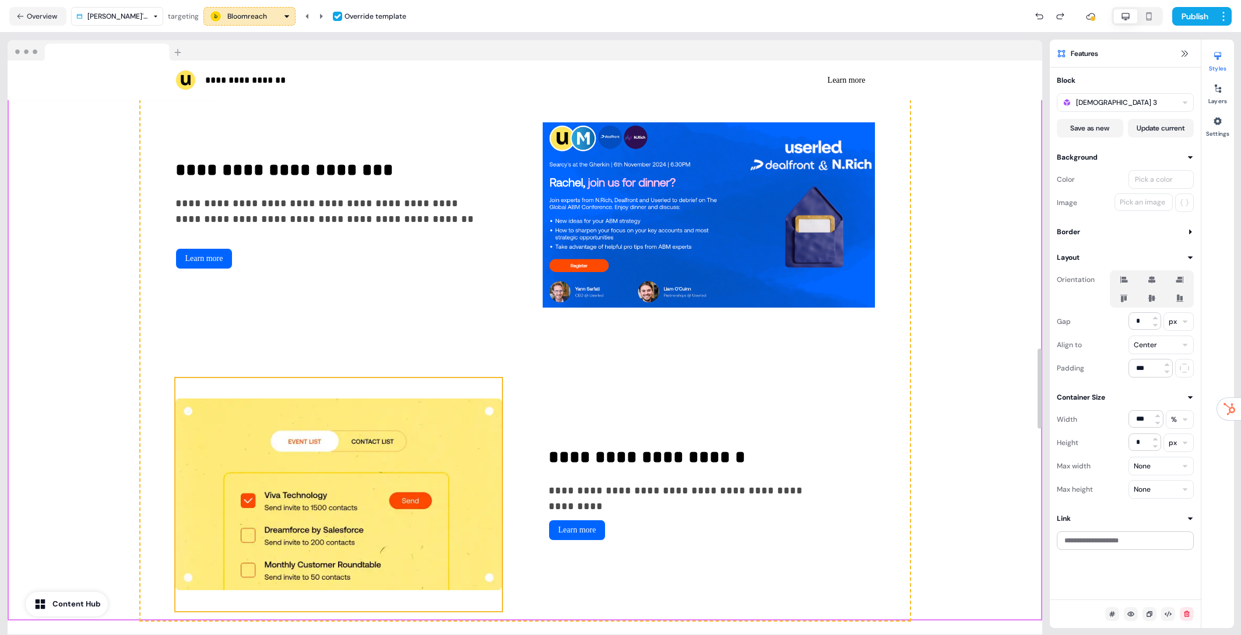
scroll to position [2390, 0]
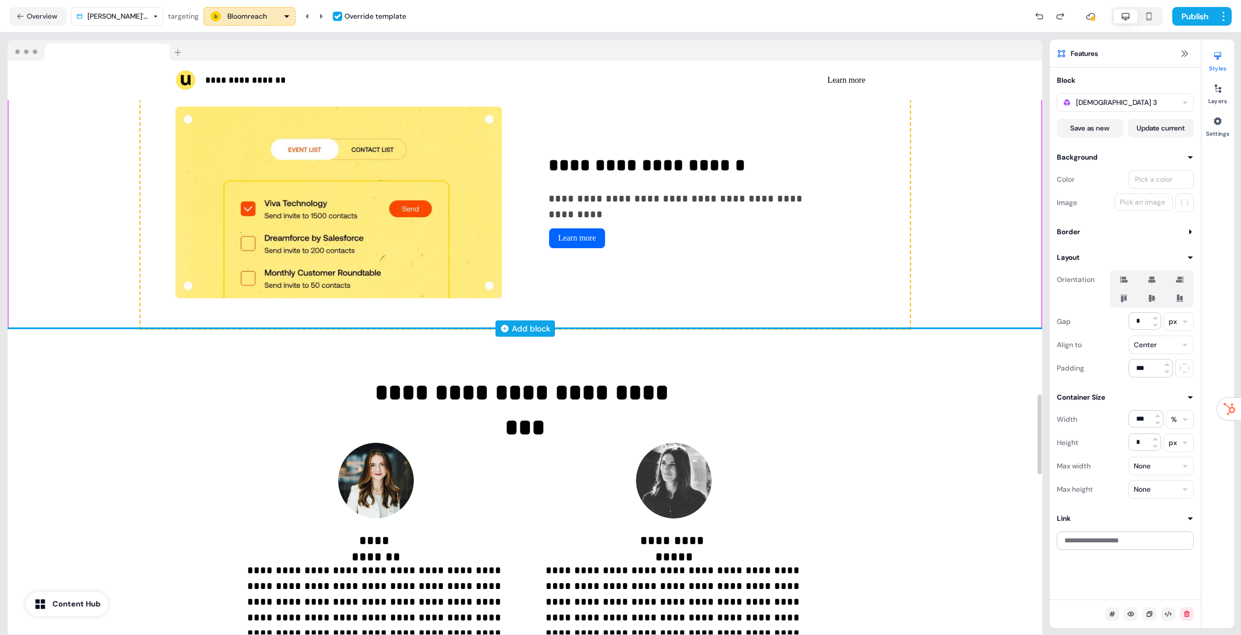
click at [528, 328] on div "Add block" at bounding box center [531, 329] width 38 height 12
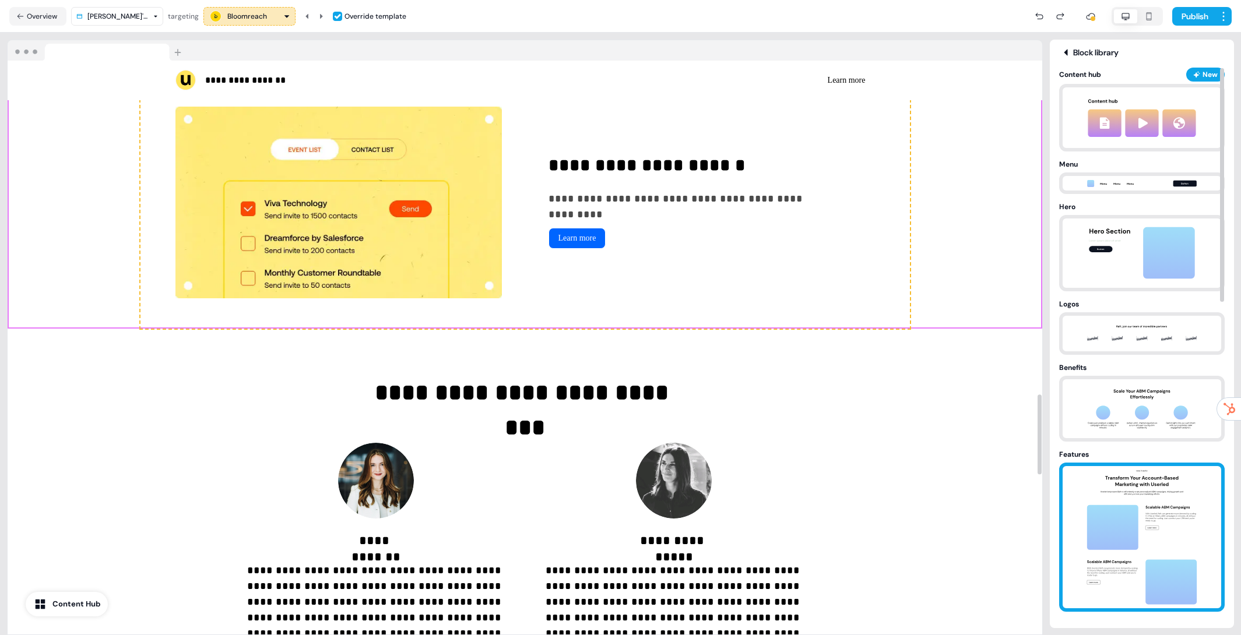
click at [1140, 494] on img at bounding box center [1141, 537] width 122 height 142
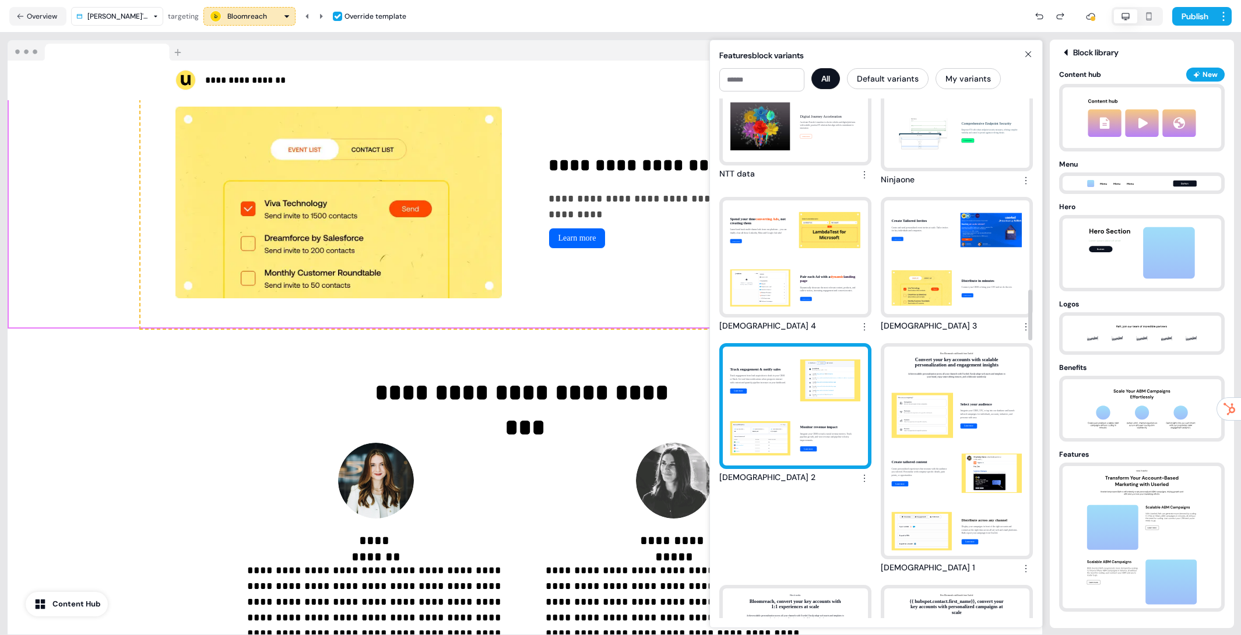
scroll to position [1918, 0]
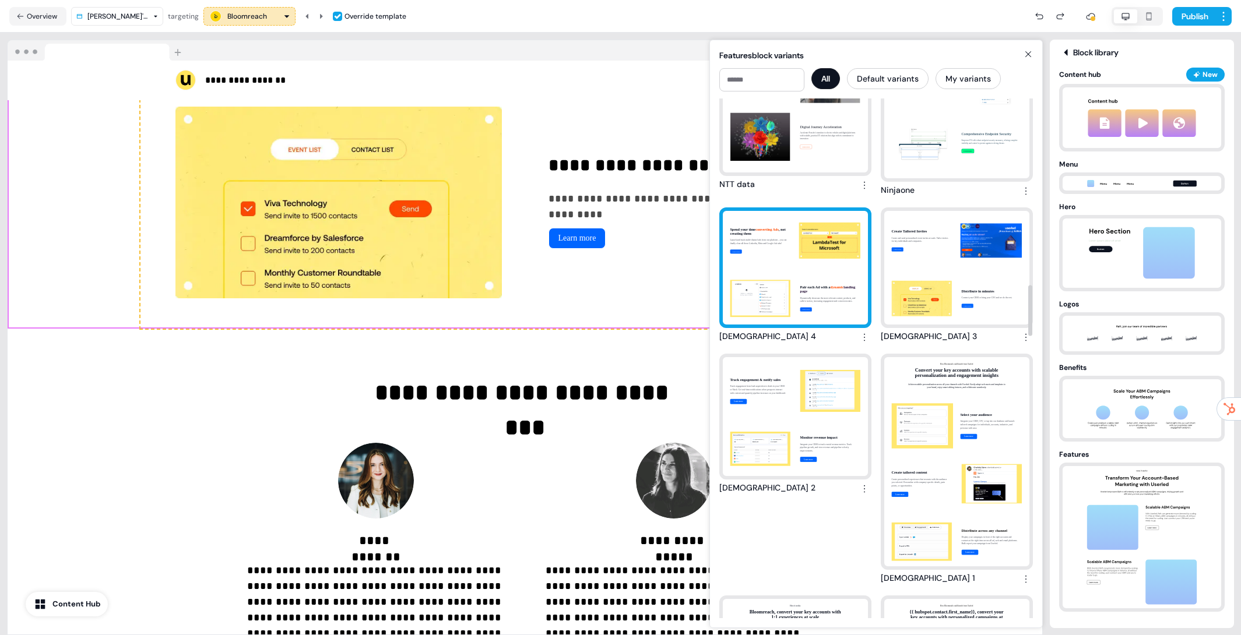
click at [801, 262] on div "Spend your time converting Ads , not creating them Launch and track multi-chann…" at bounding box center [795, 268] width 145 height 114
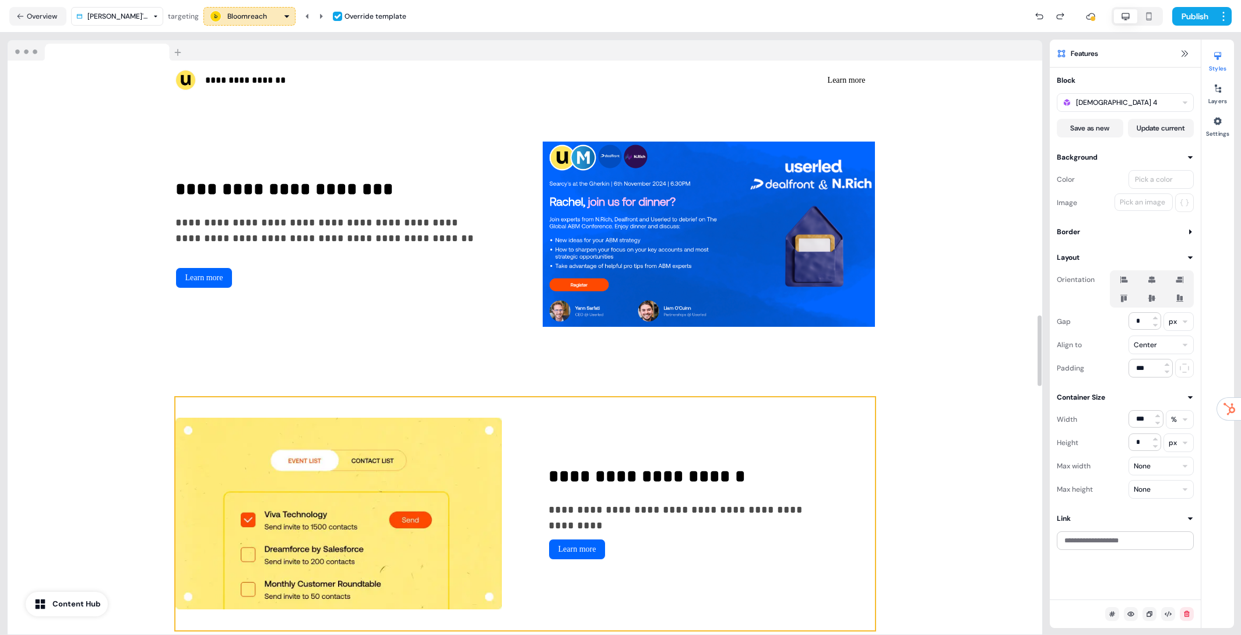
scroll to position [2065, 0]
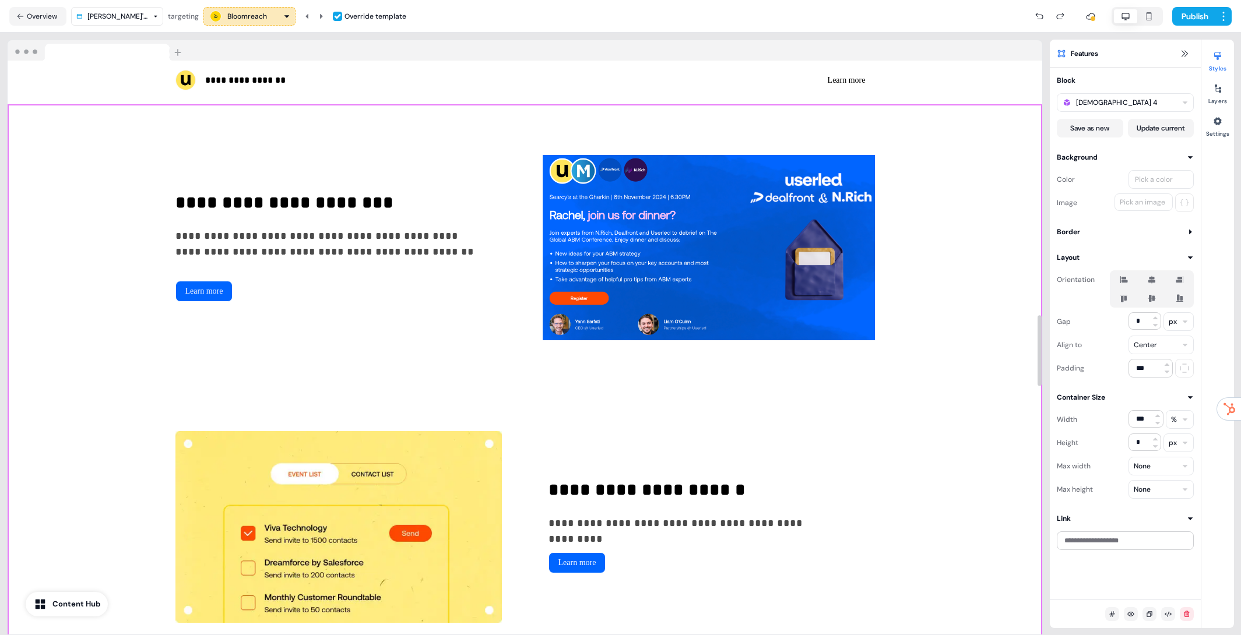
click at [975, 382] on div "**********" at bounding box center [525, 378] width 1034 height 549
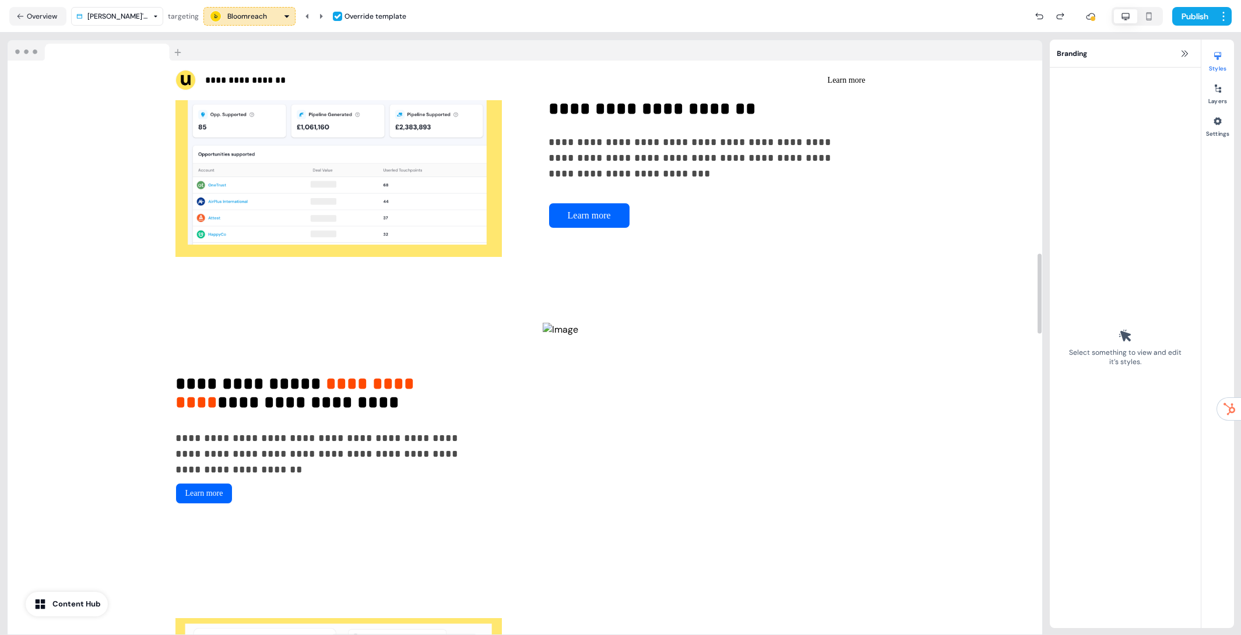
scroll to position [1896, 0]
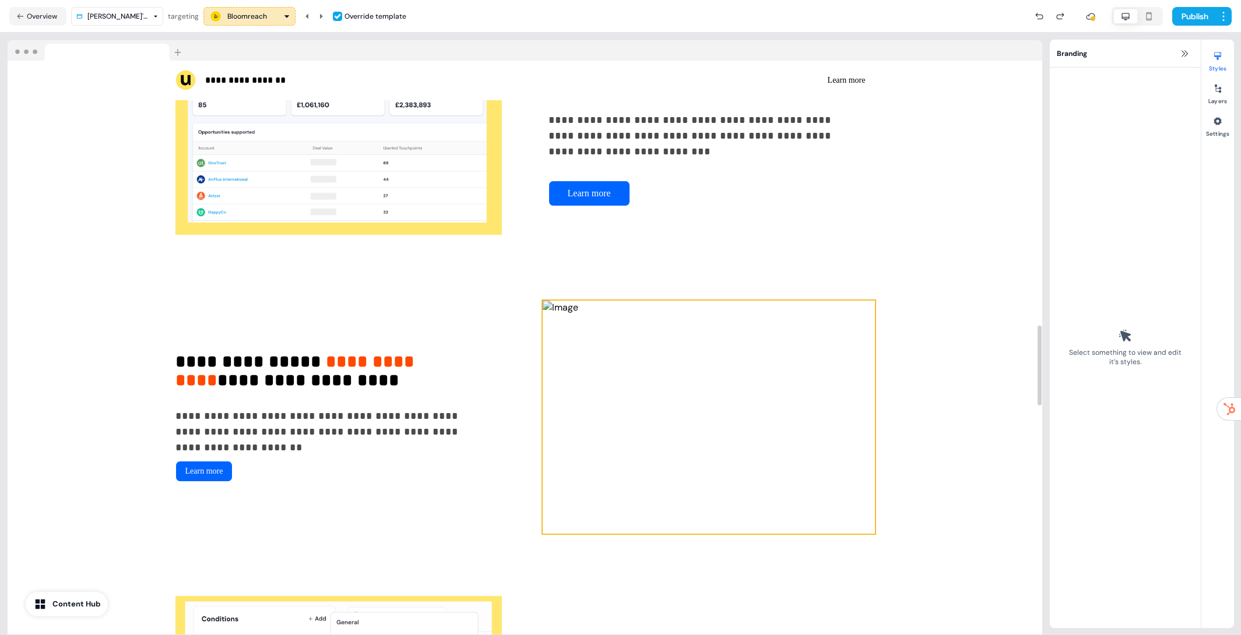
click at [774, 422] on img at bounding box center [709, 417] width 332 height 233
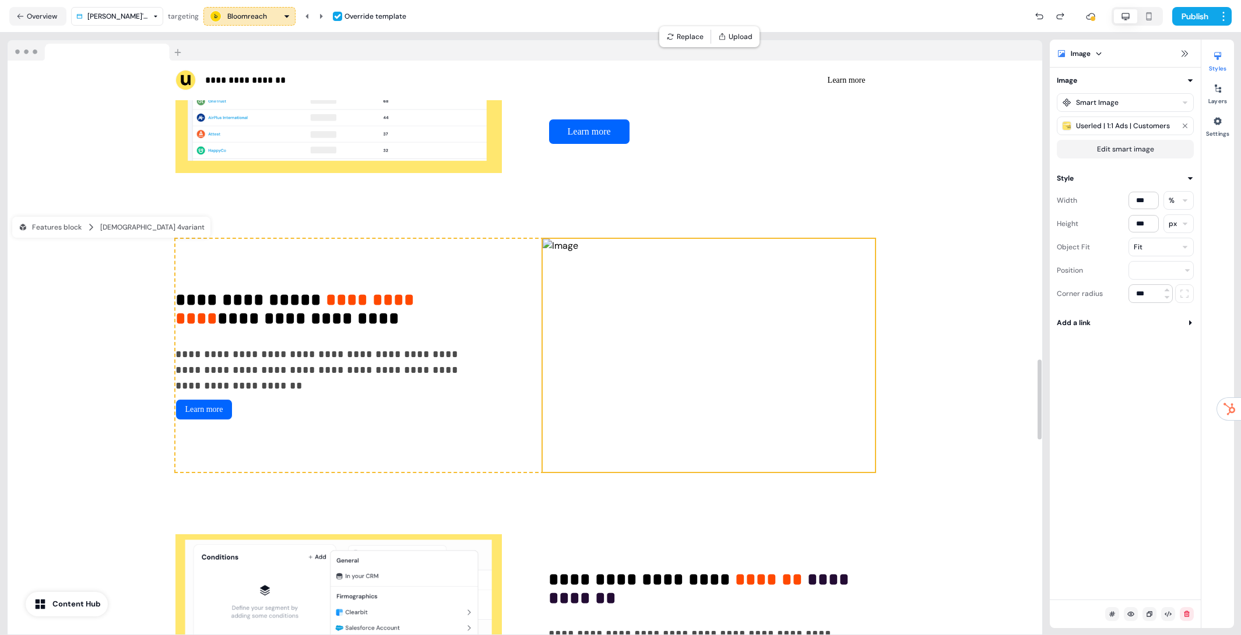
scroll to position [2232, 0]
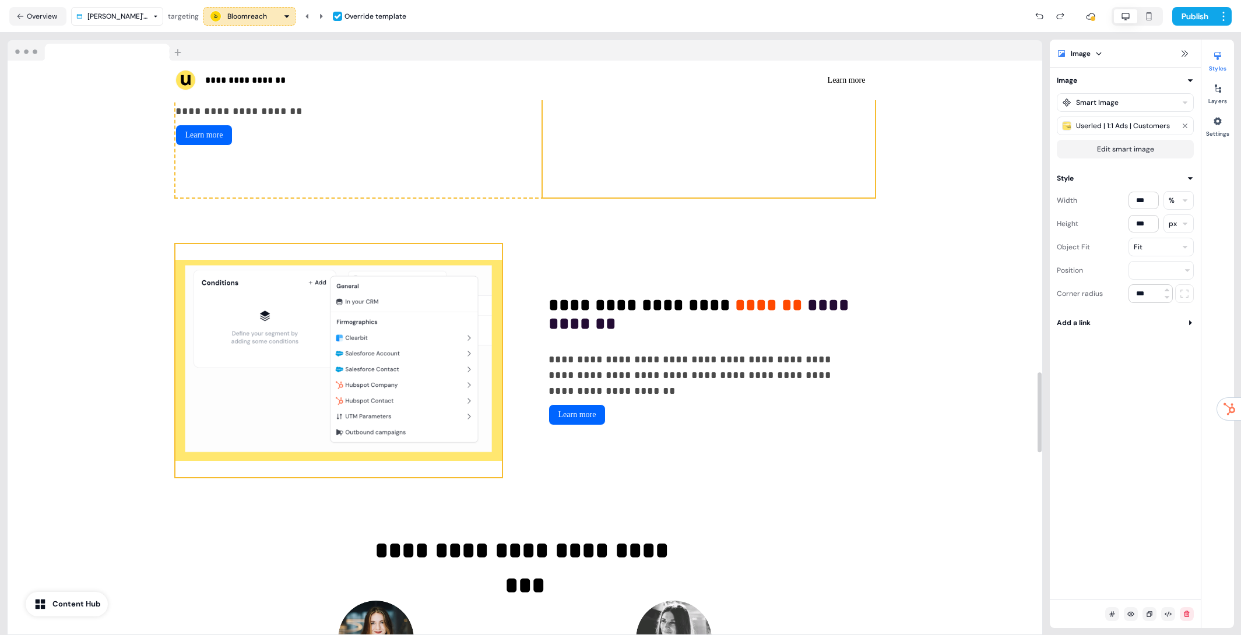
click at [372, 380] on img at bounding box center [338, 360] width 326 height 233
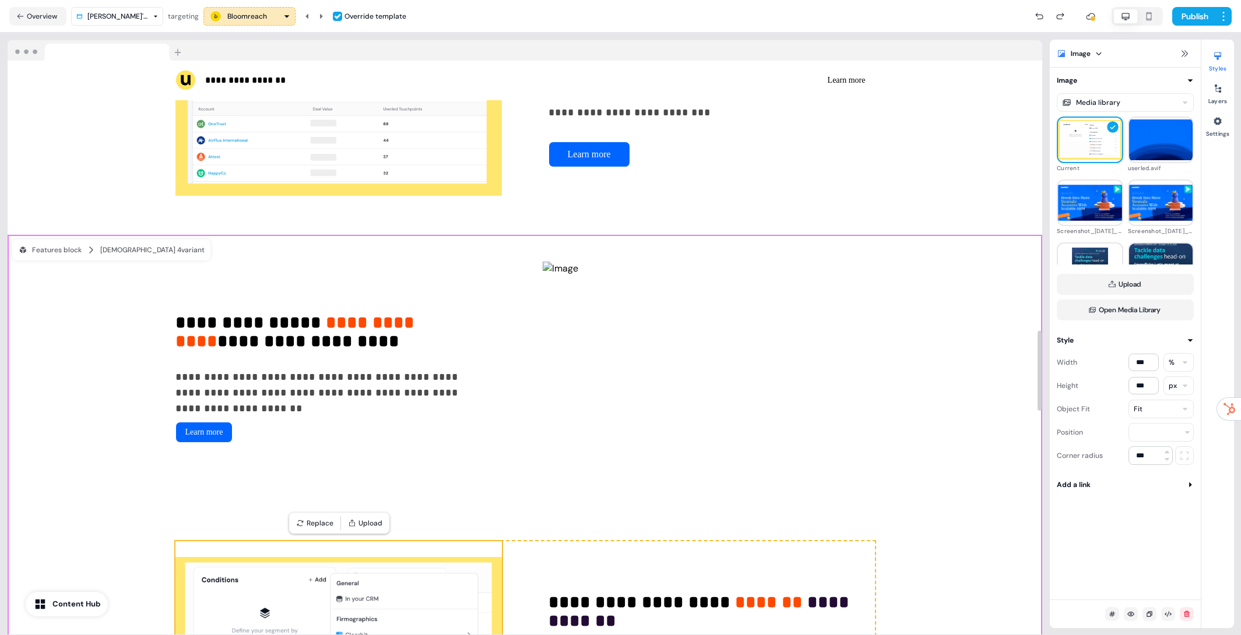
scroll to position [1937, 0]
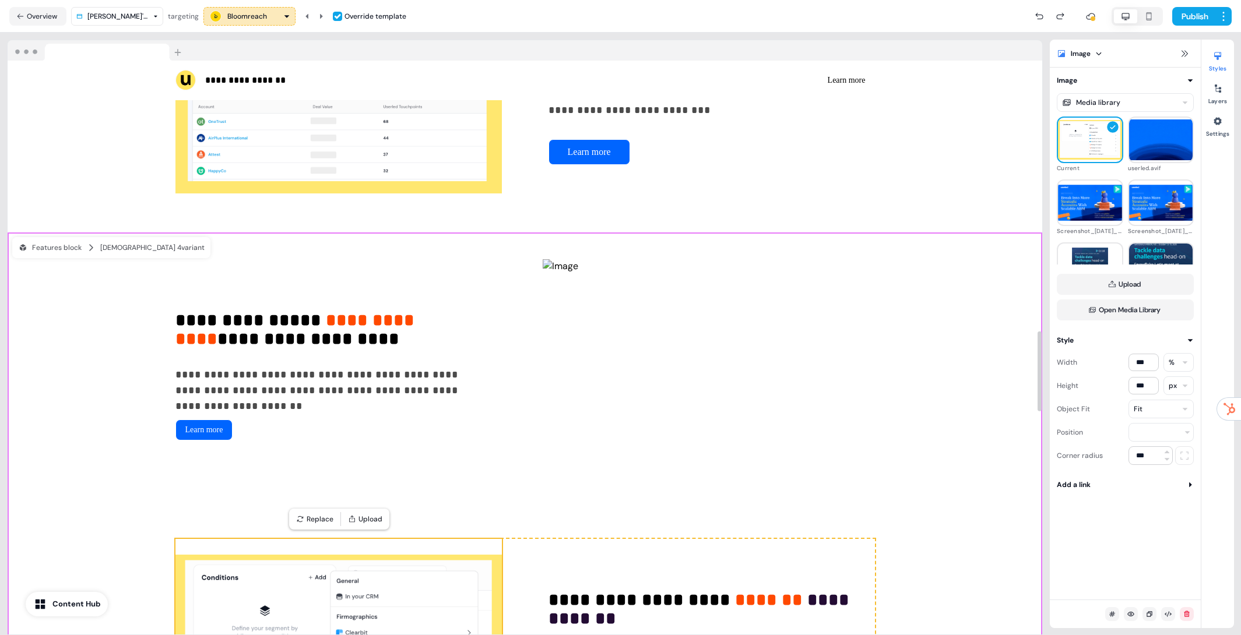
click at [940, 423] on div "**********" at bounding box center [525, 507] width 1034 height 549
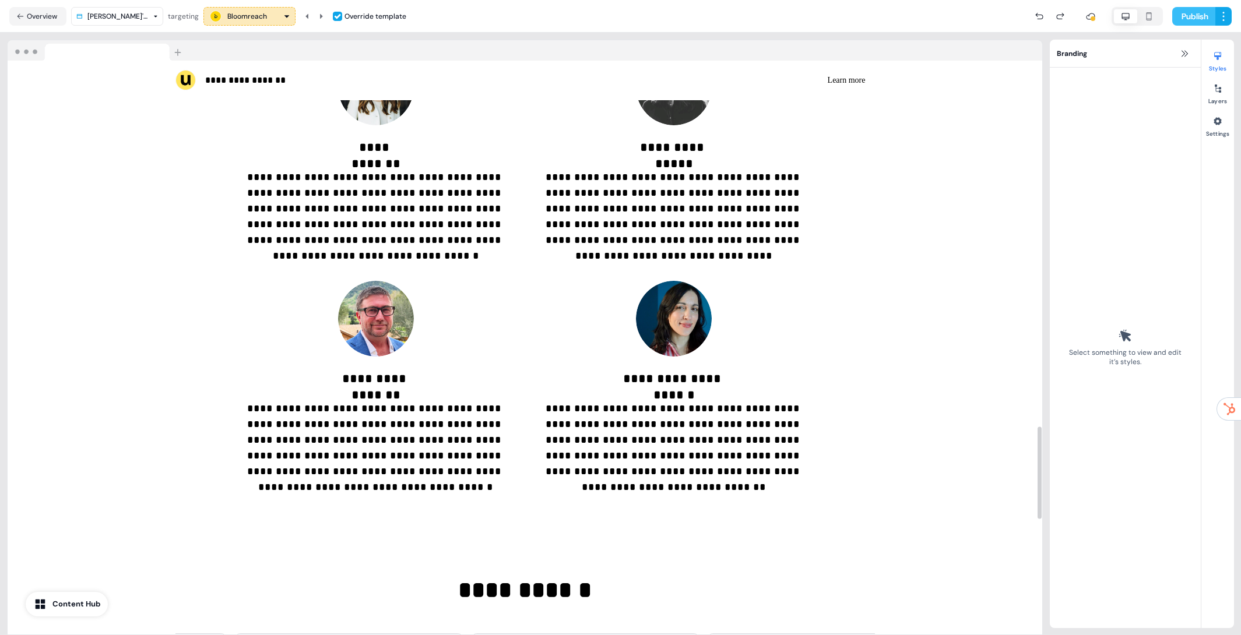
scroll to position [2147, 0]
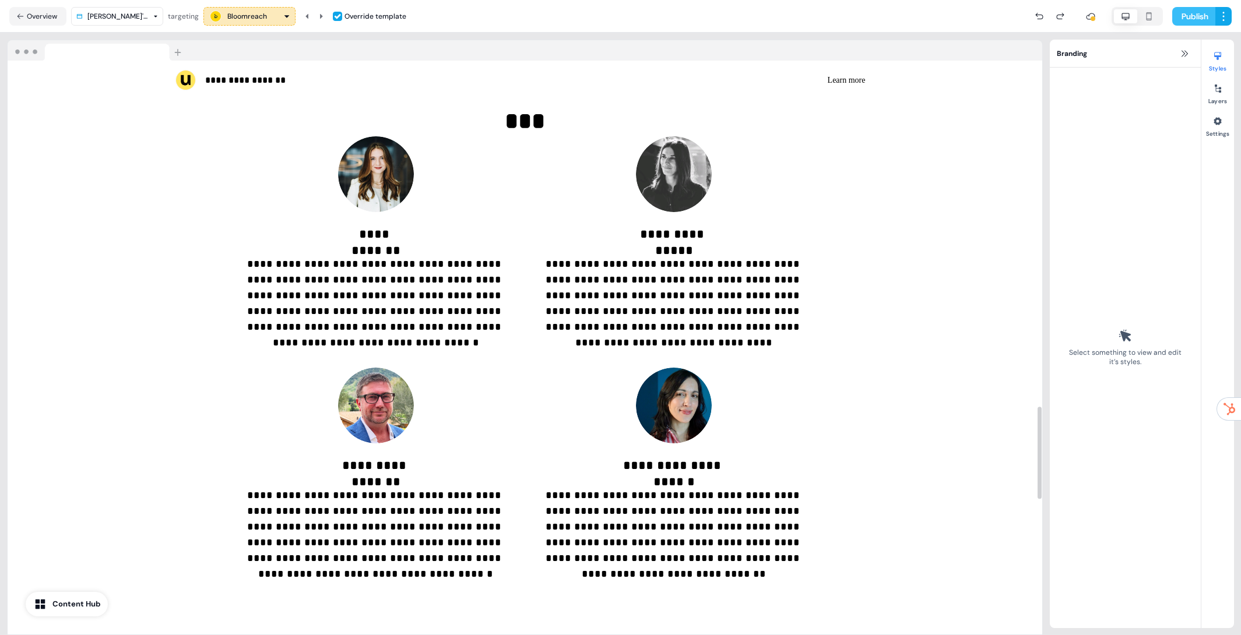
click at [1182, 16] on button "Publish" at bounding box center [1193, 16] width 43 height 19
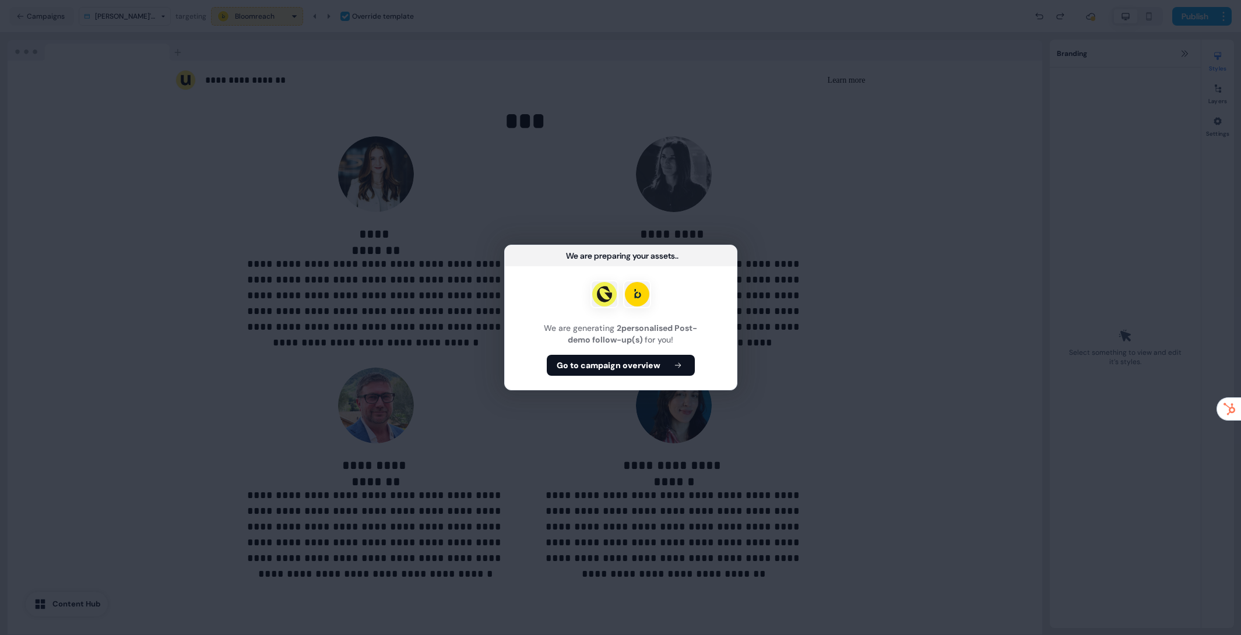
click at [580, 350] on div "We are generating 2 personalised Post-demo follow-up(s) for you! Go to campaign…" at bounding box center [621, 328] width 232 height 124
click at [584, 360] on b "Go to campaign overview" at bounding box center [608, 366] width 104 height 12
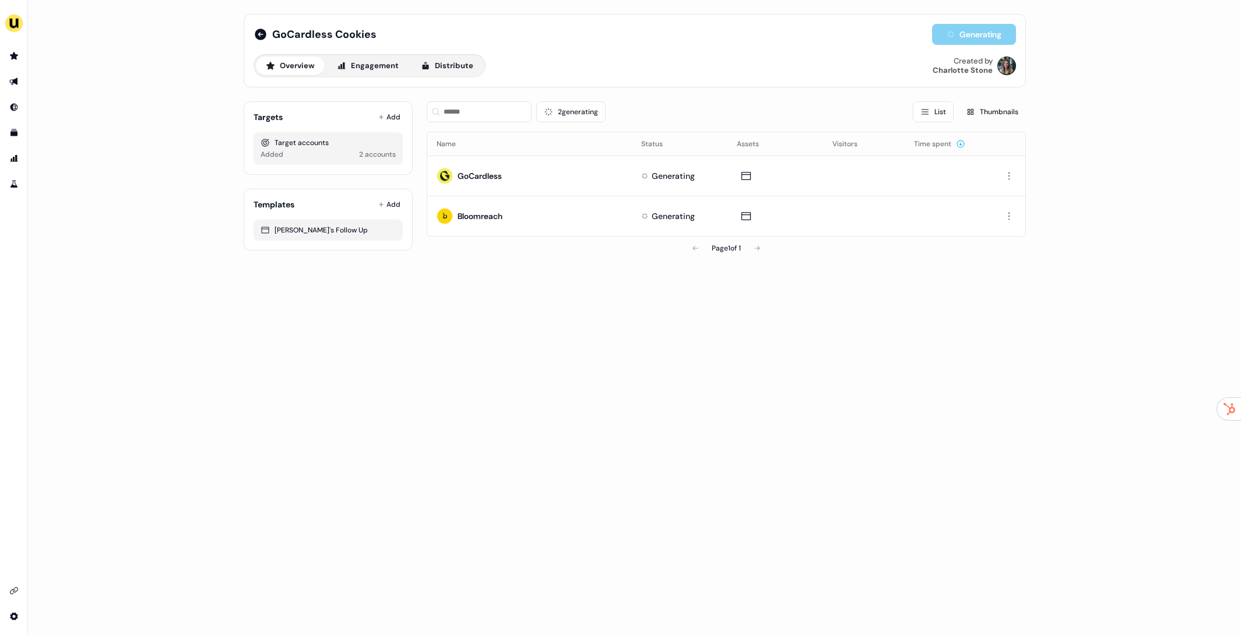
click at [738, 277] on div "GoCardless Cookies Generating Overview Engagement Distribute Created by Charlot…" at bounding box center [634, 317] width 1213 height 635
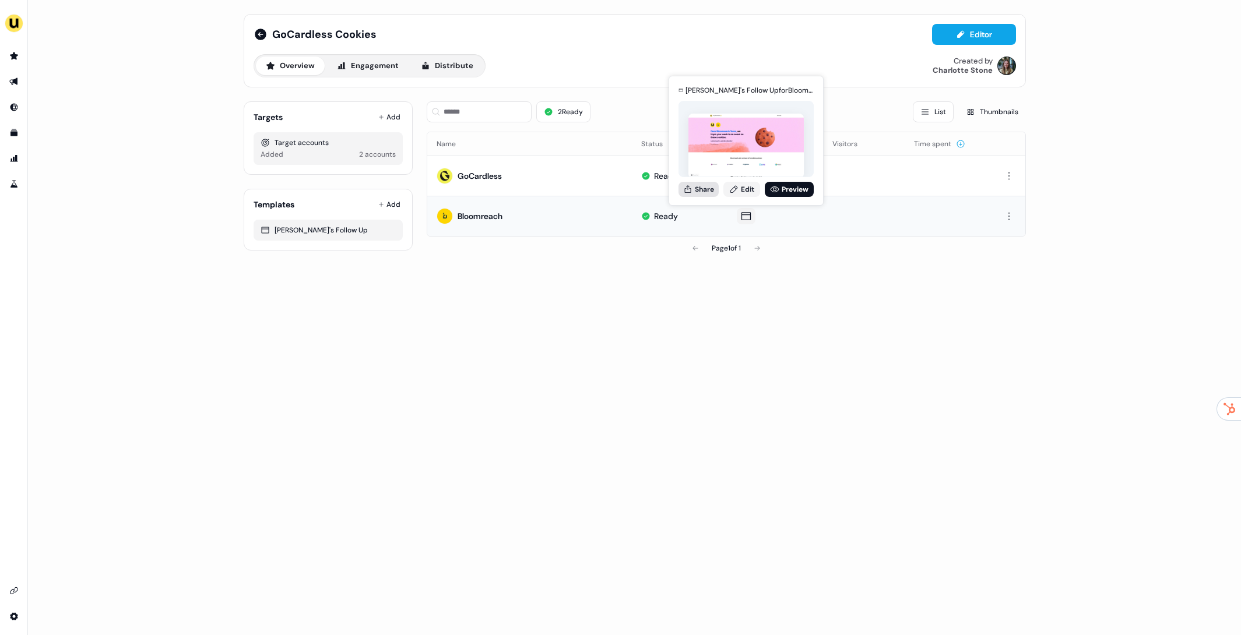
click at [696, 189] on button "Share" at bounding box center [698, 189] width 40 height 15
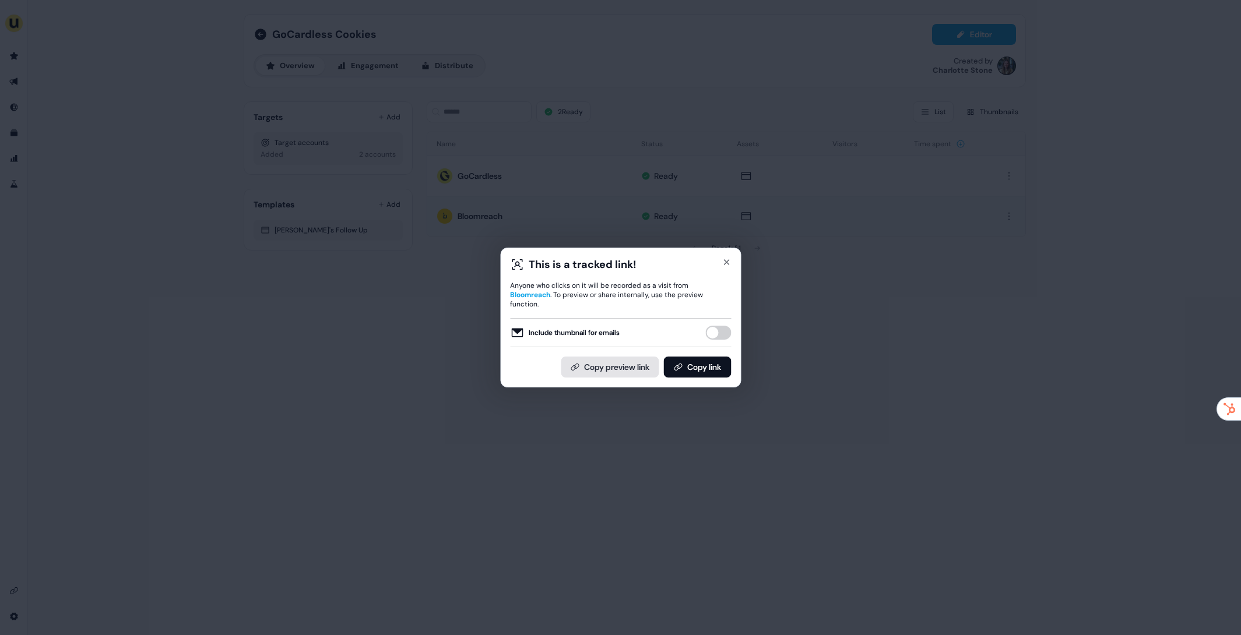
click at [626, 371] on button "Copy preview link" at bounding box center [610, 367] width 98 height 21
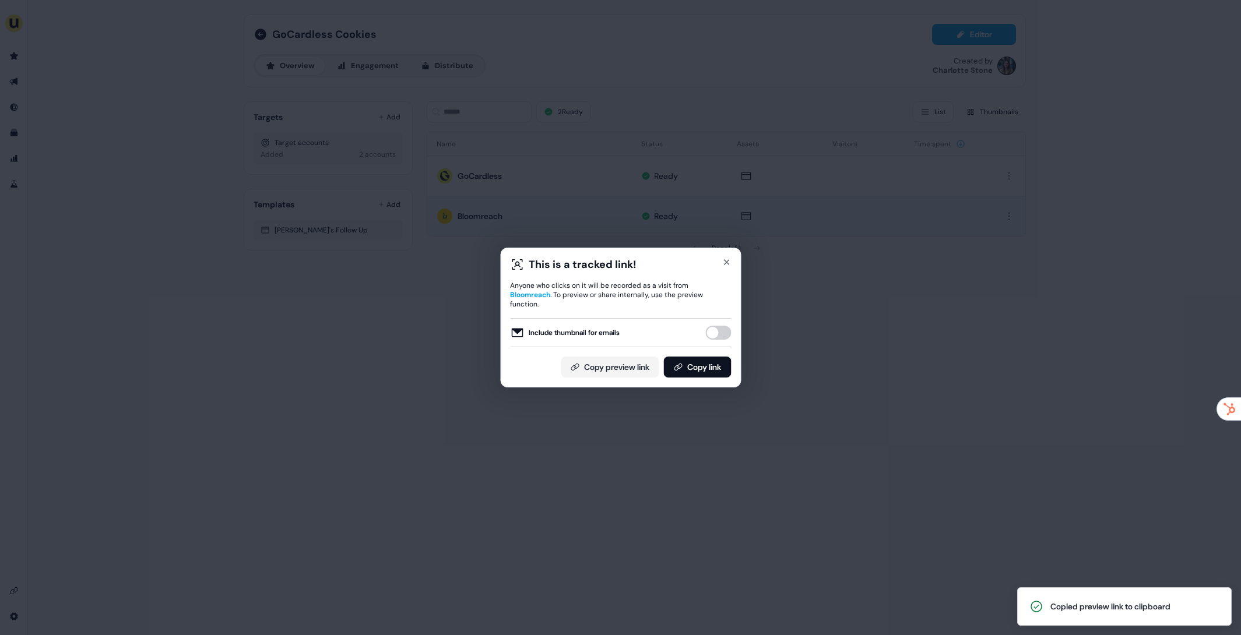
click at [369, 180] on div "This is a tracked link! Anyone who clicks on it will be recorded as a visit fro…" at bounding box center [620, 317] width 1241 height 635
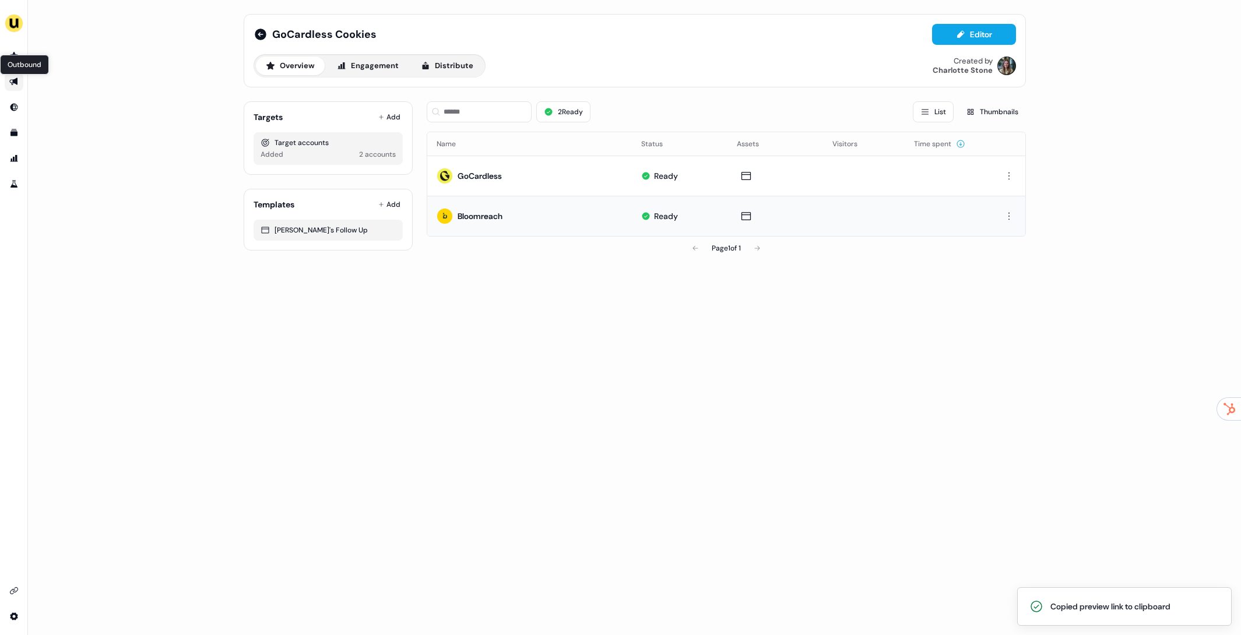
click at [13, 82] on icon "Go to outbound experience" at bounding box center [13, 82] width 8 height 8
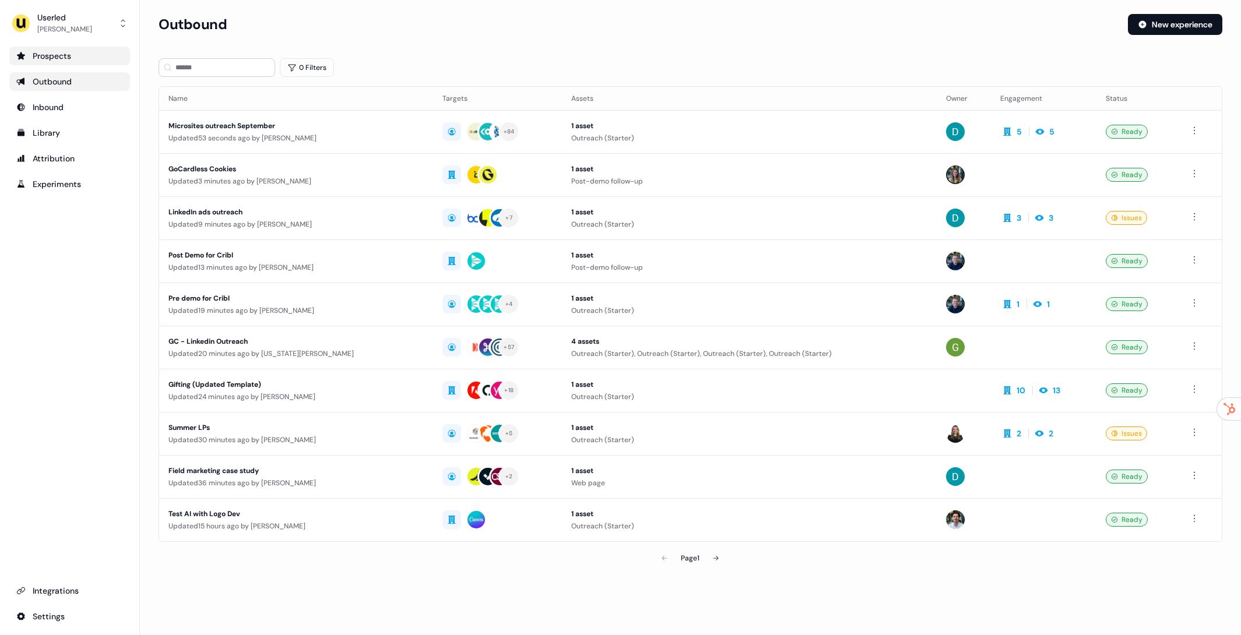
click at [35, 56] on div "Prospects" at bounding box center [69, 56] width 107 height 12
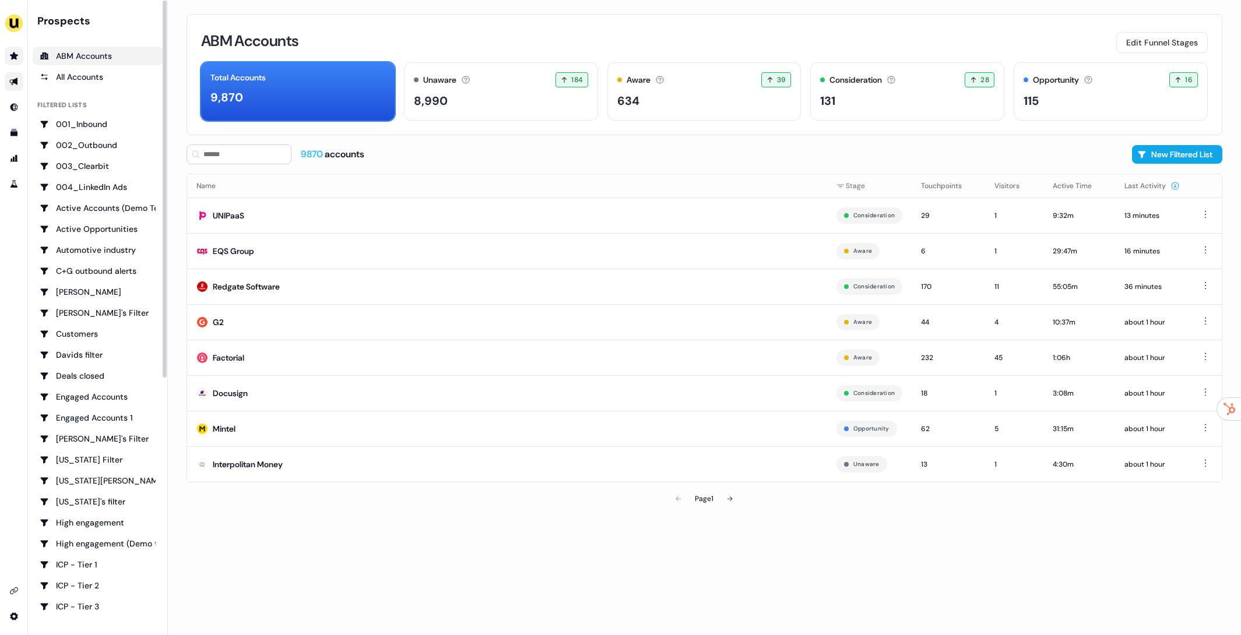
click at [16, 79] on icon "Go to outbound experience" at bounding box center [13, 82] width 8 height 8
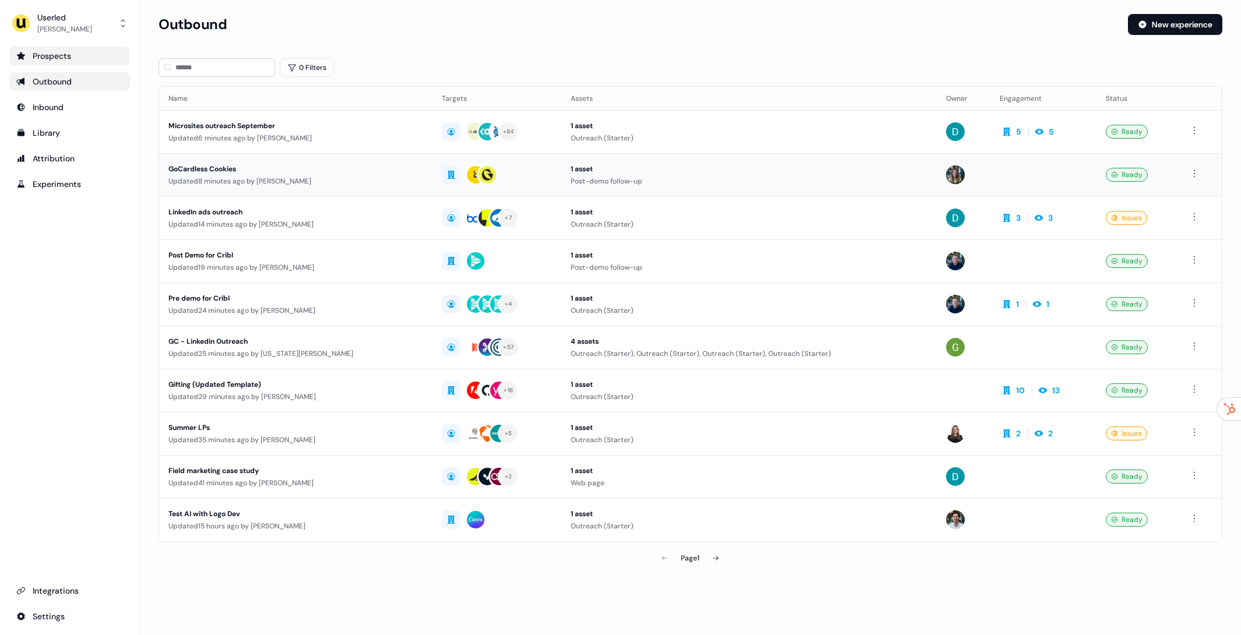
click at [304, 182] on div "Updated 8 minutes ago by Charlotte Stone" at bounding box center [295, 181] width 255 height 12
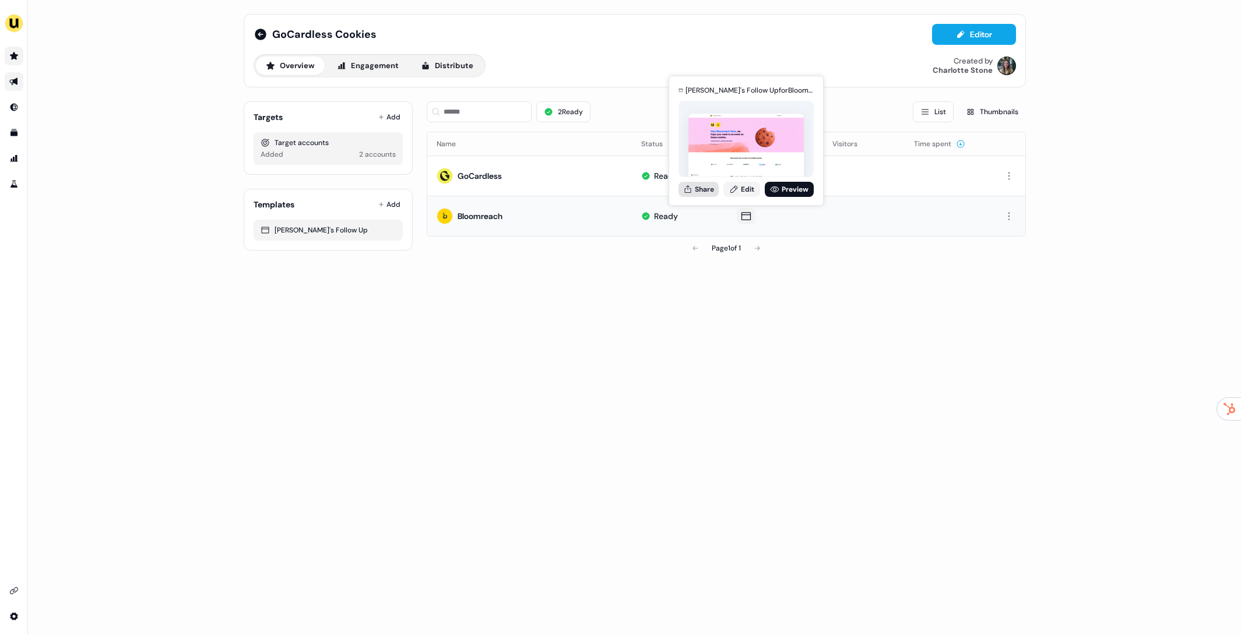
click at [704, 190] on button "Share" at bounding box center [698, 189] width 40 height 15
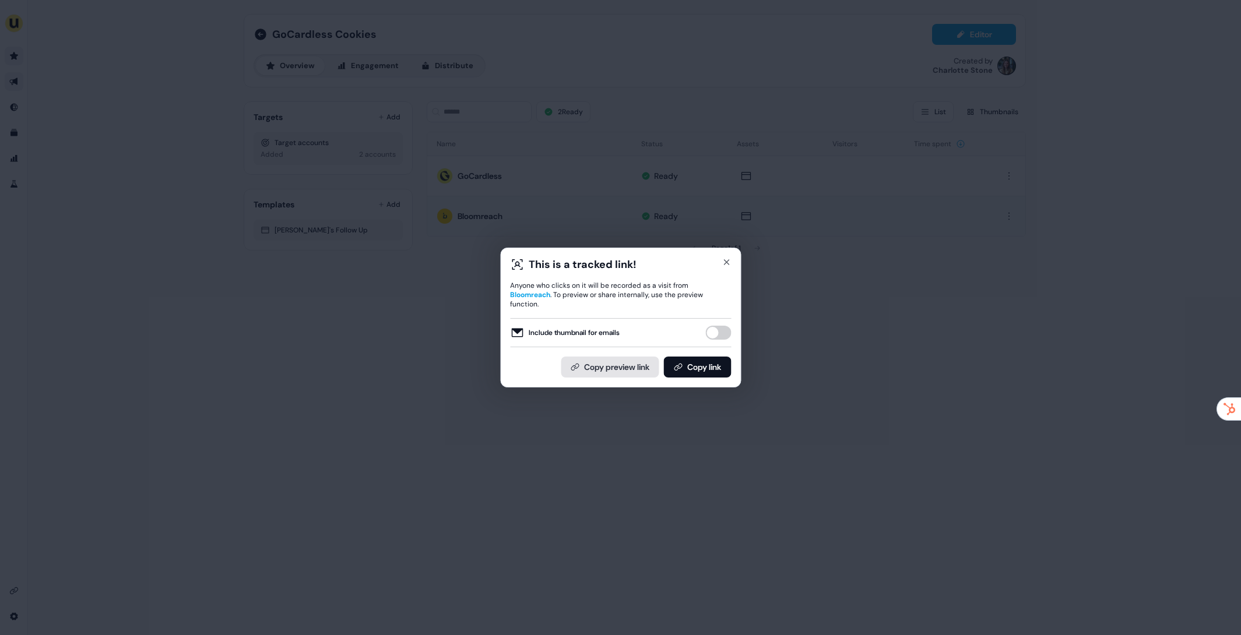
click at [635, 368] on button "Copy preview link" at bounding box center [610, 367] width 98 height 21
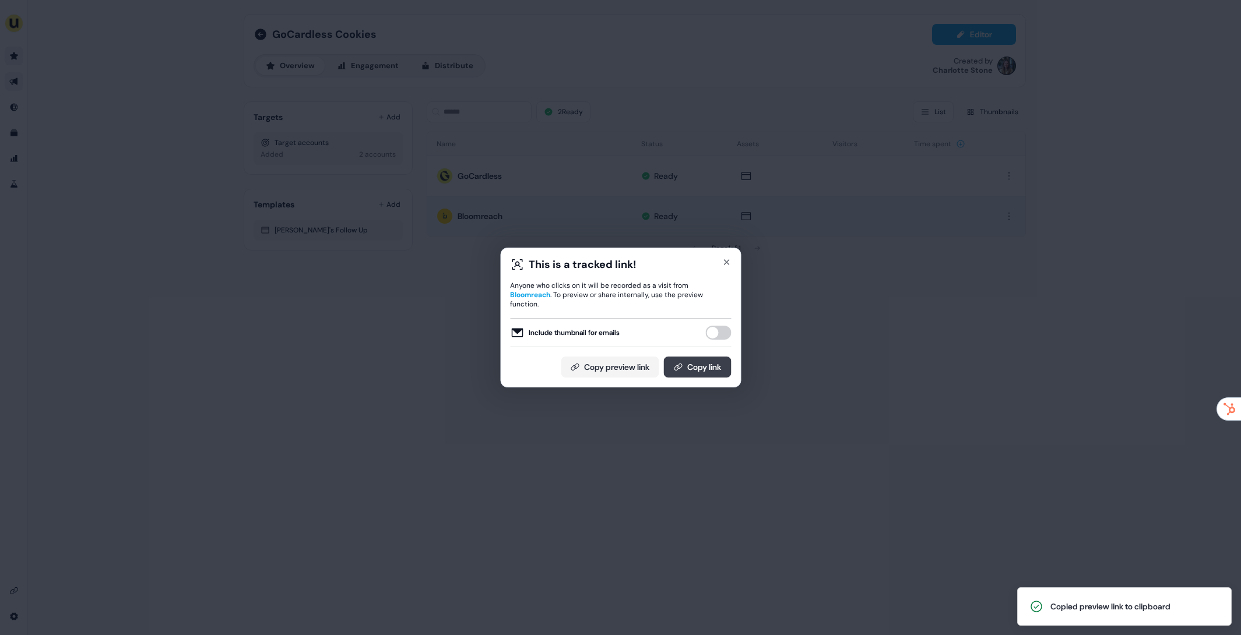
click at [700, 368] on button "Copy link" at bounding box center [697, 367] width 68 height 21
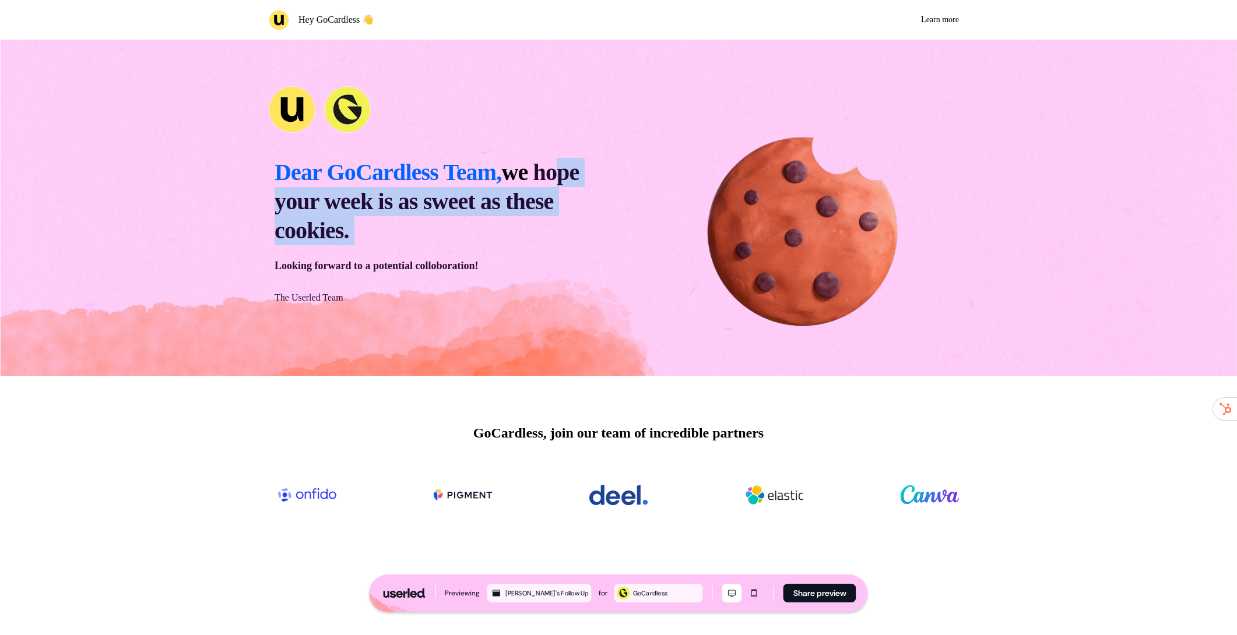
drag, startPoint x: 302, startPoint y: 199, endPoint x: 464, endPoint y: 262, distance: 173.6
click at [462, 258] on div "Dear GoCardless Team, we hope your week is as sweet as these cookies. Looking f…" at bounding box center [438, 231] width 339 height 158
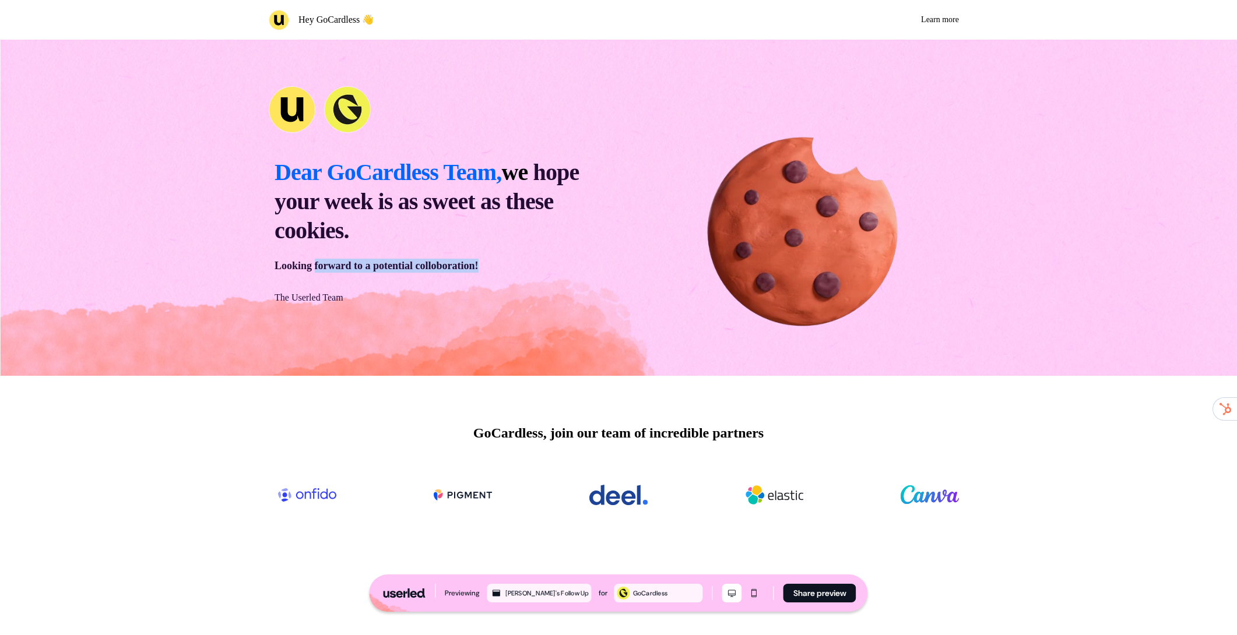
drag, startPoint x: 450, startPoint y: 267, endPoint x: 294, endPoint y: 265, distance: 155.6
click at [305, 265] on div "Dear GoCardless Team, we hope your week is as sweet as these cookies. Looking f…" at bounding box center [438, 231] width 339 height 158
click at [294, 265] on p "Looking forward to a potential colloboration!" at bounding box center [376, 266] width 204 height 14
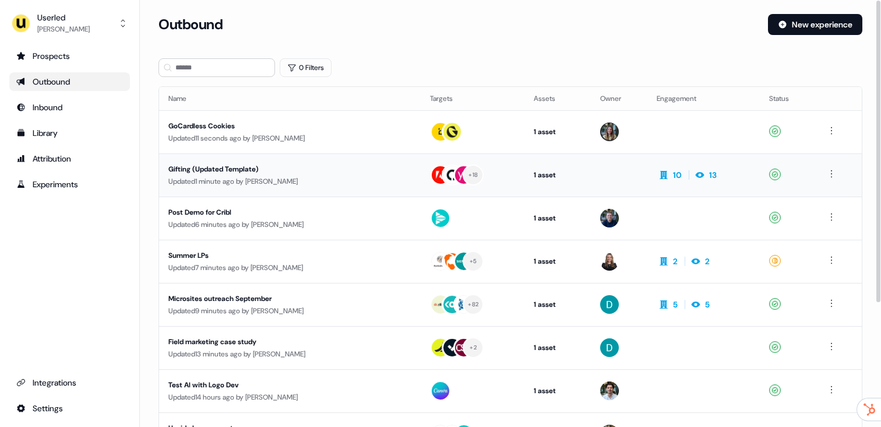
click at [312, 187] on td "Gifting (Updated Template) Updated 1 minute ago by David Cruickshank" at bounding box center [290, 174] width 262 height 43
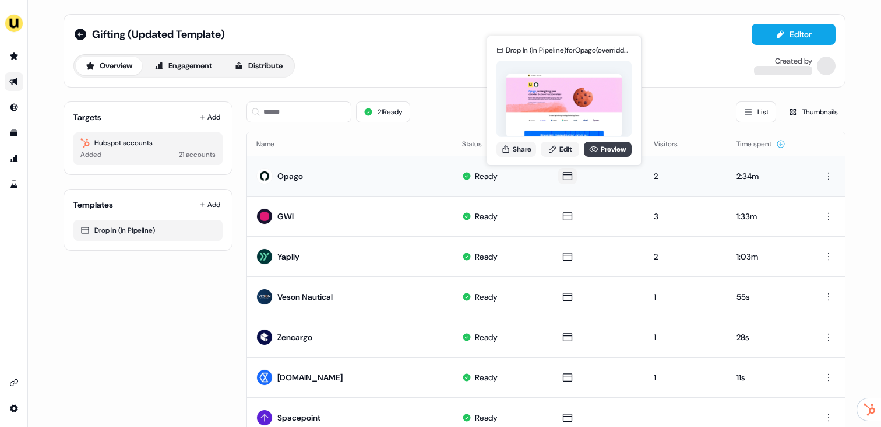
click at [600, 149] on link "Preview" at bounding box center [608, 149] width 48 height 15
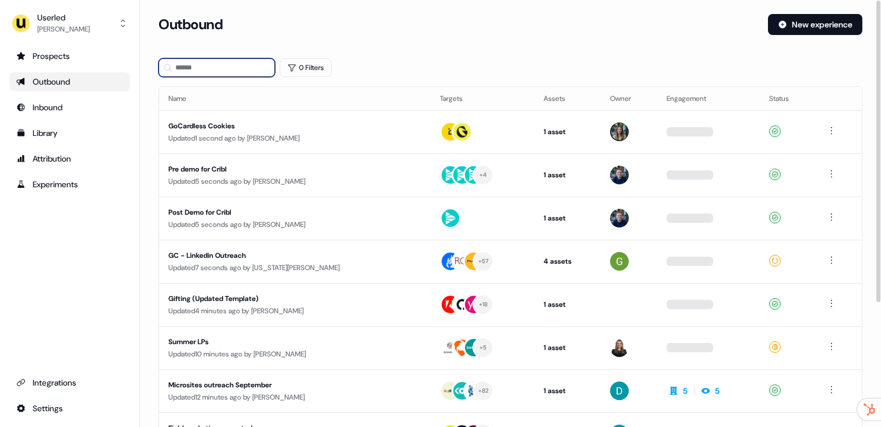
click at [215, 71] on input at bounding box center [216, 67] width 117 height 19
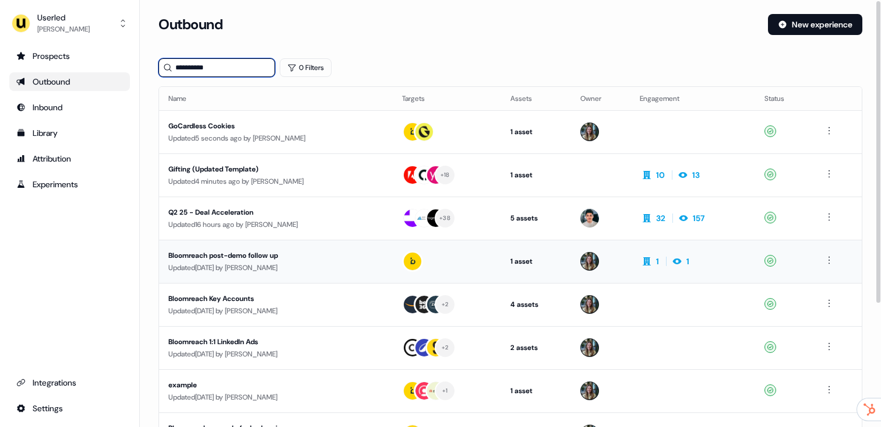
scroll to position [2, 0]
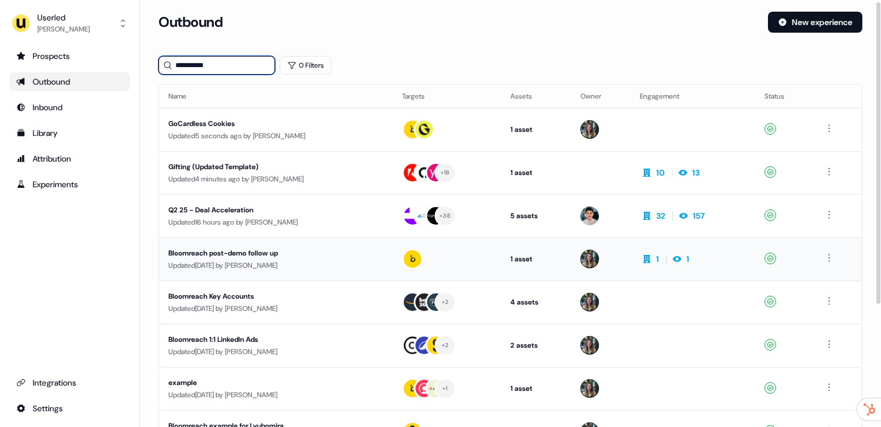
type input "**********"
click at [272, 253] on div "Bloomreach post-demo follow up" at bounding box center [275, 253] width 215 height 12
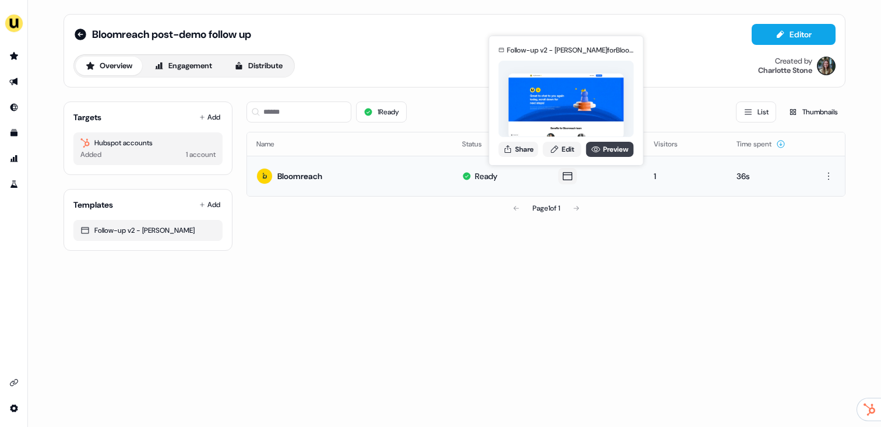
click at [608, 150] on link "Preview" at bounding box center [610, 149] width 48 height 15
click at [559, 148] on link "Edit" at bounding box center [562, 149] width 38 height 15
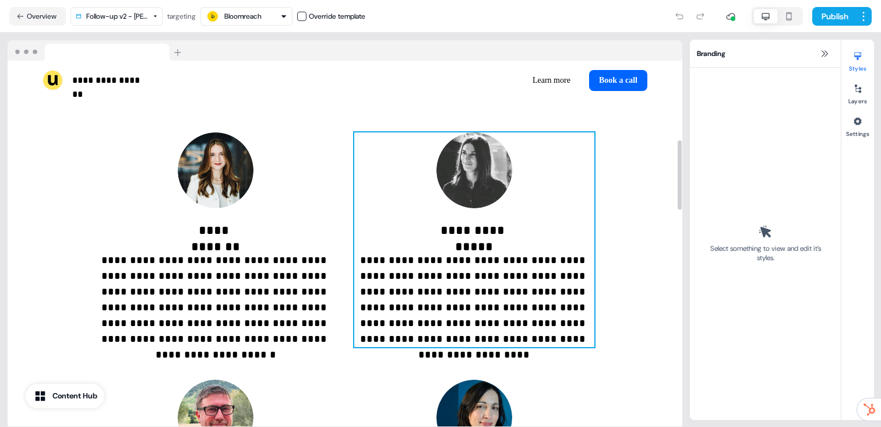
scroll to position [512, 0]
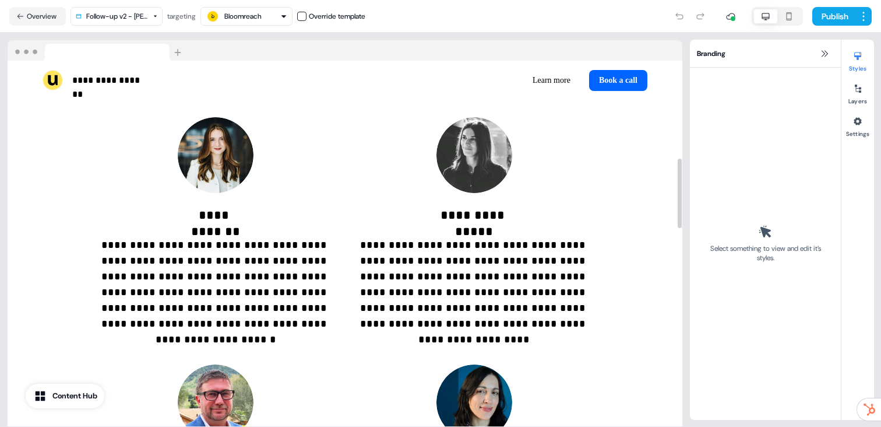
click at [646, 235] on div "**********" at bounding box center [345, 296] width 675 height 657
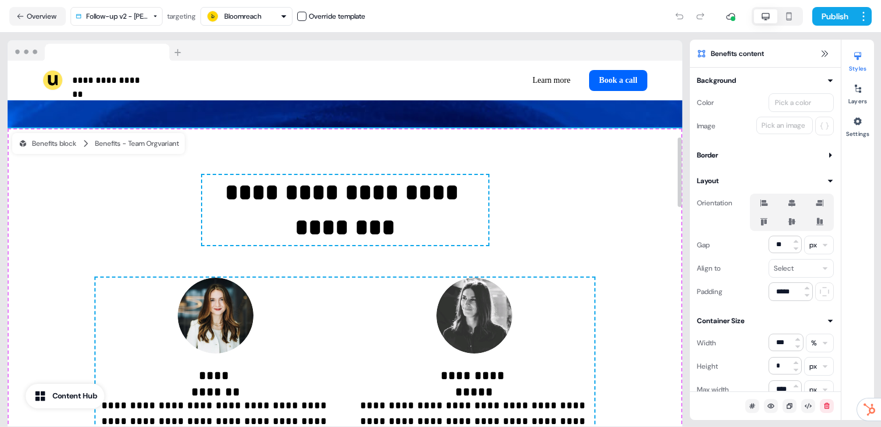
scroll to position [334, 0]
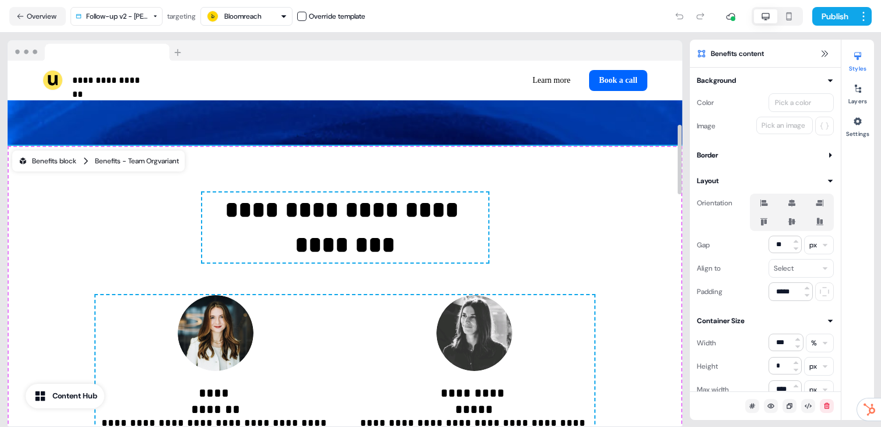
click at [135, 168] on div "Benefits block Benefits - Team Org variant" at bounding box center [98, 160] width 172 height 21
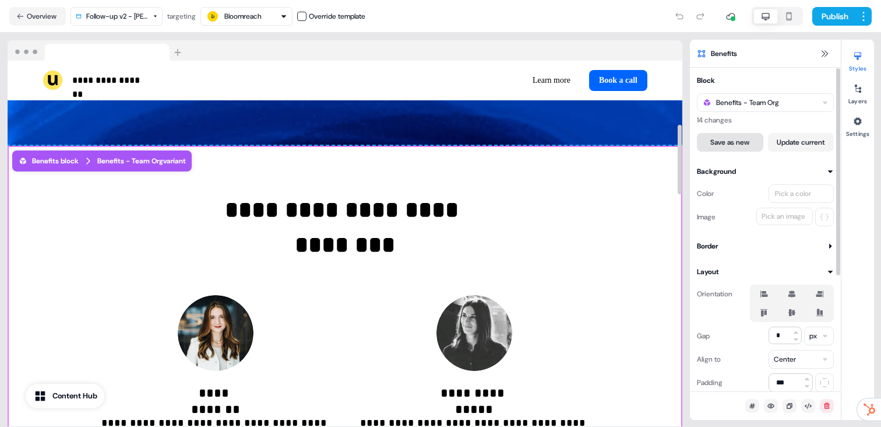
click at [753, 146] on button "Save as new" at bounding box center [730, 142] width 66 height 19
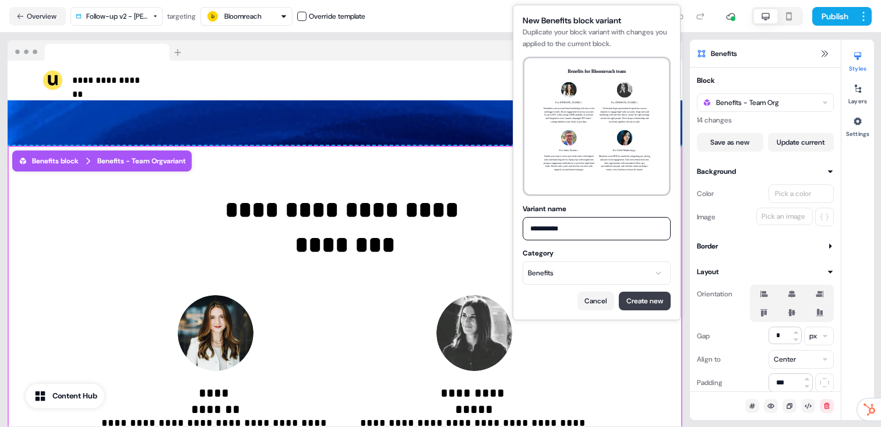
type input "**********"
click at [642, 298] on button "Create new" at bounding box center [645, 300] width 52 height 19
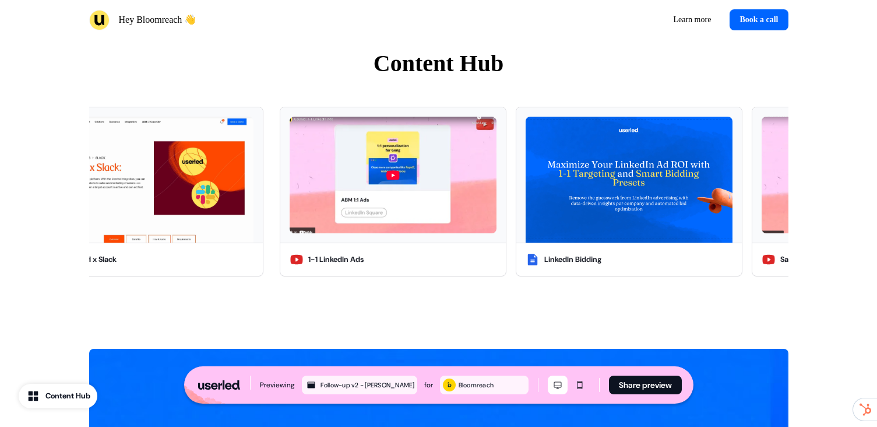
scroll to position [1057, 0]
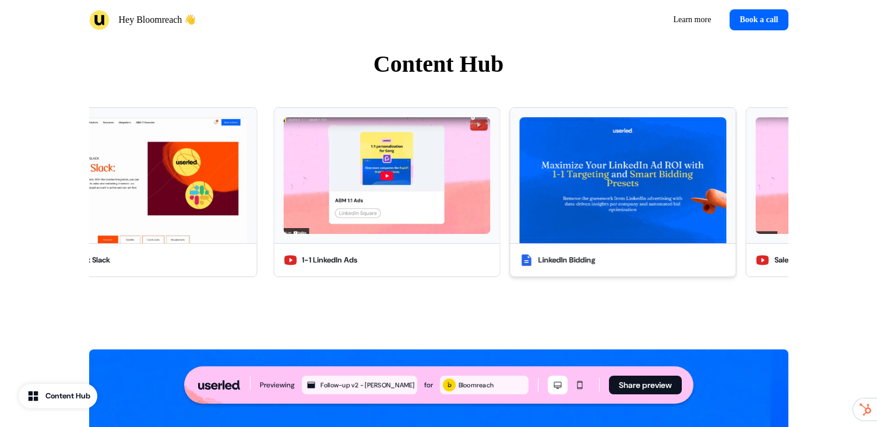
click at [572, 207] on img at bounding box center [622, 180] width 207 height 126
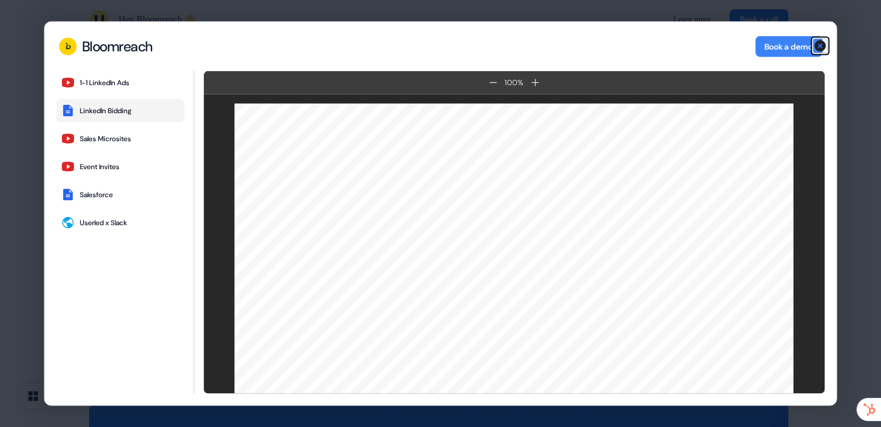
click at [820, 45] on icon "button" at bounding box center [820, 46] width 14 height 14
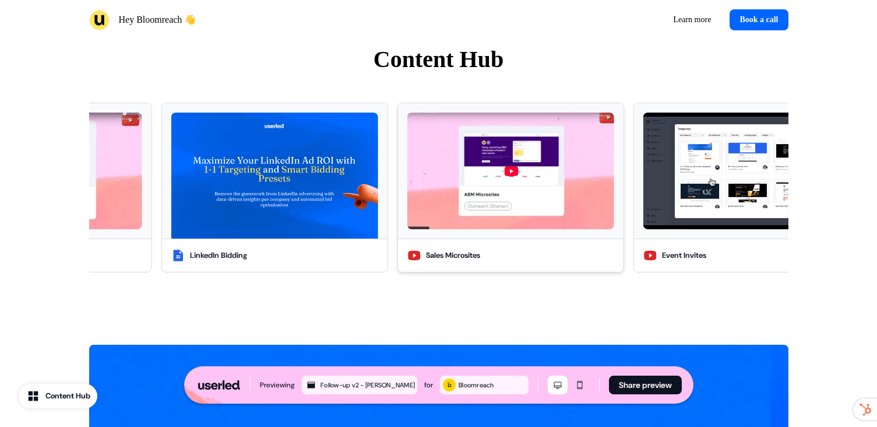
scroll to position [1239, 0]
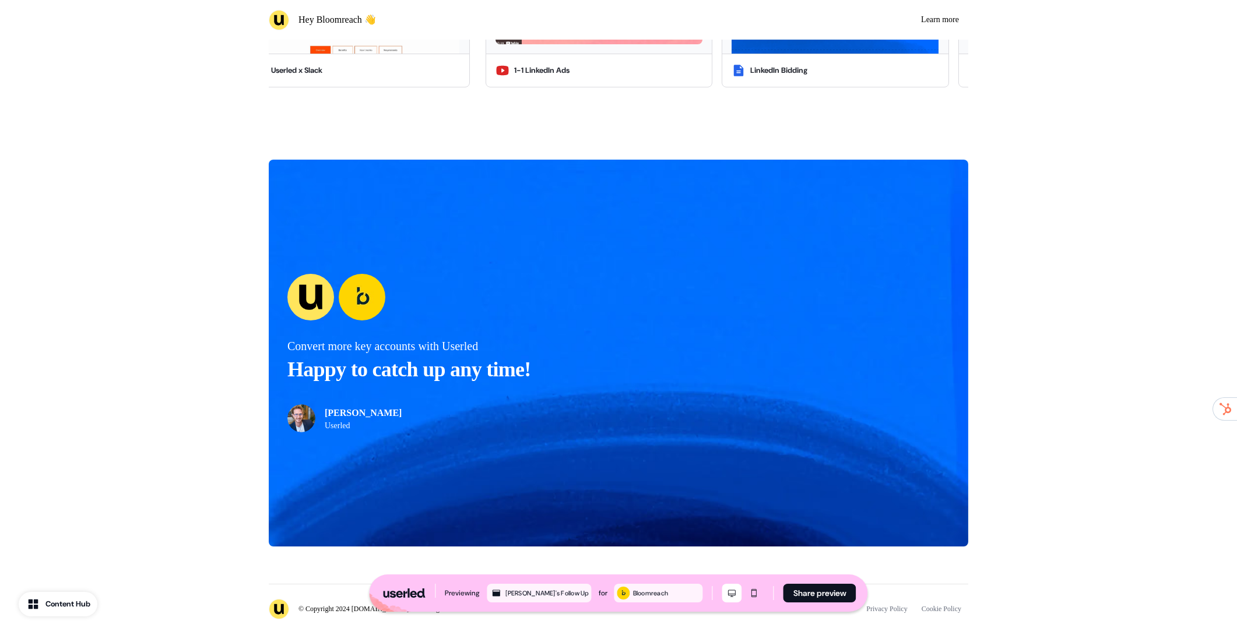
scroll to position [2920, 0]
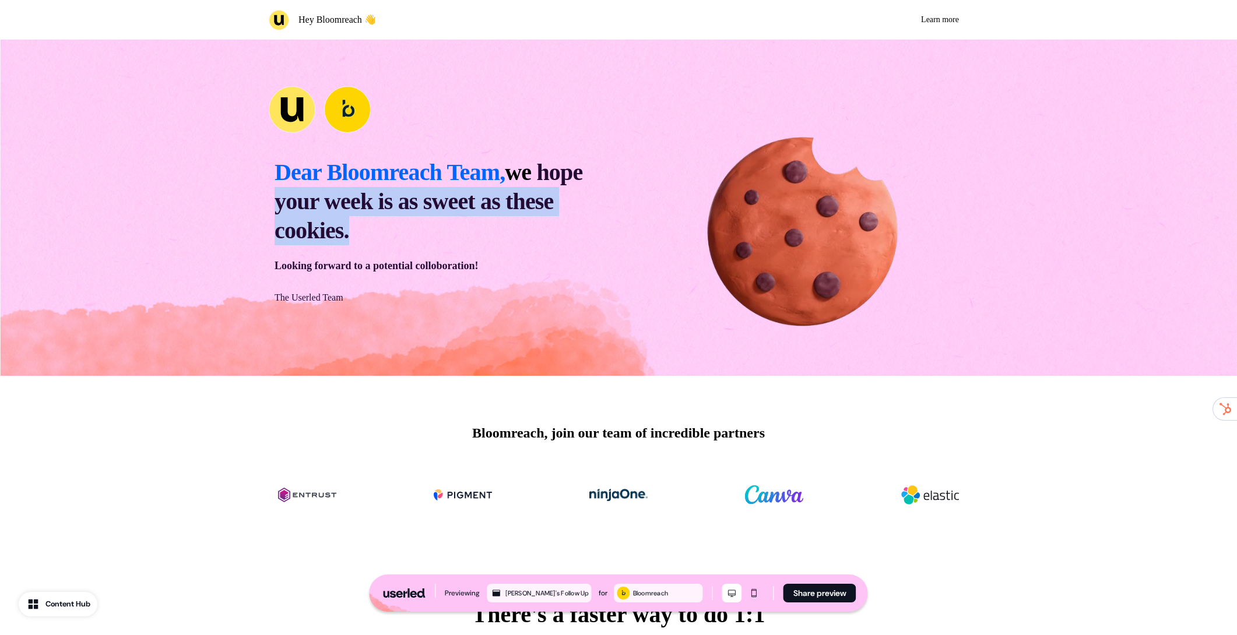
drag, startPoint x: 353, startPoint y: 195, endPoint x: 517, endPoint y: 268, distance: 179.7
click at [478, 252] on div "Dear Bloomreach Team, we hope your week is as sweet as these cookies. Looking f…" at bounding box center [438, 231] width 339 height 158
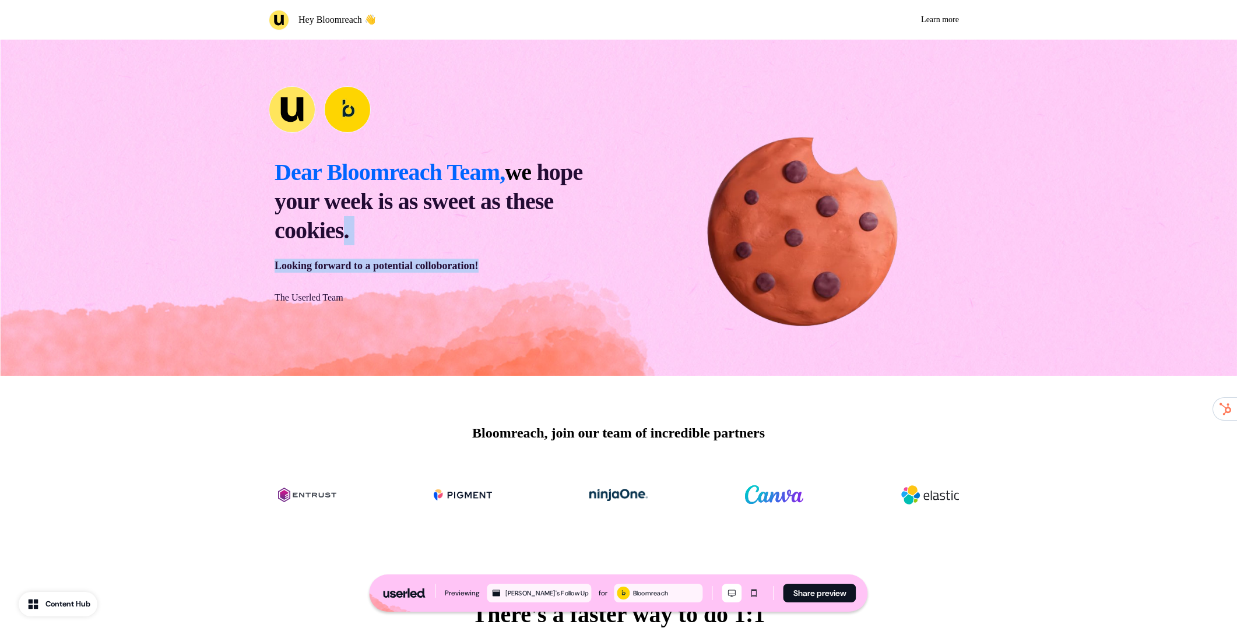
drag, startPoint x: 545, startPoint y: 274, endPoint x: 334, endPoint y: 199, distance: 224.5
click at [358, 209] on div "Dear Bloomreach Team, we hope your week is as sweet as these cookies. Looking f…" at bounding box center [438, 231] width 339 height 158
drag, startPoint x: 334, startPoint y: 199, endPoint x: 297, endPoint y: 182, distance: 40.4
click at [333, 199] on span "hope your week is as sweet as these cookies." at bounding box center [428, 201] width 308 height 84
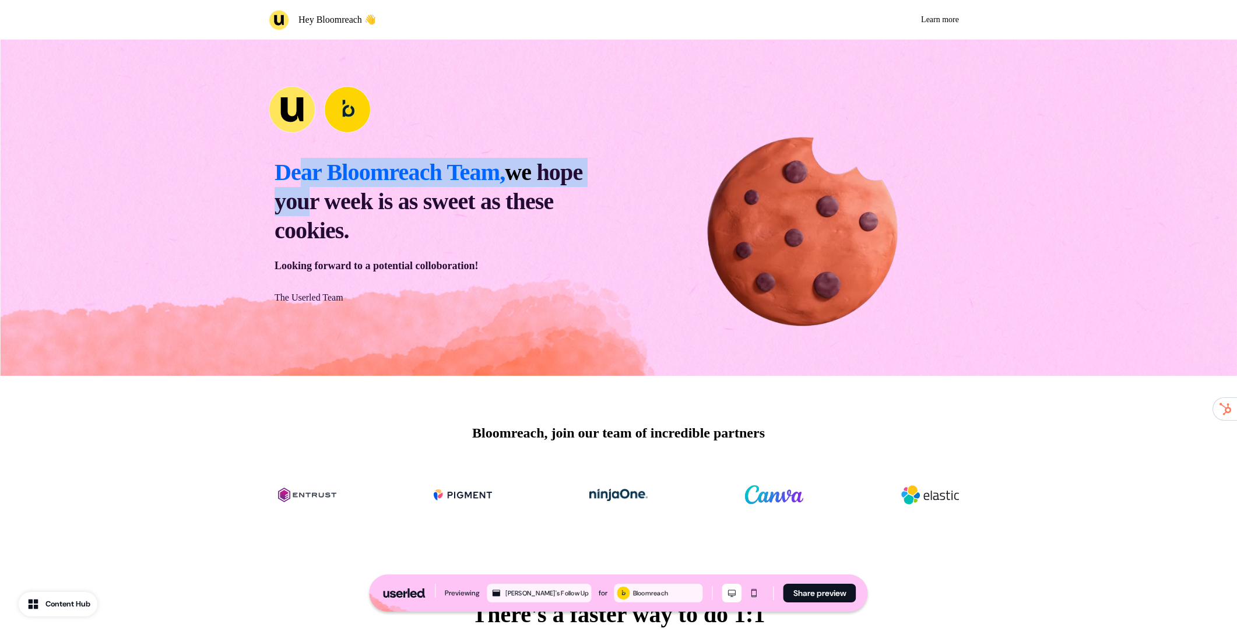
drag, startPoint x: 503, startPoint y: 258, endPoint x: 563, endPoint y: 276, distance: 62.8
click at [517, 262] on div "Dear Bloomreach Team, we hope your week is as sweet as these cookies. Looking f…" at bounding box center [438, 231] width 339 height 158
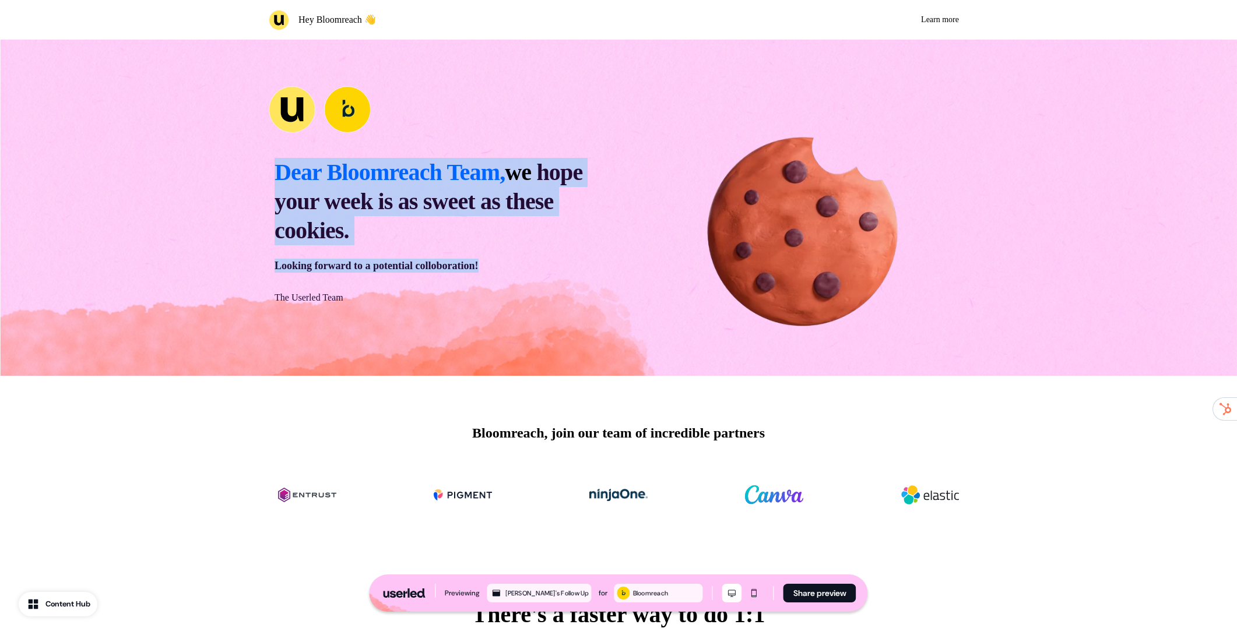
drag, startPoint x: 563, startPoint y: 276, endPoint x: 265, endPoint y: 174, distance: 316.0
click at [265, 174] on div "Dear Bloomreach Team, we hope your week is as sweet as these cookies. Looking f…" at bounding box center [618, 208] width 769 height 336
drag, startPoint x: 265, startPoint y: 175, endPoint x: 553, endPoint y: 286, distance: 309.0
click at [543, 282] on div "Dear Bloomreach Team, we hope your week is as sweet as these cookies. Looking f…" at bounding box center [618, 208] width 769 height 336
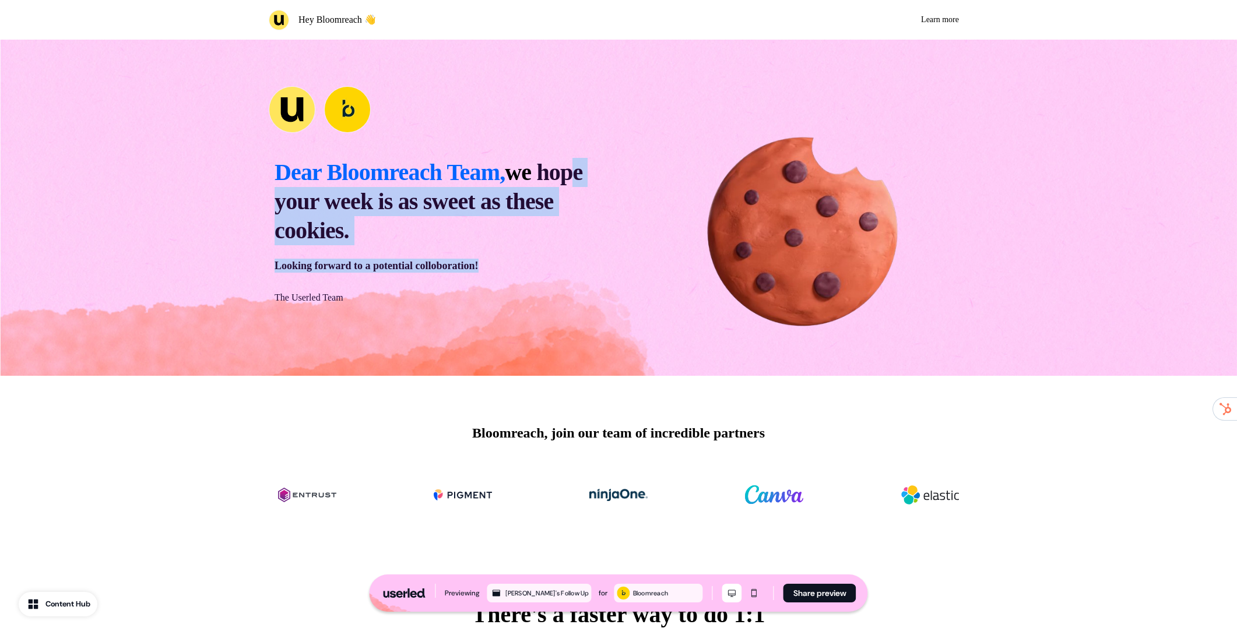
drag, startPoint x: 553, startPoint y: 286, endPoint x: 308, endPoint y: 213, distance: 255.4
click at [308, 213] on div "Dear Bloomreach Team, we hope your week is as sweet as these cookies. Looking f…" at bounding box center [438, 231] width 339 height 158
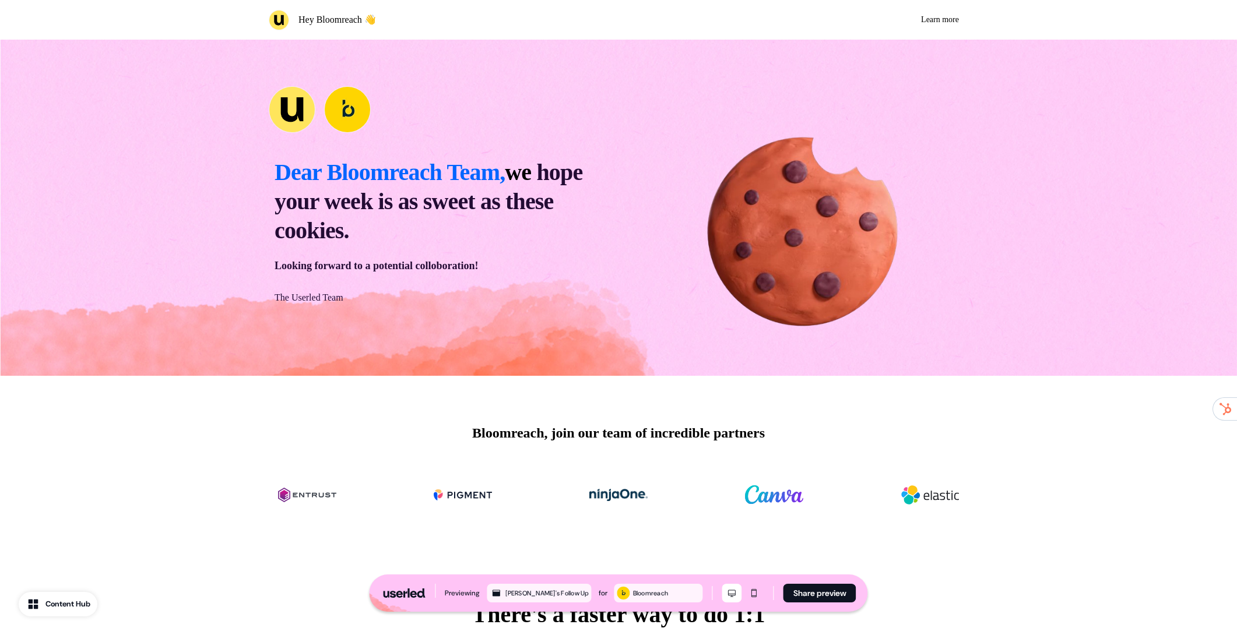
click at [301, 211] on span "hope your week is as sweet as these cookies." at bounding box center [428, 201] width 308 height 84
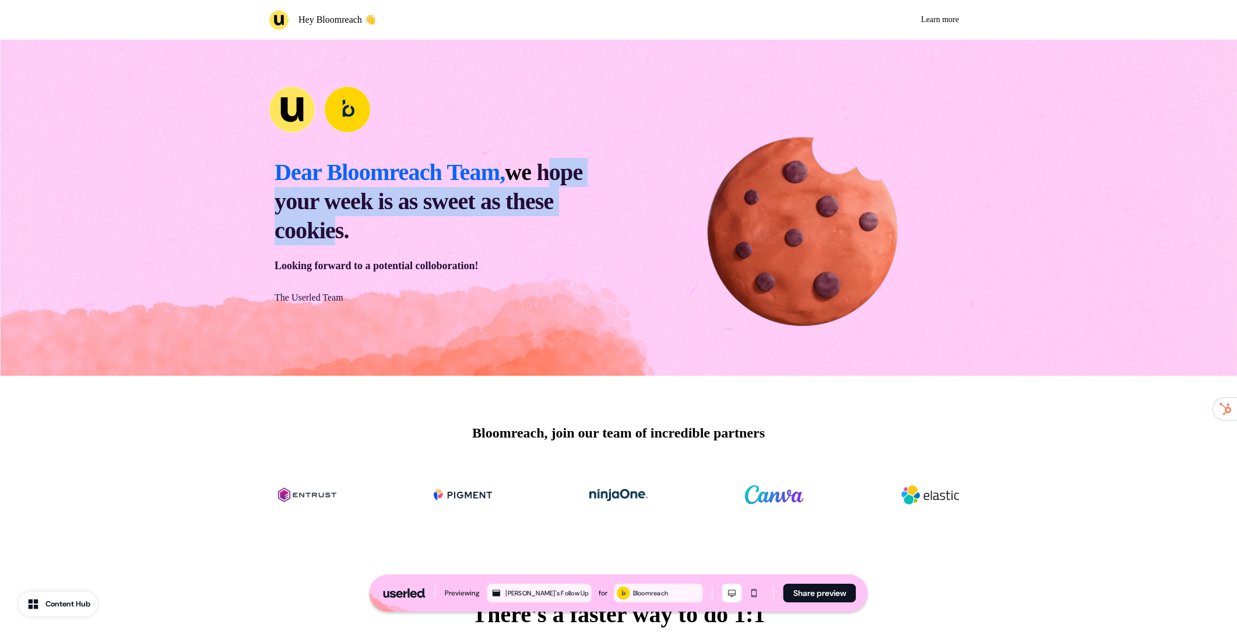
drag, startPoint x: 410, startPoint y: 237, endPoint x: 525, endPoint y: 284, distance: 124.3
click at [504, 278] on div "Dear Bloomreach Team, we hope your week is as sweet as these cookies. Looking f…" at bounding box center [438, 231] width 339 height 158
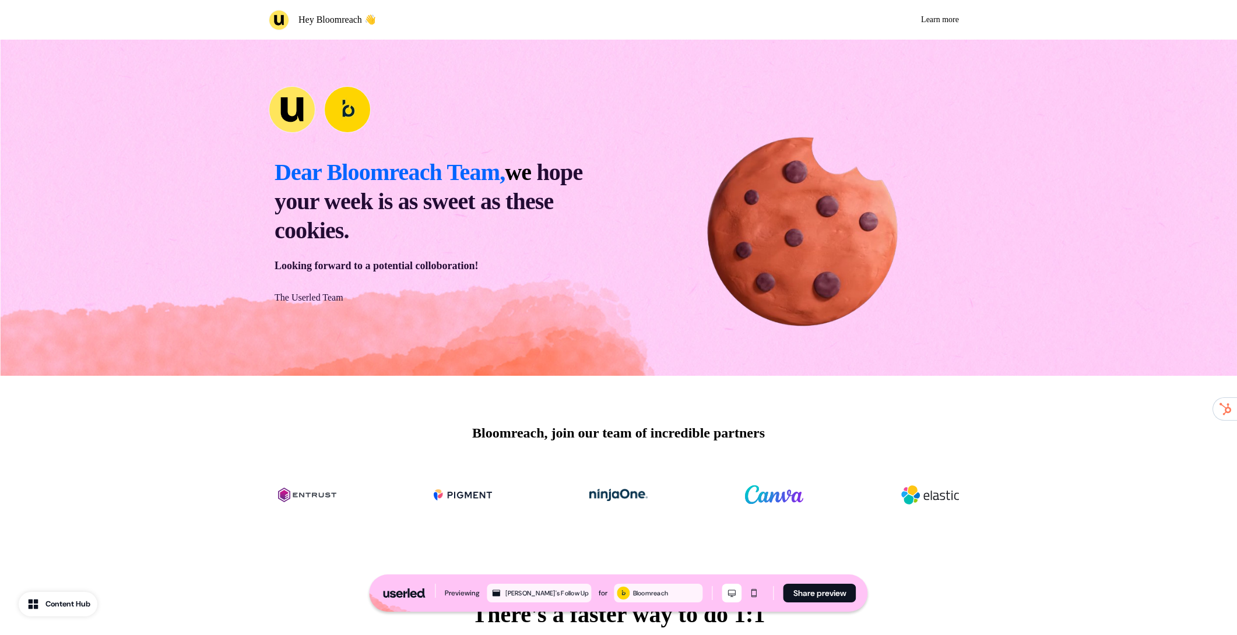
click at [525, 284] on div "Dear Bloomreach Team, we hope your week is as sweet as these cookies. Looking f…" at bounding box center [438, 231] width 339 height 158
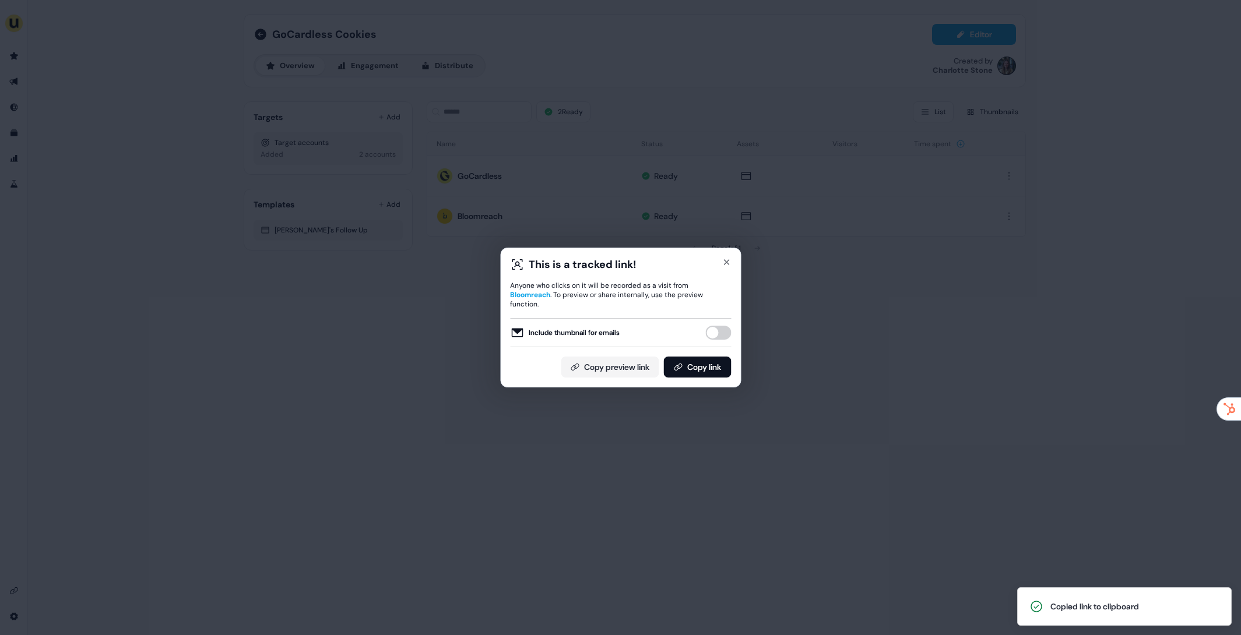
click at [546, 125] on div "This is a tracked link! Anyone who clicks on it will be recorded as a visit fro…" at bounding box center [620, 317] width 1241 height 635
